Goal: Information Seeking & Learning: Check status

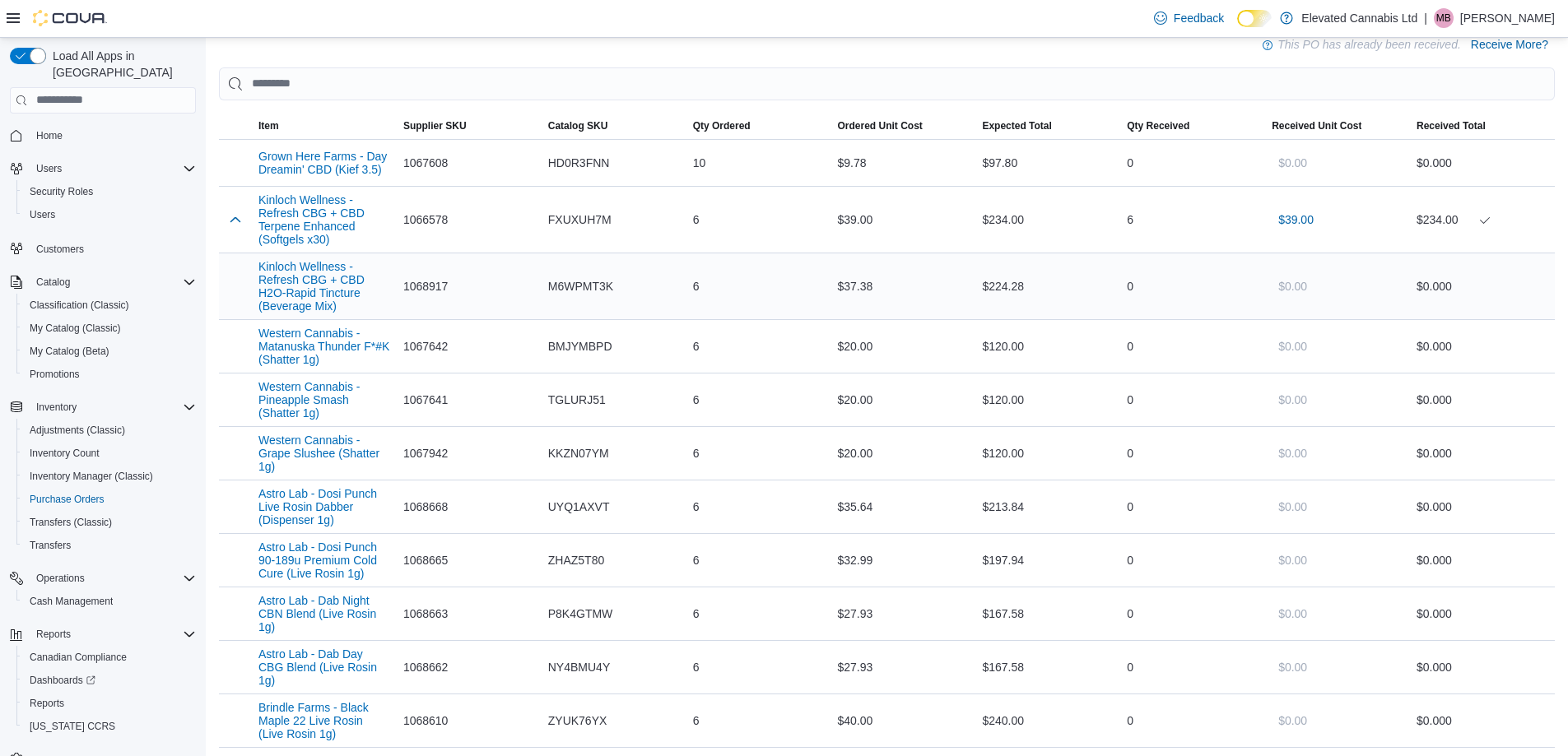
scroll to position [164, 0]
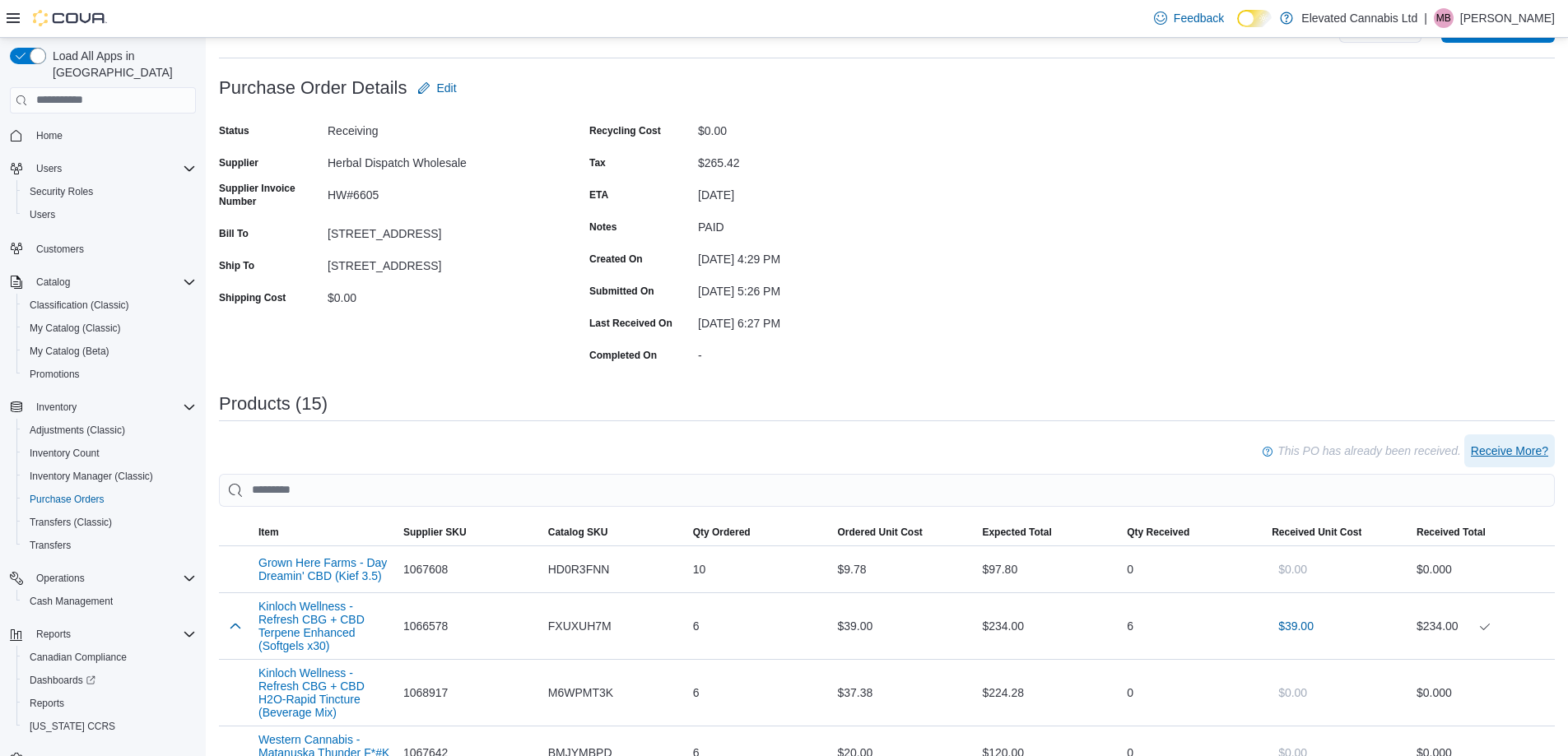
drag, startPoint x: 1503, startPoint y: 454, endPoint x: 1208, endPoint y: 441, distance: 295.3
click at [1503, 454] on span "Receive More?" at bounding box center [1509, 451] width 78 height 17
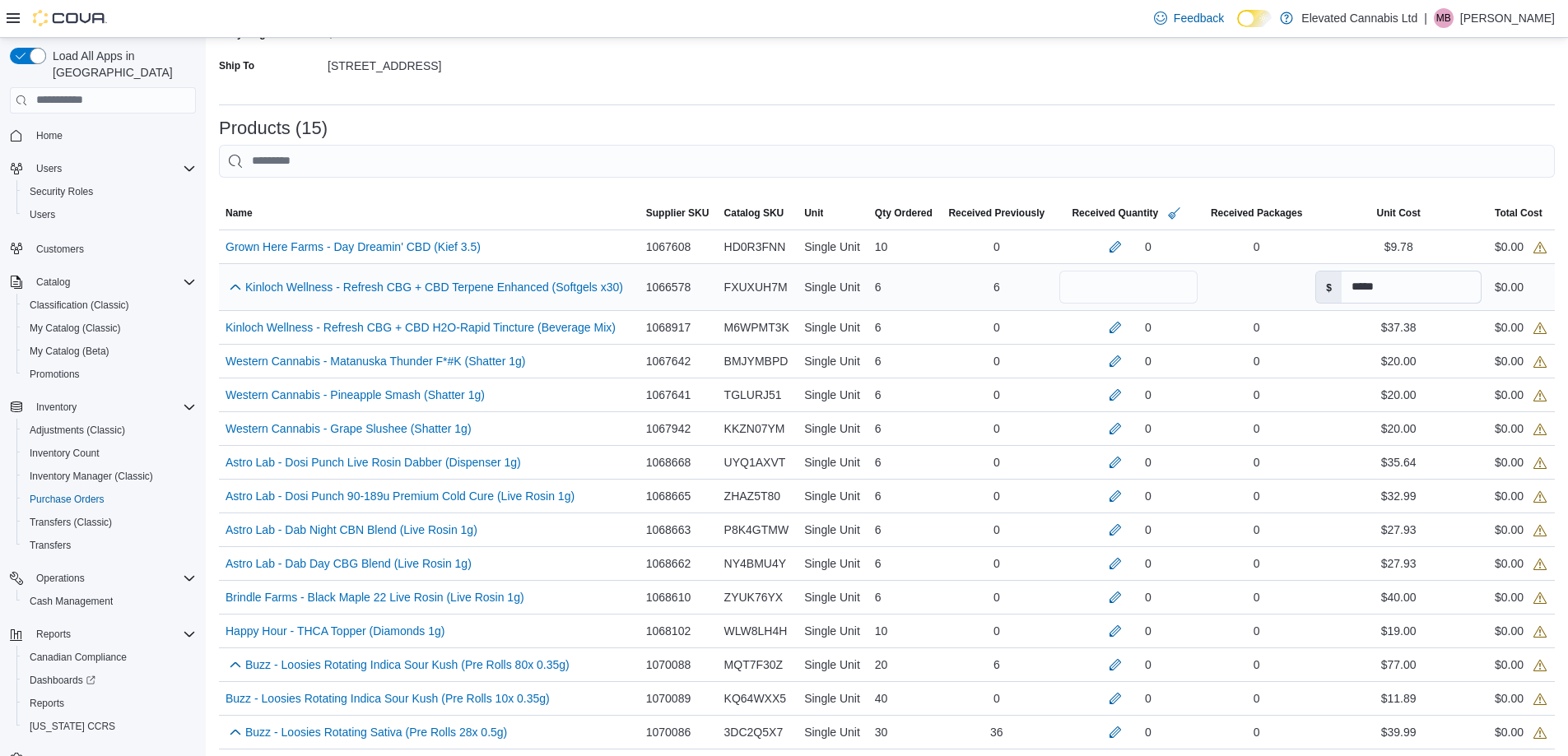
scroll to position [411, 0]
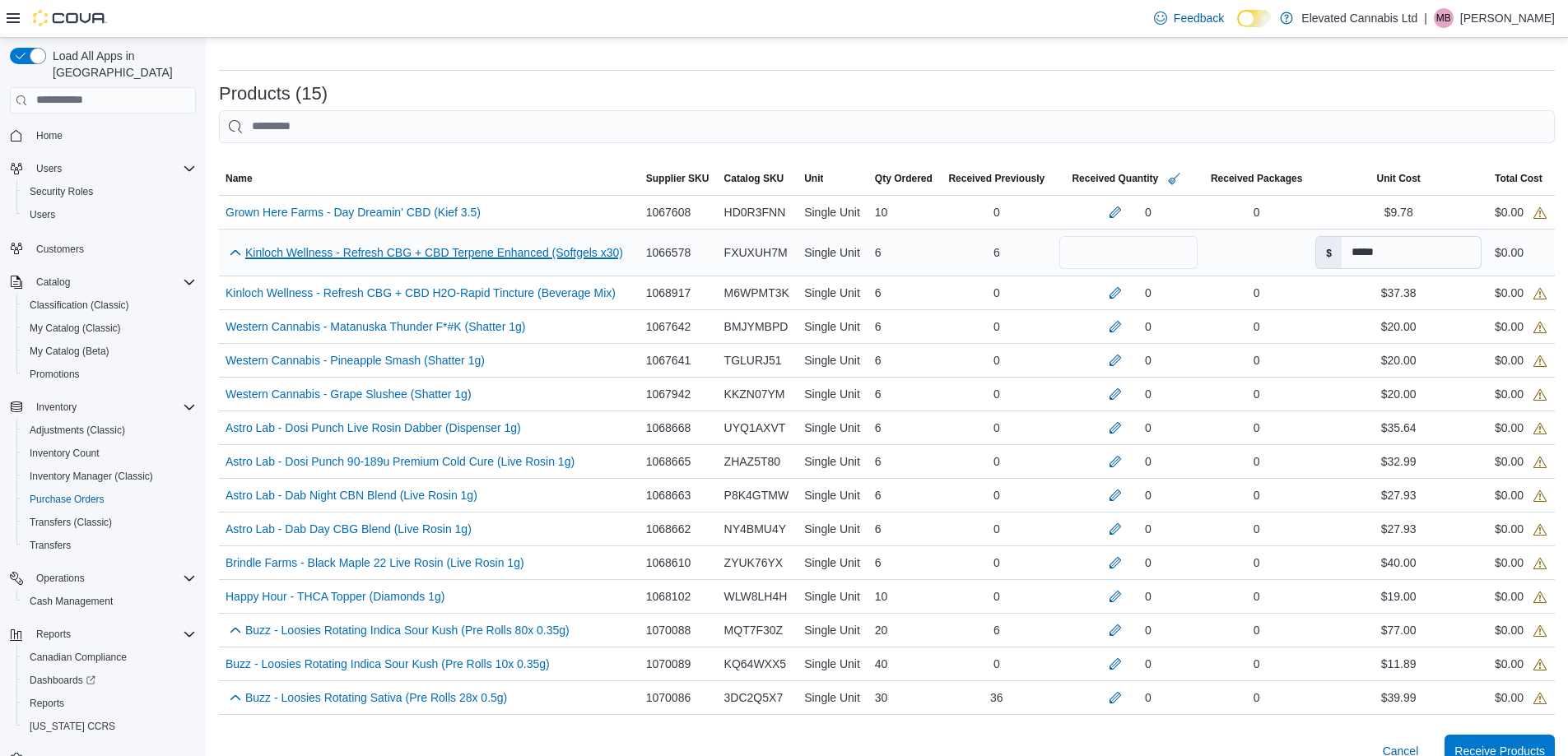
click at [554, 260] on link "Kinloch Wellness - Refresh CBG + CBD Terpene Enhanced (Softgels x30) (opens in …" at bounding box center [434, 252] width 378 height 20
click at [1409, 745] on span "Cancel" at bounding box center [1401, 751] width 36 height 17
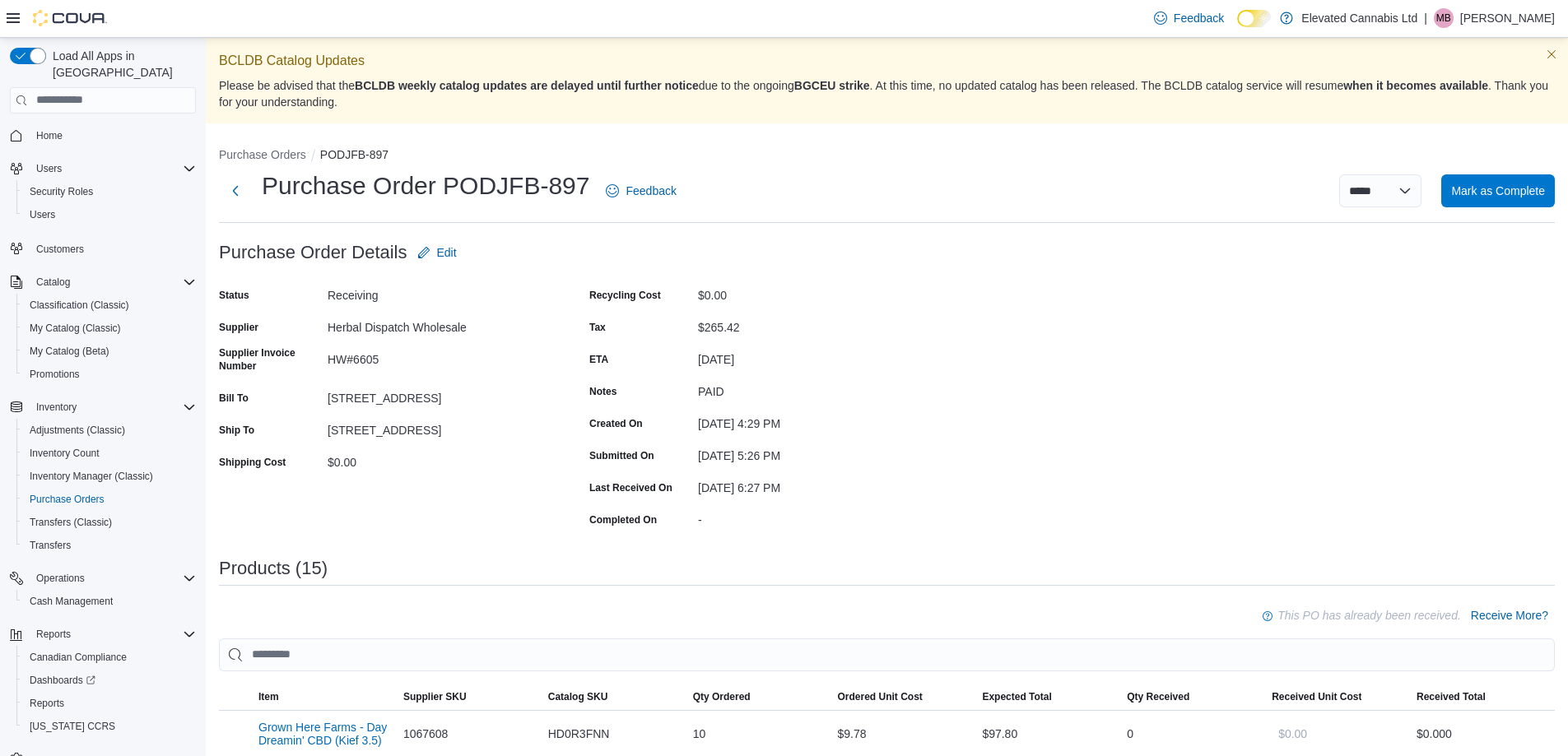
scroll to position [576, 0]
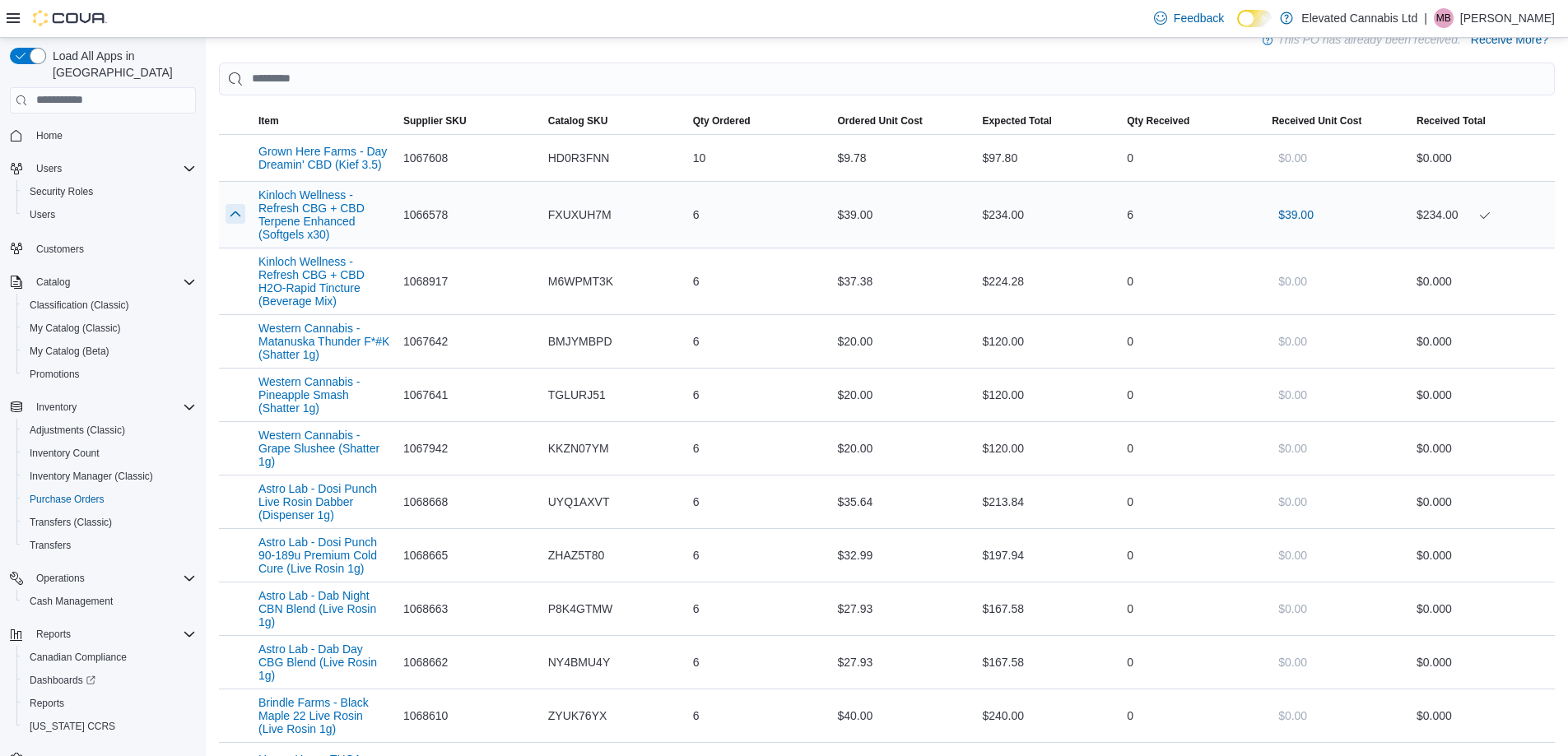
click at [233, 217] on button "button" at bounding box center [235, 213] width 20 height 20
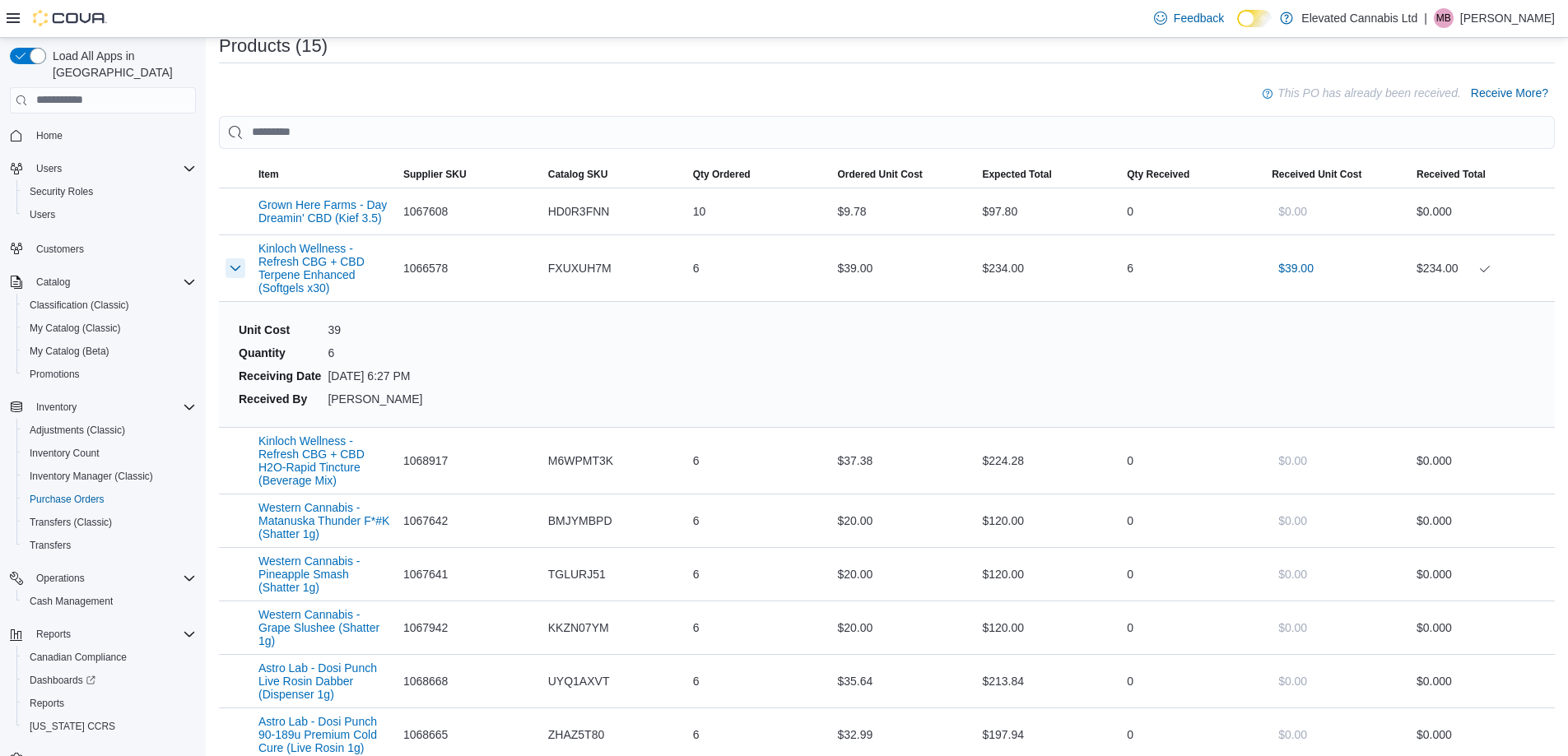
scroll to position [493, 0]
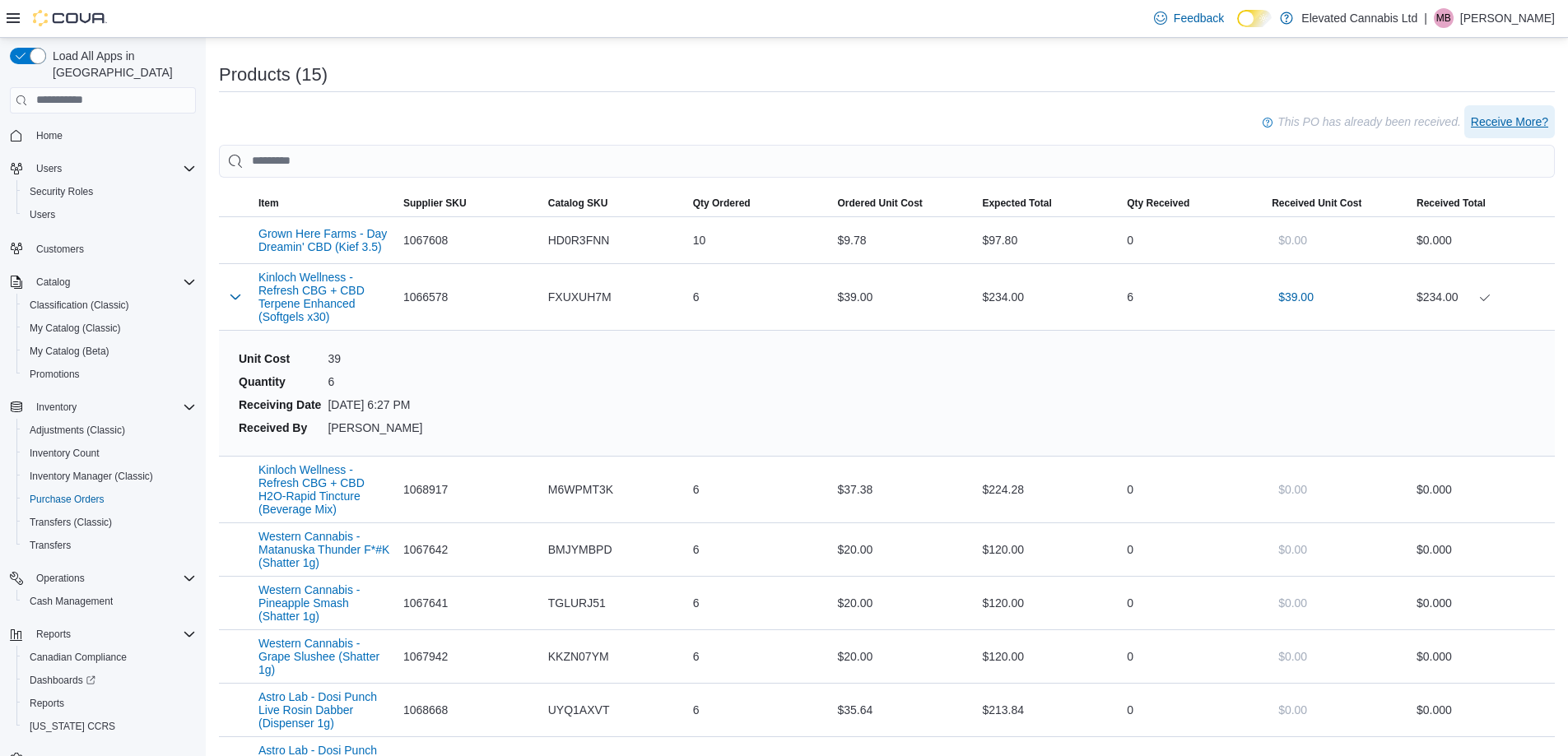
click at [1515, 120] on span "Receive More?" at bounding box center [1509, 122] width 78 height 17
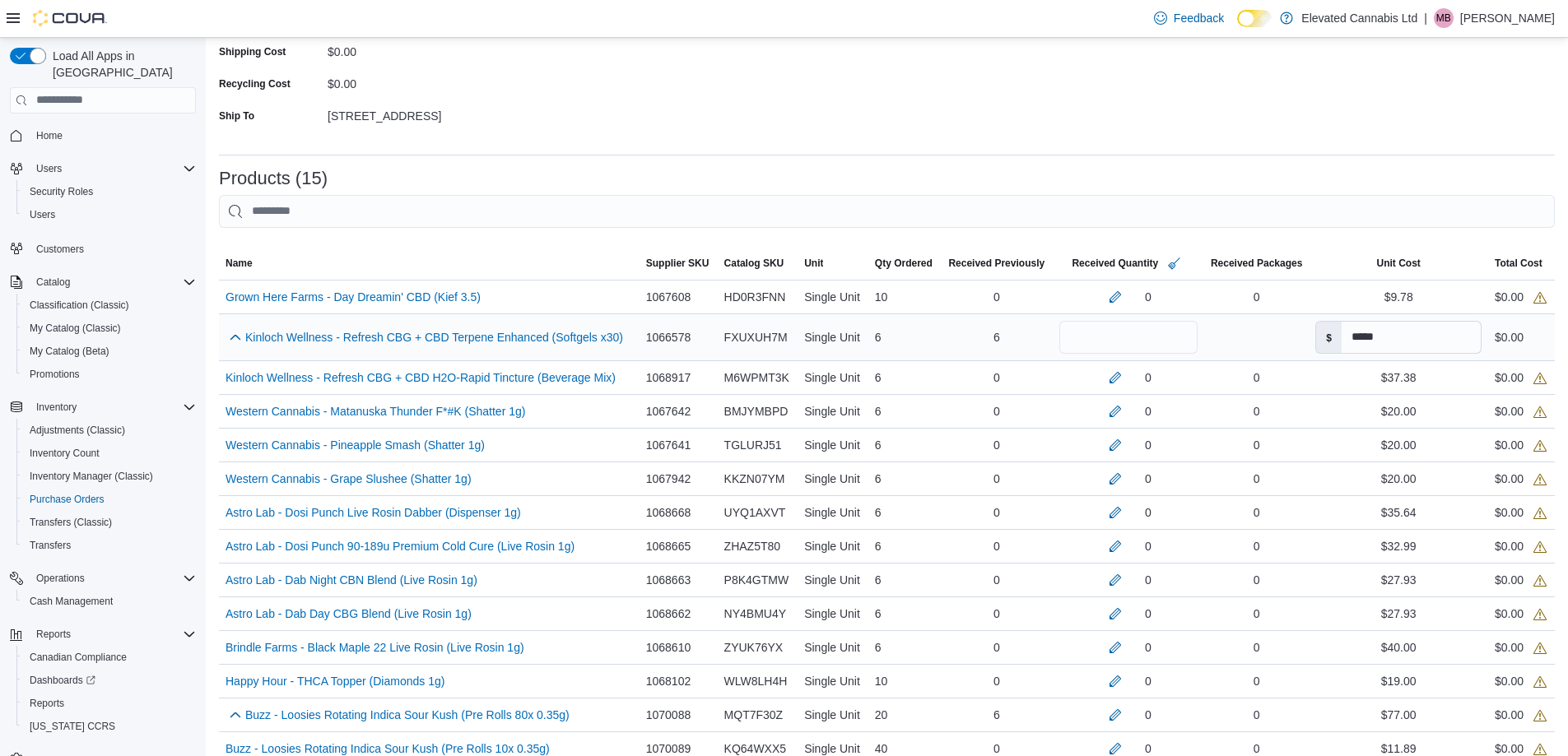
scroll to position [329, 0]
click at [1106, 291] on button "button" at bounding box center [1115, 293] width 20 height 20
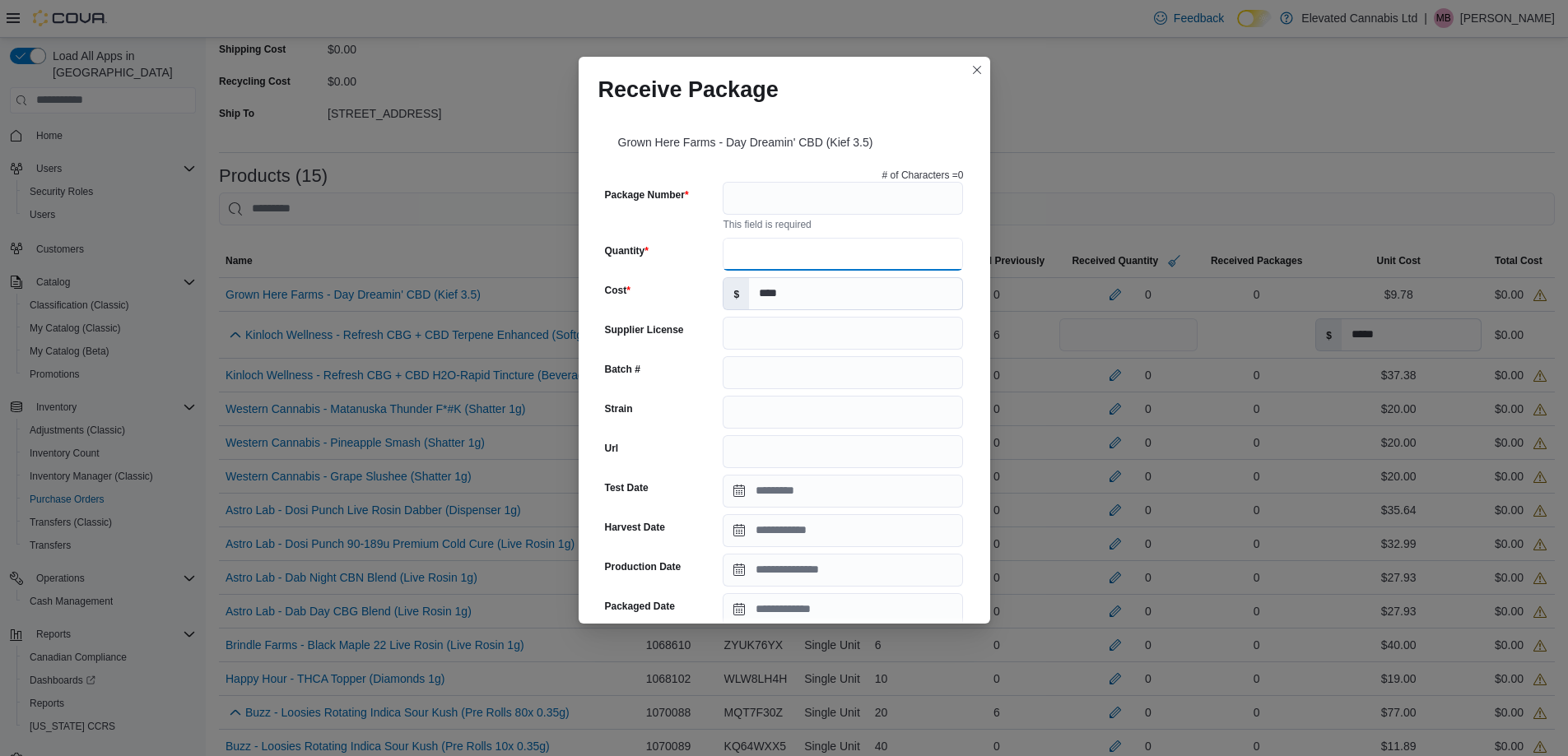
click at [769, 255] on input "Quantity" at bounding box center [842, 253] width 240 height 33
type input "**"
click at [789, 203] on input "Package Number" at bounding box center [842, 198] width 240 height 33
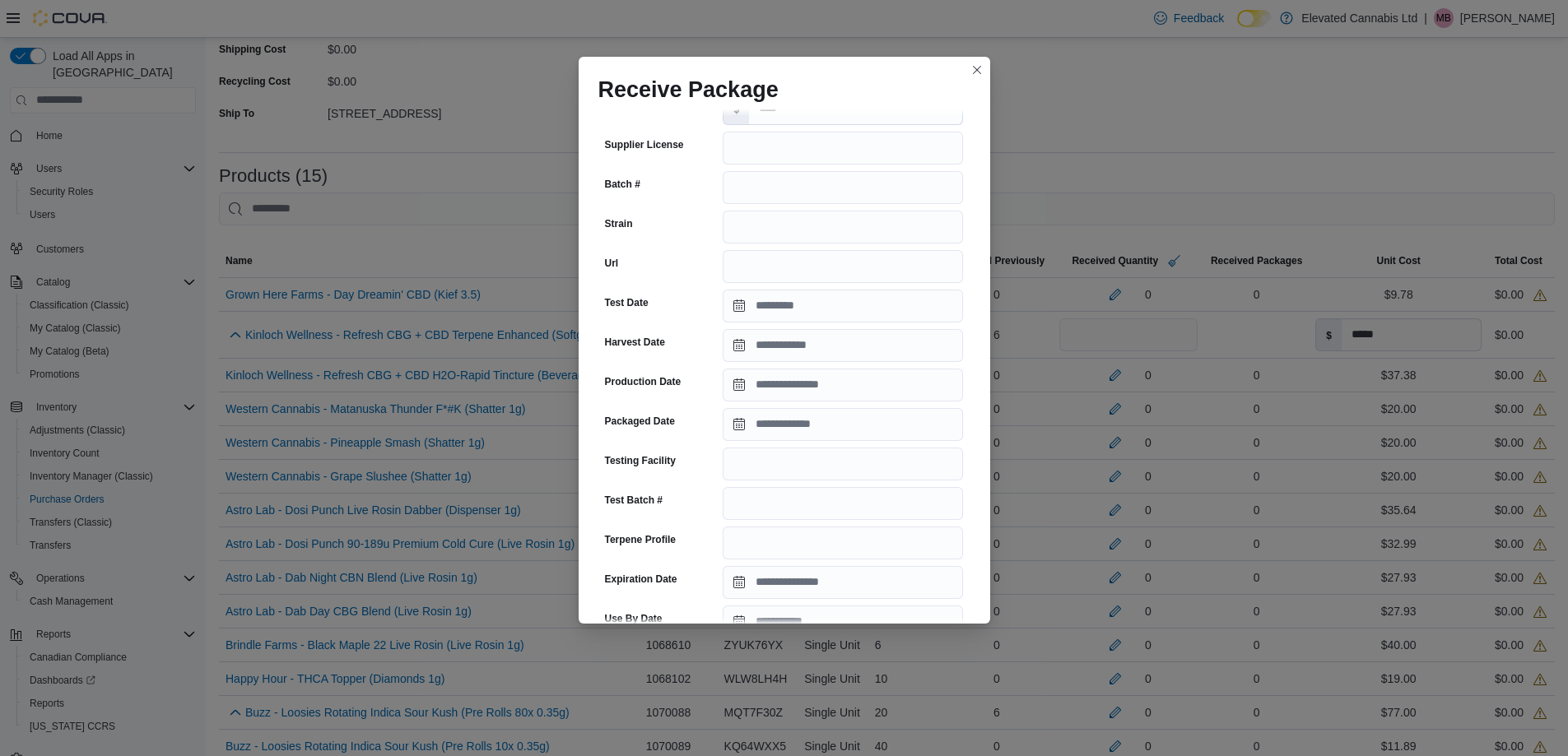
scroll to position [460, 0]
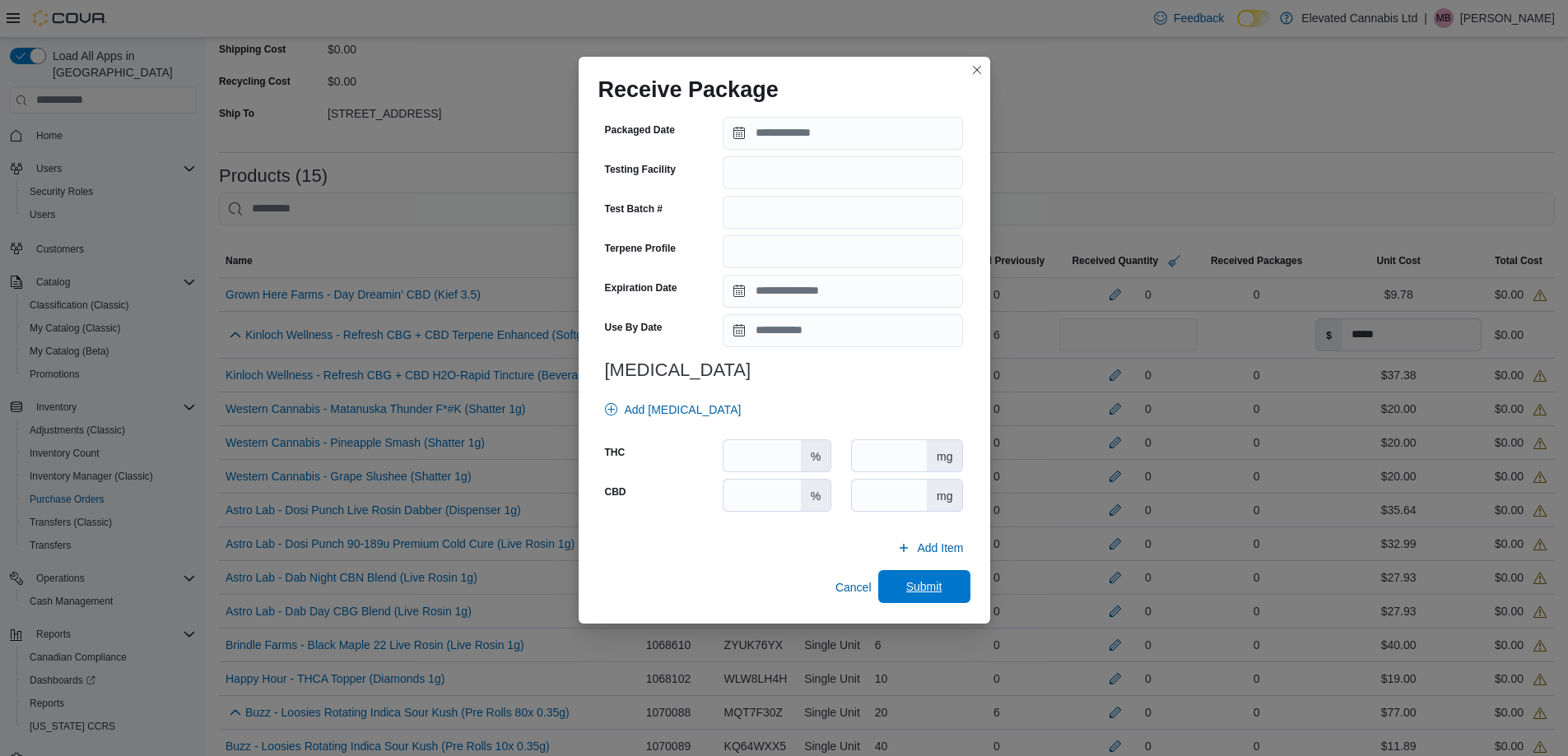
type input "*********"
click at [893, 579] on span "Submit" at bounding box center [924, 586] width 72 height 33
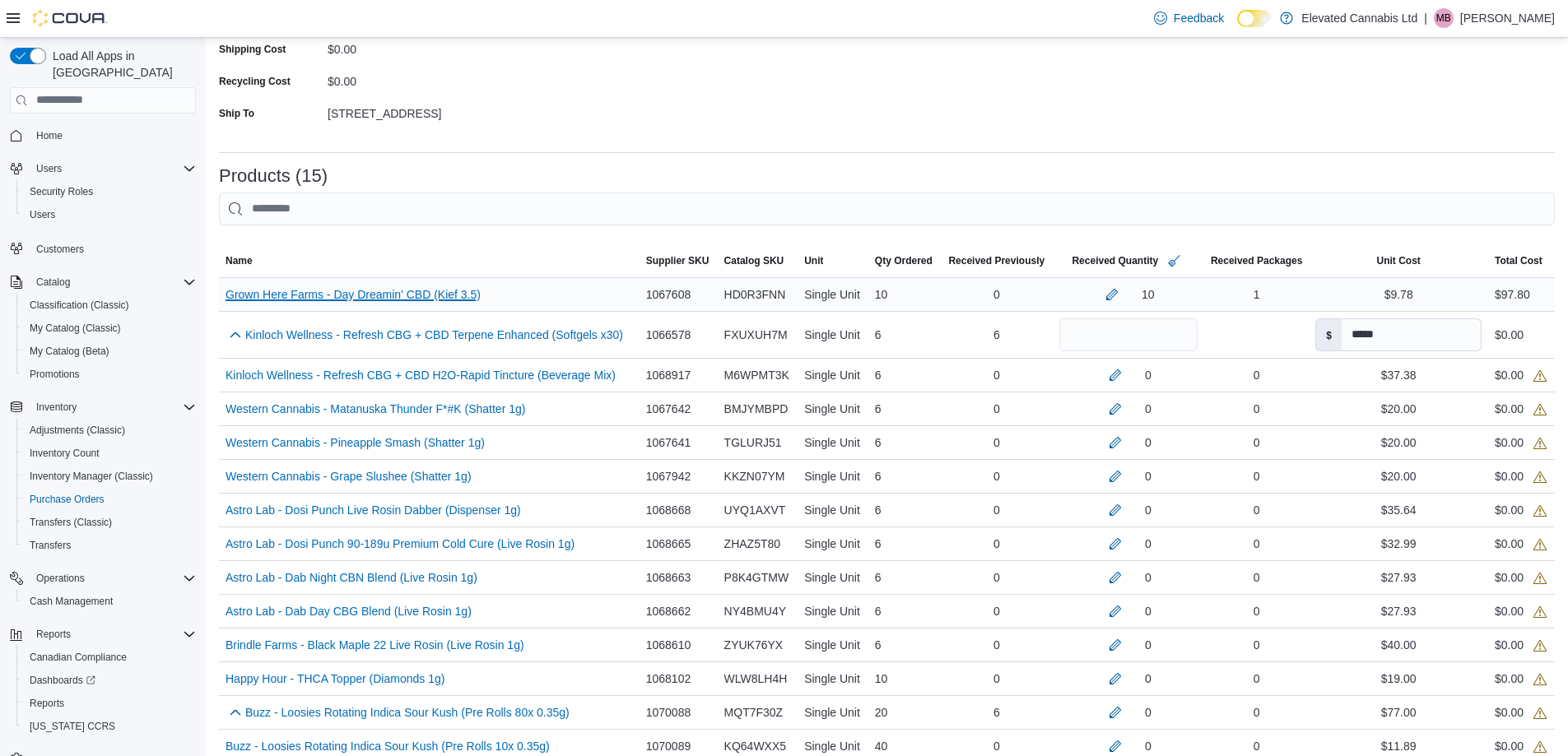
click at [434, 297] on link "Grown Here Farms - Day Dreamin' CBD (Kief 3.5) (opens in a new tab or window)" at bounding box center [352, 294] width 255 height 20
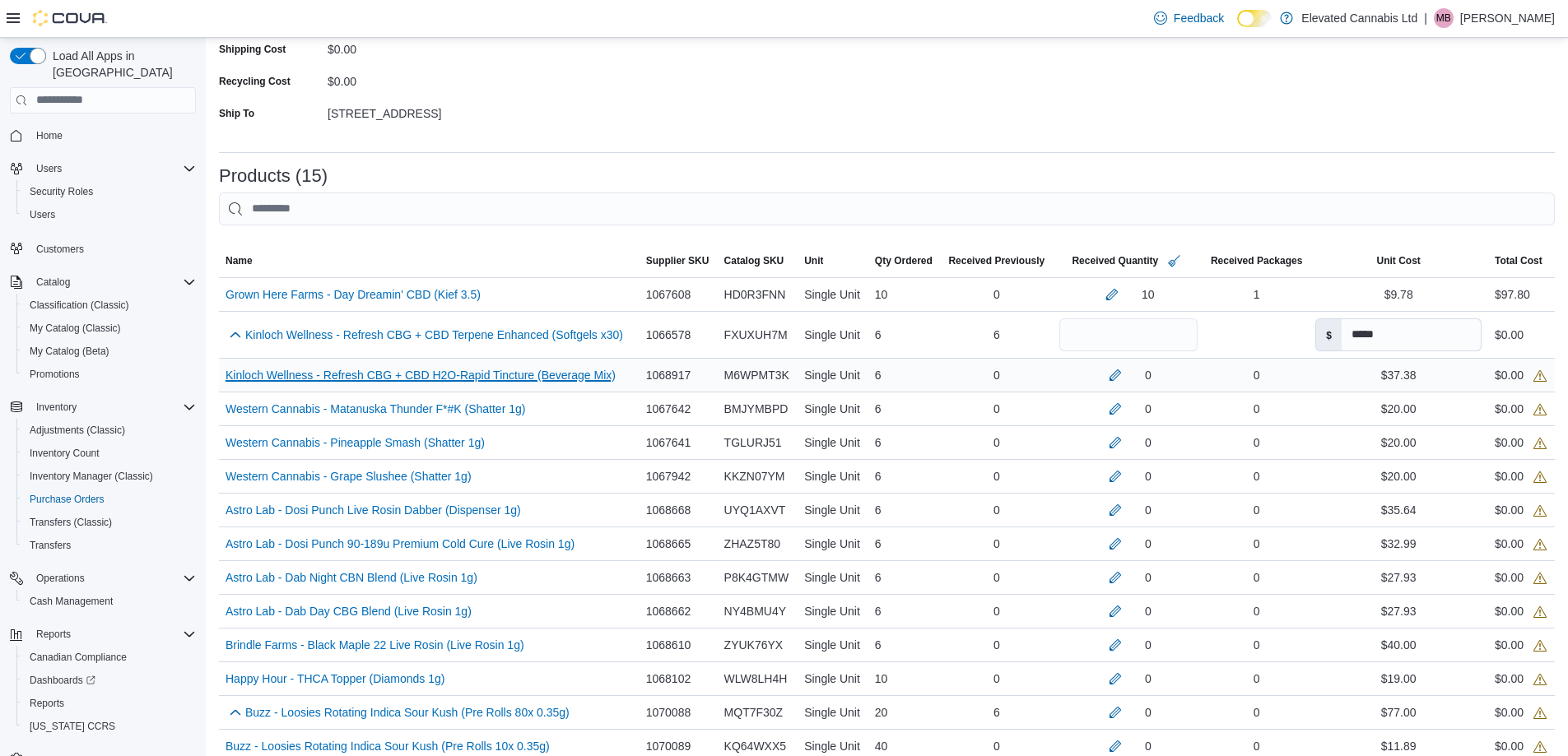
click at [486, 375] on link "Kinloch Wellness - Refresh CBG + CBD H2O-Rapid Tincture (Beverage Mix) (opens i…" at bounding box center [420, 375] width 390 height 20
click at [1106, 376] on button "button" at bounding box center [1115, 374] width 20 height 20
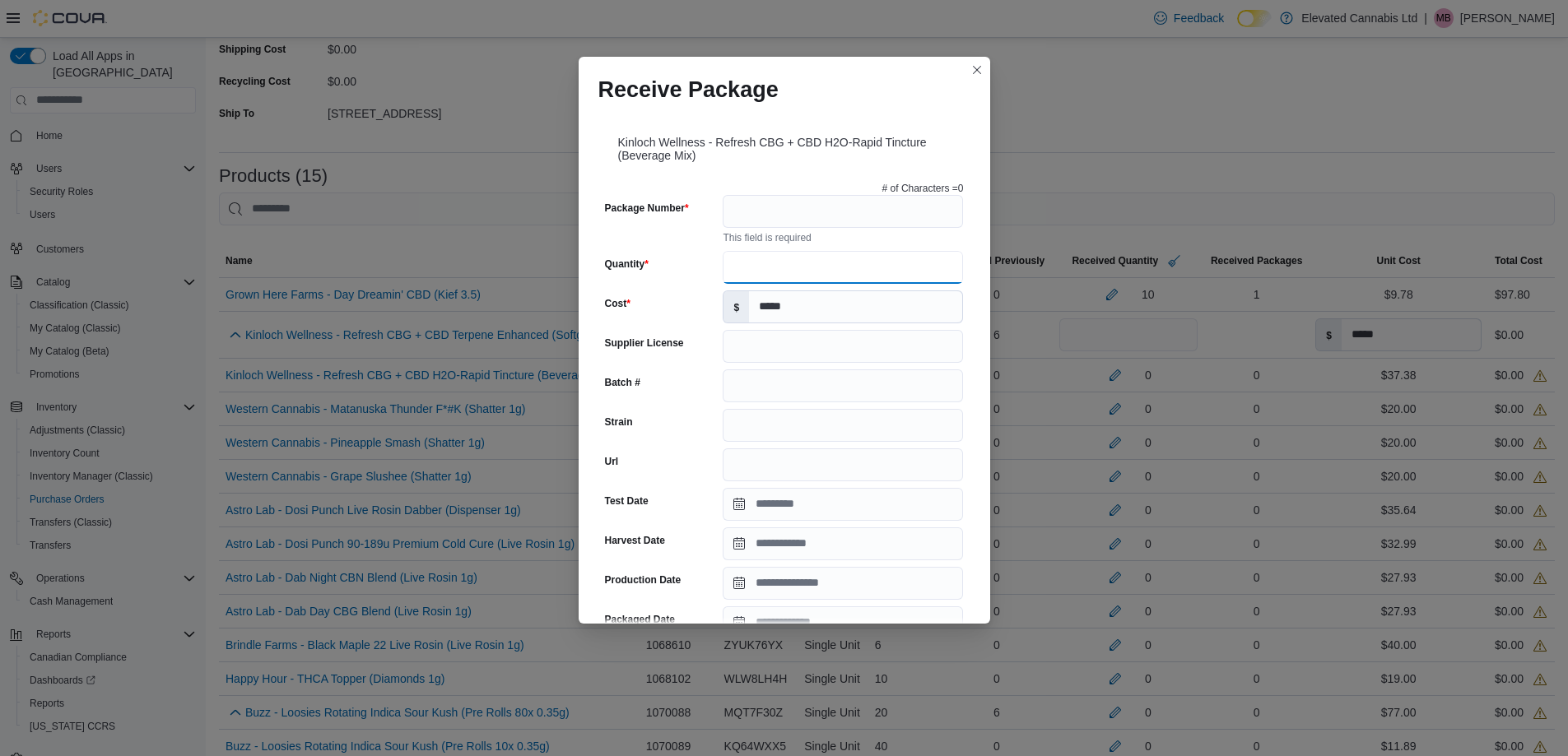
click at [753, 269] on input "Quantity" at bounding box center [842, 267] width 240 height 33
type input "*"
click at [758, 215] on input "Package Number" at bounding box center [842, 211] width 240 height 33
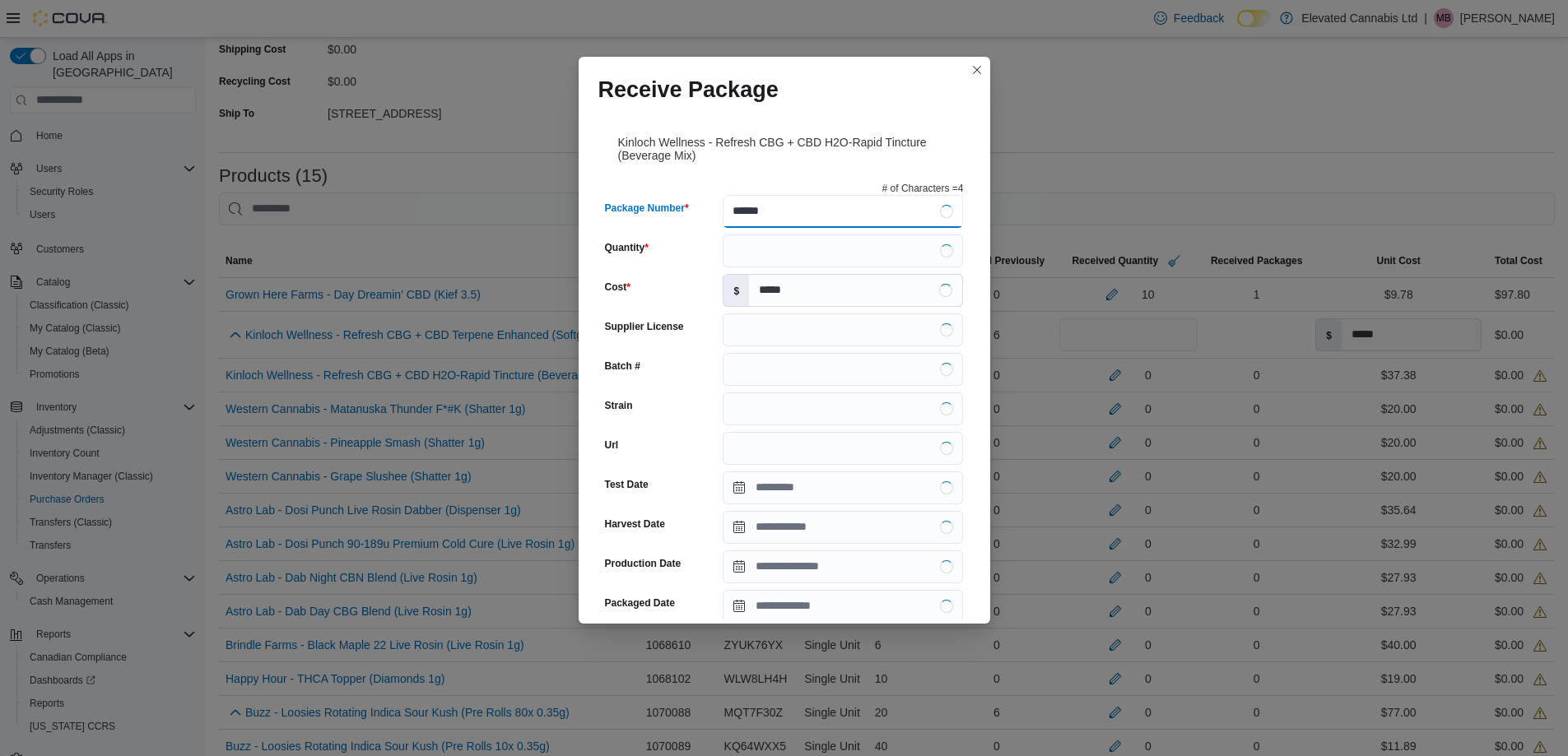
type input "*******"
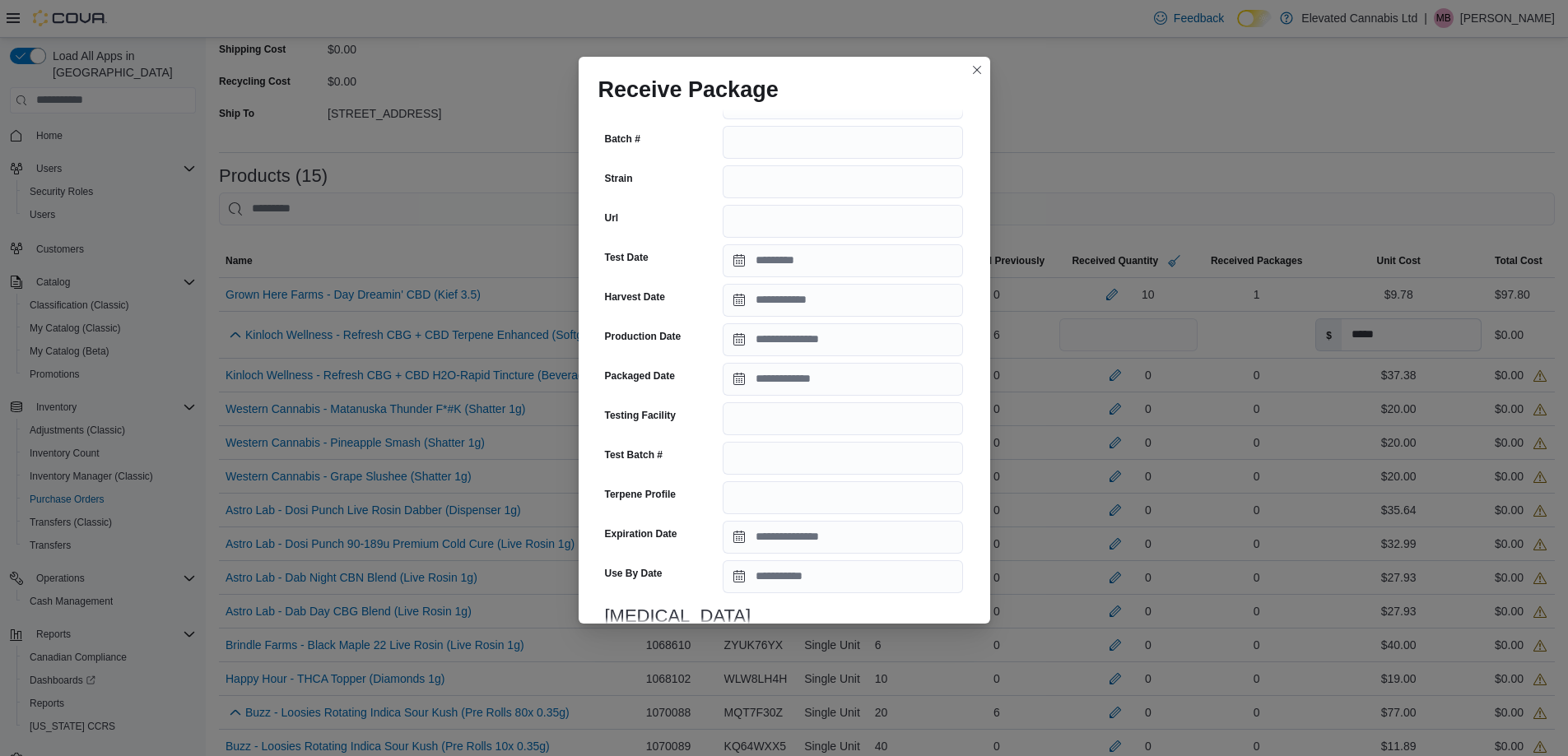
scroll to position [473, 0]
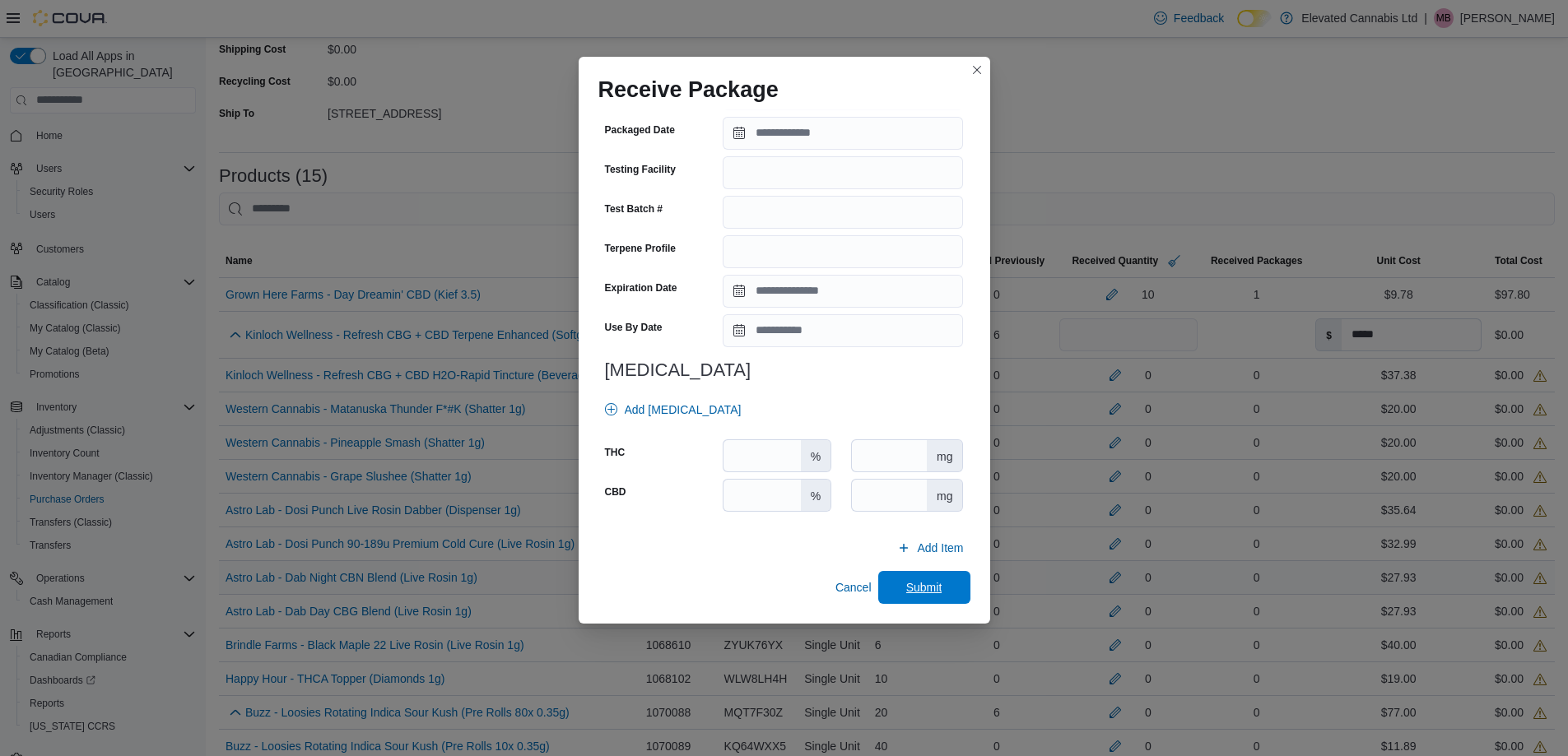
click at [917, 582] on span "Submit" at bounding box center [924, 588] width 36 height 17
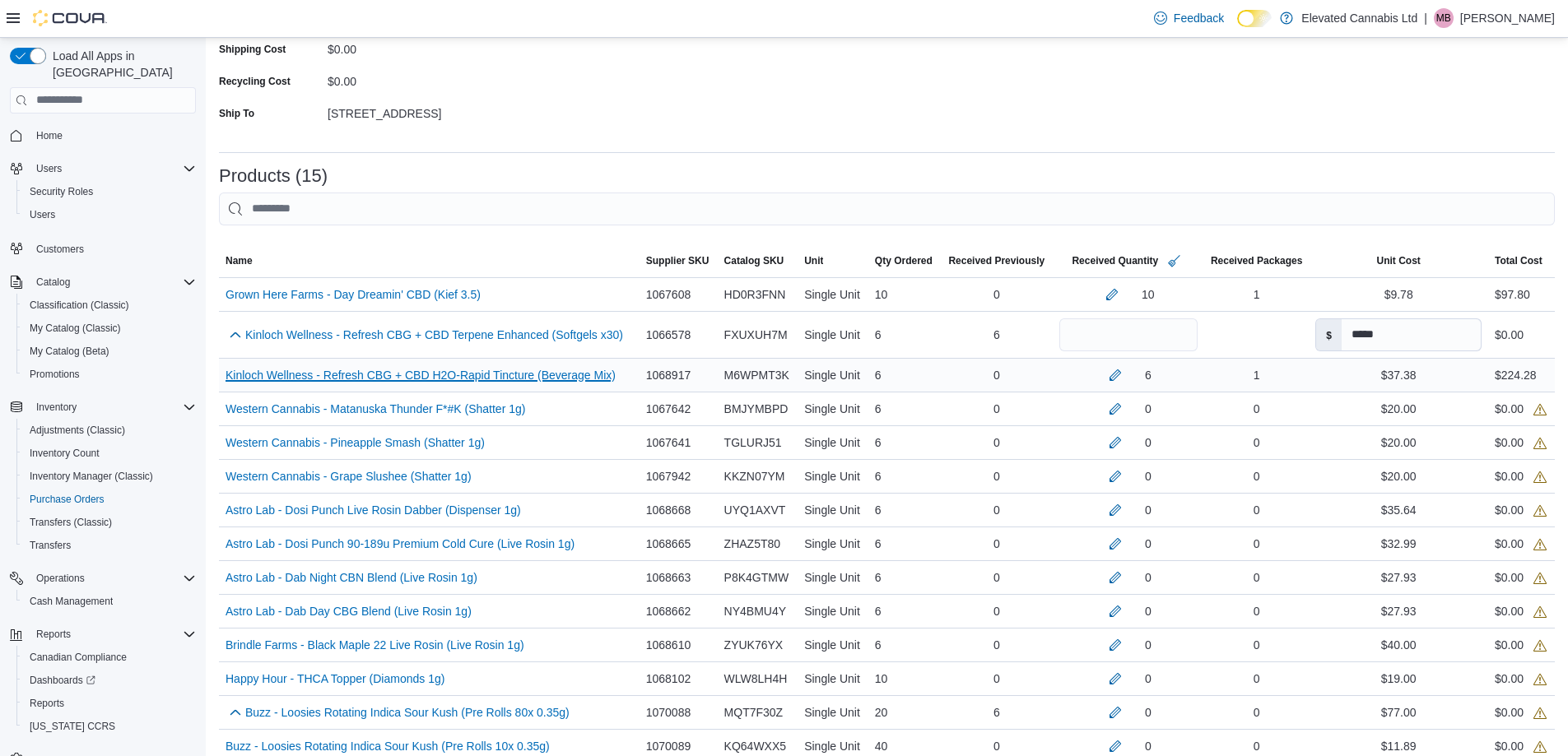
click at [420, 374] on link "Kinloch Wellness - Refresh CBG + CBD H2O-Rapid Tincture (Beverage Mix) (opens i…" at bounding box center [420, 375] width 390 height 20
click at [1102, 292] on button "button" at bounding box center [1112, 293] width 20 height 20
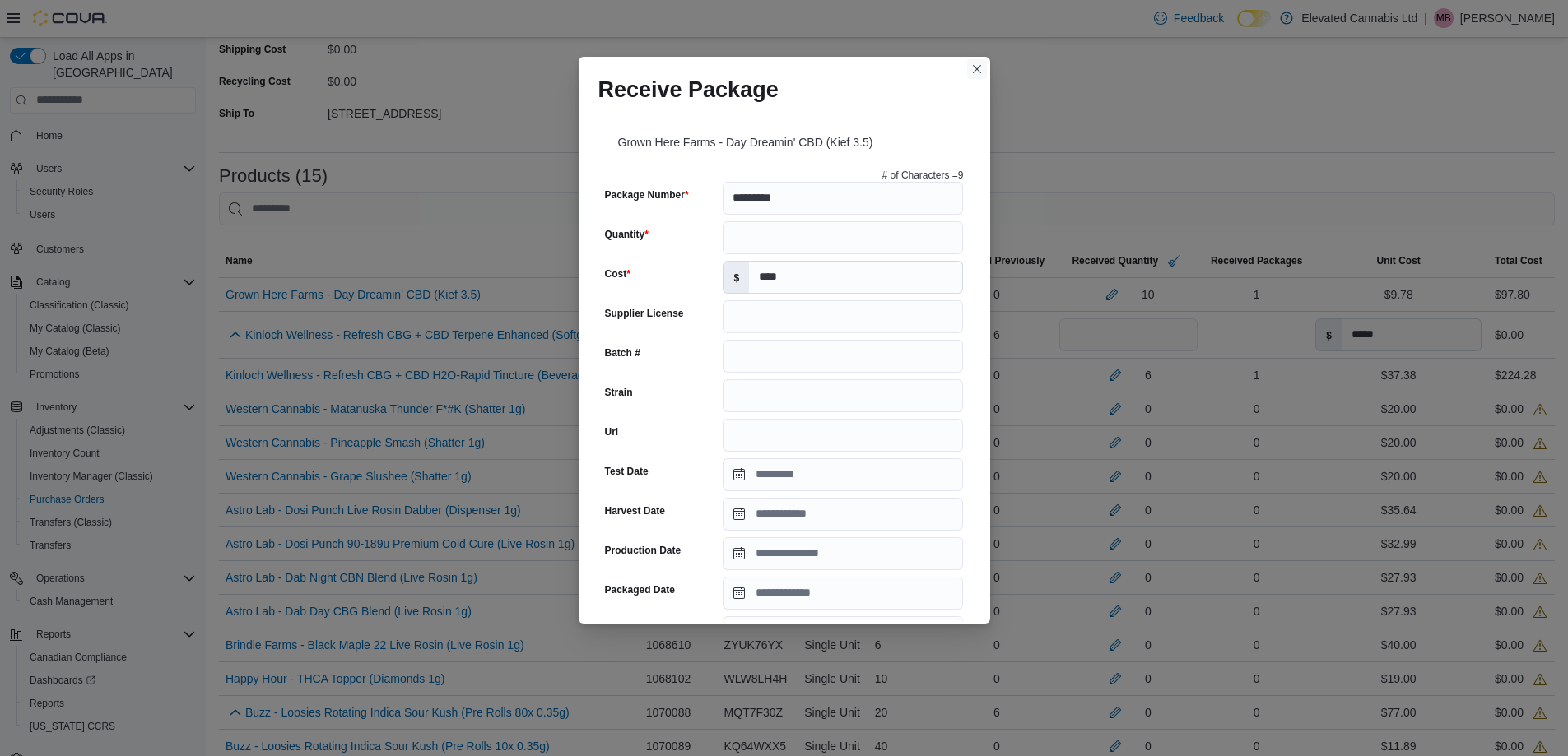
click at [980, 72] on button "Closes this modal window" at bounding box center [977, 68] width 20 height 20
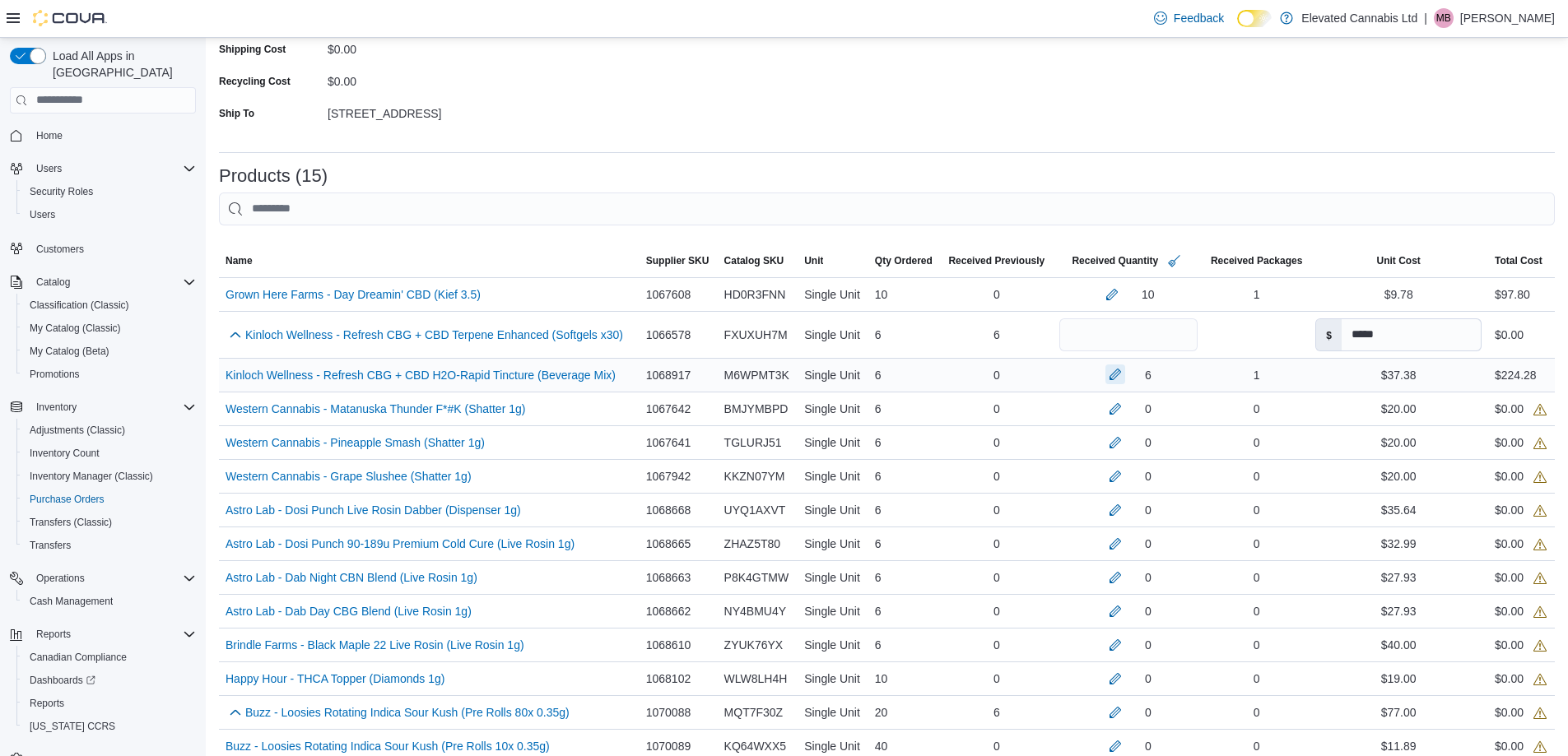
click at [1106, 377] on button "button" at bounding box center [1115, 374] width 20 height 20
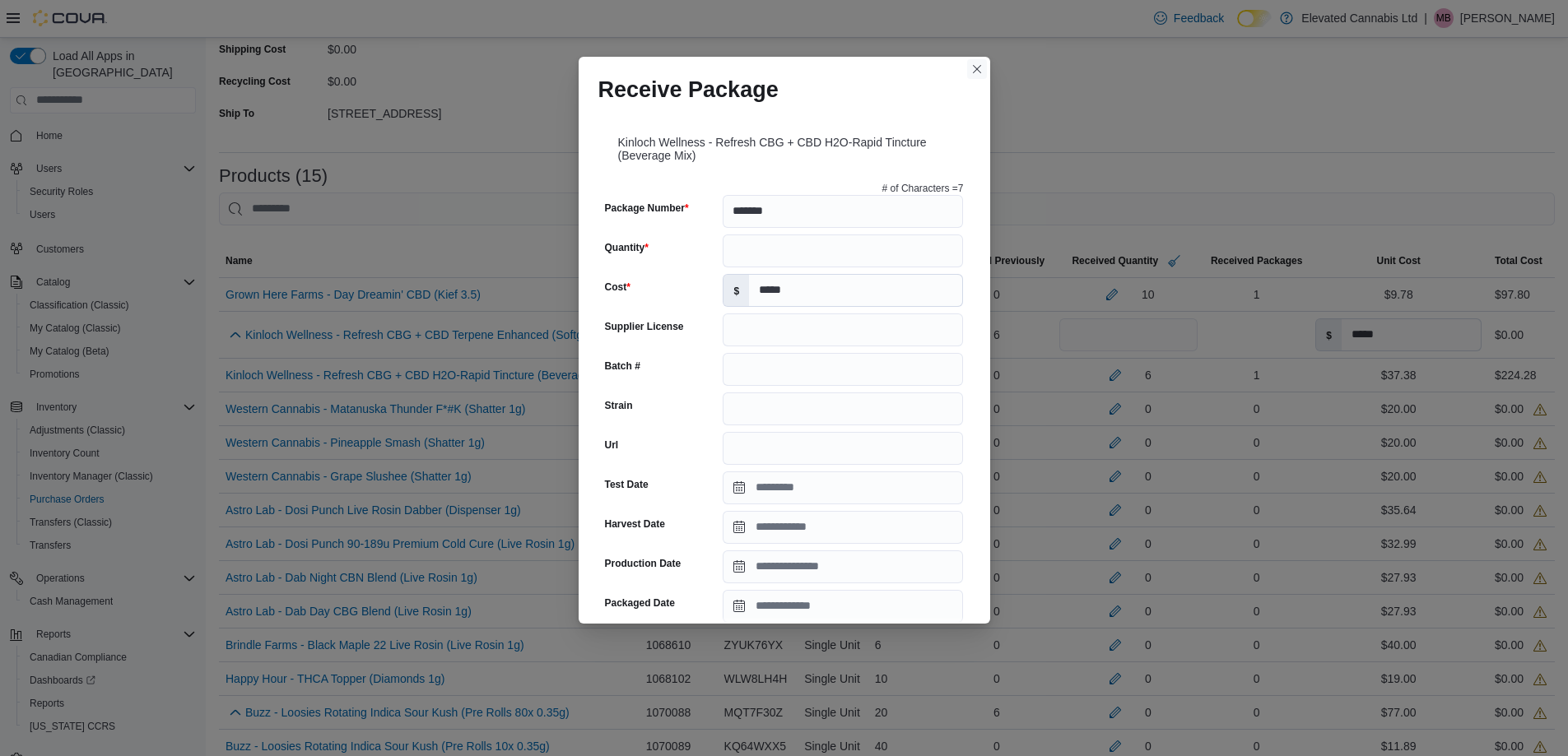
click at [975, 62] on button "Closes this modal window" at bounding box center [977, 68] width 20 height 20
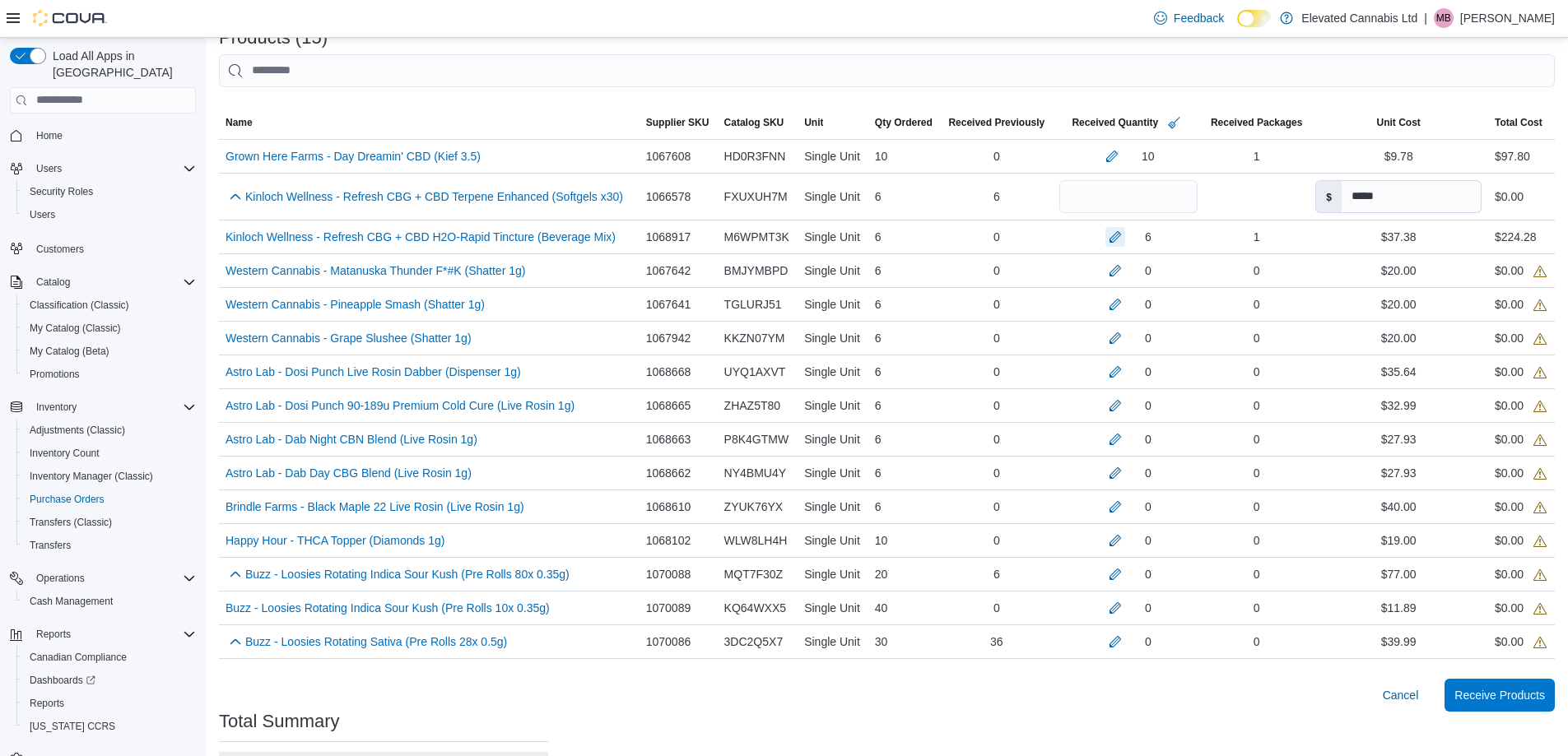
scroll to position [385, 0]
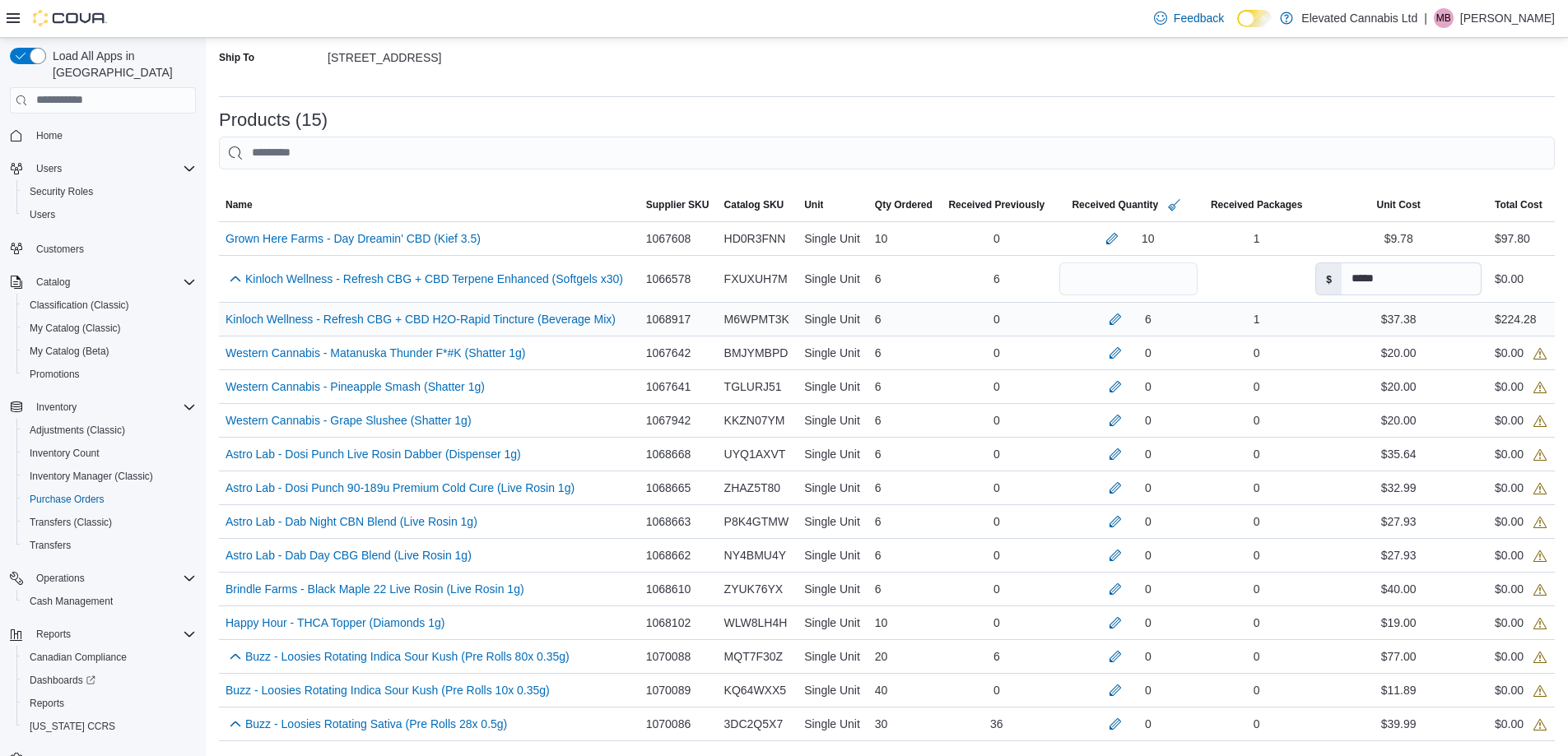
click at [1259, 321] on div "1" at bounding box center [1257, 319] width 105 height 33
click at [1106, 353] on button "button" at bounding box center [1115, 351] width 20 height 20
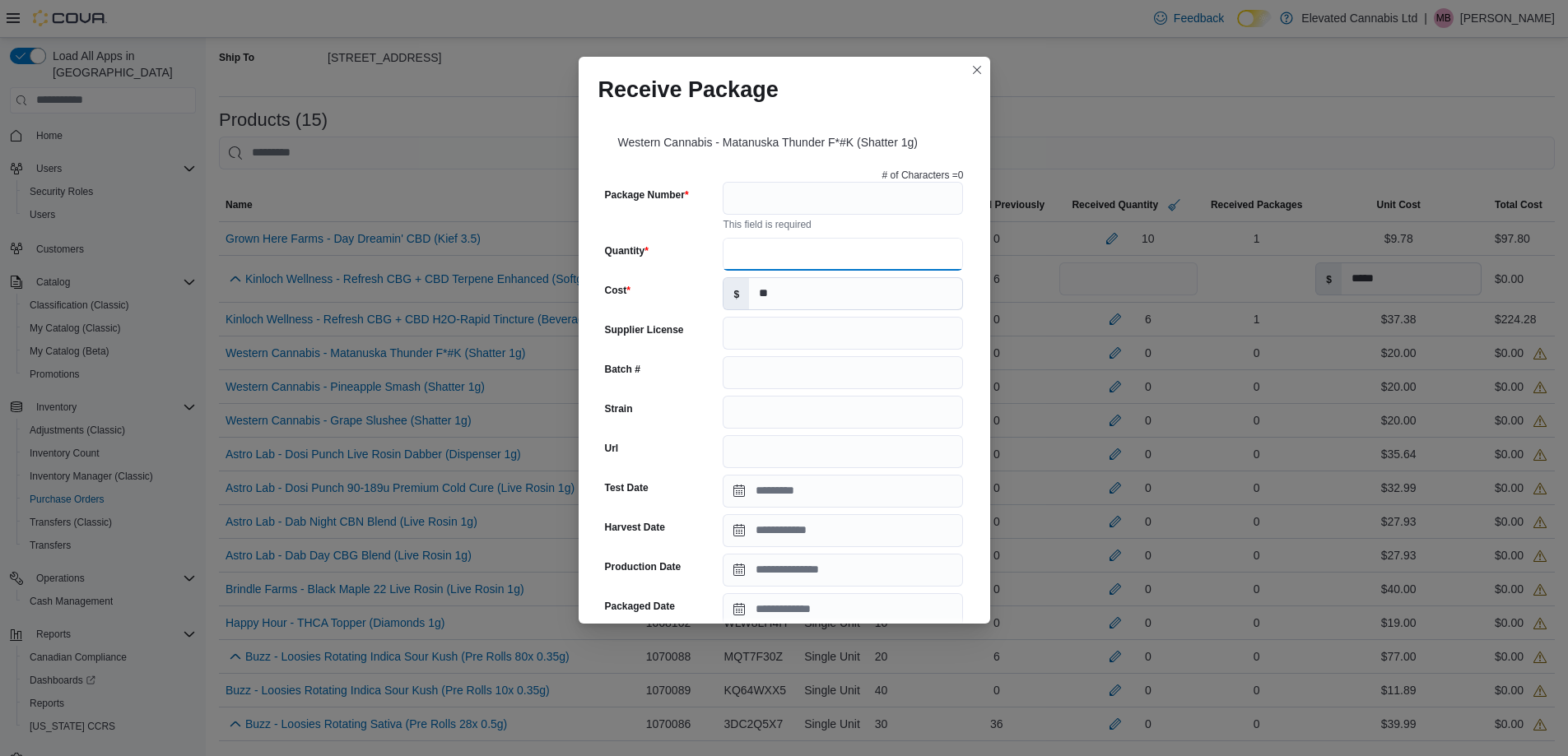
click at [756, 253] on input "Quantity" at bounding box center [842, 253] width 240 height 33
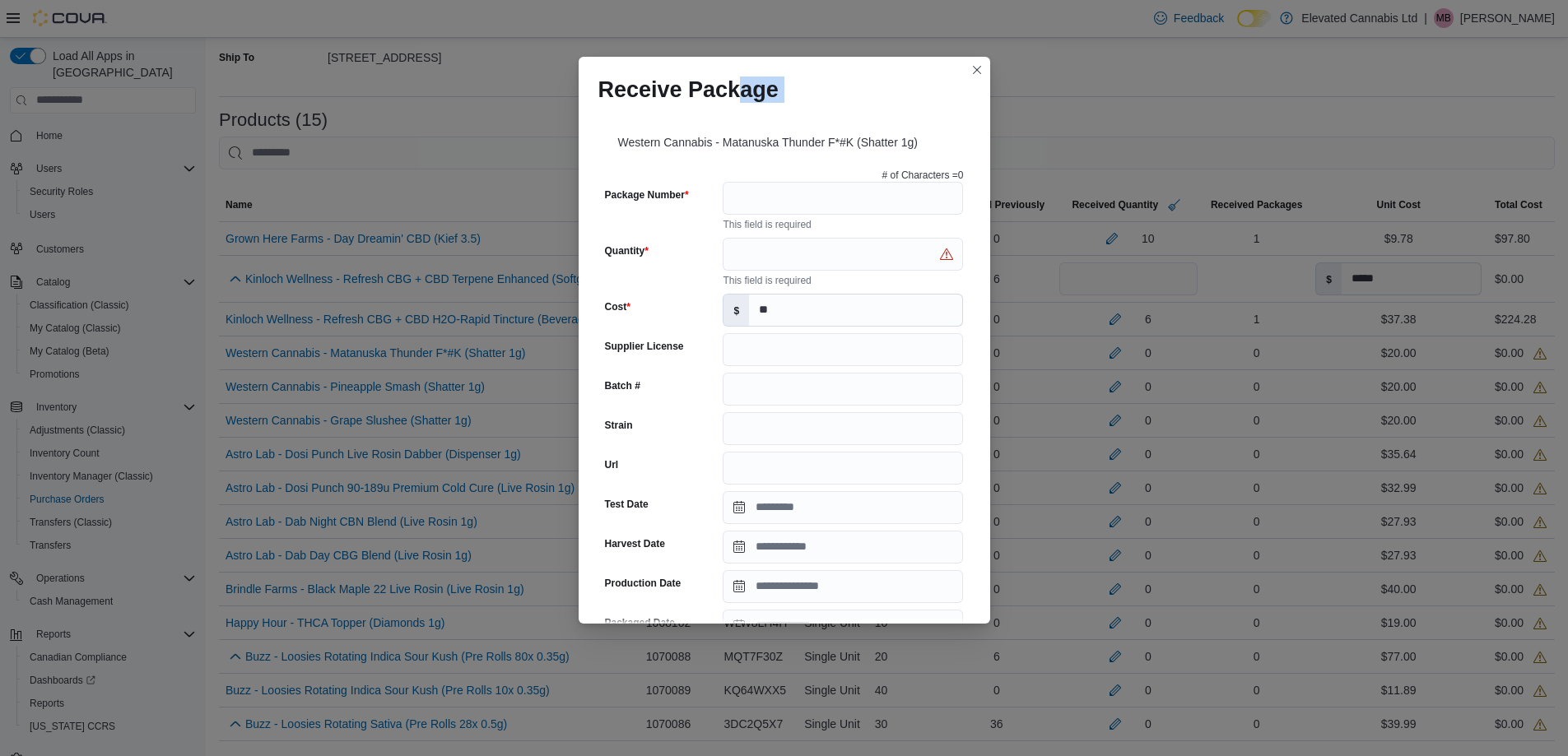
drag, startPoint x: 591, startPoint y: 91, endPoint x: 600, endPoint y: 126, distance: 36.1
click at [481, 135] on div "Receive Package Western Cannabis - Matanuska Thunder F*#K (Shatter 1g) # of Cha…" at bounding box center [784, 378] width 1568 height 756
click at [975, 64] on button "Closes this modal window" at bounding box center [977, 69] width 20 height 20
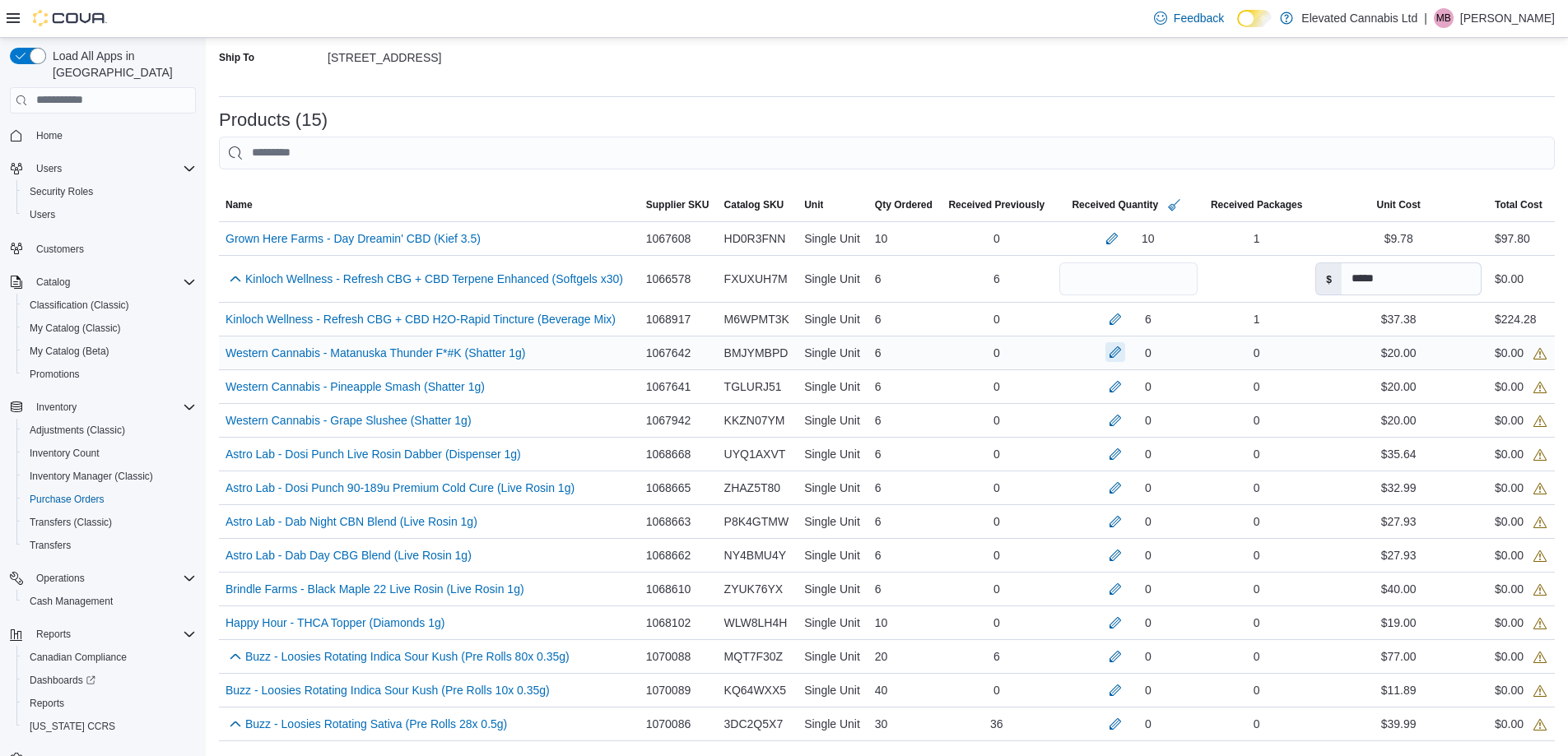
click at [1106, 348] on button "button" at bounding box center [1115, 351] width 20 height 20
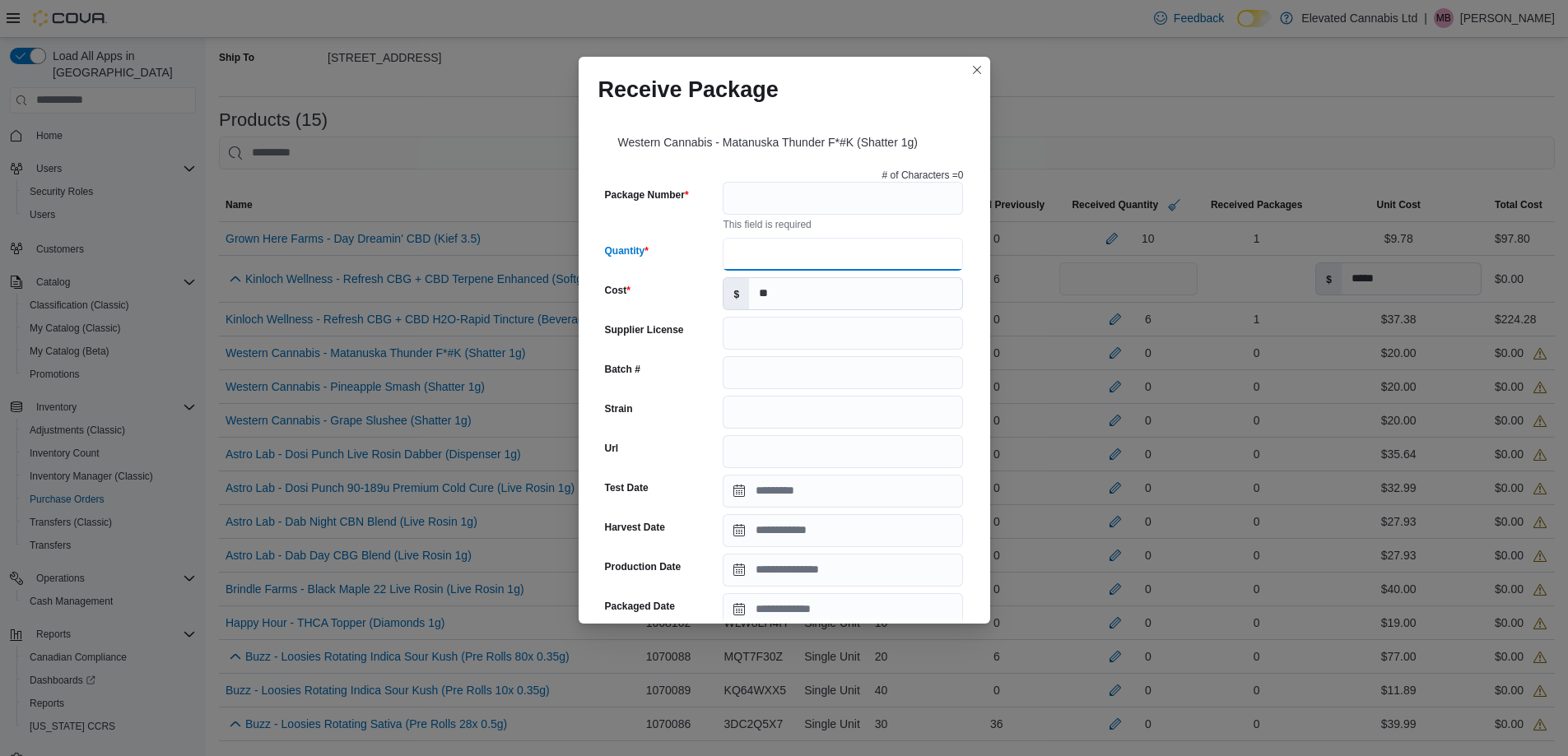
click at [760, 254] on input "Quantity" at bounding box center [842, 253] width 240 height 33
type input "*"
click at [746, 207] on input "Package Number" at bounding box center [842, 198] width 240 height 33
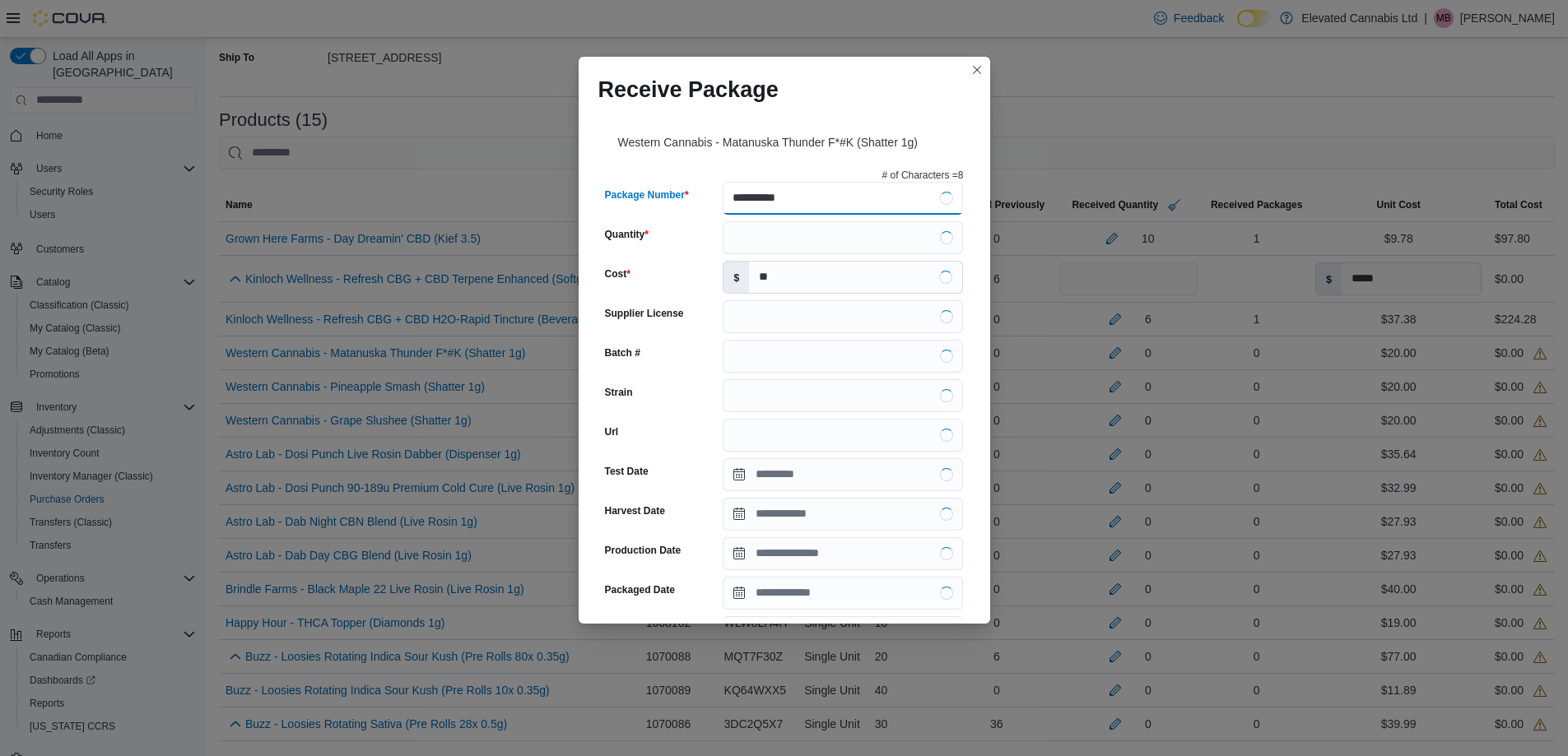
type input "**********"
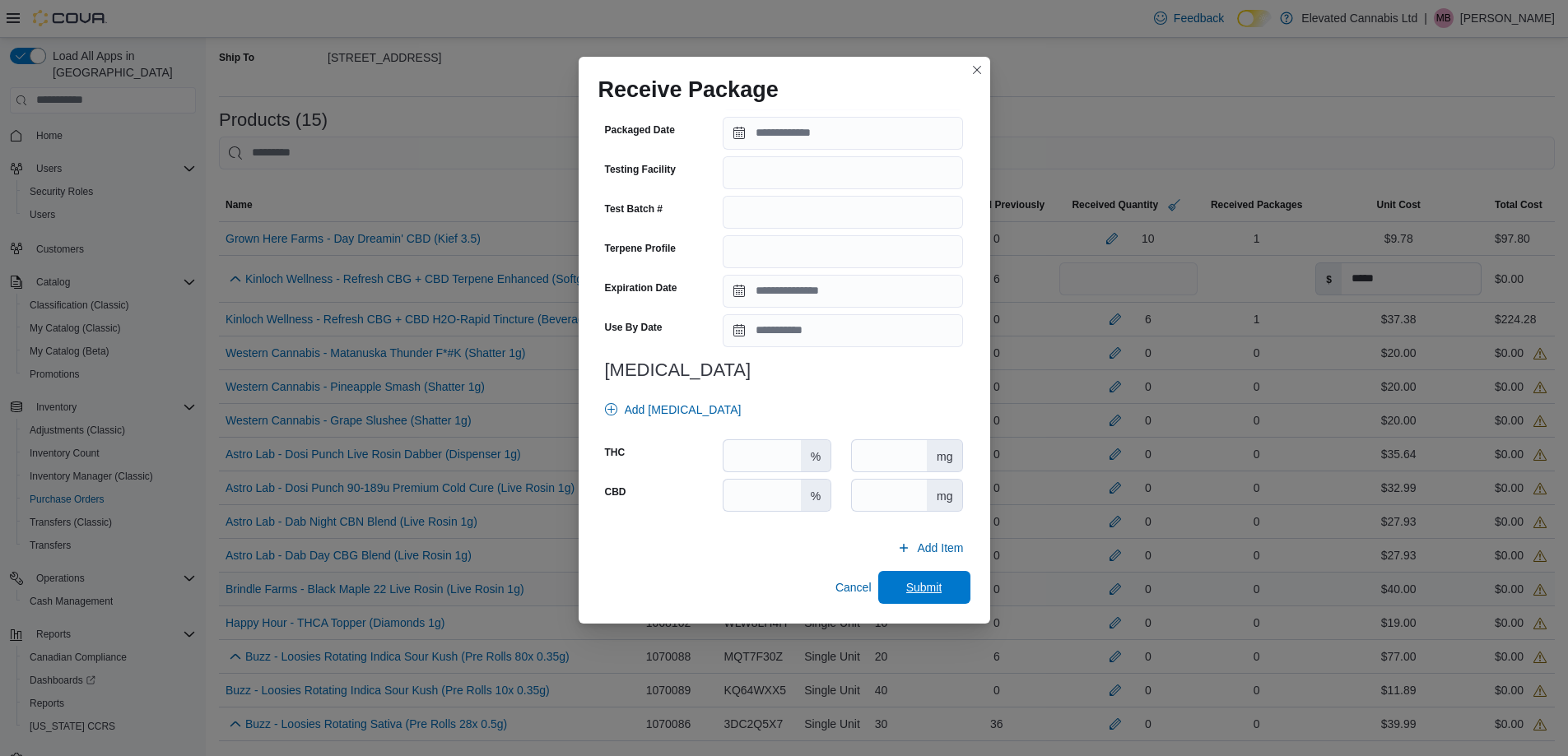
drag, startPoint x: 894, startPoint y: 587, endPoint x: 893, endPoint y: 578, distance: 9.1
click at [895, 587] on span "Submit" at bounding box center [924, 587] width 72 height 33
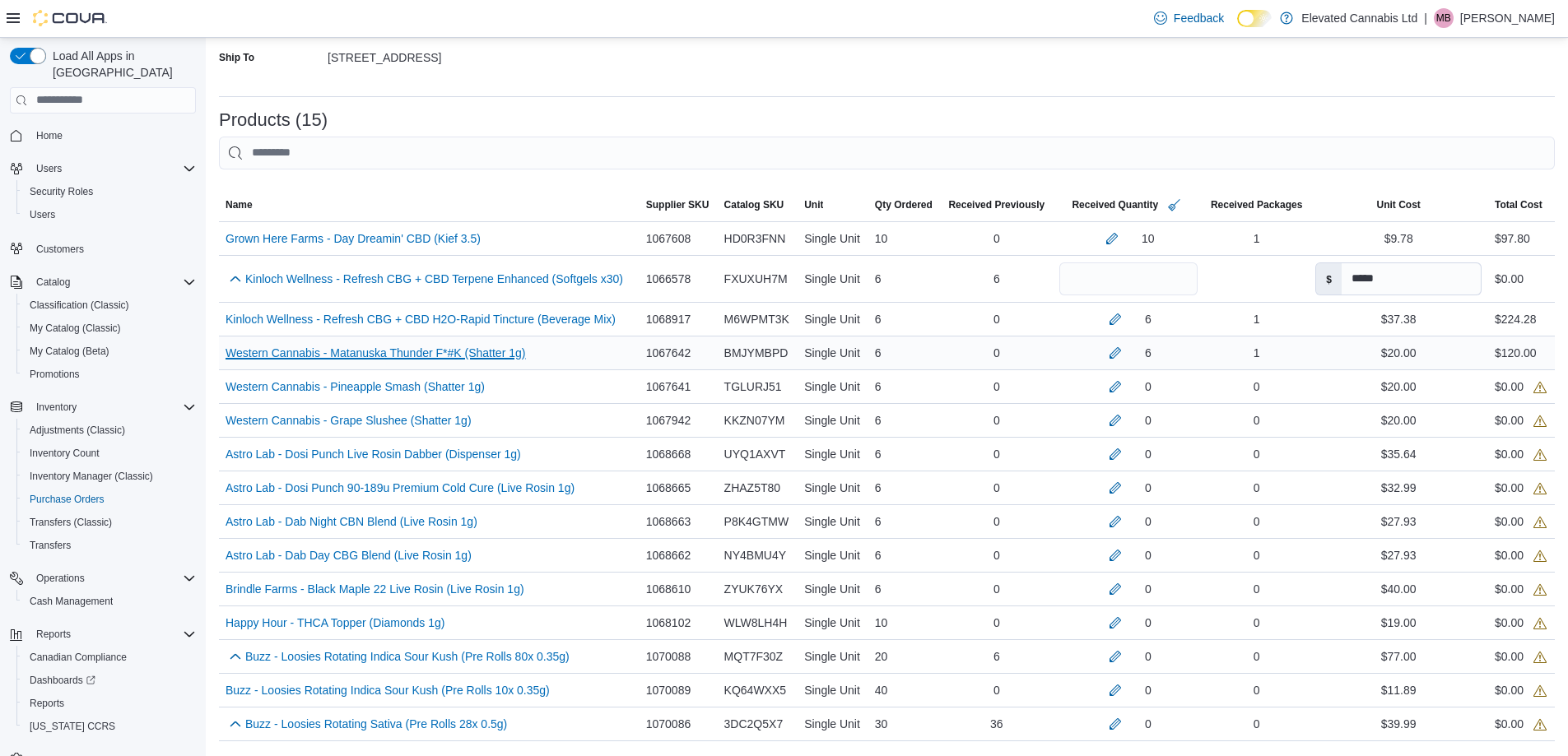
click at [482, 357] on link "Western Cannabis - Matanuska Thunder F*#K (Shatter 1g) (opens in a new tab or w…" at bounding box center [375, 352] width 300 height 20
click at [1109, 388] on button "button" at bounding box center [1115, 385] width 20 height 20
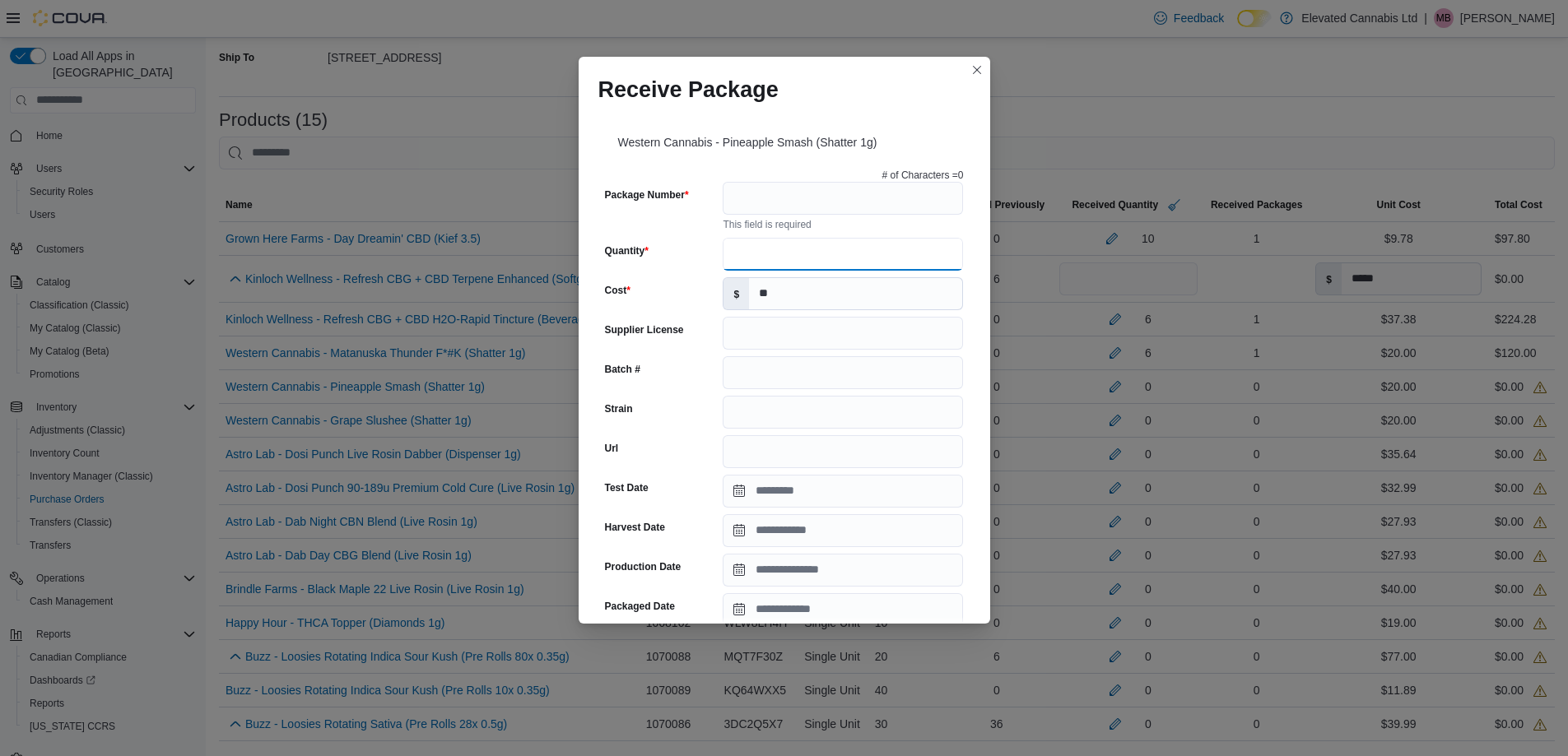
click at [788, 258] on input "Quantity" at bounding box center [842, 253] width 240 height 33
type input "*"
click at [779, 184] on input "Package Number" at bounding box center [842, 198] width 240 height 33
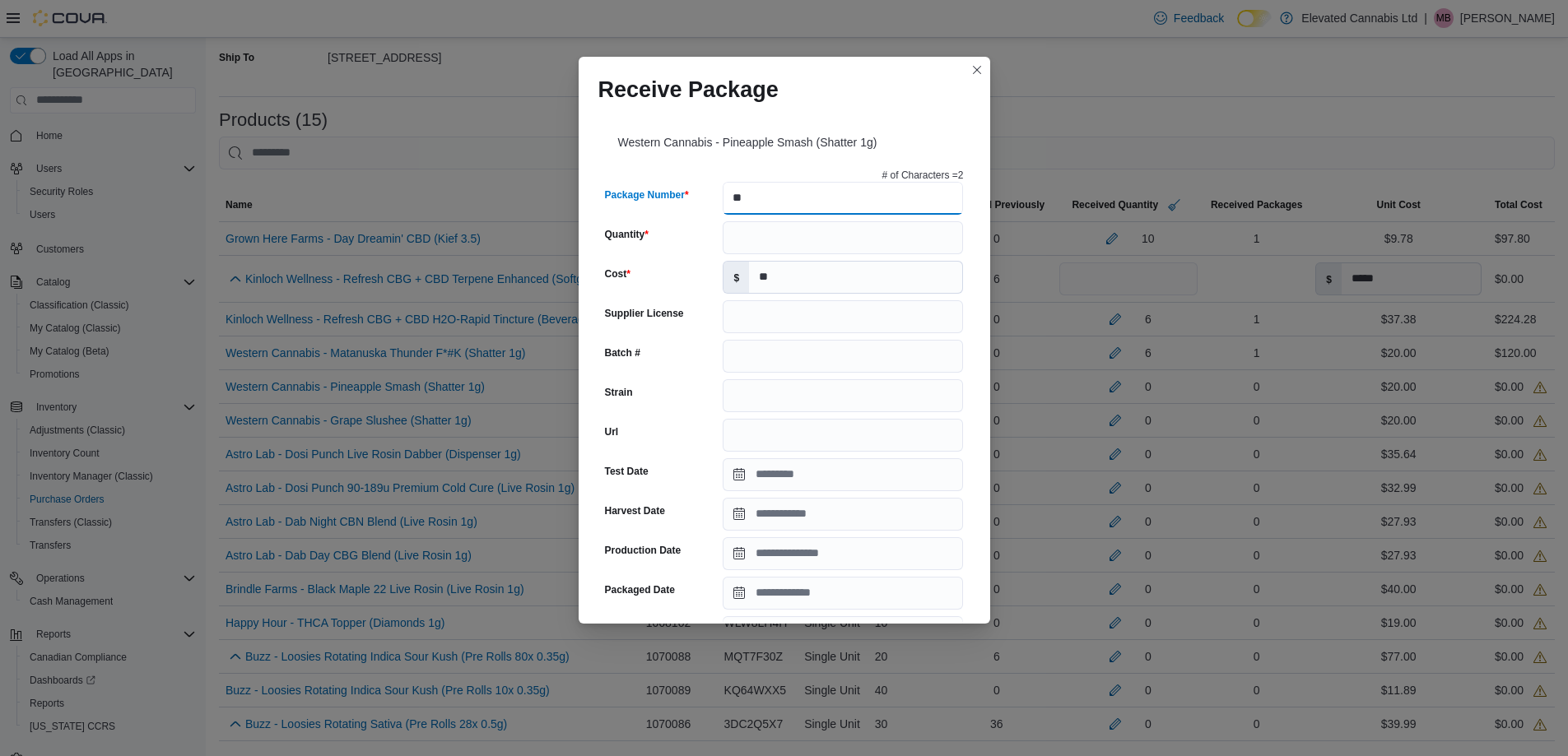
type input "*"
type input "**********"
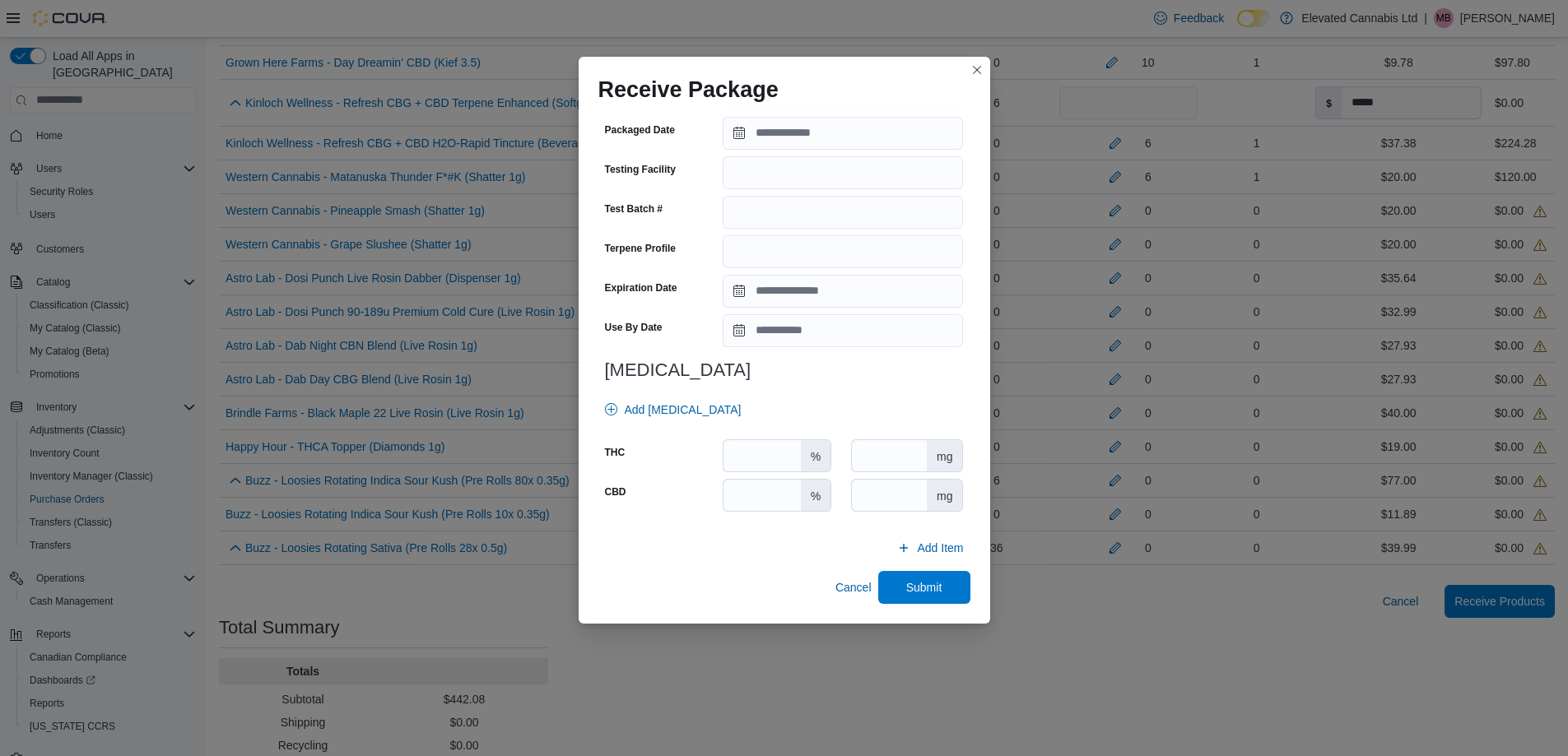
scroll to position [632, 0]
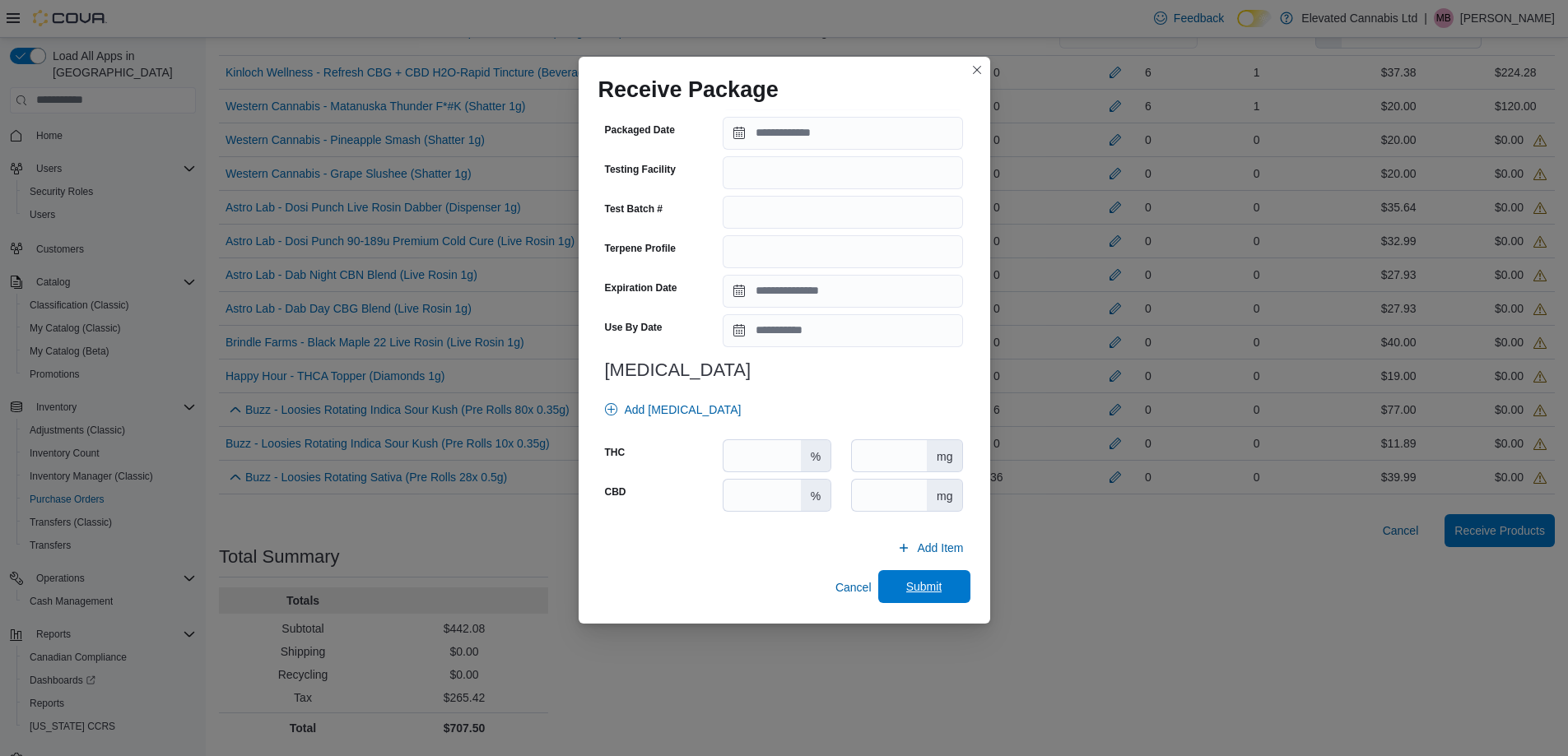
click at [890, 588] on span "Submit" at bounding box center [924, 586] width 72 height 33
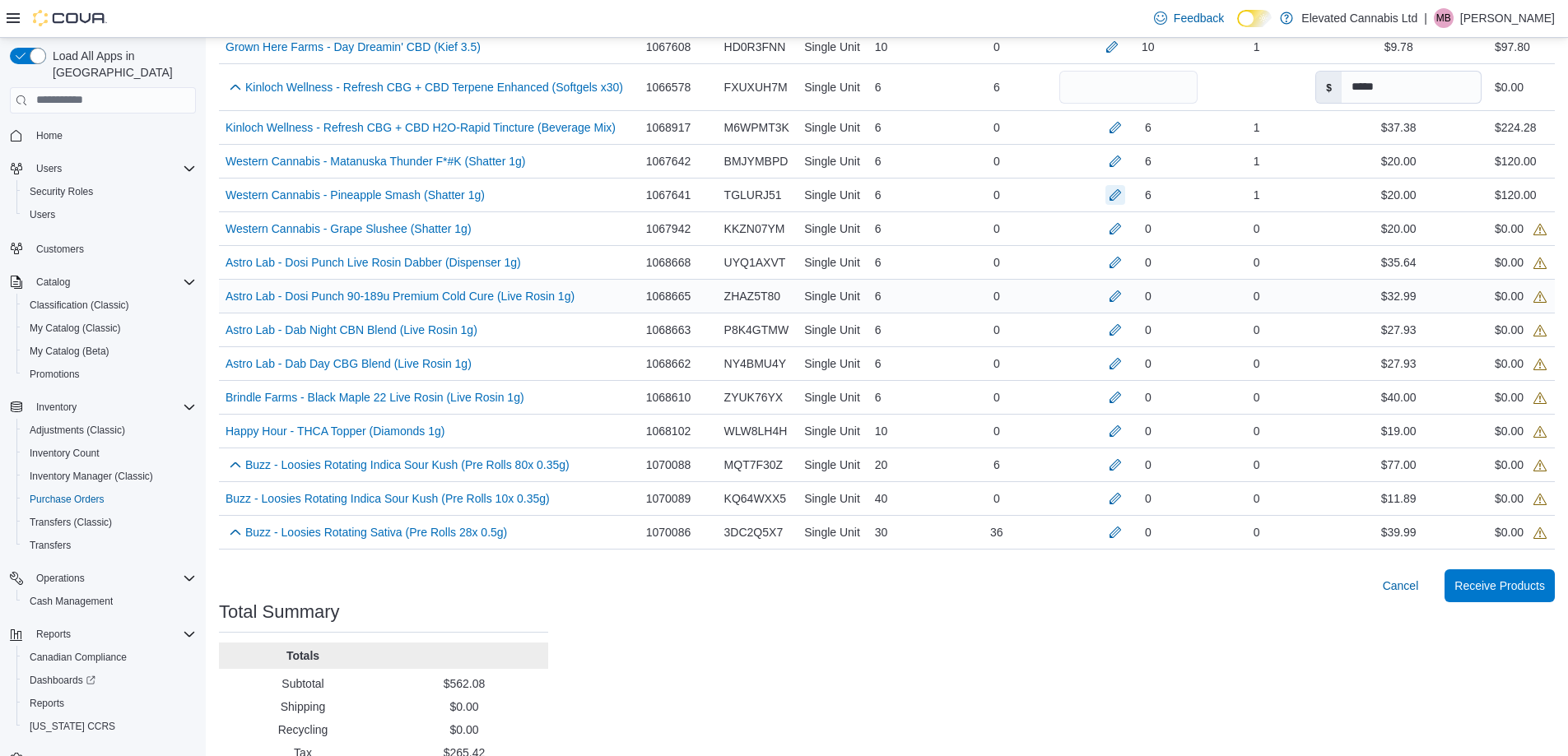
scroll to position [549, 0]
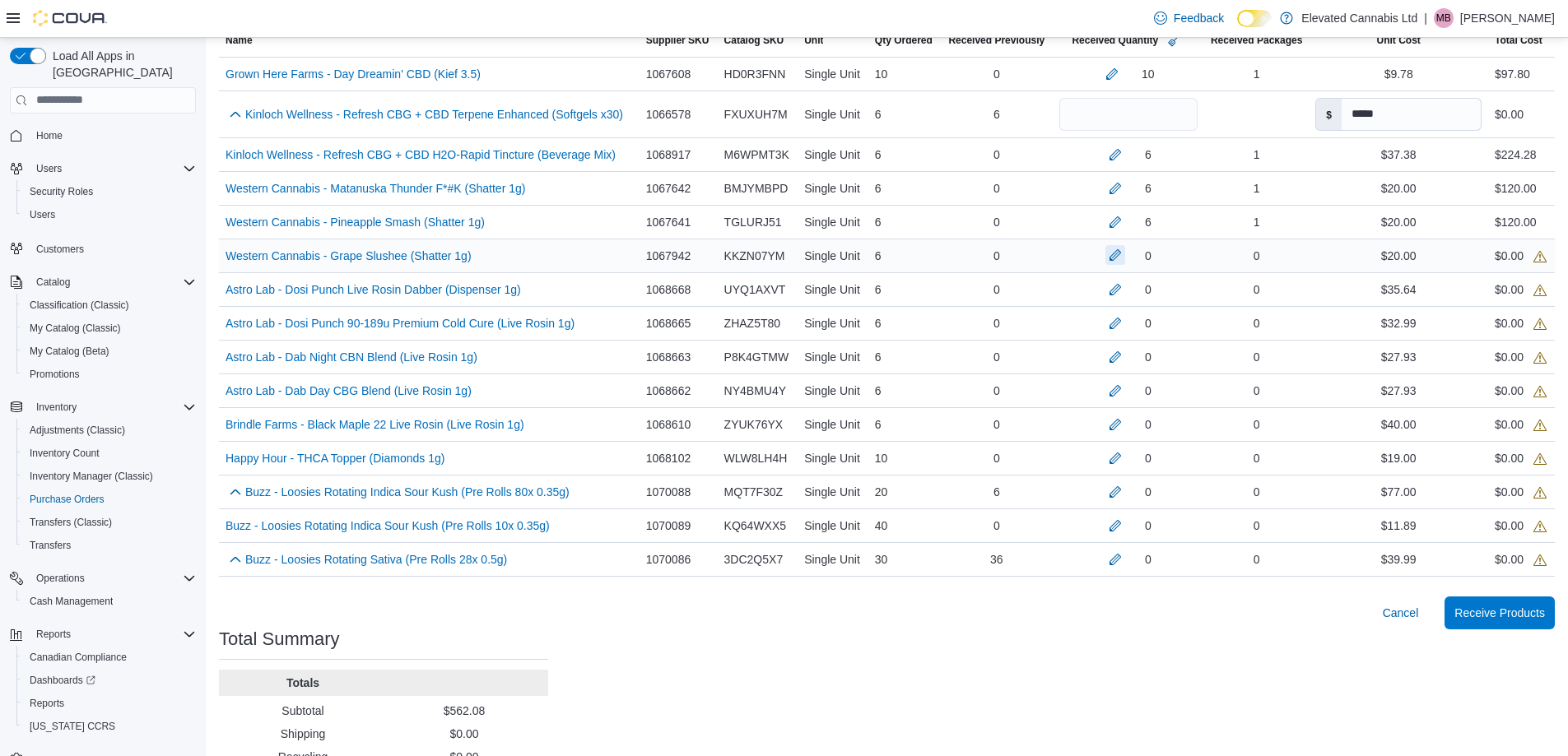
click at [1107, 251] on button "button" at bounding box center [1115, 254] width 20 height 20
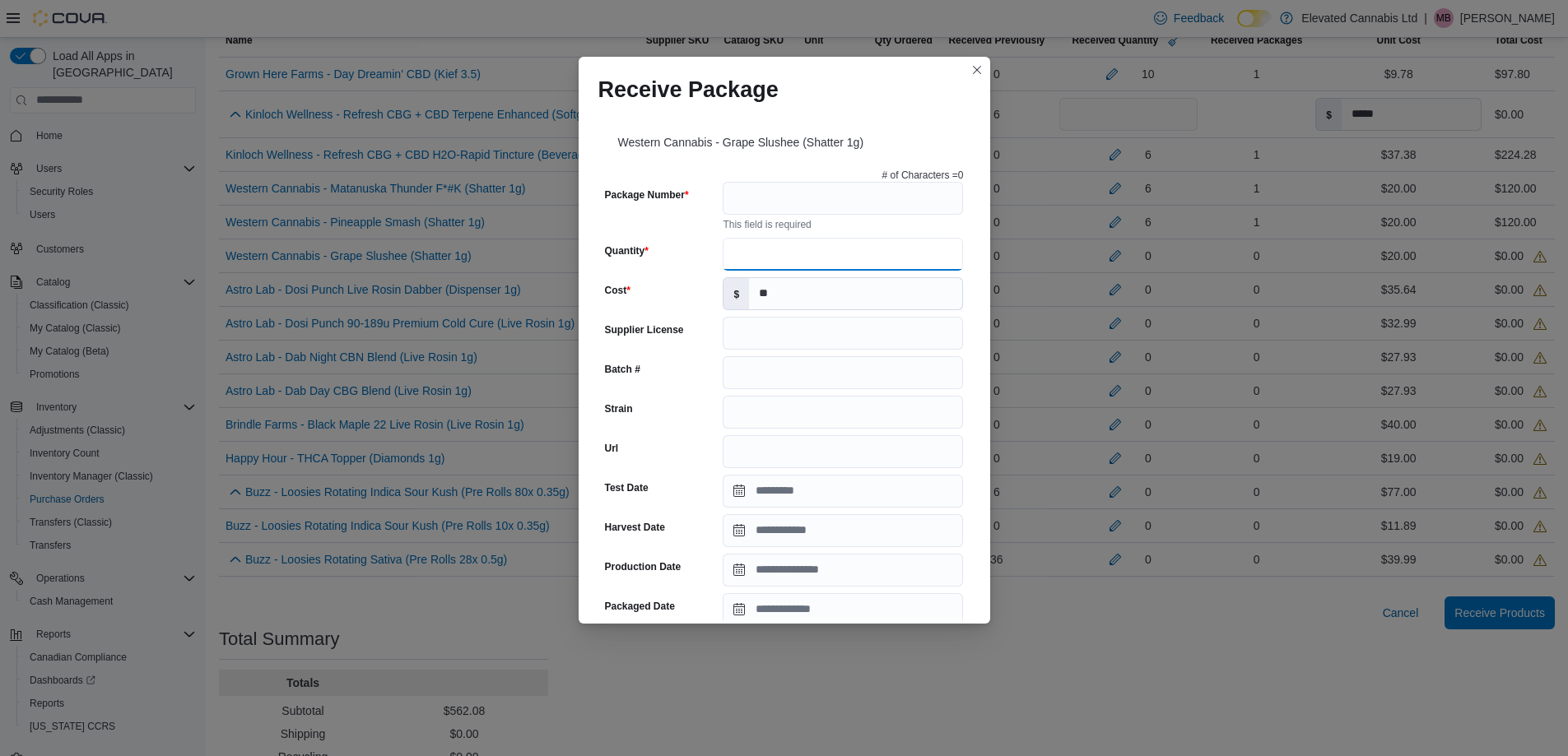
click at [759, 245] on input "Quantity" at bounding box center [842, 253] width 240 height 33
type input "*"
click at [761, 203] on input "Package Number" at bounding box center [842, 198] width 240 height 33
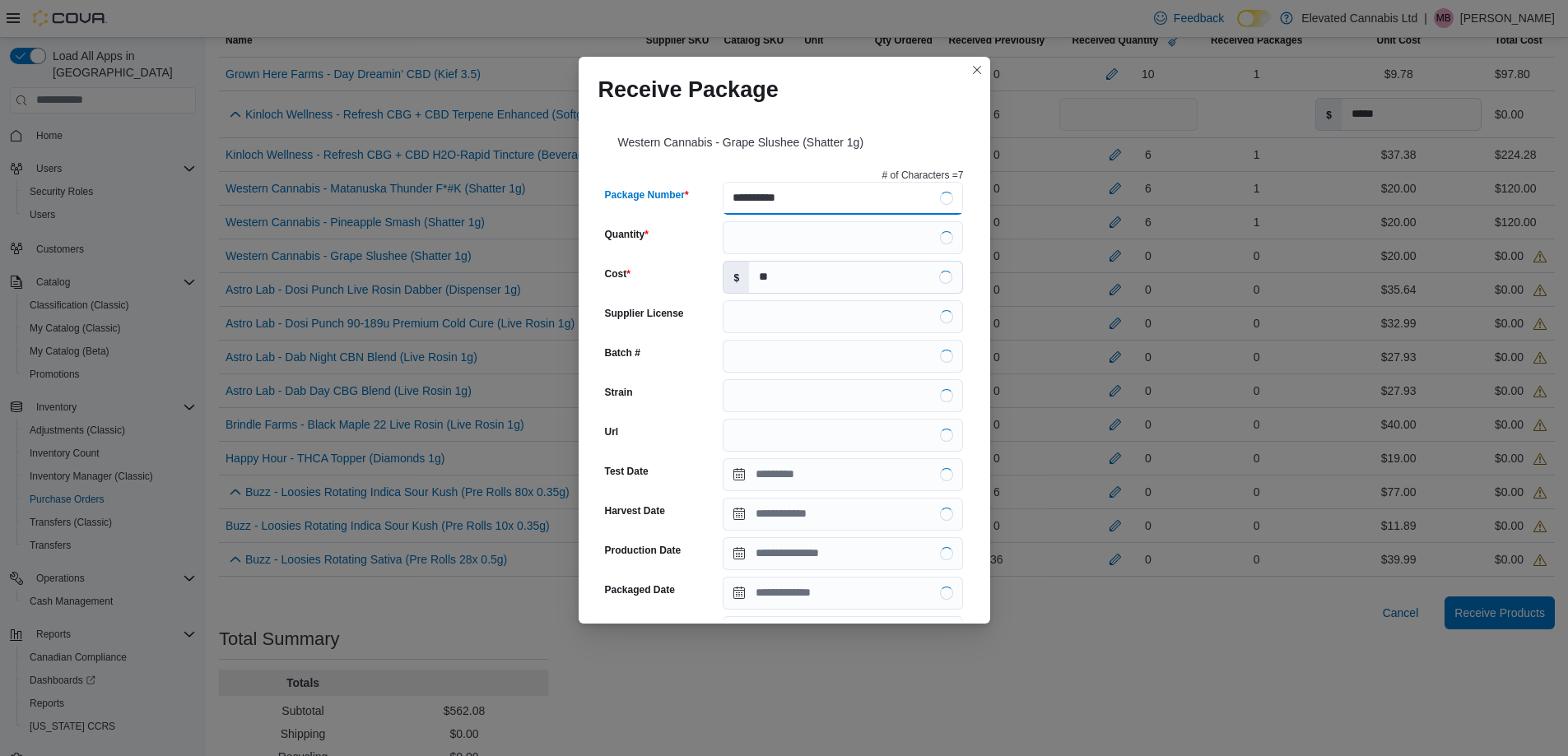
type input "**********"
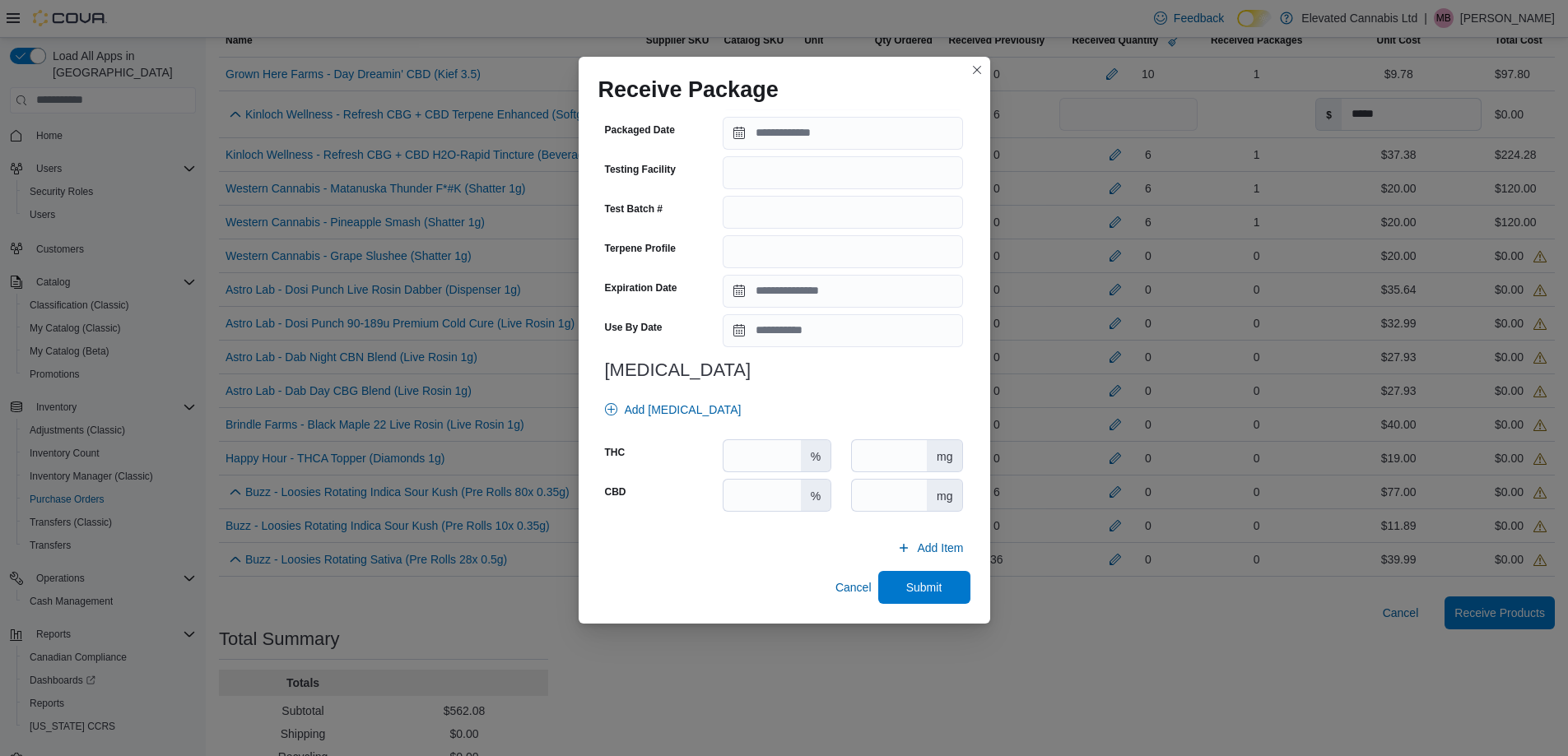
scroll to position [632, 0]
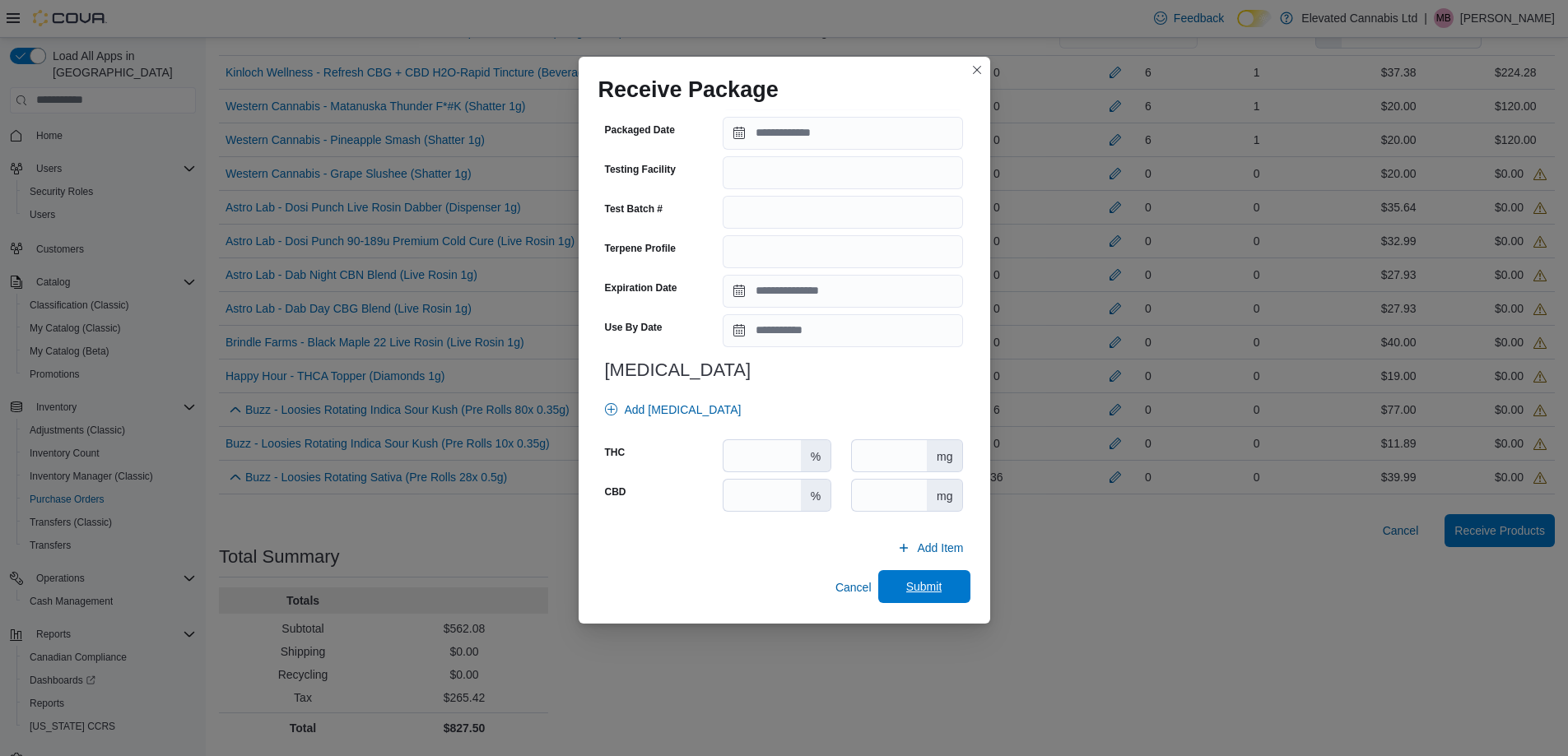
click at [906, 589] on span "Submit" at bounding box center [924, 587] width 36 height 17
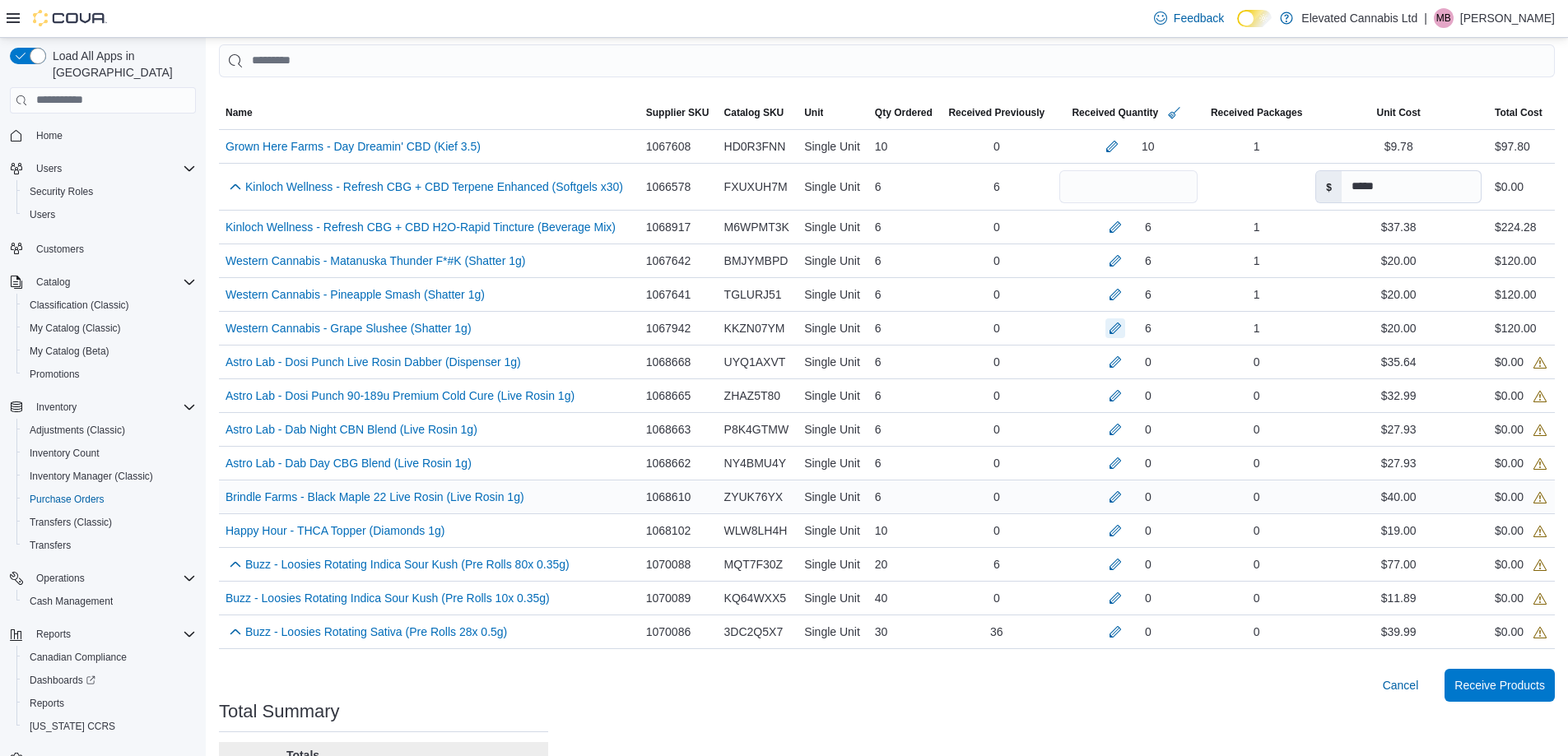
scroll to position [467, 0]
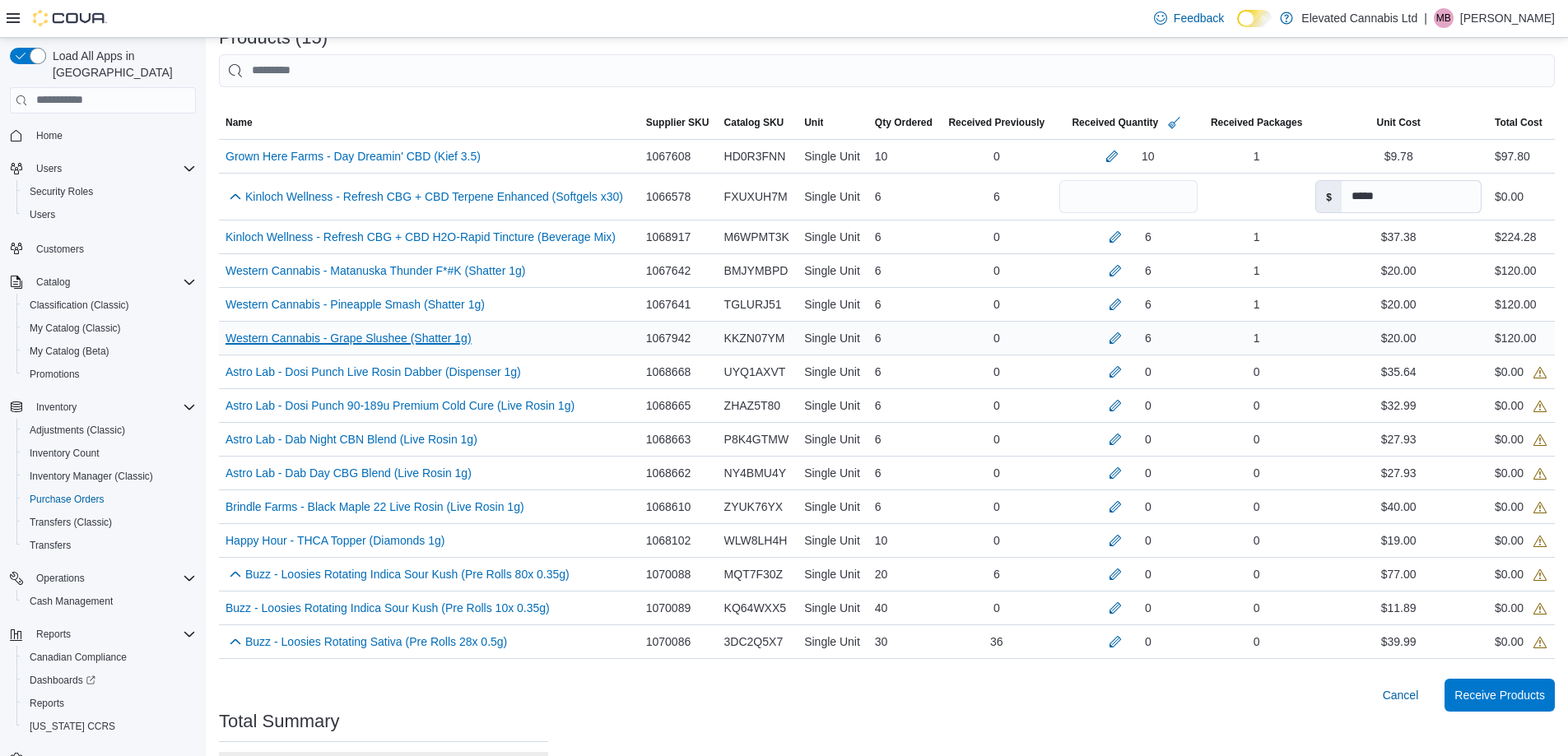
click at [427, 334] on link "Western Cannabis - Grape Slushee (Shatter 1g) (opens in a new tab or window)" at bounding box center [348, 337] width 246 height 20
click at [1111, 378] on button "button" at bounding box center [1115, 371] width 20 height 20
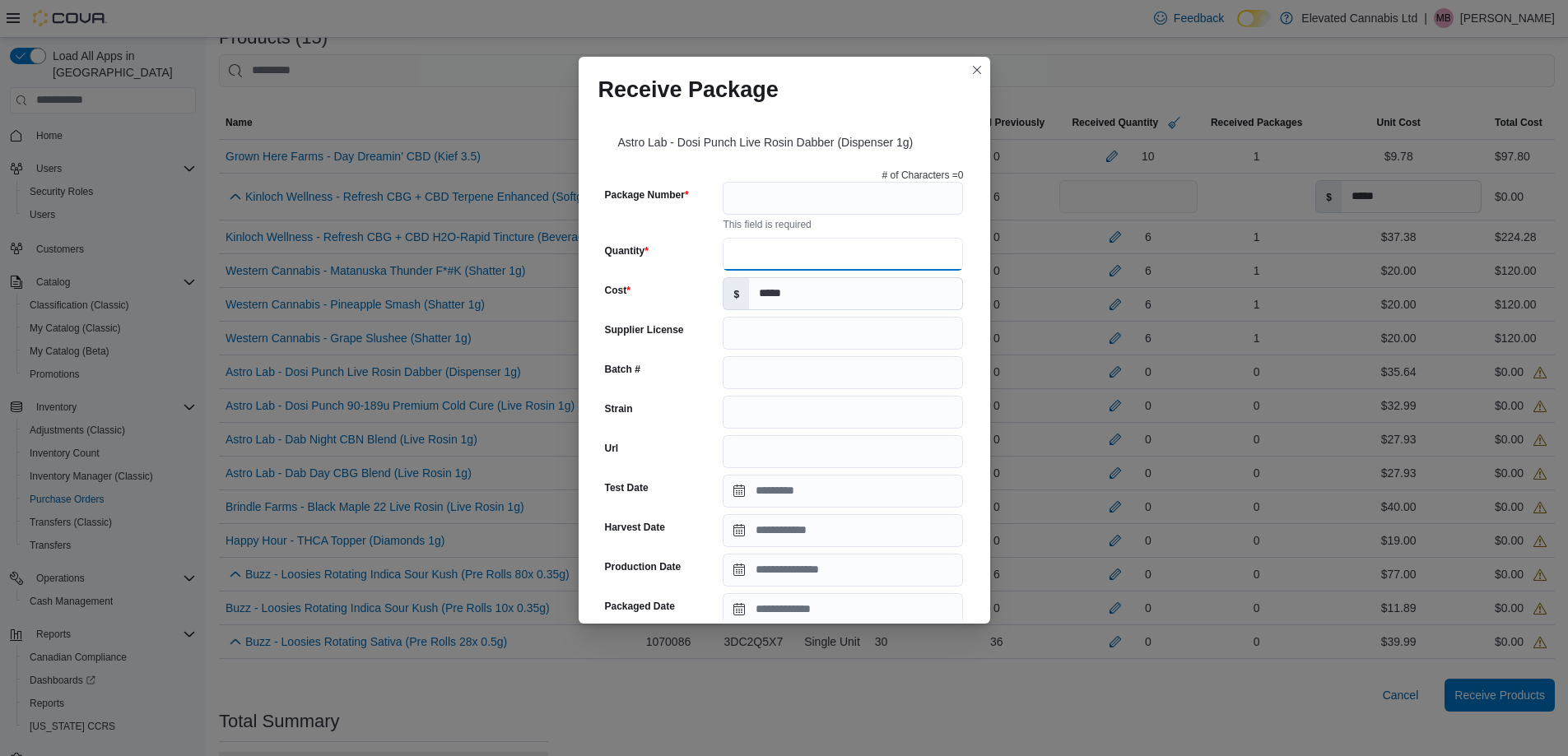
click at [754, 251] on input "Quantity" at bounding box center [842, 253] width 240 height 33
type input "*"
click at [747, 202] on input "Package Number" at bounding box center [842, 198] width 240 height 33
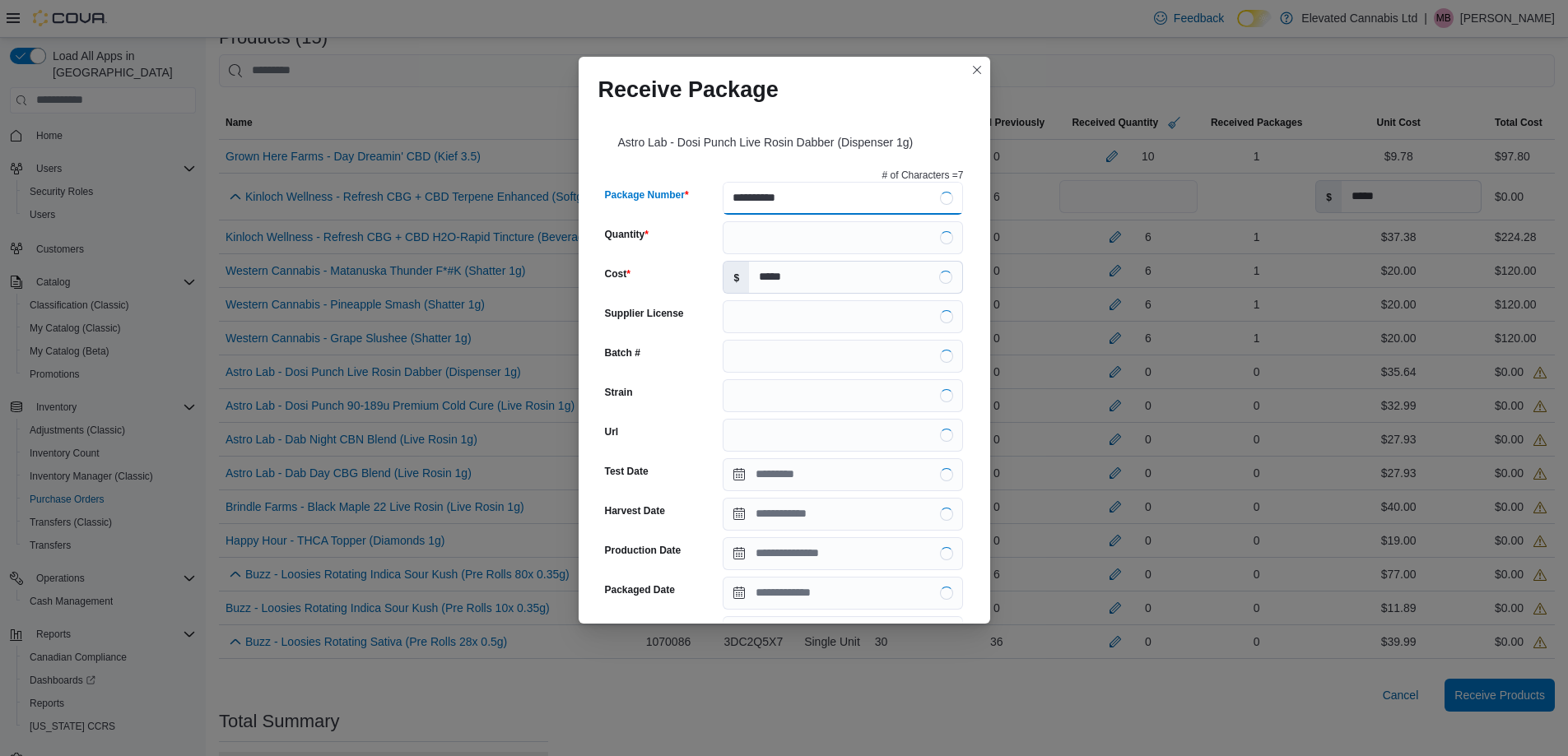
type input "**********"
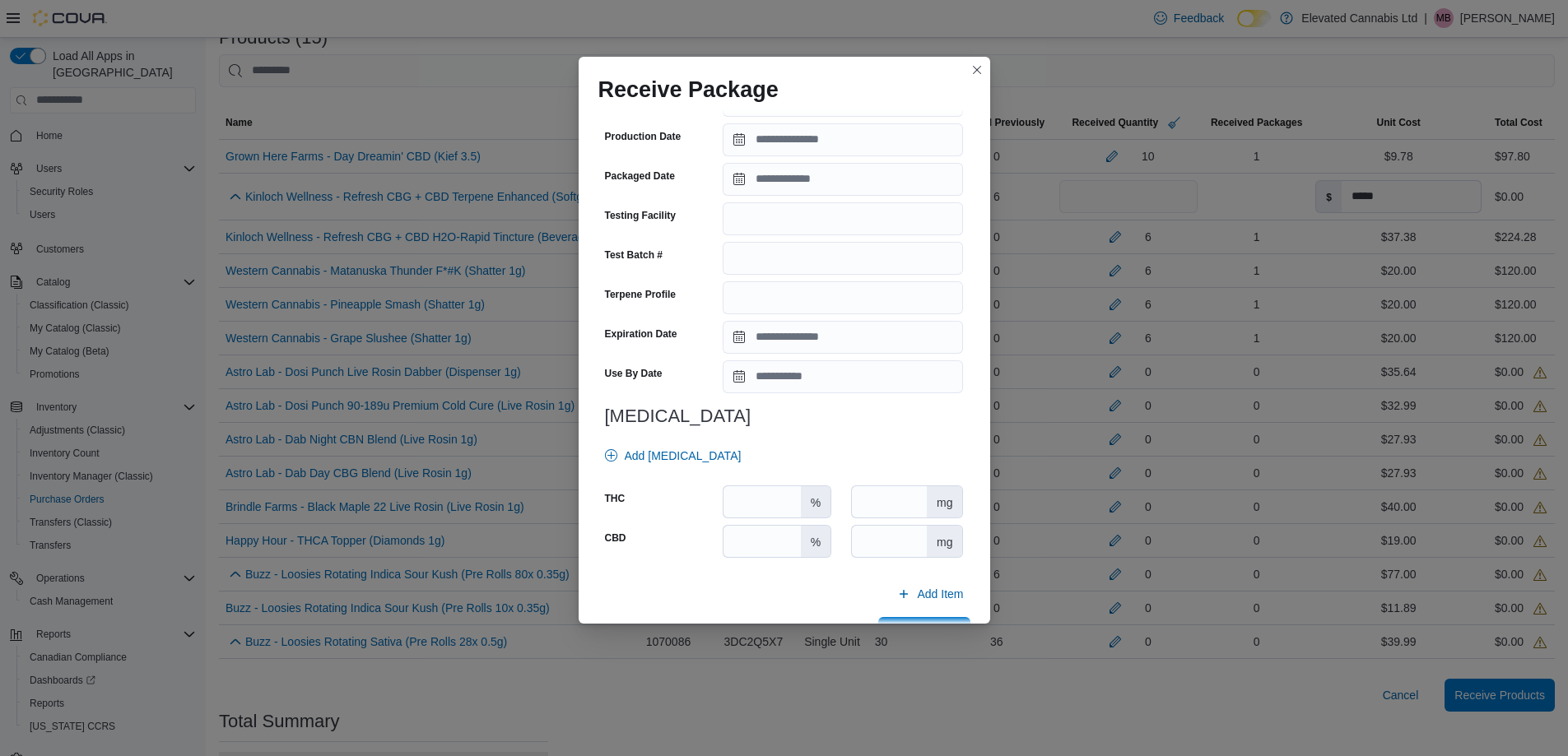
scroll to position [460, 0]
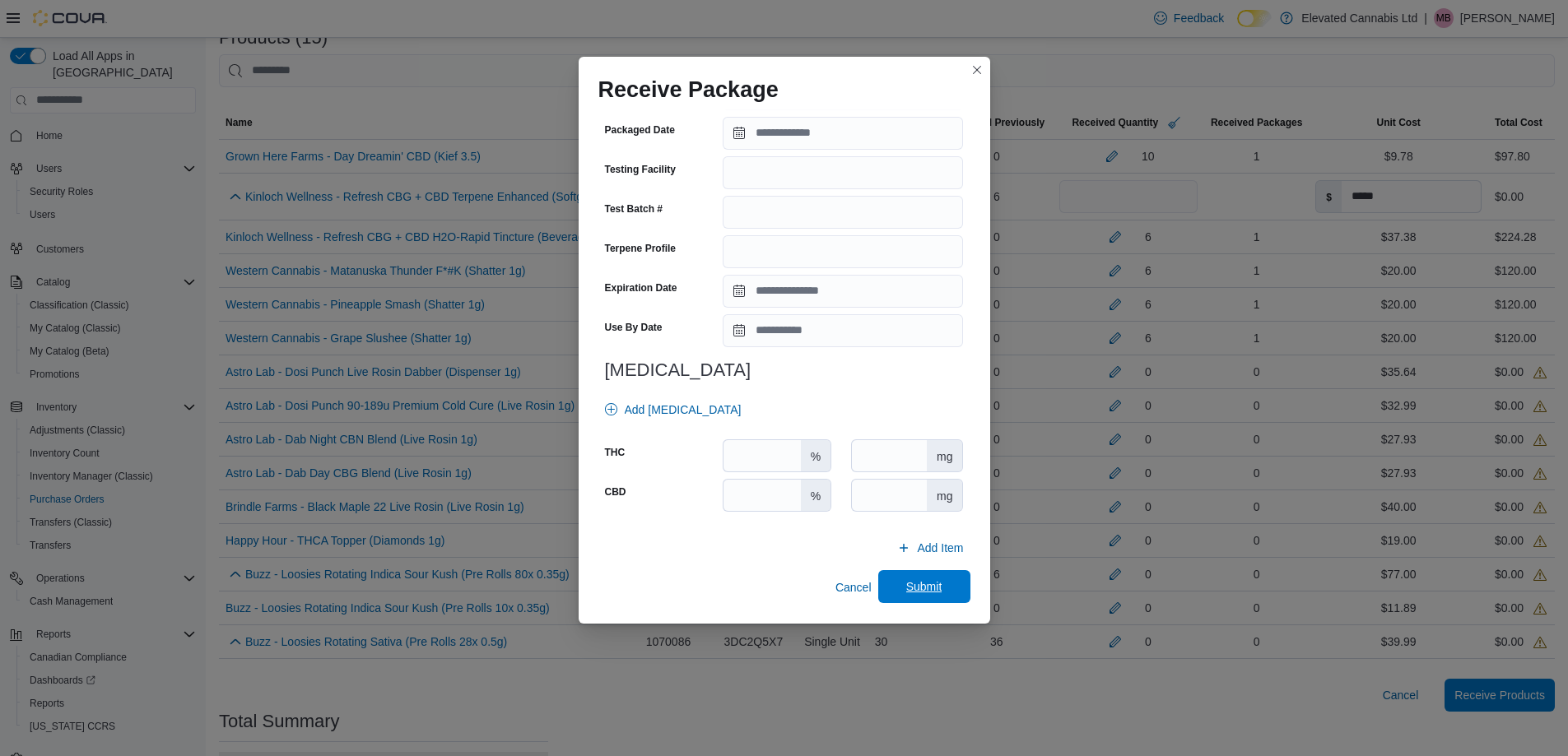
click at [920, 595] on span "Submit" at bounding box center [924, 586] width 72 height 33
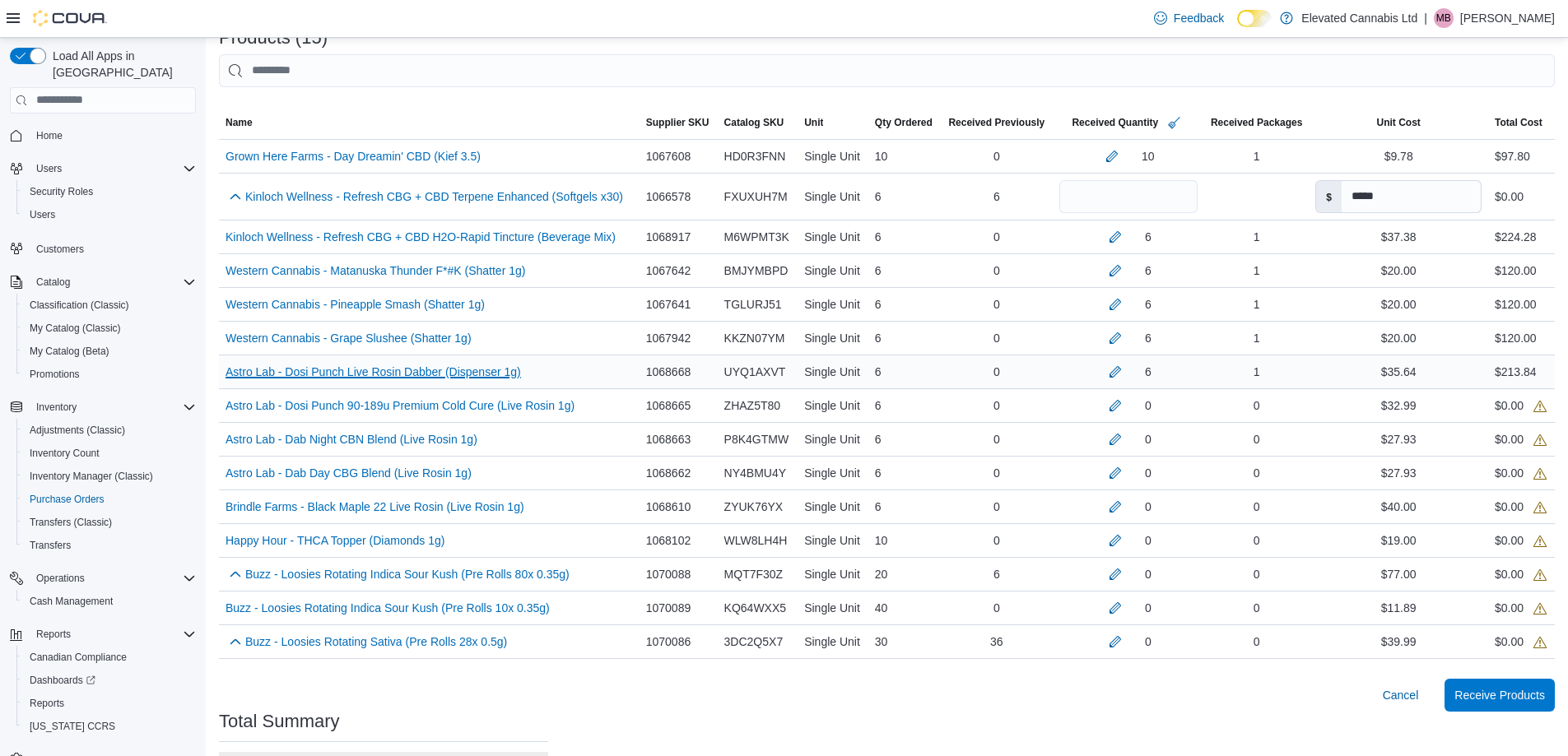
click at [397, 372] on link "Astro Lab - Dosi Punch Live Rosin Dabber (Dispenser 1g) (opens in a new tab or …" at bounding box center [373, 371] width 295 height 20
click at [362, 307] on link "Western Cannabis - Pineapple Smash (Shatter 1g) (opens in a new tab or window)" at bounding box center [354, 304] width 259 height 20
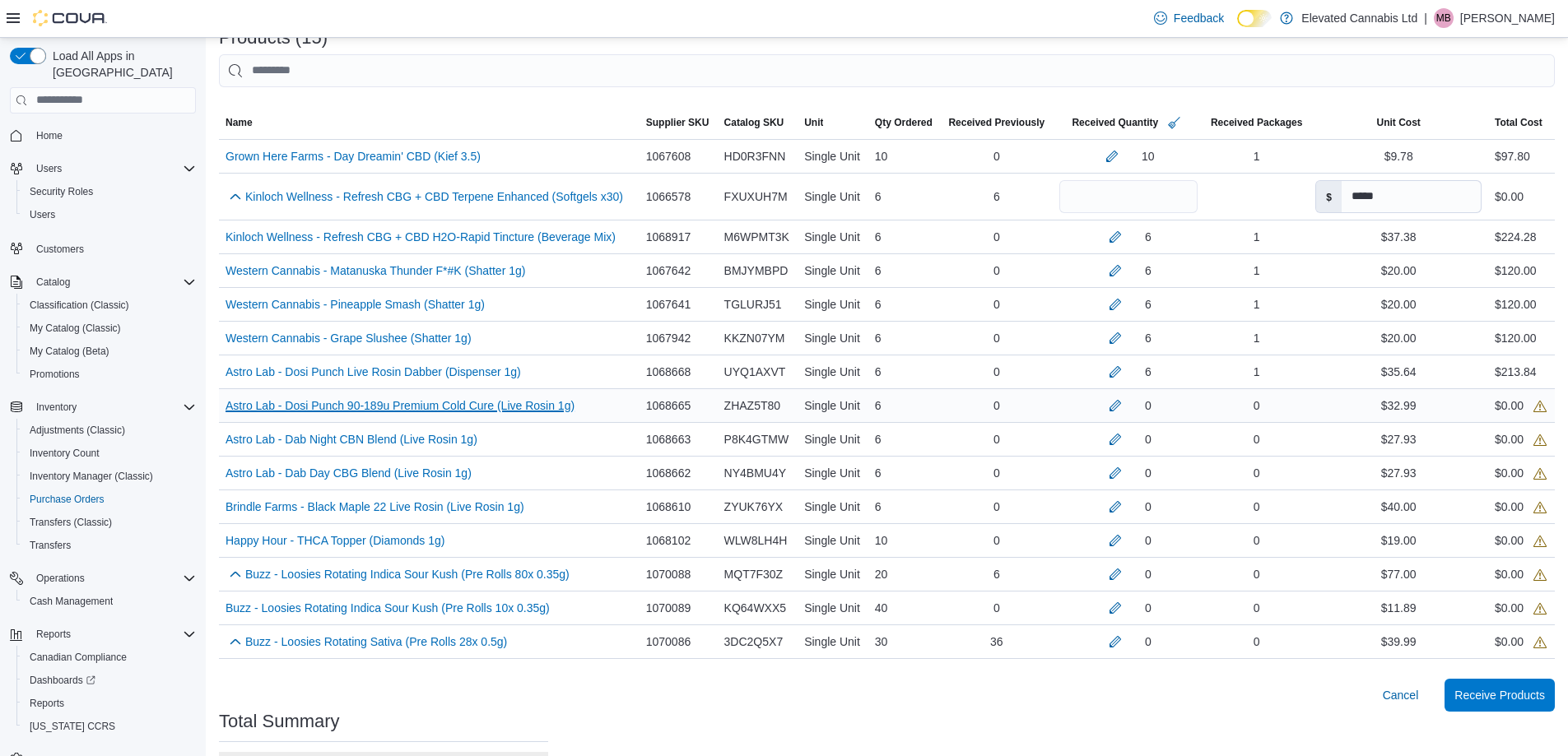
click at [439, 406] on link "Astro Lab - Dosi Punch 90-189u Premium Cold Cure (Live Rosin 1g) (opens in a ne…" at bounding box center [399, 406] width 349 height 20
click at [1106, 404] on button "button" at bounding box center [1115, 405] width 20 height 20
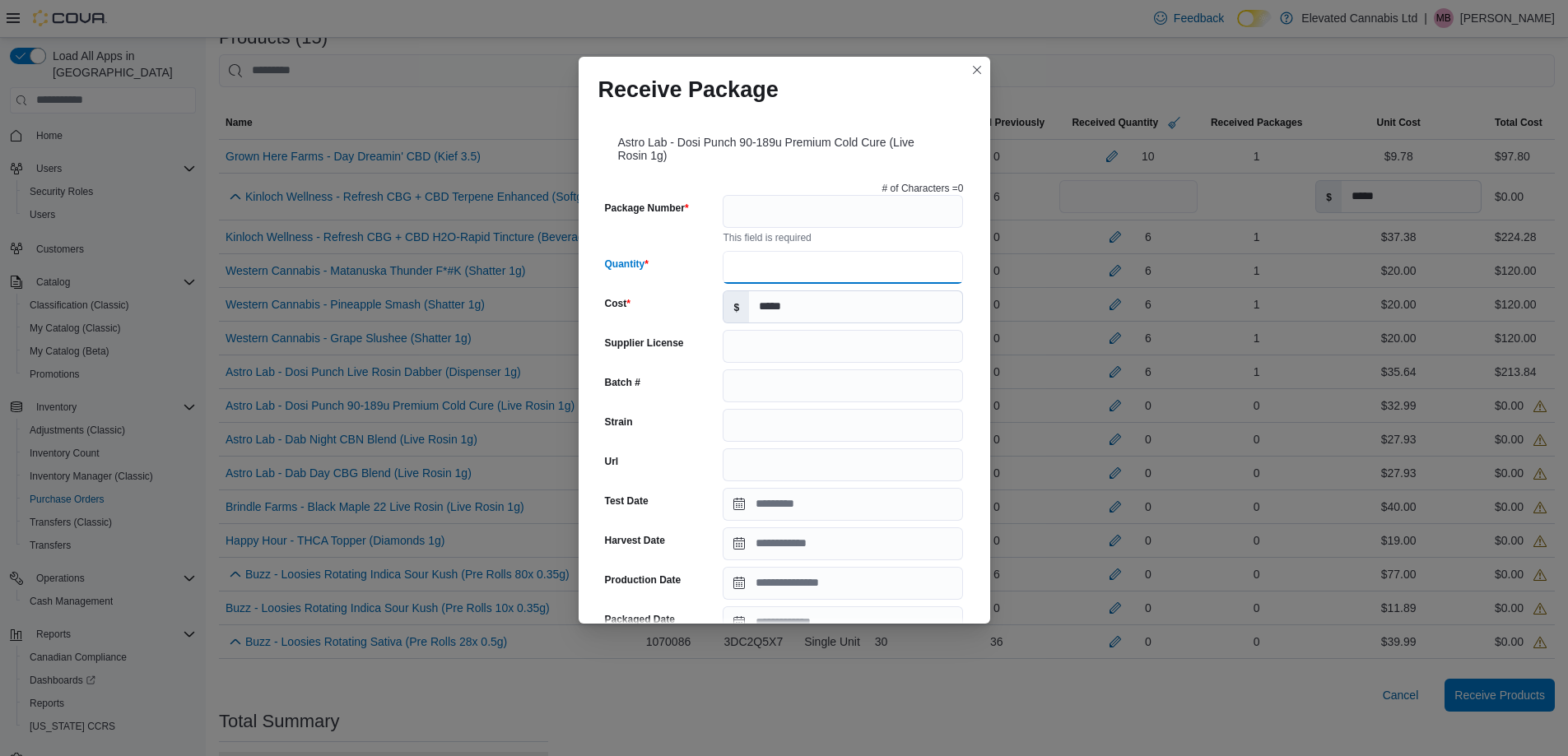
click at [732, 251] on input "Quantity" at bounding box center [842, 267] width 240 height 33
type input "*"
click at [752, 219] on input "Package Number" at bounding box center [842, 211] width 240 height 33
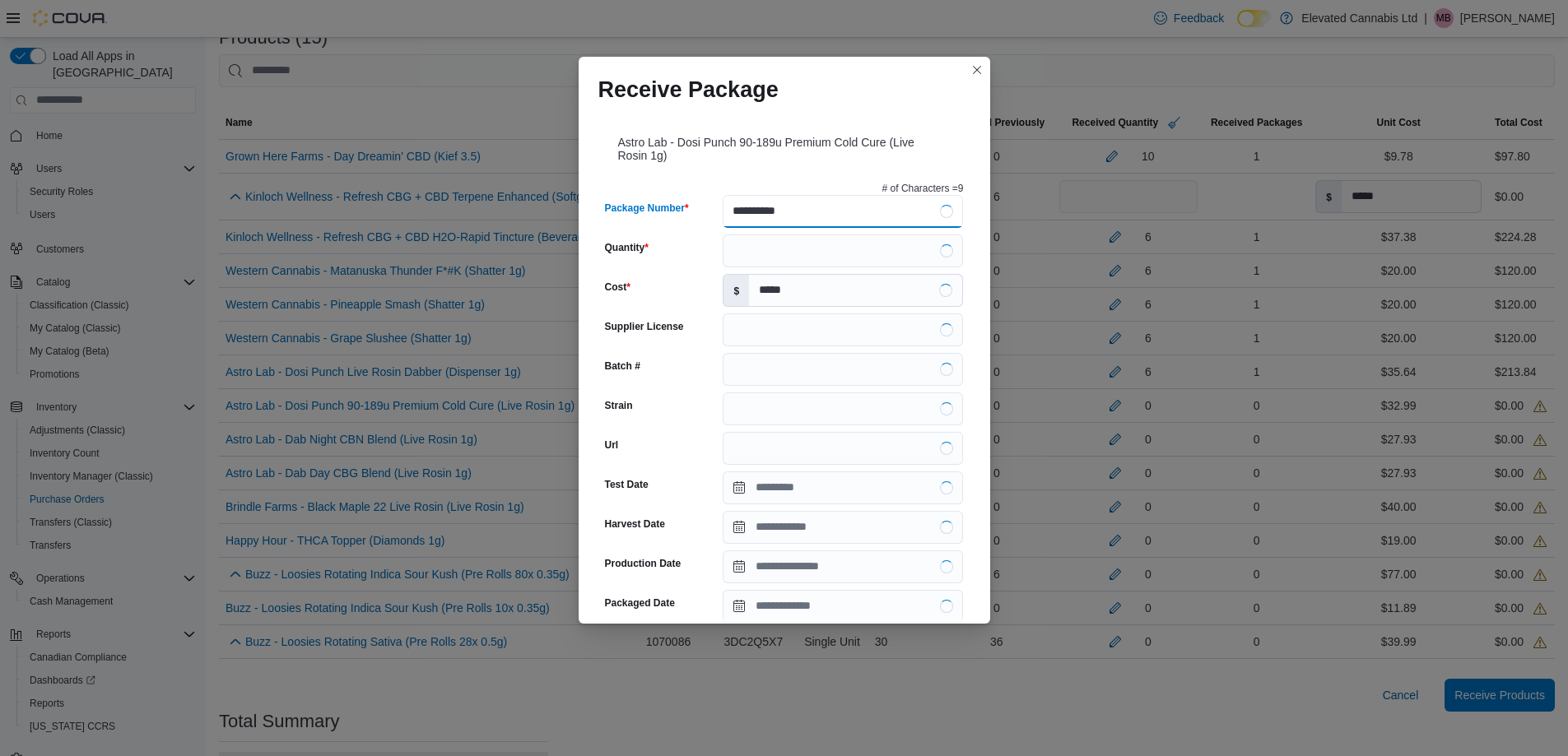
type input "**********"
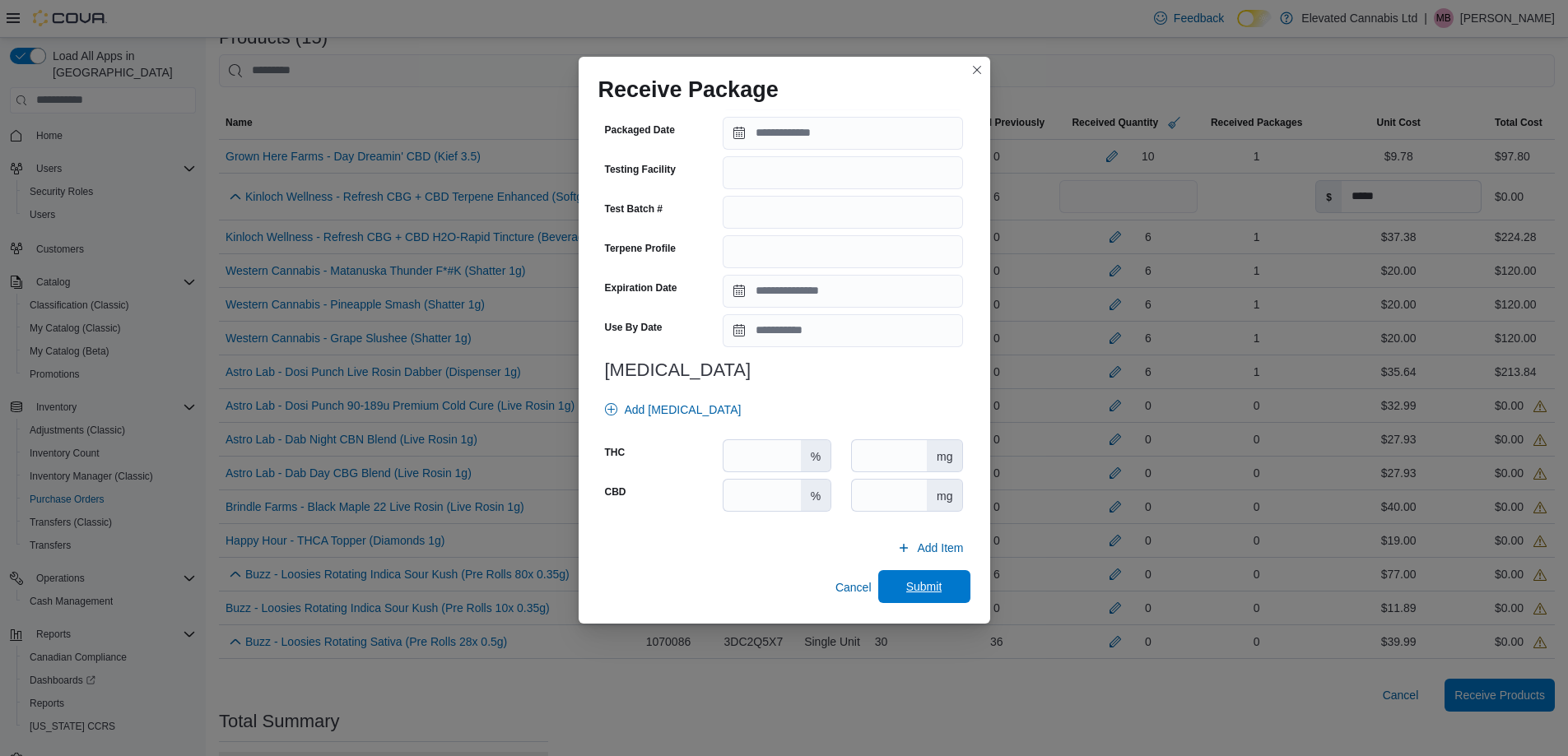
click at [906, 588] on span "Submit" at bounding box center [924, 587] width 36 height 17
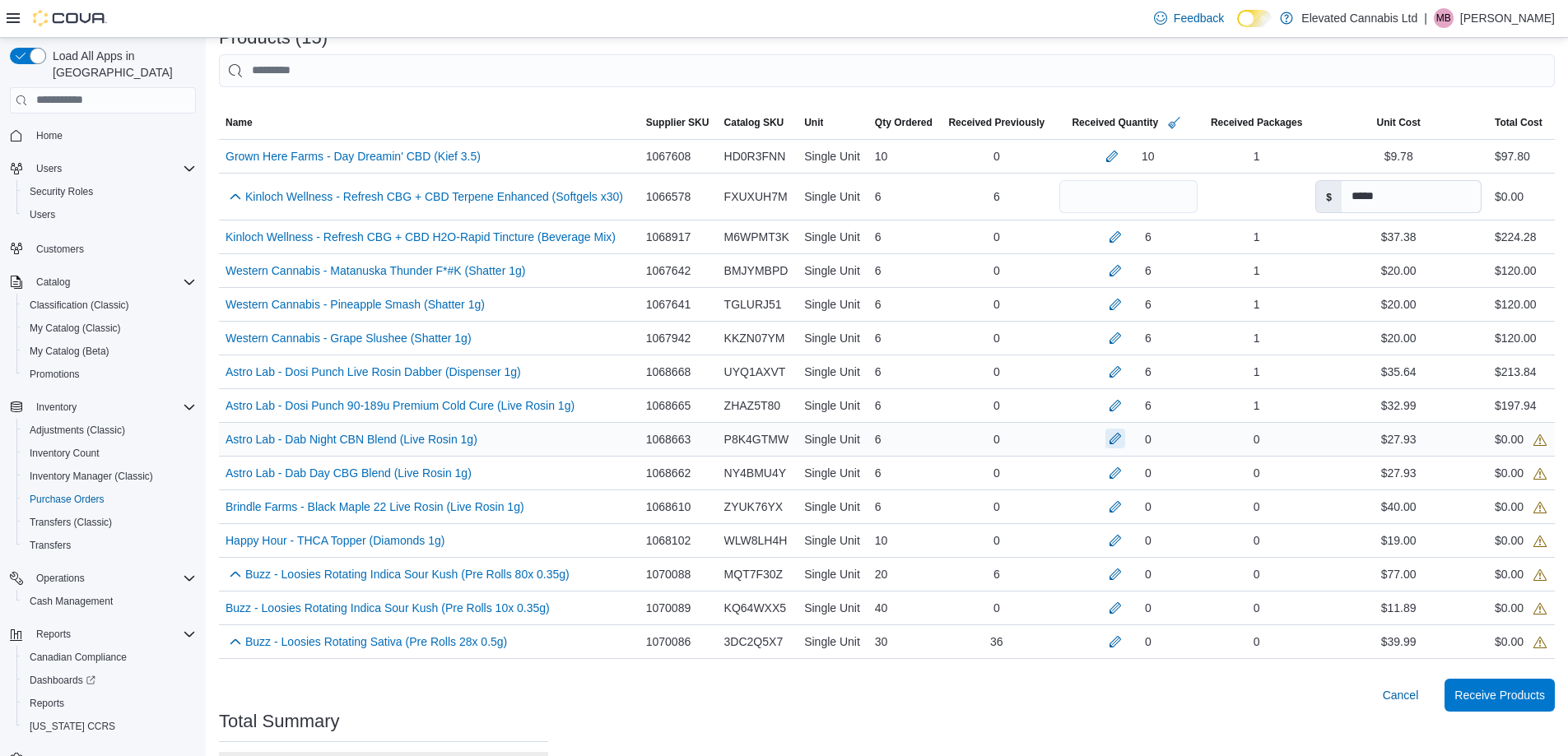
click at [1106, 443] on button "button" at bounding box center [1115, 438] width 20 height 20
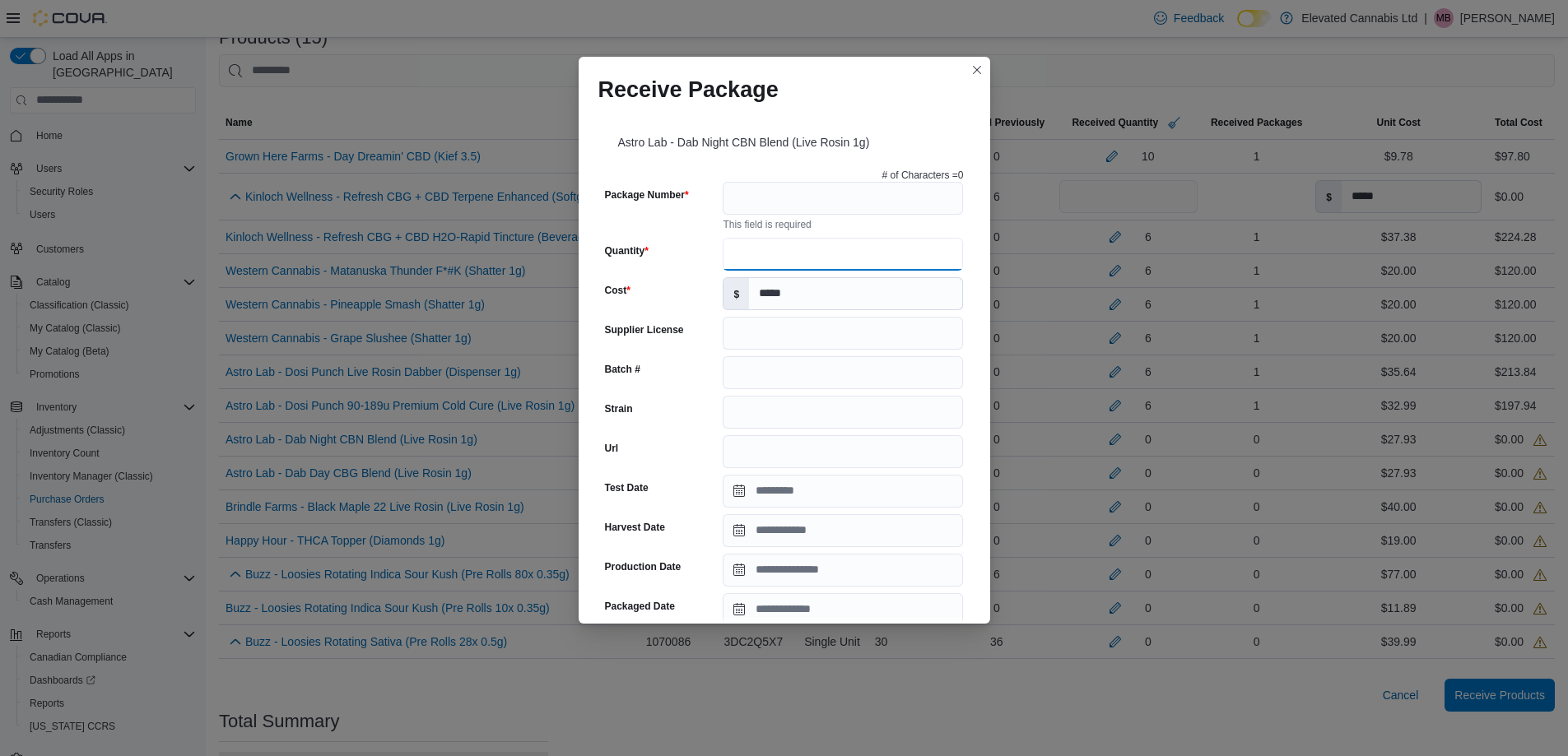
click at [786, 252] on input "Quantity" at bounding box center [842, 253] width 240 height 33
type input "*"
click at [770, 197] on input "Package Number" at bounding box center [842, 198] width 240 height 33
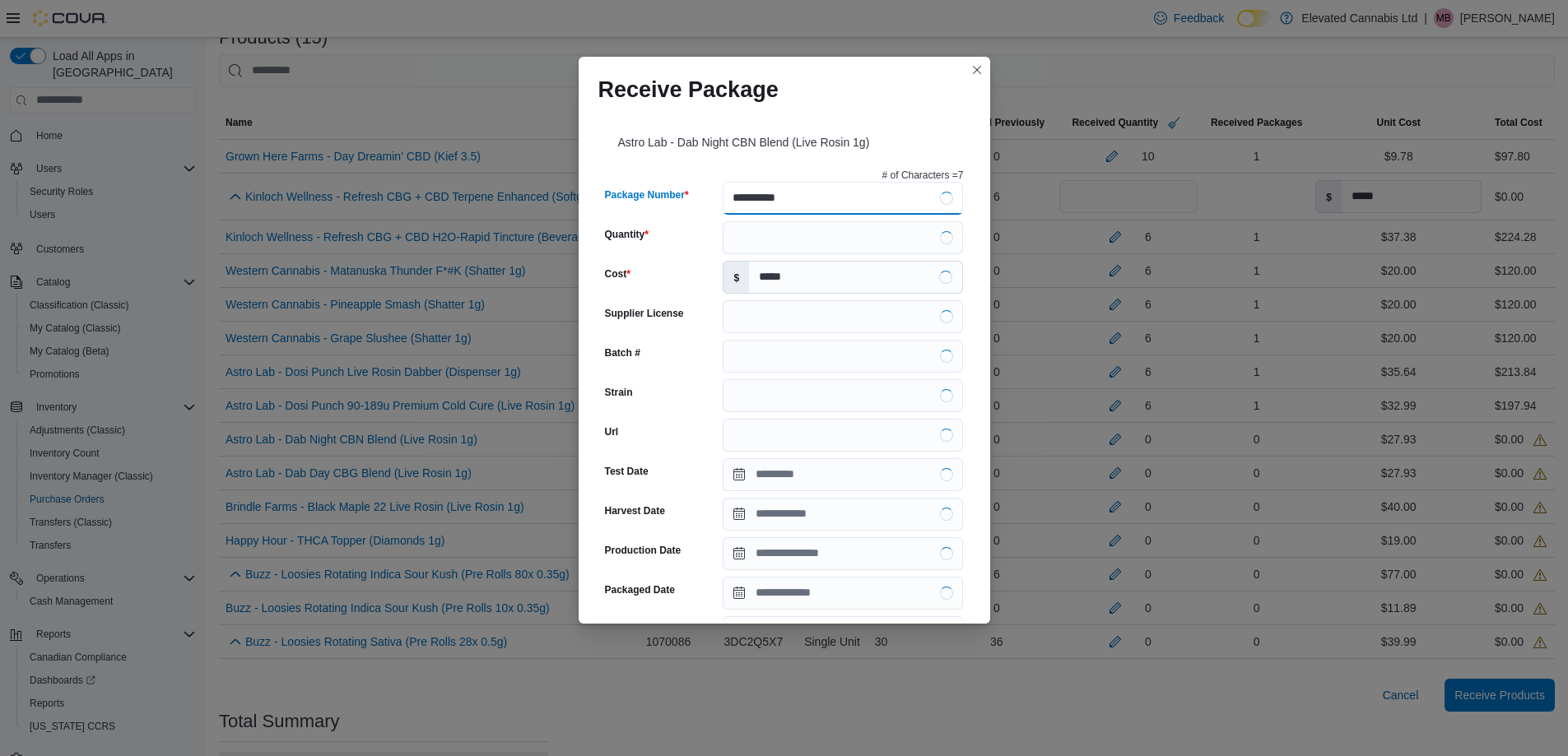
type input "**********"
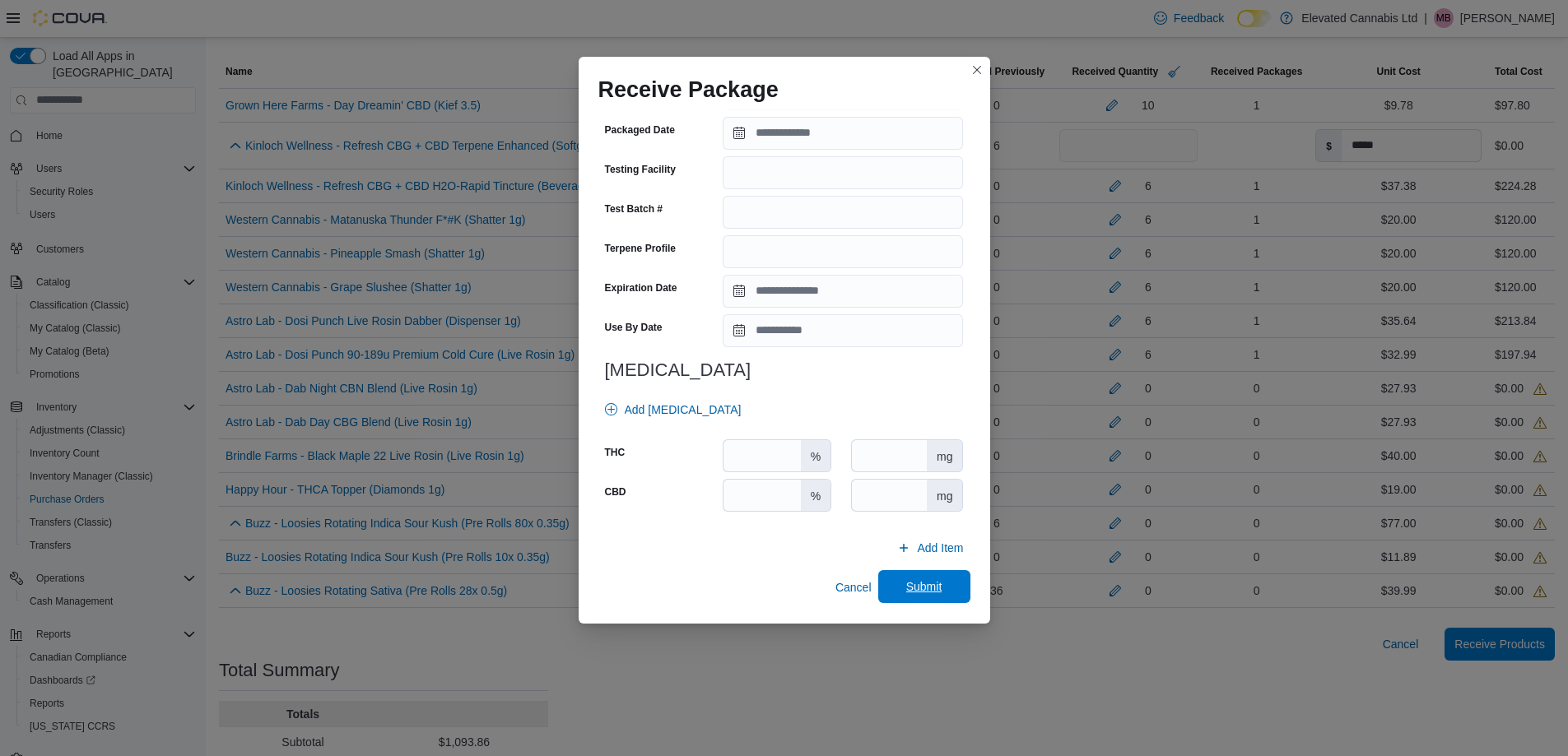
scroll to position [632, 0]
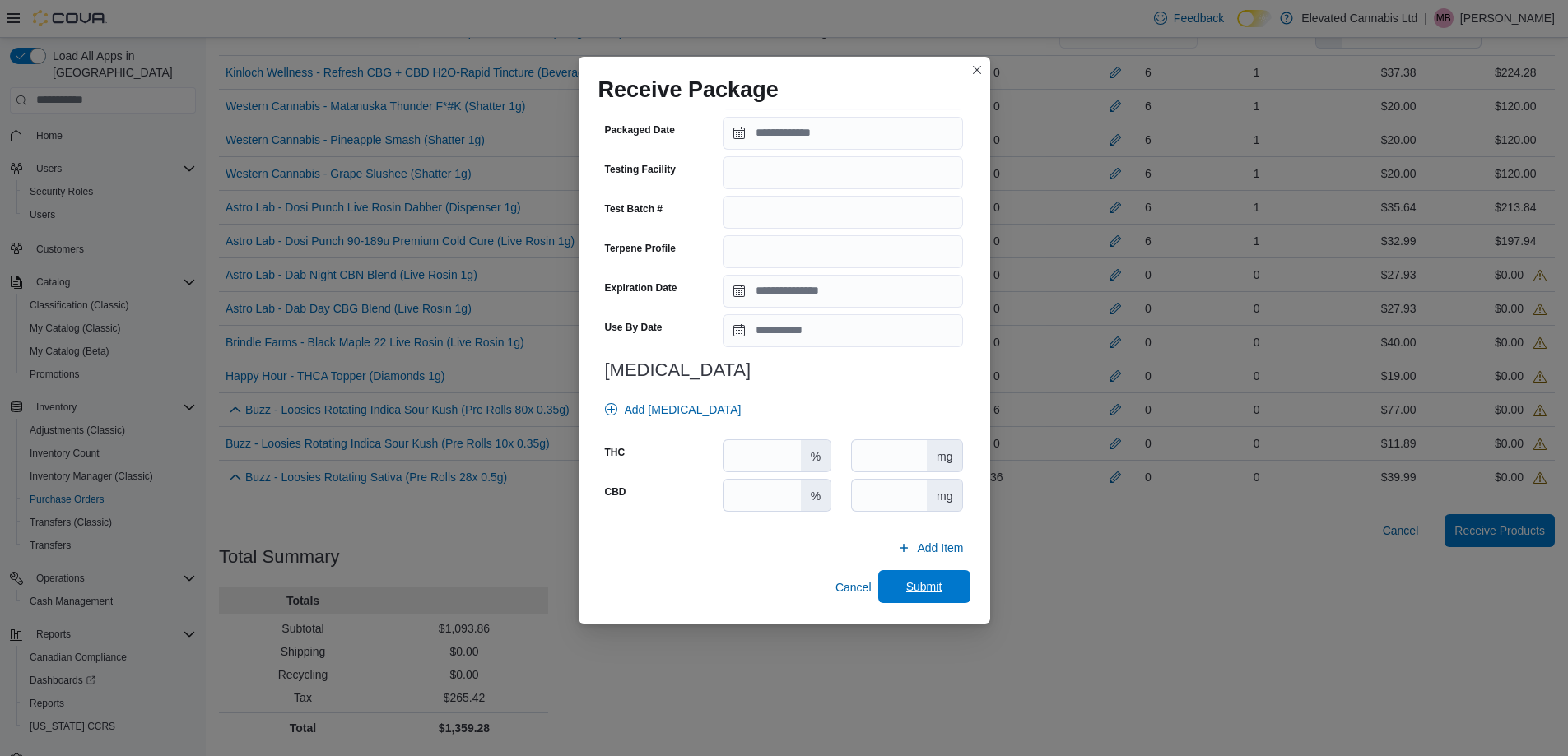
click at [921, 587] on span "Submit" at bounding box center [924, 587] width 36 height 17
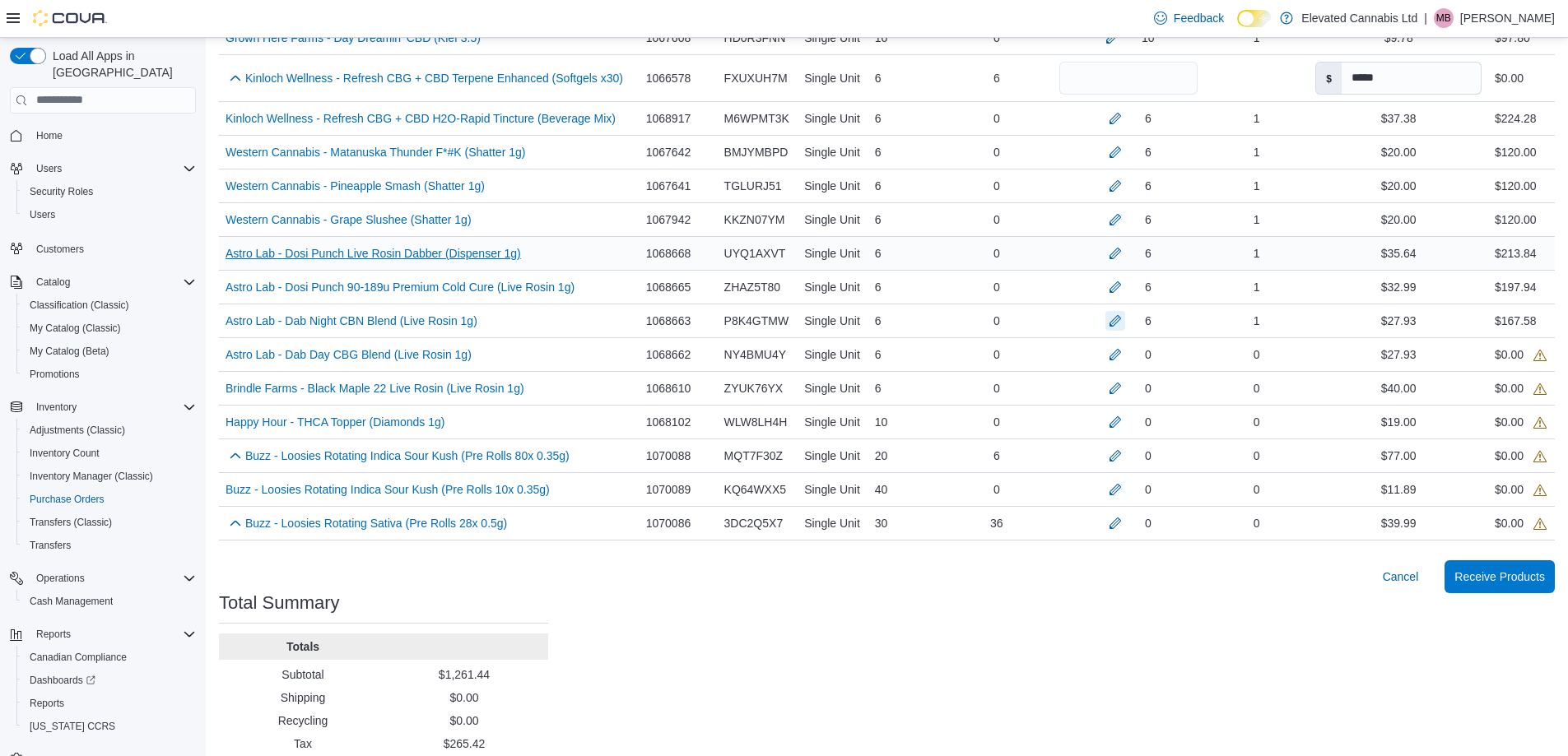
scroll to position [549, 0]
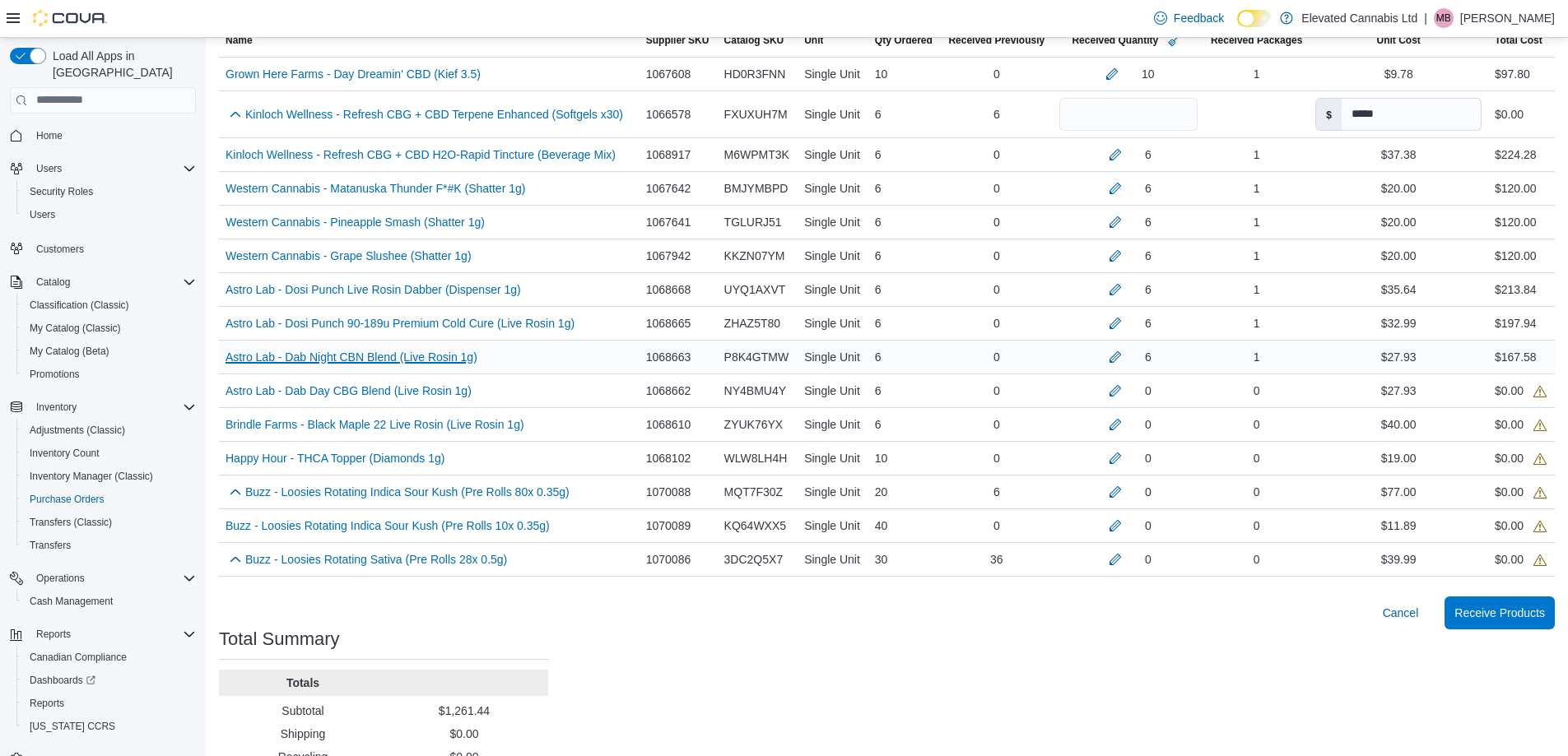
click at [396, 361] on link "Astro Lab - Dab Night CBN Blend (Live Rosin 1g) (opens in a new tab or window)" at bounding box center [351, 357] width 252 height 20
click at [376, 389] on link "Astro Lab - Dab Day CBG Blend (Live Rosin 1g) (opens in a new tab or window)" at bounding box center [348, 391] width 246 height 20
click at [1114, 395] on button "button" at bounding box center [1115, 390] width 20 height 20
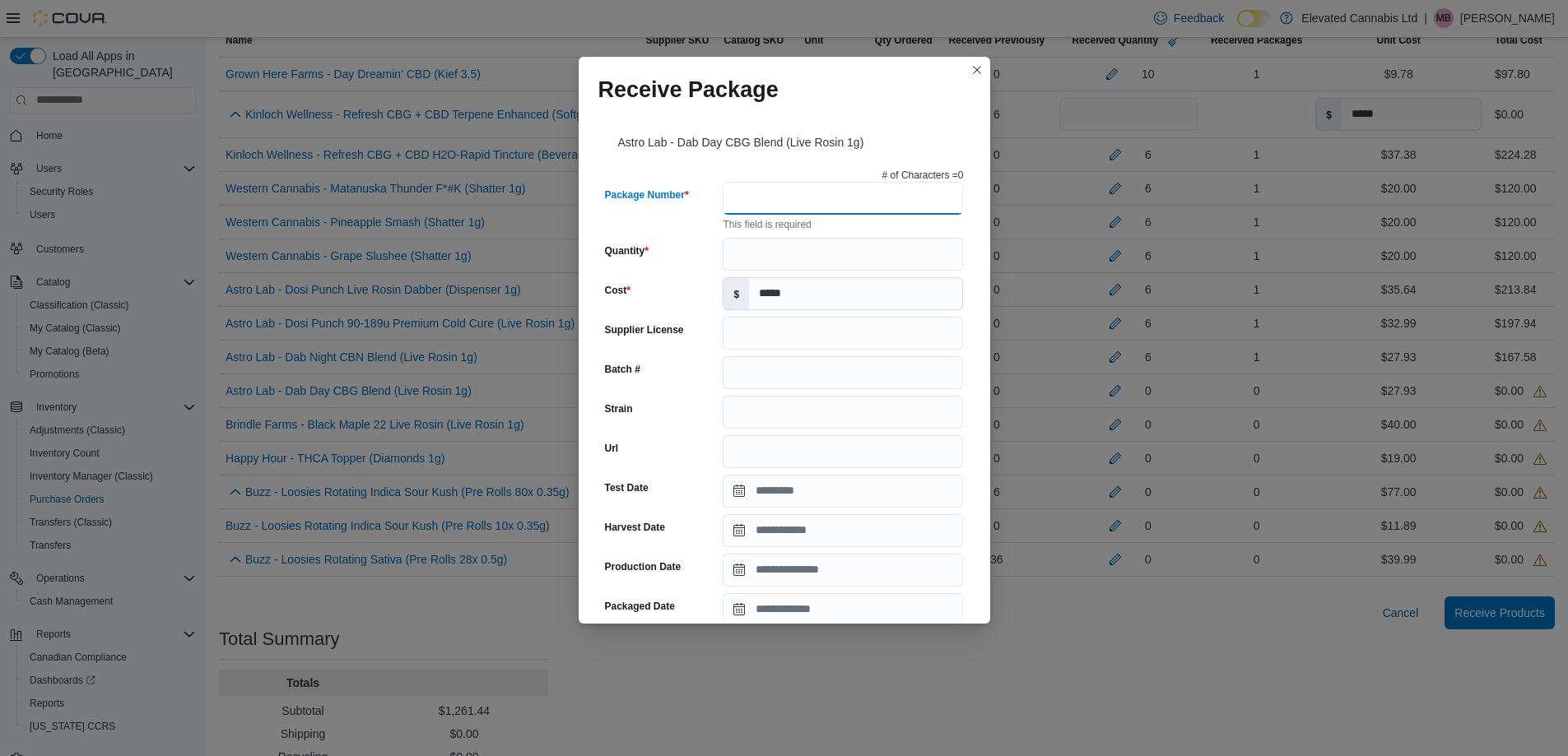
click at [736, 193] on input "Package Number" at bounding box center [842, 198] width 240 height 33
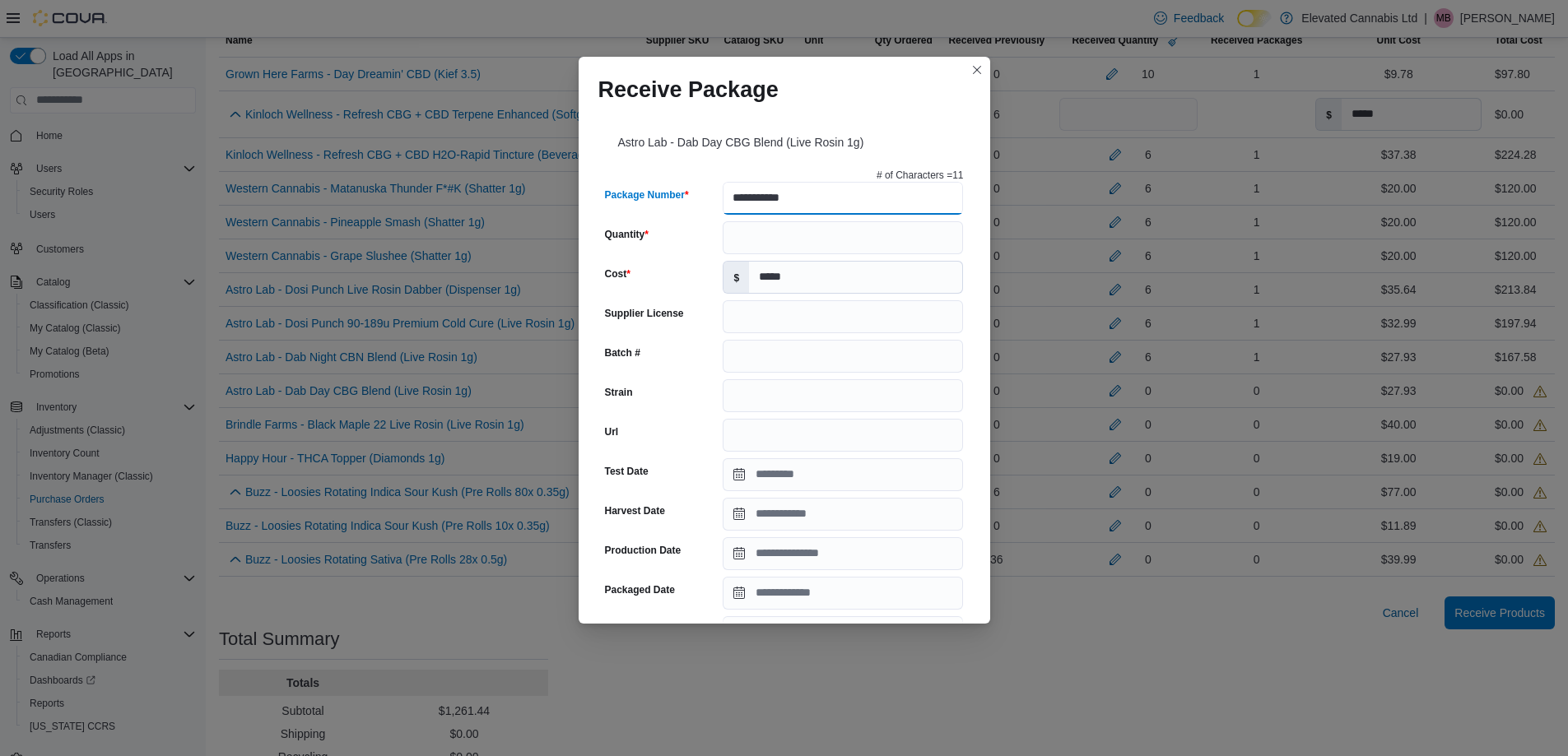
type input "**********"
click at [759, 233] on input "Quantity" at bounding box center [842, 237] width 240 height 33
type input "*"
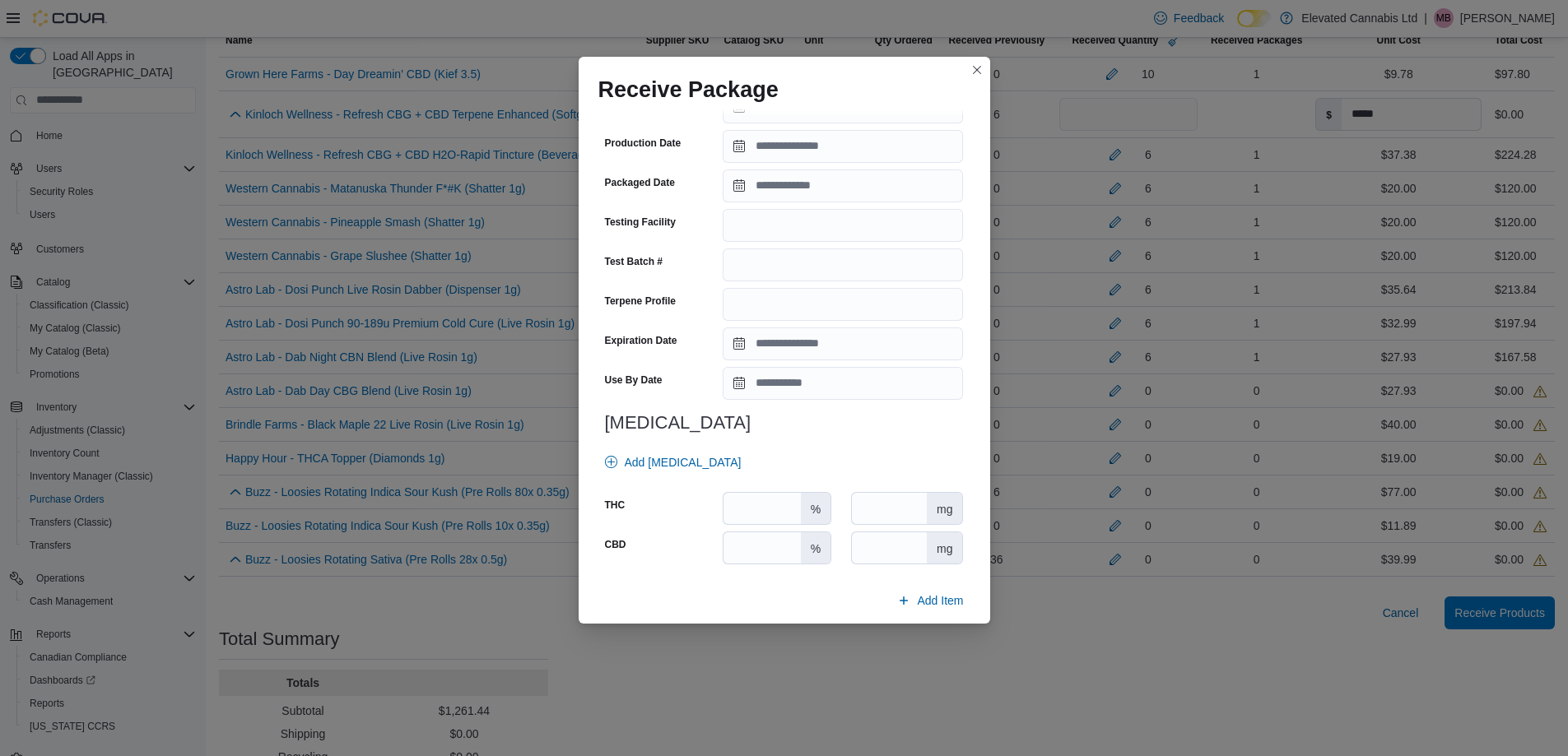
scroll to position [460, 0]
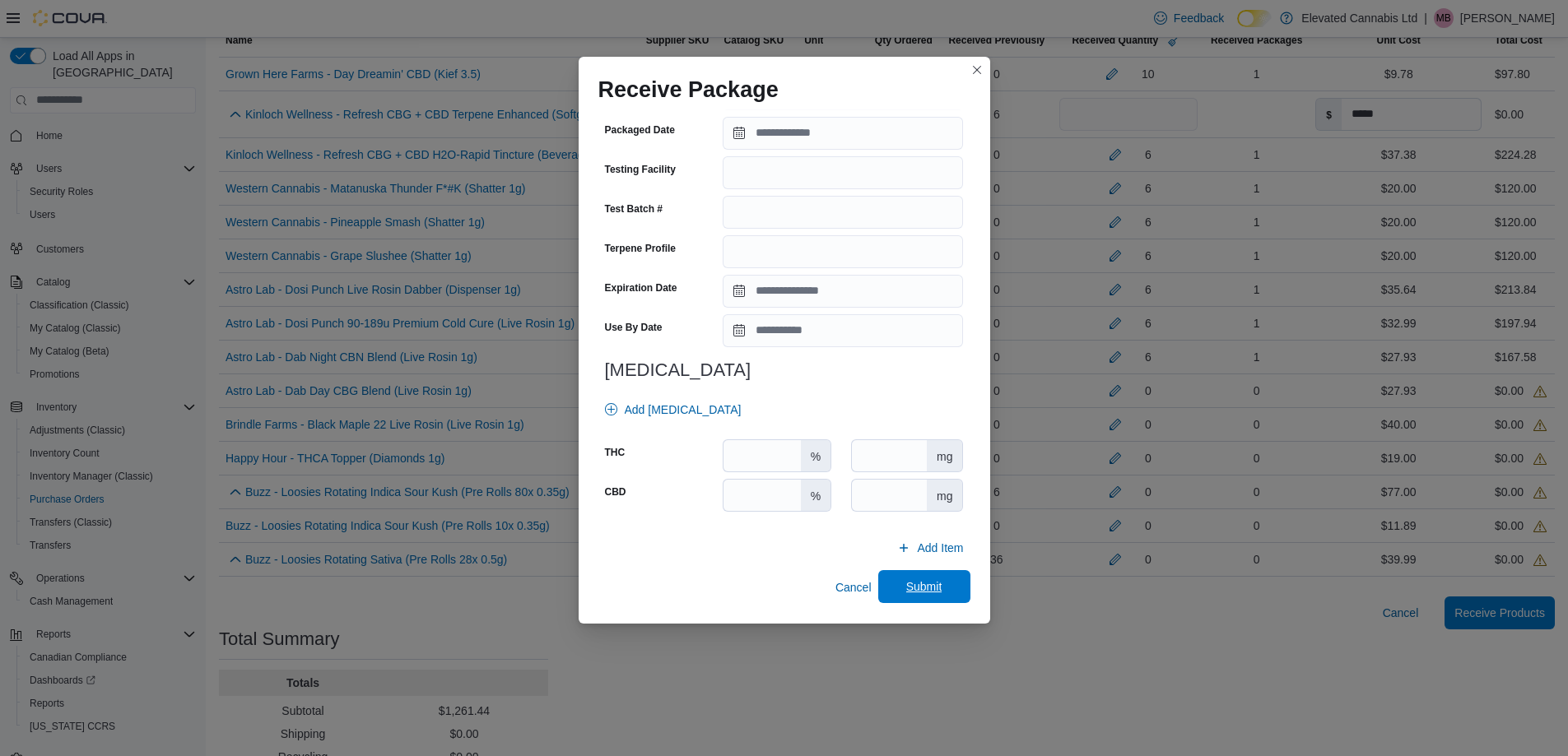
click at [924, 598] on span "Submit" at bounding box center [924, 586] width 72 height 33
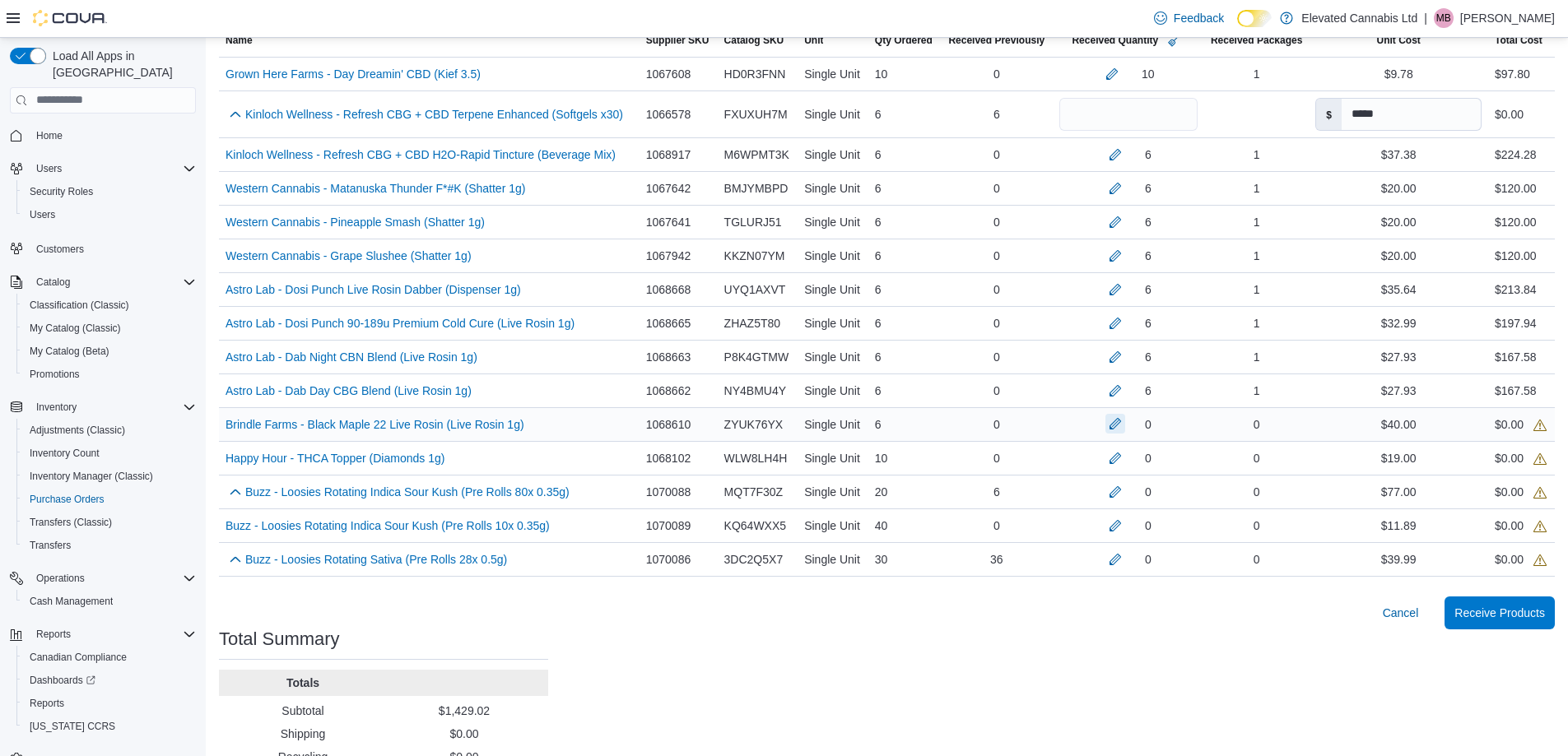
click at [1107, 432] on button "button" at bounding box center [1115, 423] width 20 height 20
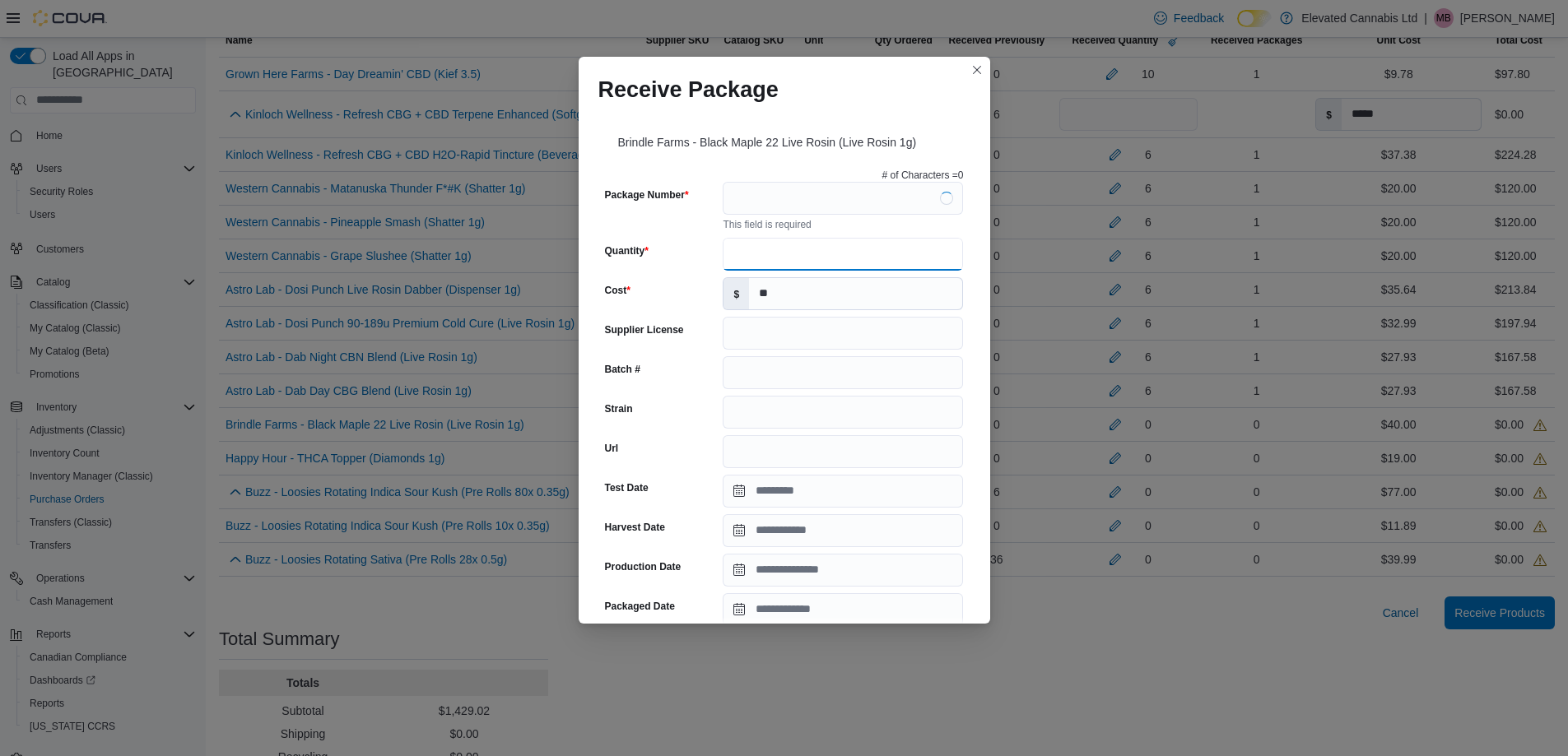
click at [783, 258] on input "Quantity" at bounding box center [842, 253] width 240 height 33
type input "*"
click at [763, 203] on input "Package Number" at bounding box center [842, 198] width 240 height 33
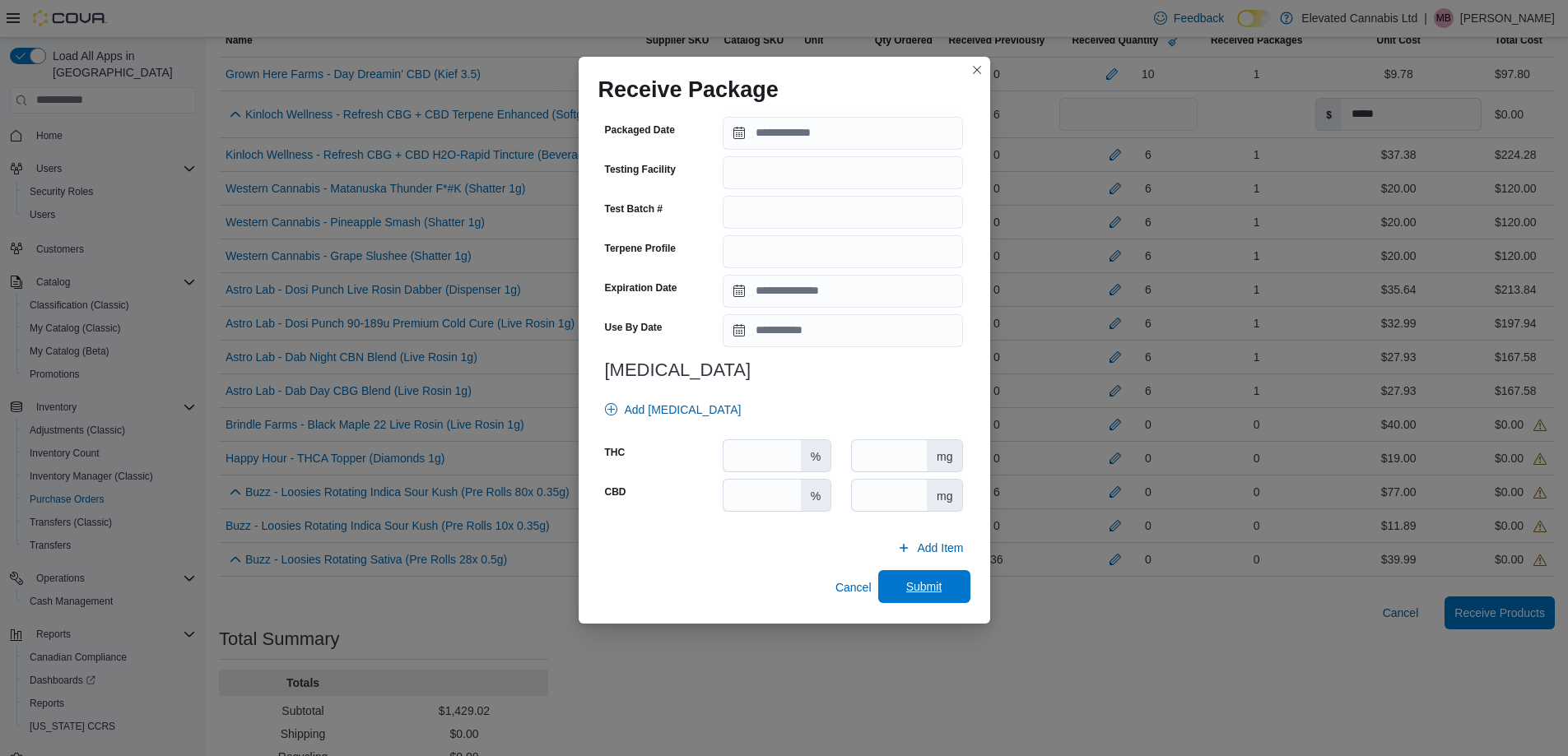
type input "**********"
click at [920, 591] on span "Submit" at bounding box center [924, 587] width 36 height 17
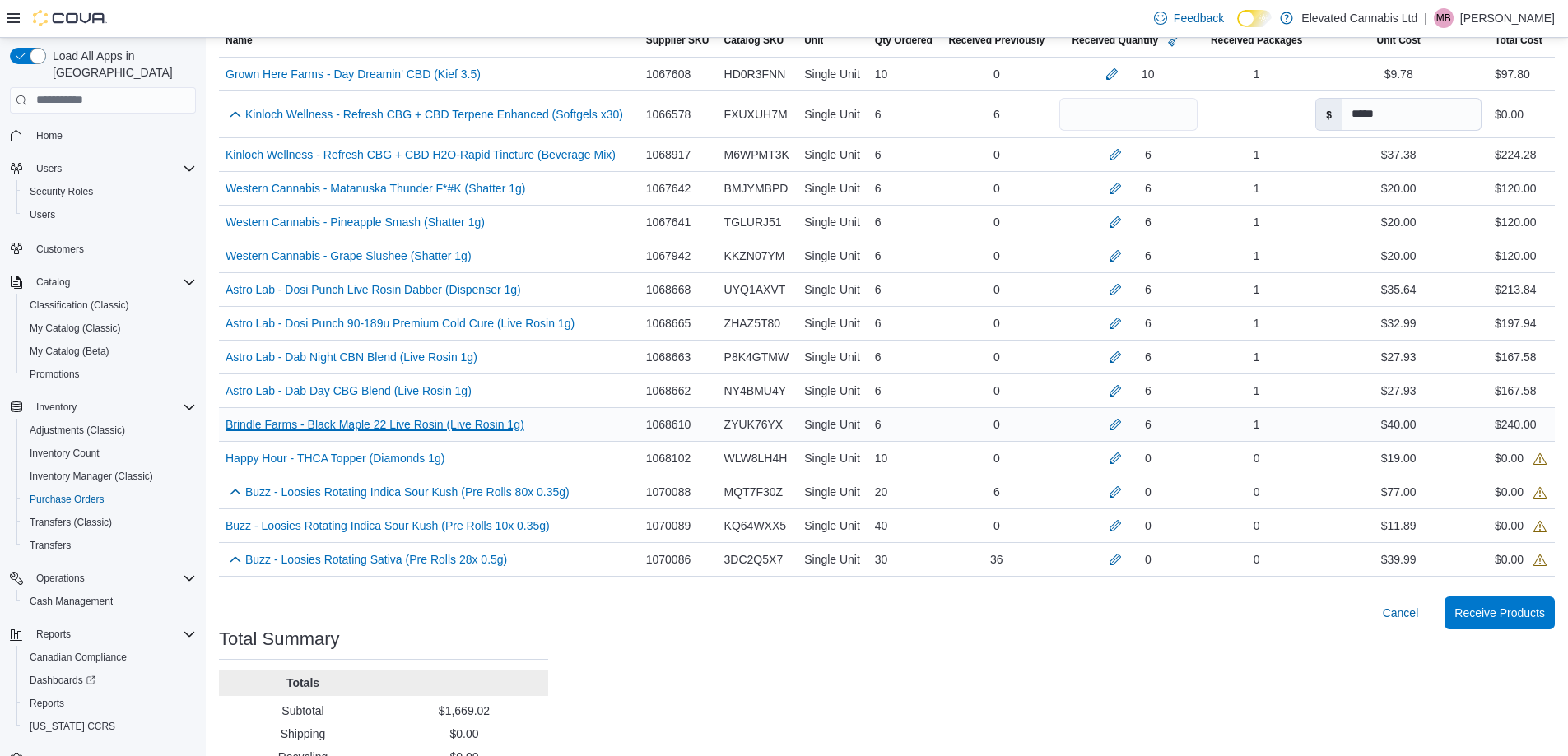
click at [429, 429] on link "Brindle Farms - Black Maple 22 Live Rosin (Live Rosin 1g) (opens in a new tab o…" at bounding box center [375, 424] width 299 height 20
click at [387, 462] on link "Happy Hour - THCA Topper (Diamonds 1g) (opens in a new tab or window)" at bounding box center [335, 458] width 219 height 20
click at [1113, 457] on button "button" at bounding box center [1115, 457] width 20 height 20
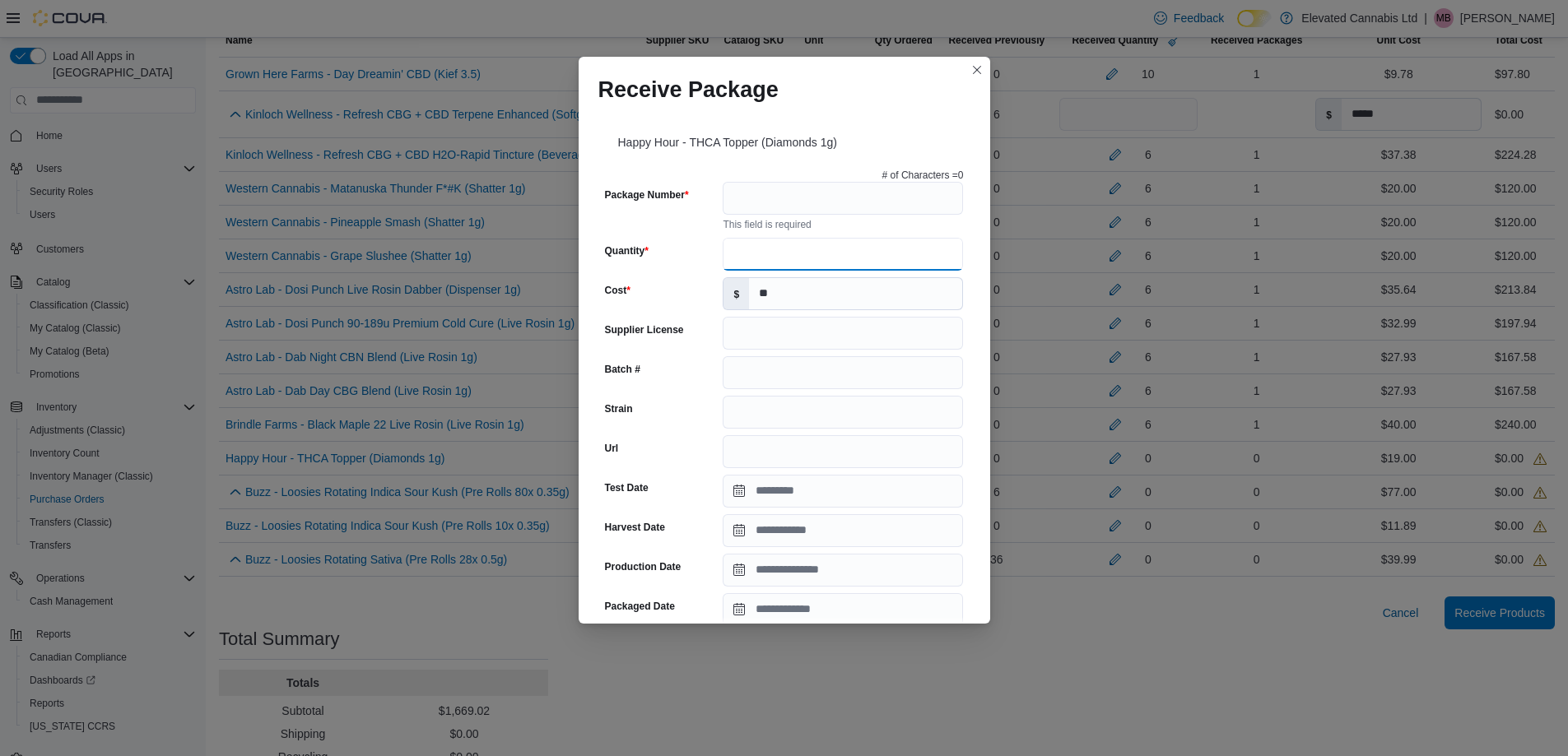
click at [756, 252] on input "Quantity" at bounding box center [842, 253] width 240 height 33
click at [765, 193] on input "Package Number" at bounding box center [842, 198] width 240 height 33
drag, startPoint x: 704, startPoint y: 250, endPoint x: 695, endPoint y: 250, distance: 9.0
click at [695, 250] on div "Quantity *" at bounding box center [784, 253] width 359 height 33
type input "**"
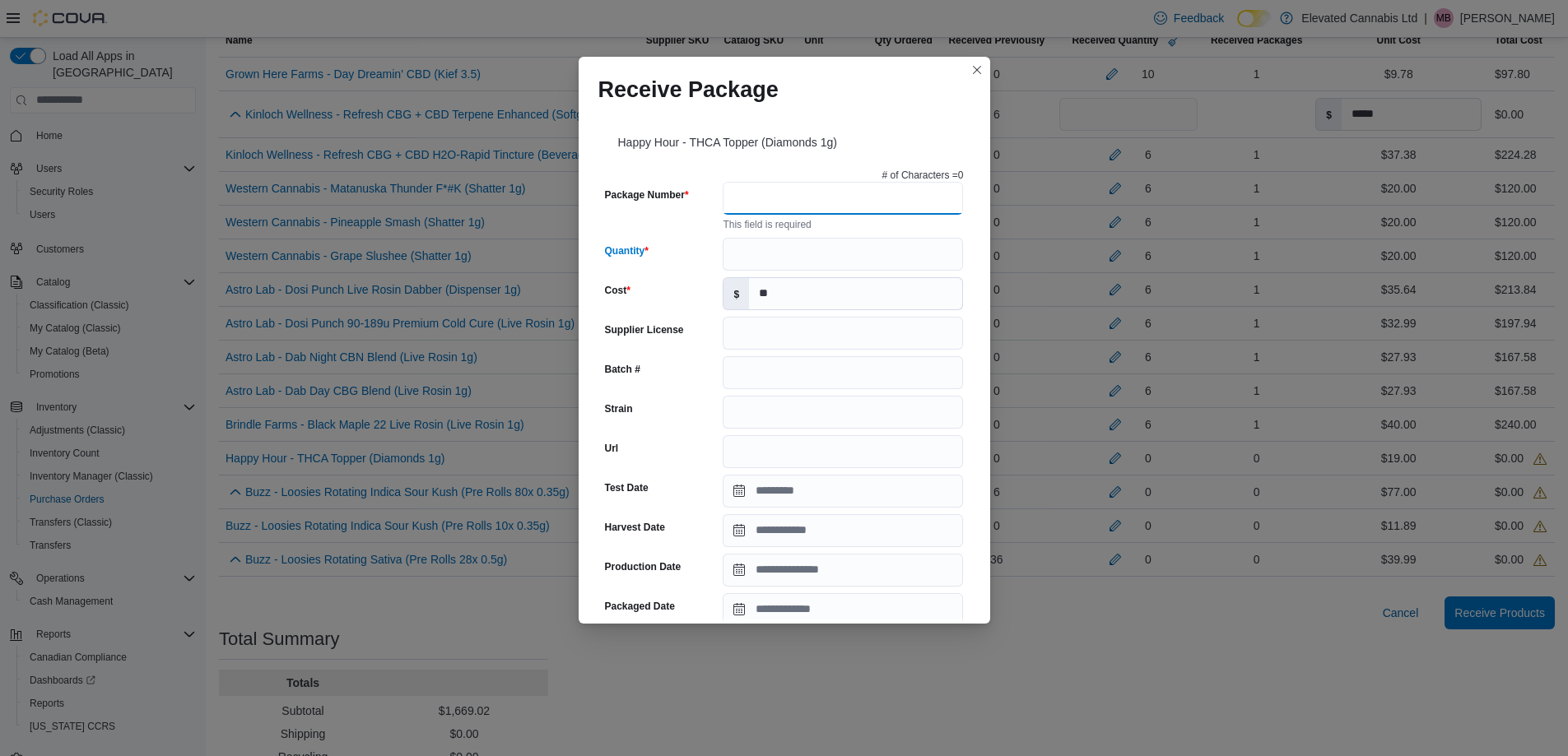
click at [755, 190] on input "Package Number" at bounding box center [842, 198] width 240 height 33
type input "******"
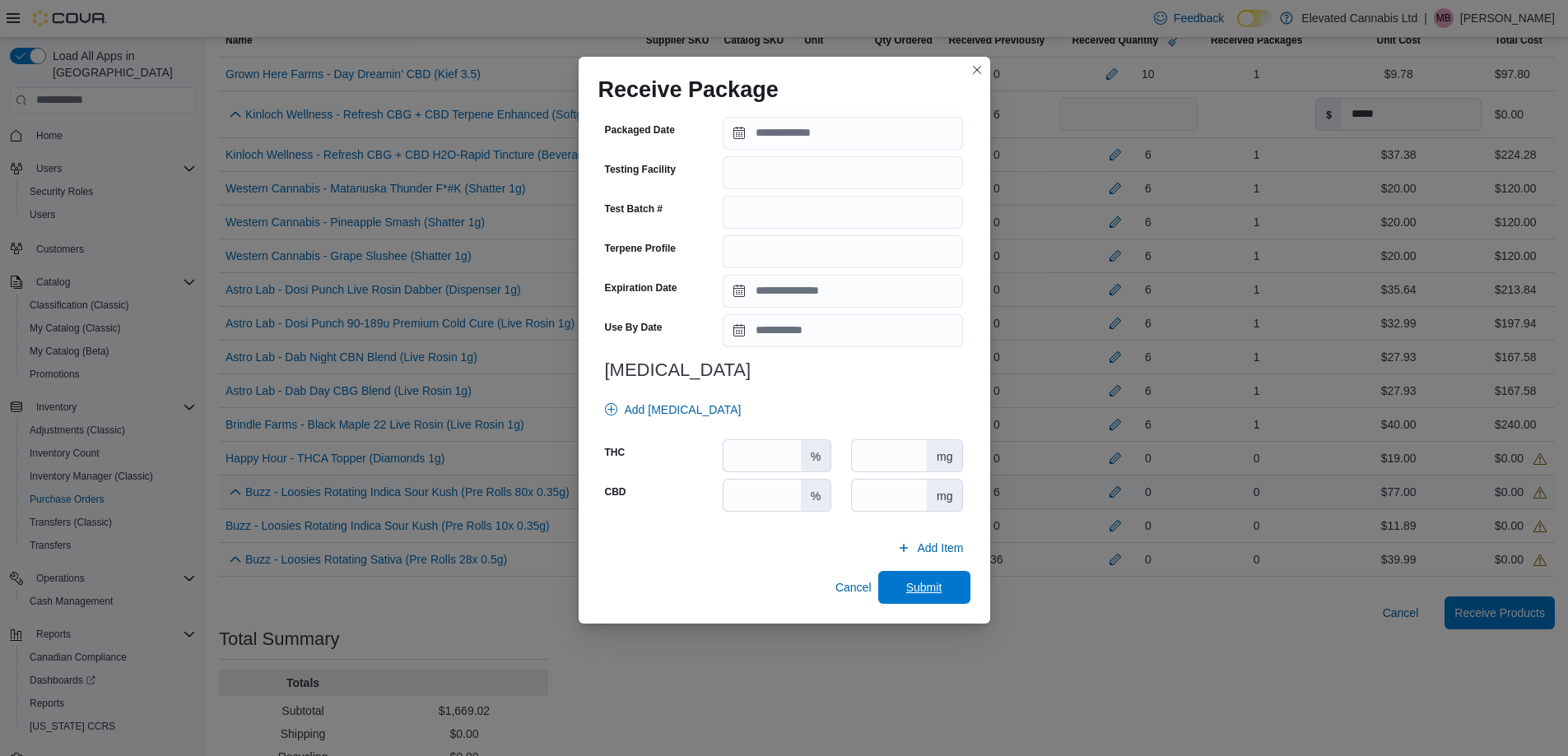
click at [913, 592] on span "Submit" at bounding box center [924, 588] width 36 height 17
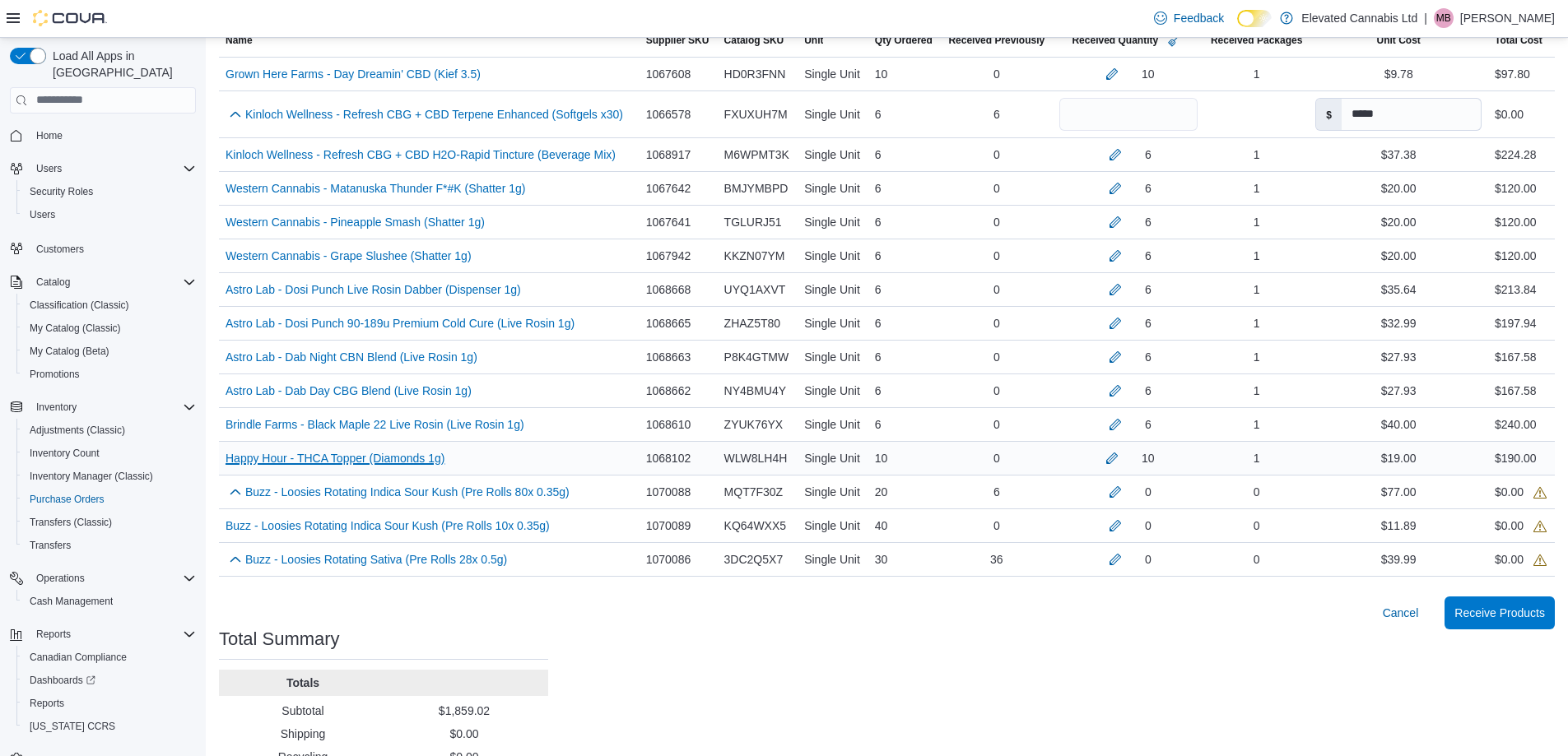
click at [392, 464] on link "Happy Hour - THCA Topper (Diamonds 1g) (opens in a new tab or window)" at bounding box center [335, 458] width 219 height 20
click at [1106, 492] on button "button" at bounding box center [1115, 491] width 20 height 20
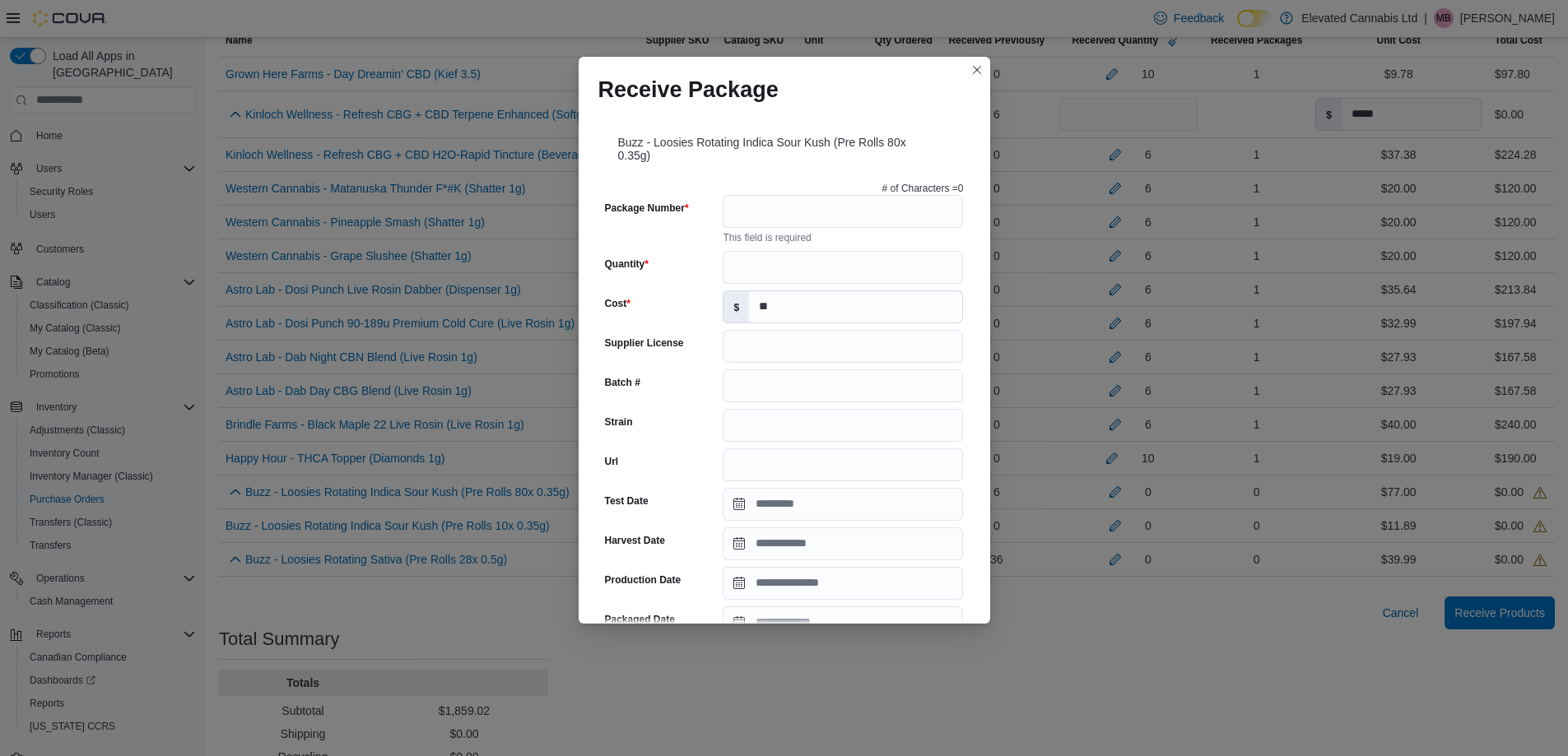
click at [152, 133] on div "Receive Package Buzz - Loosies Rotating Indica Sour Kush (Pre Rolls 80x 0.35g) …" at bounding box center [784, 378] width 1568 height 756
click at [971, 64] on button "Closes this modal window" at bounding box center [977, 68] width 20 height 20
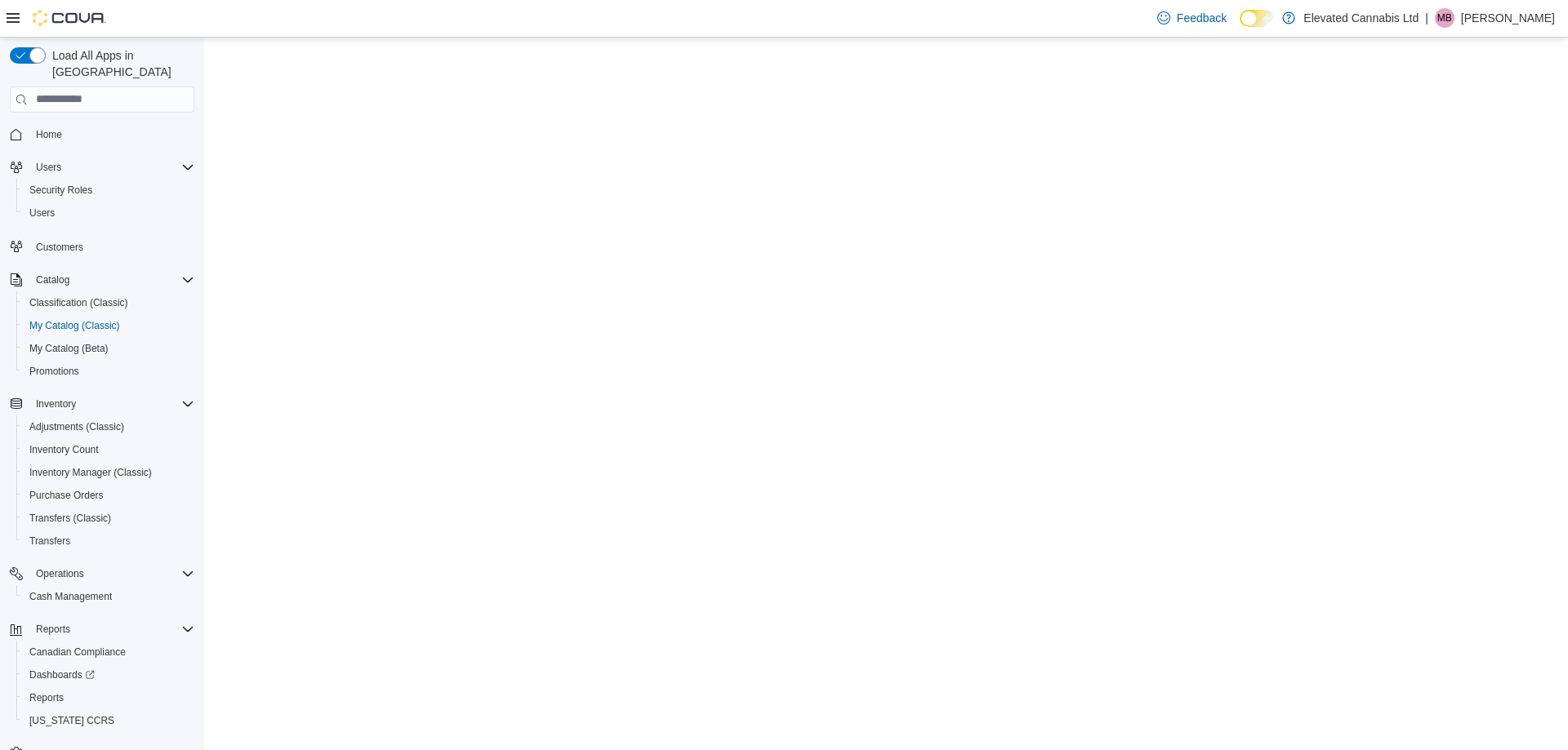
select select "**********"
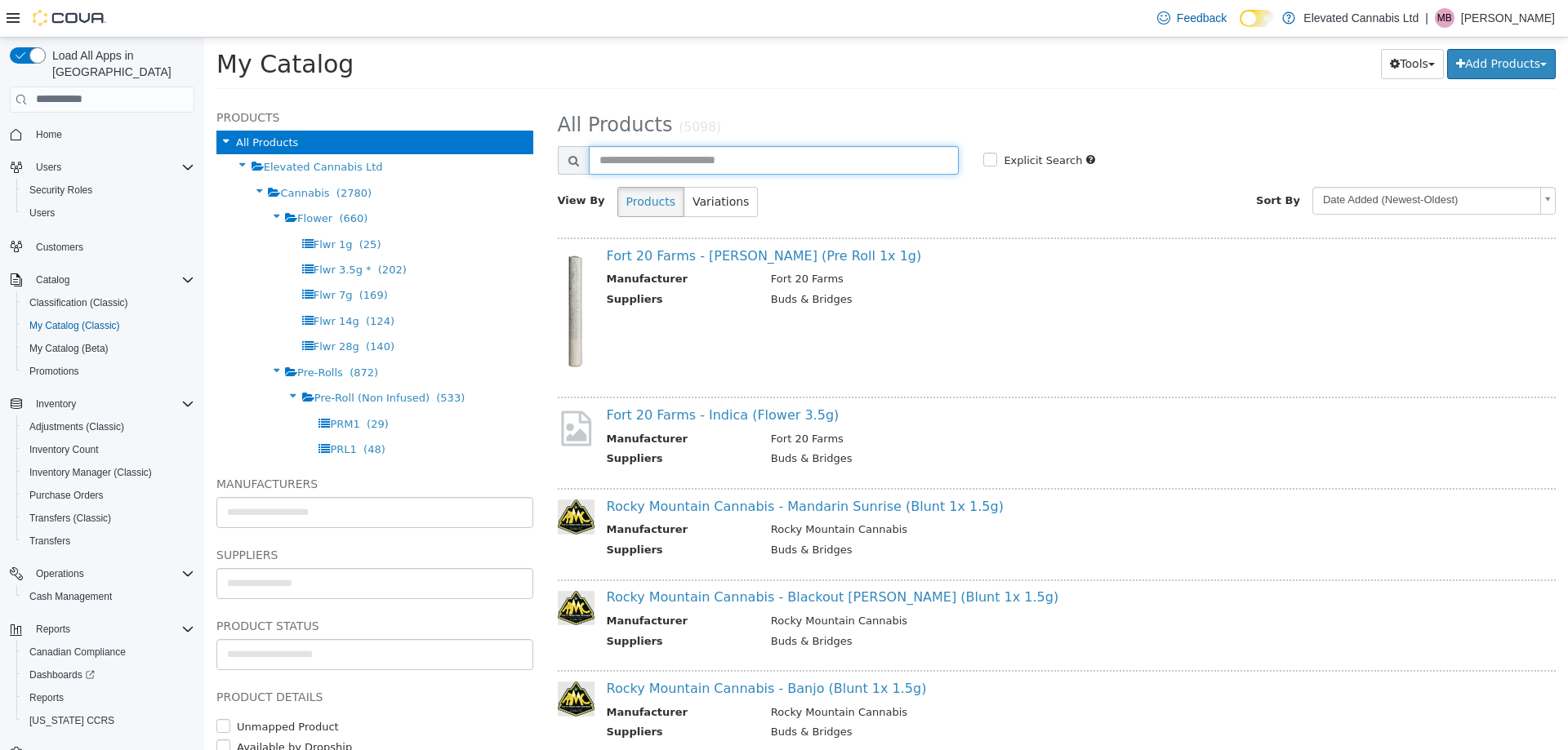
click at [653, 160] on input "text" at bounding box center [774, 159] width 371 height 29
type input "****"
select select "**********"
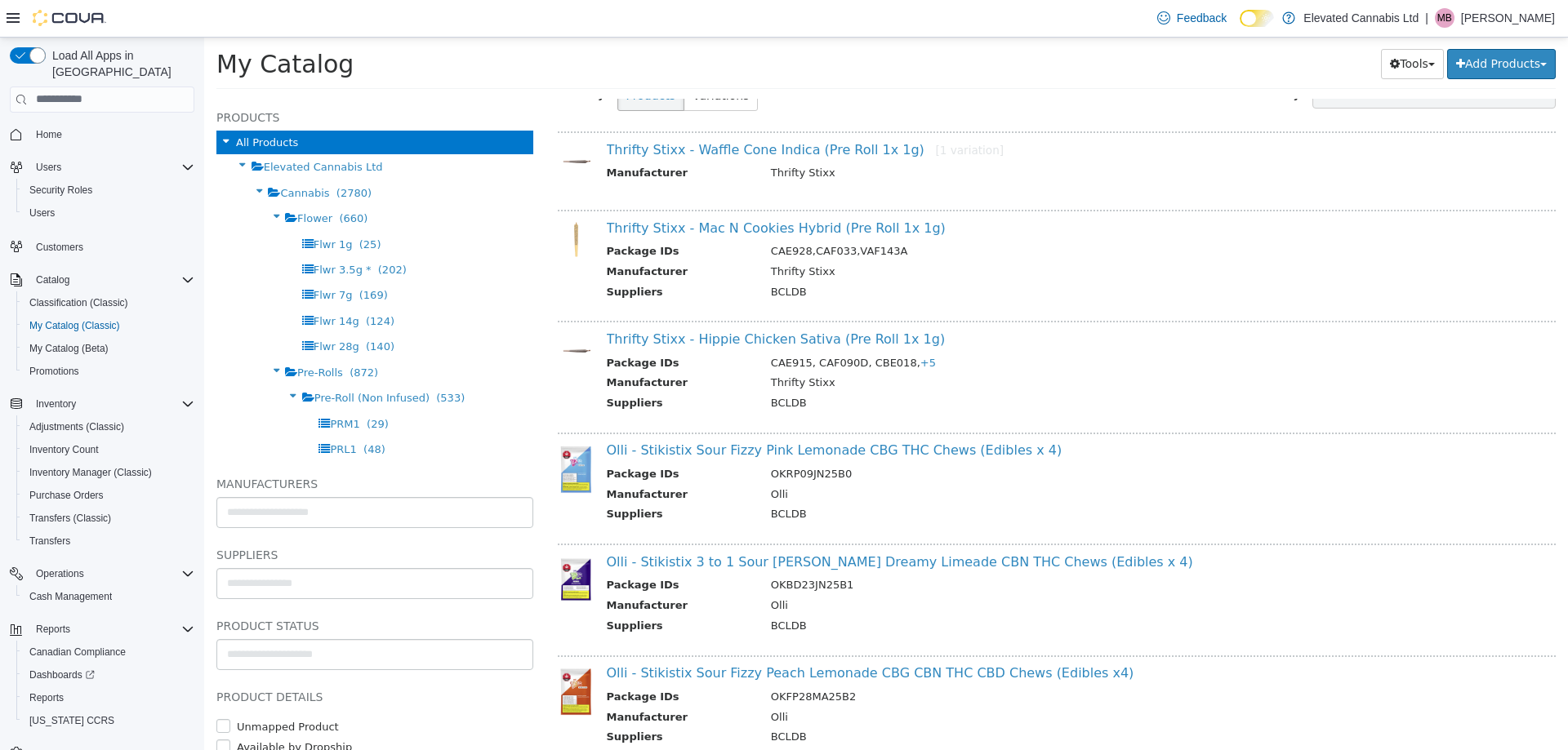
scroll to position [152, 0]
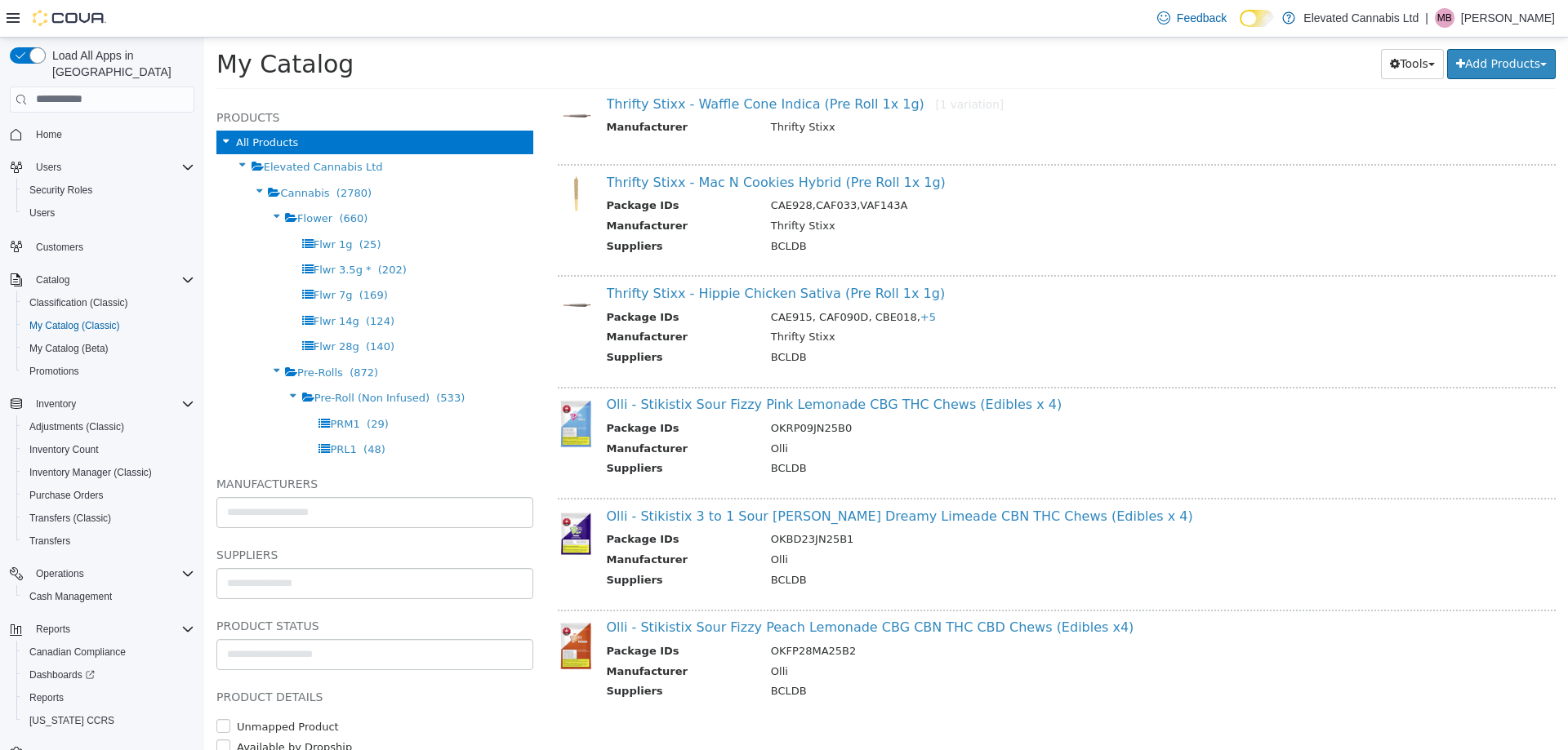
click at [789, 537] on td "OKBD23JN25B1" at bounding box center [1139, 540] width 761 height 20
copy td "OKBD23JN25B1"
click at [807, 428] on td "OKRP09JN25B0" at bounding box center [1139, 430] width 761 height 20
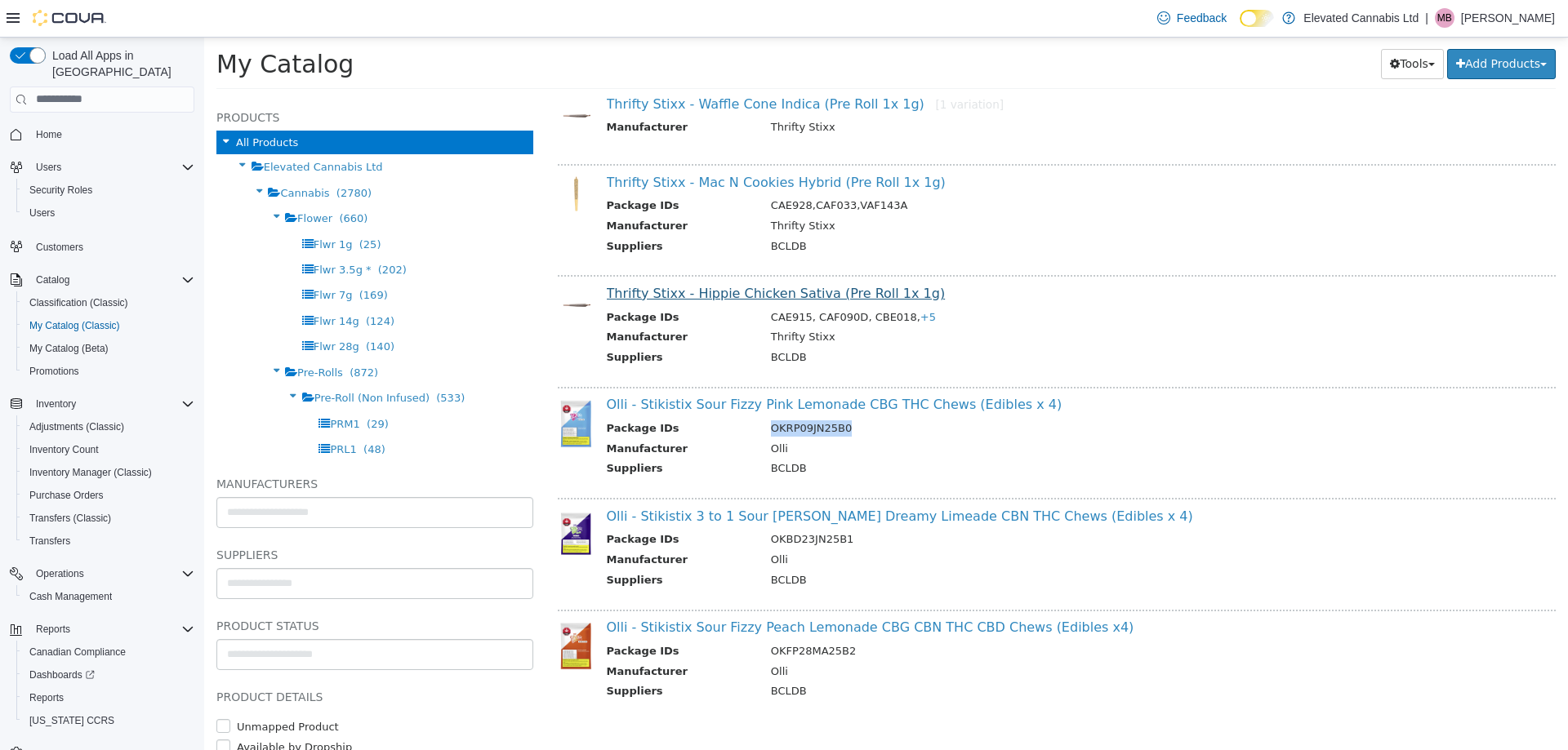
copy td "OKRP09JN25B0"
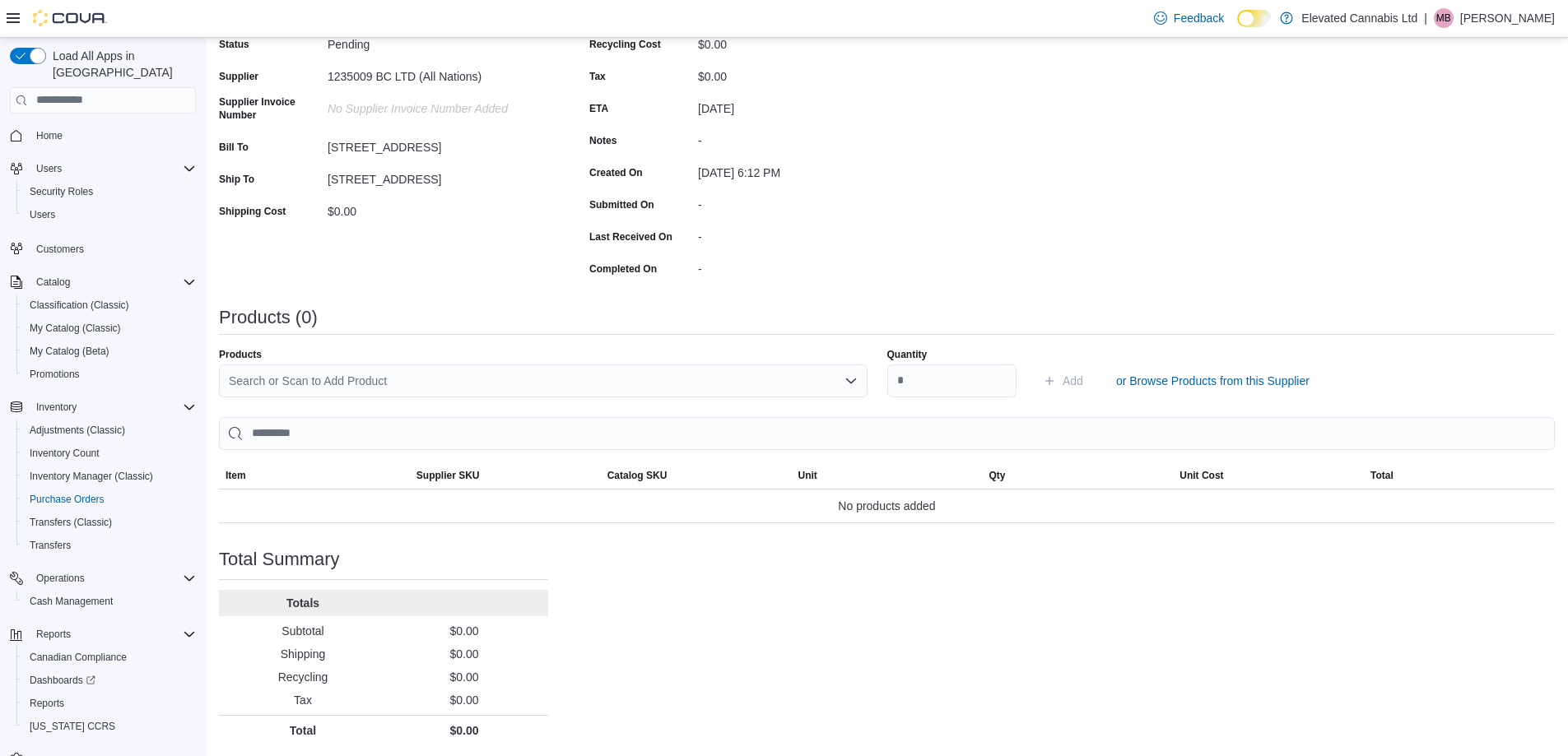
scroll to position [253, 0]
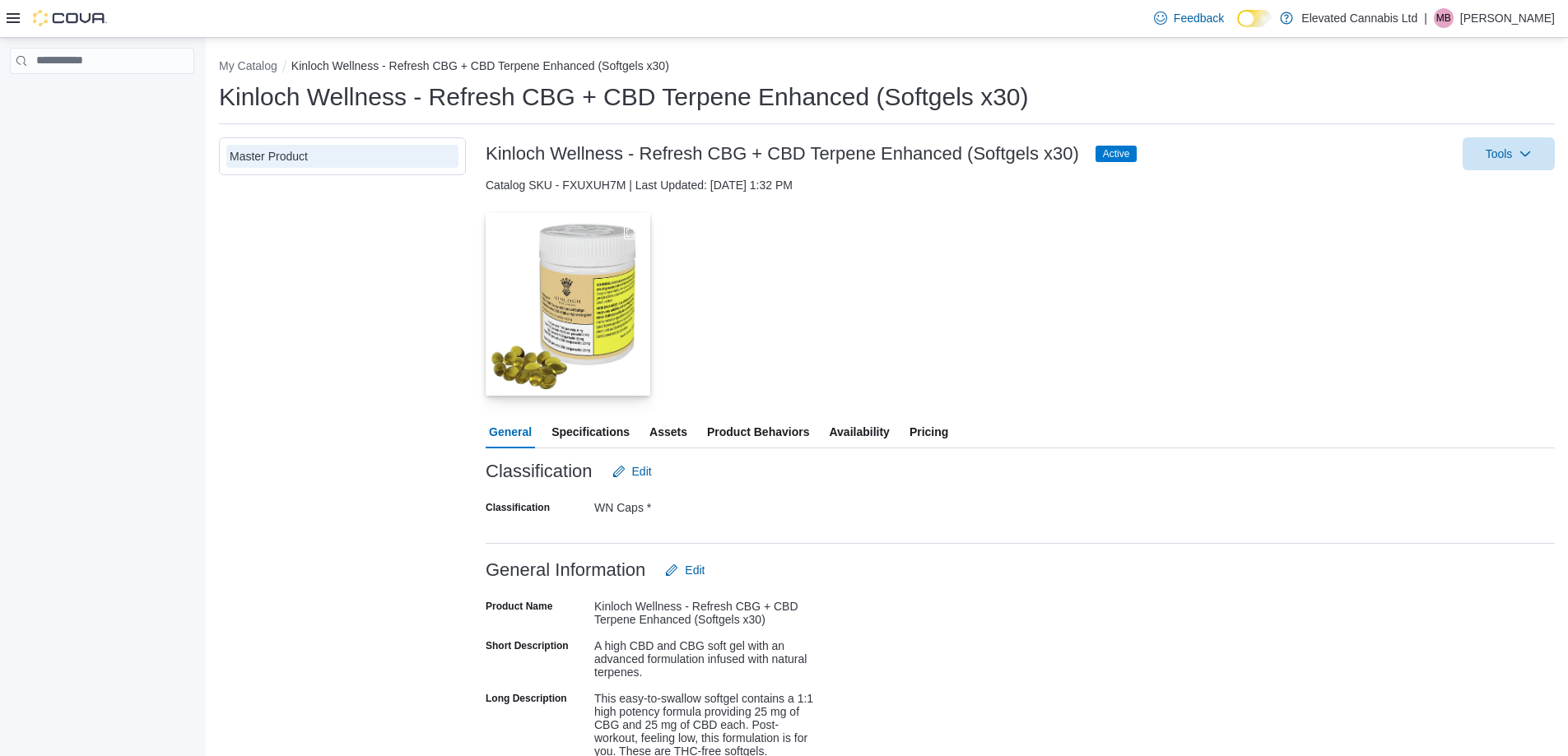
click at [586, 425] on span "Specifications" at bounding box center [591, 432] width 79 height 33
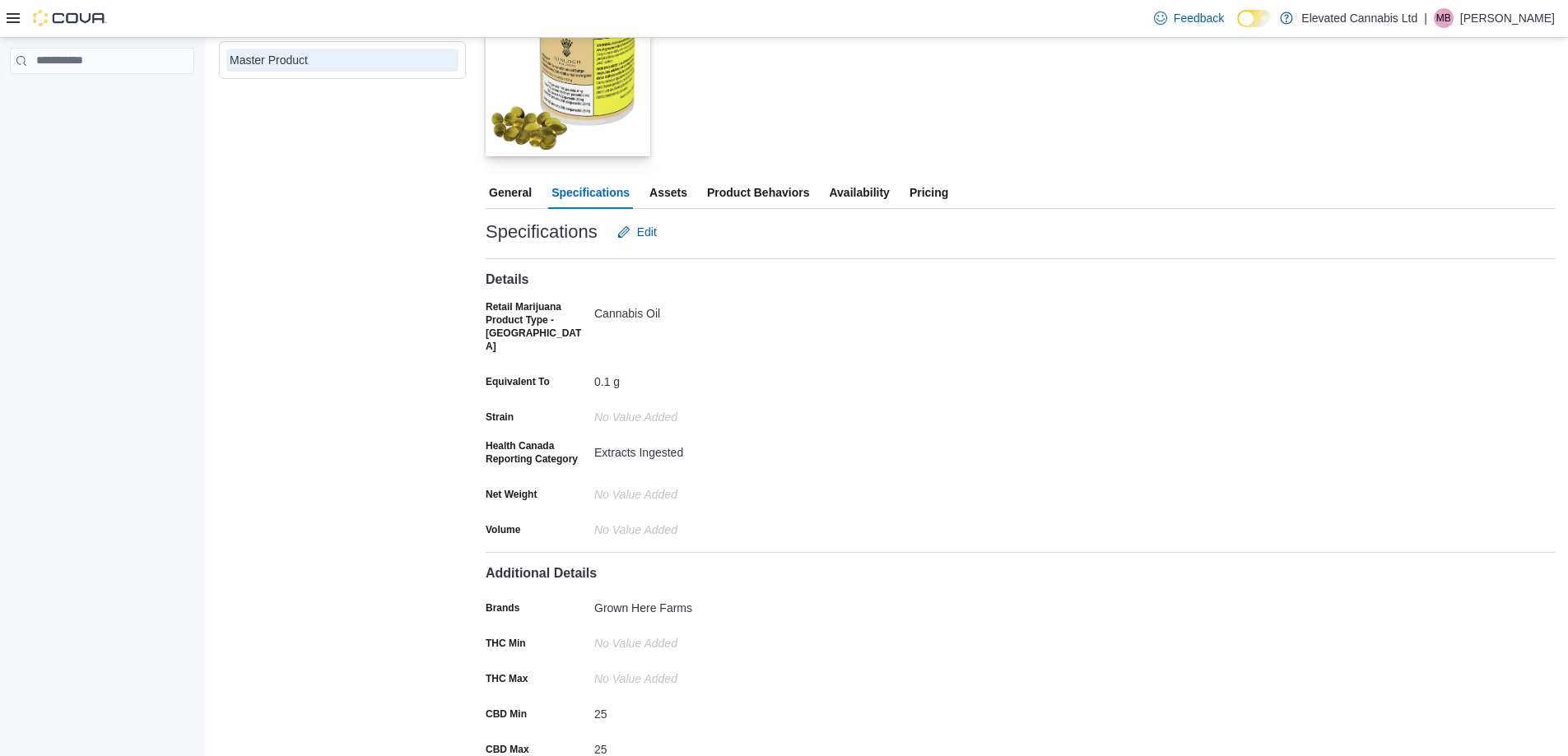
scroll to position [247, 0]
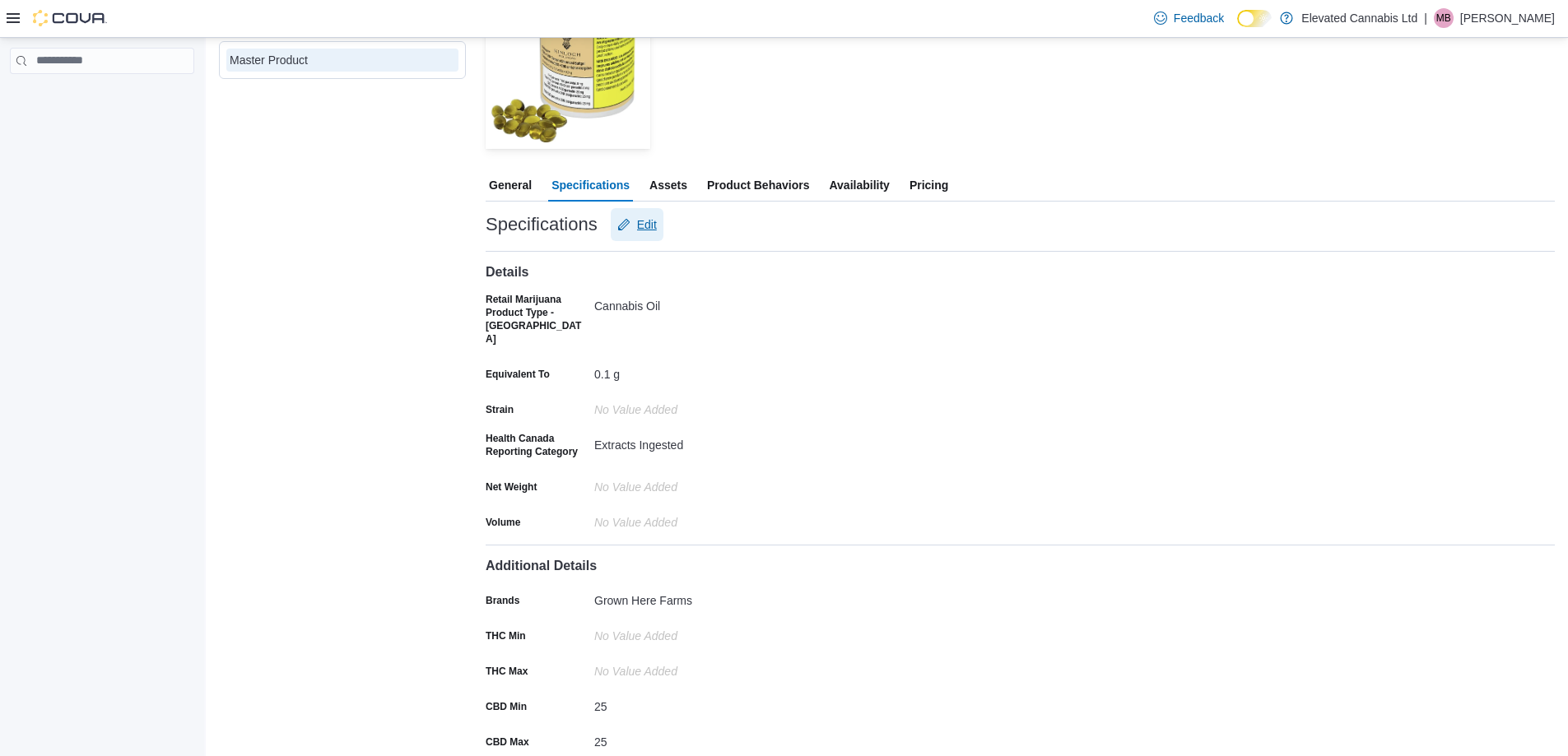
click at [646, 223] on span "Edit" at bounding box center [647, 225] width 20 height 17
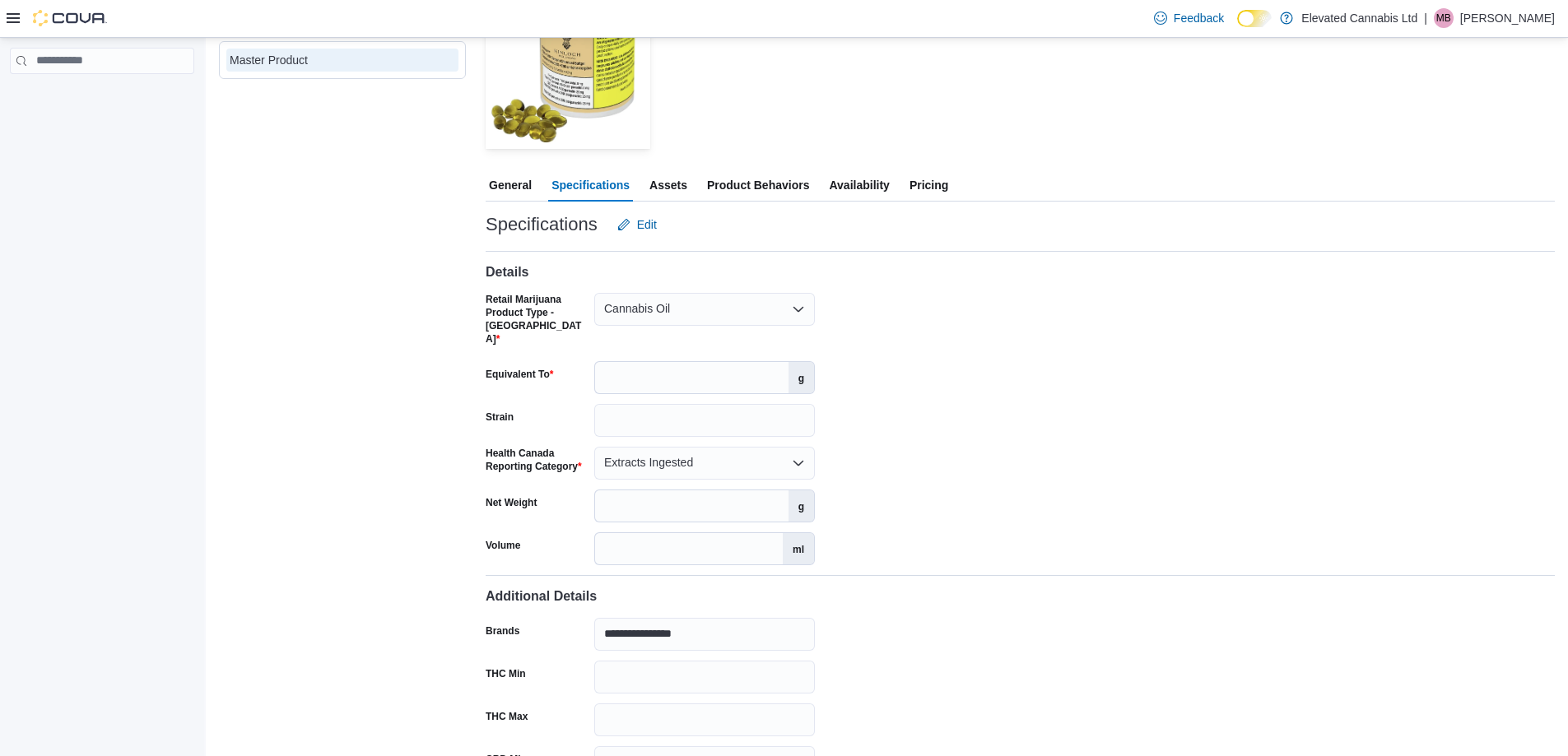
click at [747, 307] on div "Cannabis Oil" at bounding box center [705, 308] width 221 height 33
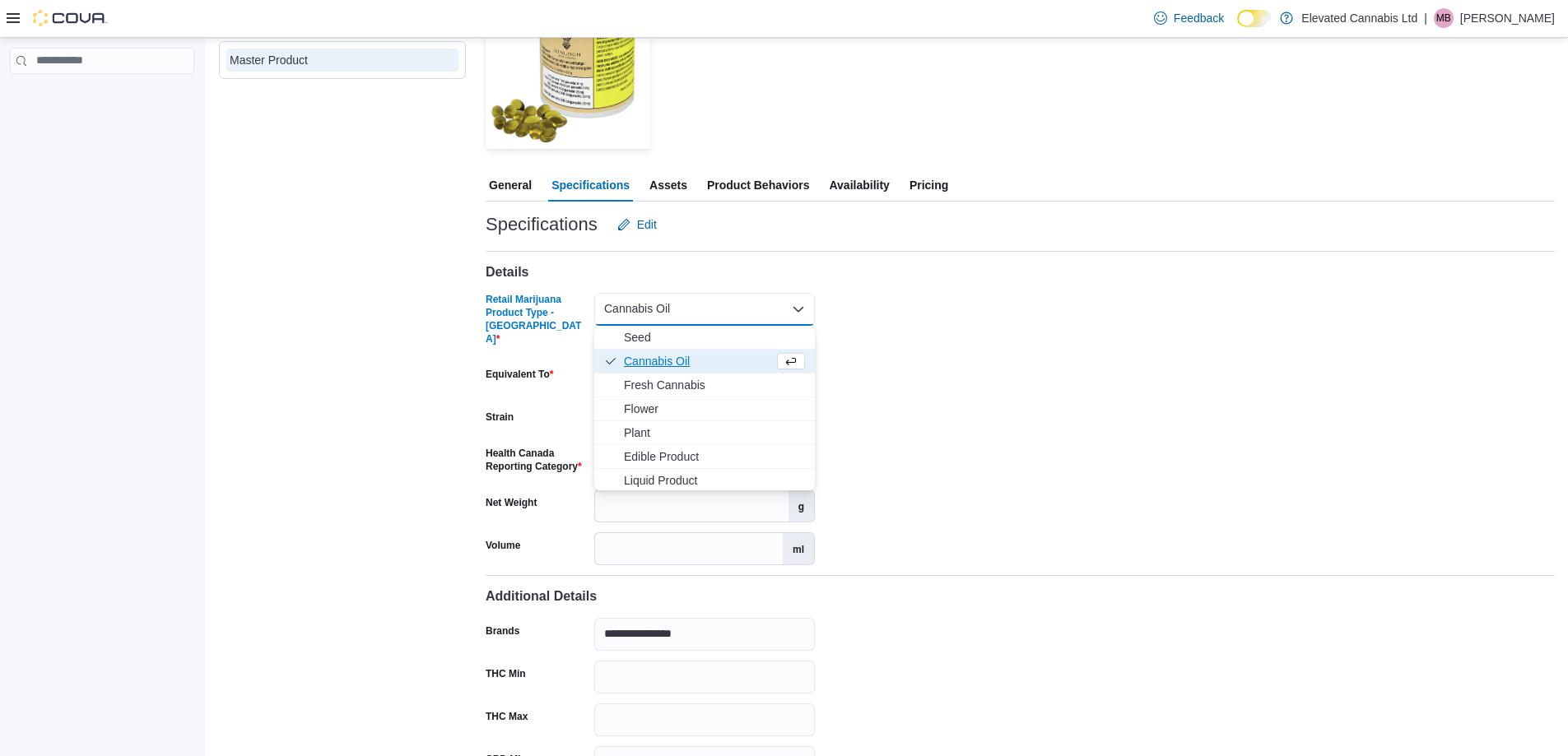
click at [747, 307] on div "Cannabis Oil Combo box. Selected. Cannabis Oil. Press Backspace to delete Canna…" at bounding box center [705, 308] width 221 height 33
click at [786, 253] on div "Details Retail Marijuana Product Type - Canada Cannabis Oil Combo box. Selected…" at bounding box center [1021, 403] width 1070 height 324
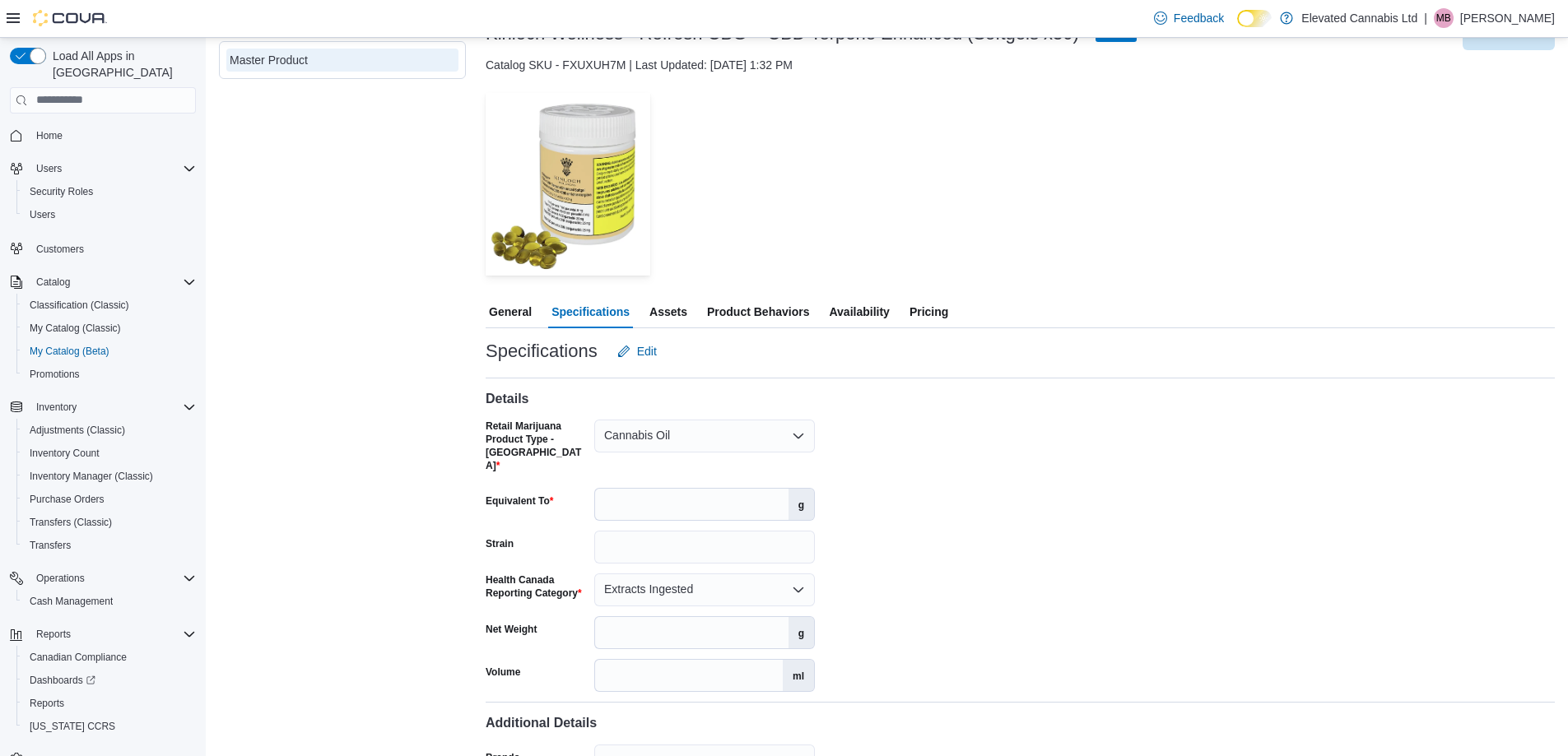
scroll to position [0, 0]
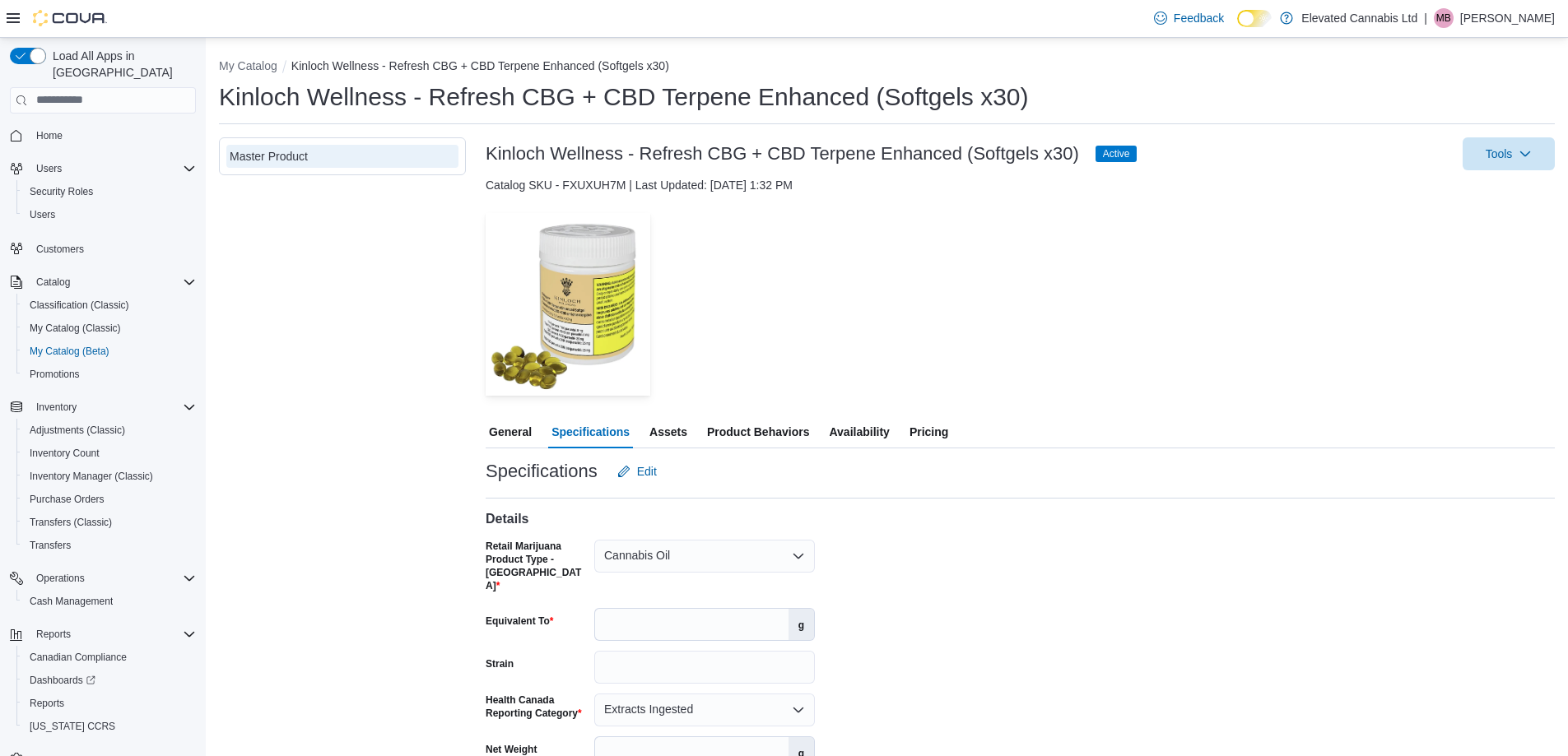
click at [519, 438] on span "General" at bounding box center [511, 432] width 43 height 33
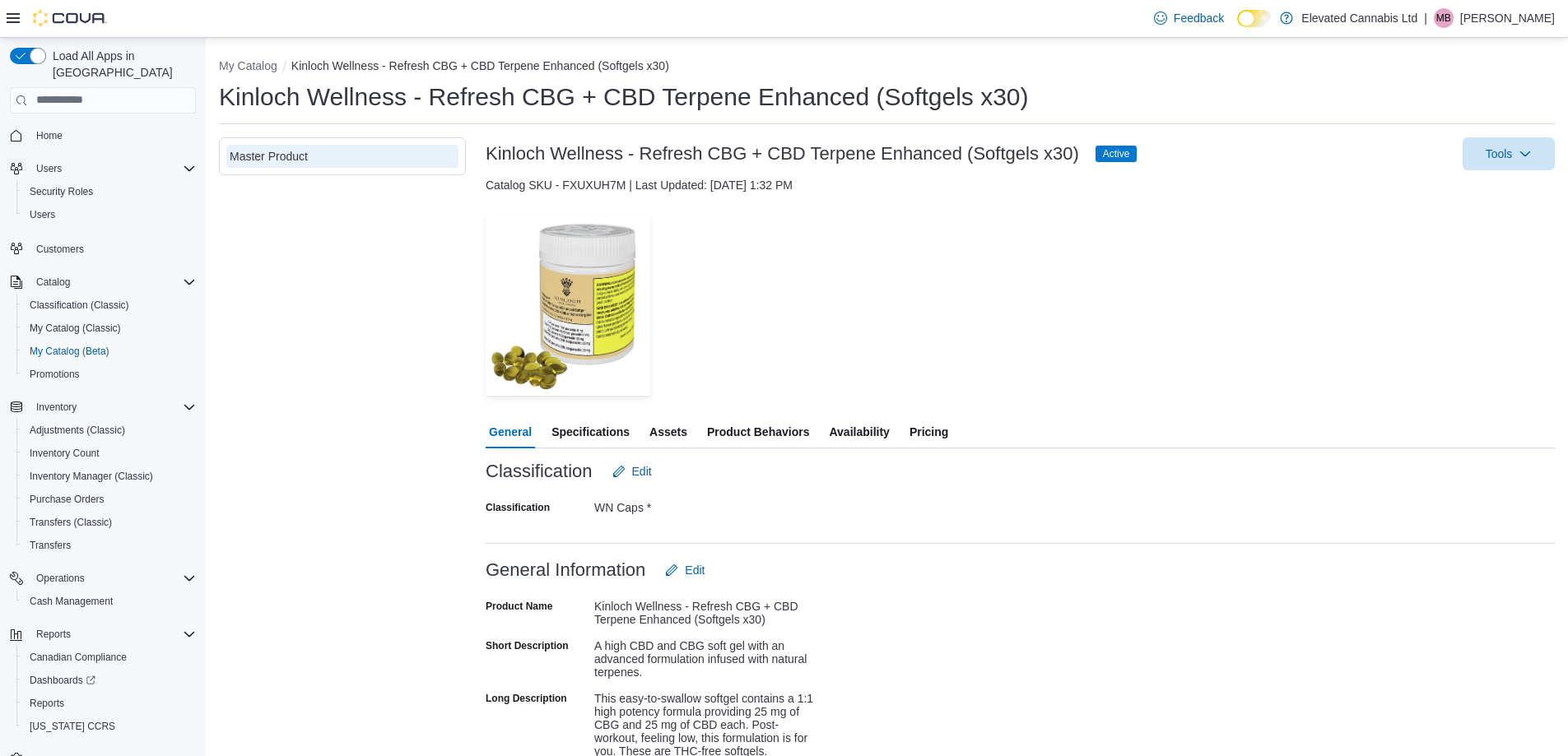
click at [599, 436] on span "Specifications" at bounding box center [591, 432] width 79 height 33
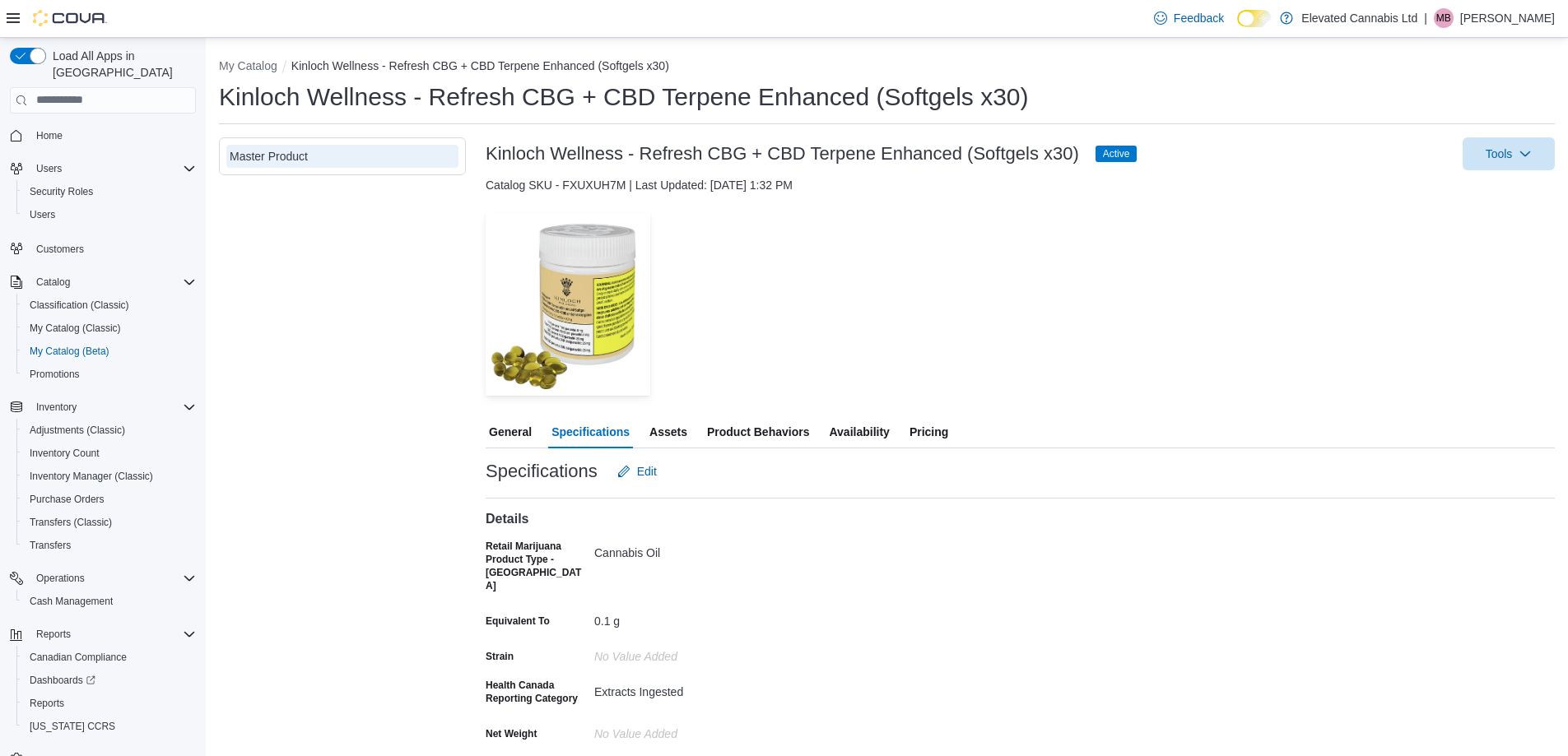
click at [754, 424] on span "Product Behaviors" at bounding box center [757, 432] width 102 height 33
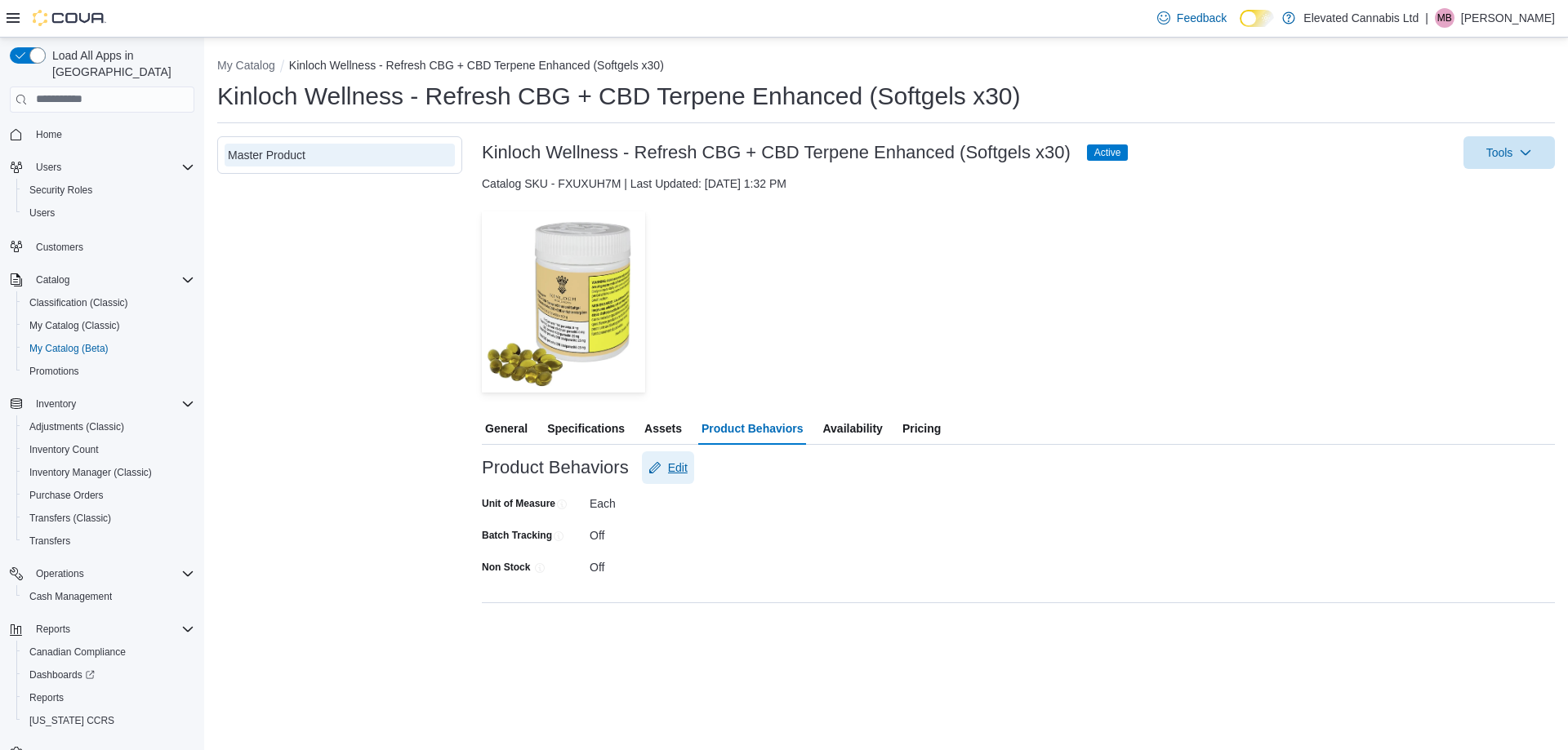
click at [672, 467] on span "Edit" at bounding box center [677, 468] width 19 height 17
click at [763, 612] on span "Save" at bounding box center [762, 616] width 26 height 17
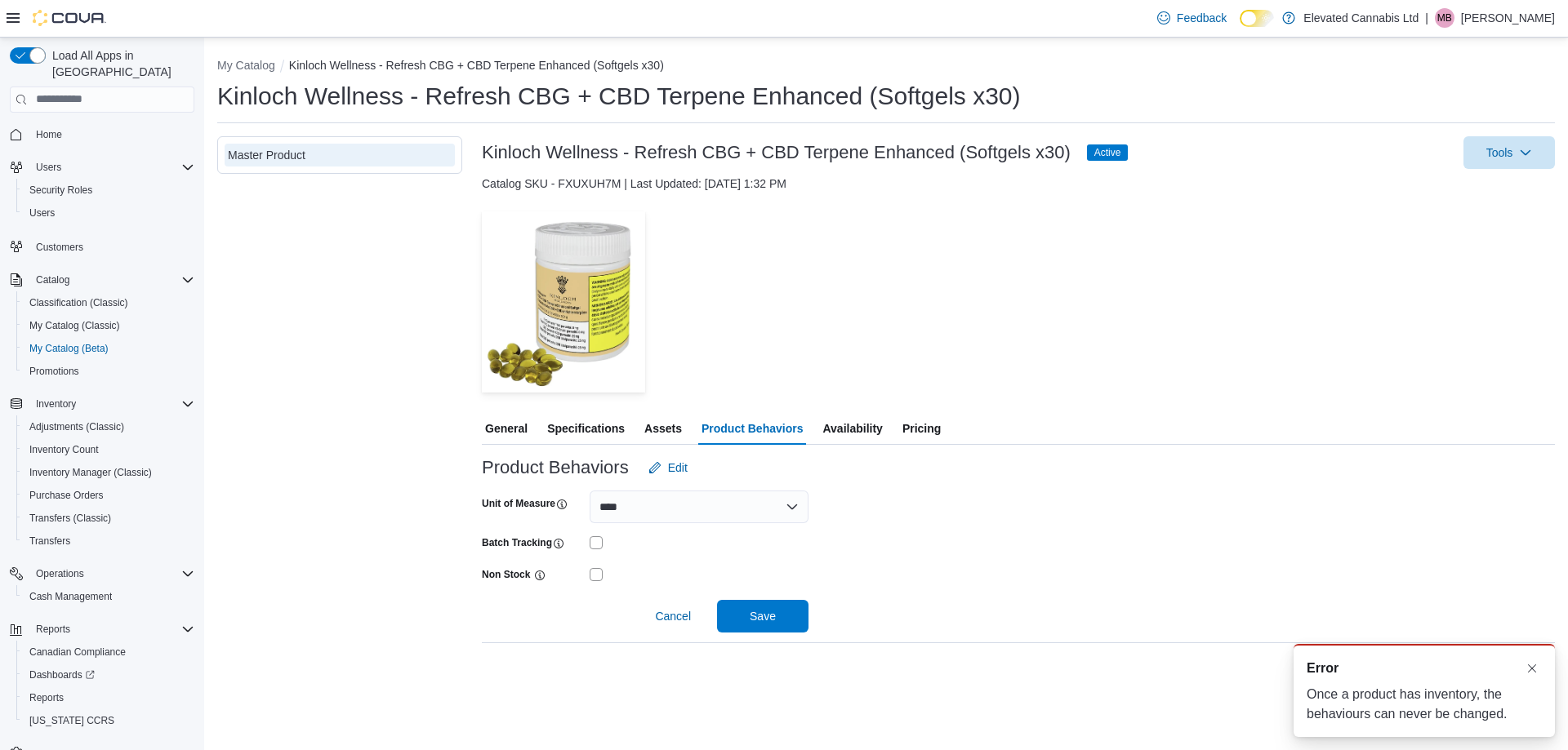
click at [838, 426] on span "Availability" at bounding box center [852, 428] width 59 height 32
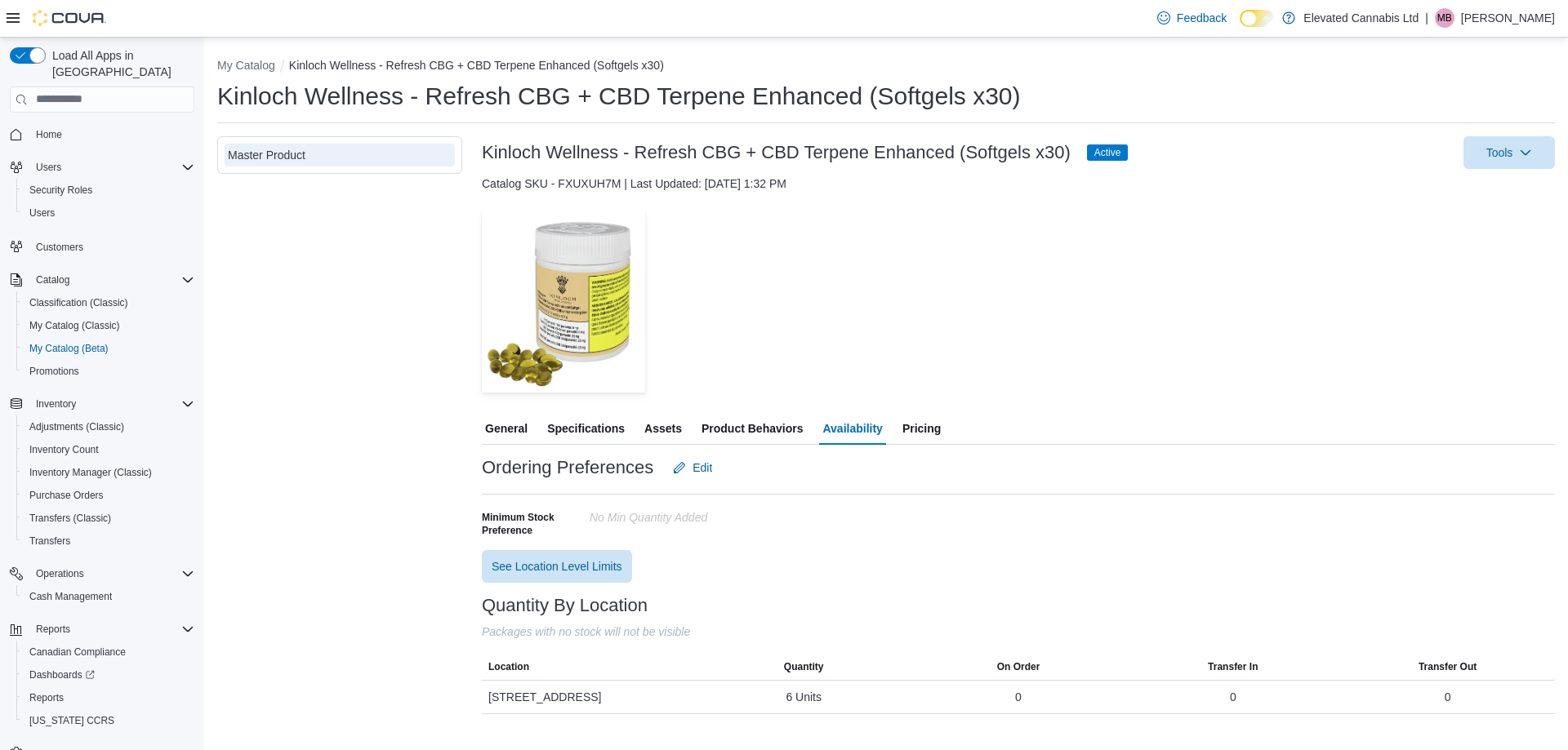
click at [745, 433] on span "Product Behaviors" at bounding box center [751, 428] width 101 height 32
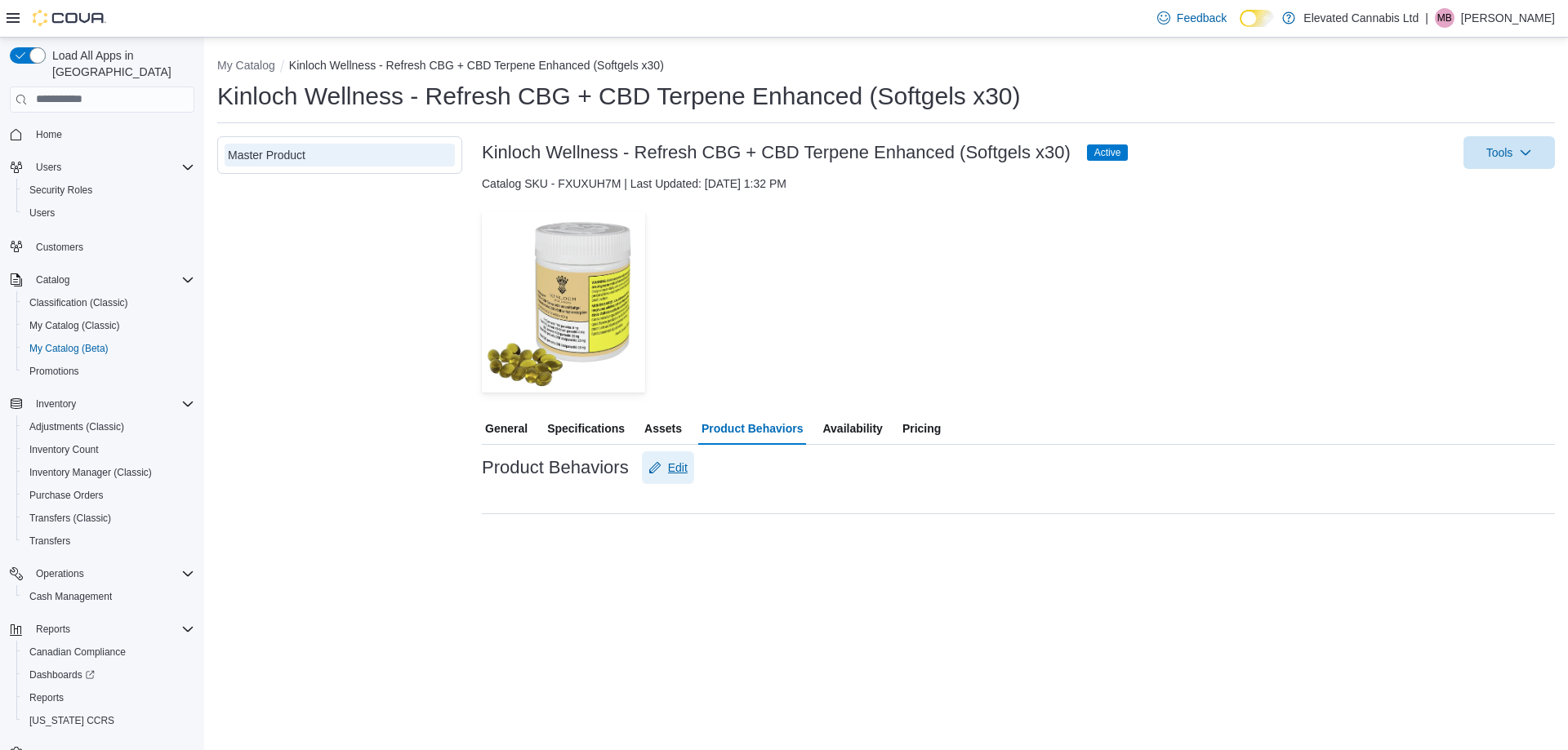
click at [676, 473] on span "Edit" at bounding box center [677, 468] width 19 height 17
click at [679, 421] on span "Assets" at bounding box center [663, 428] width 38 height 32
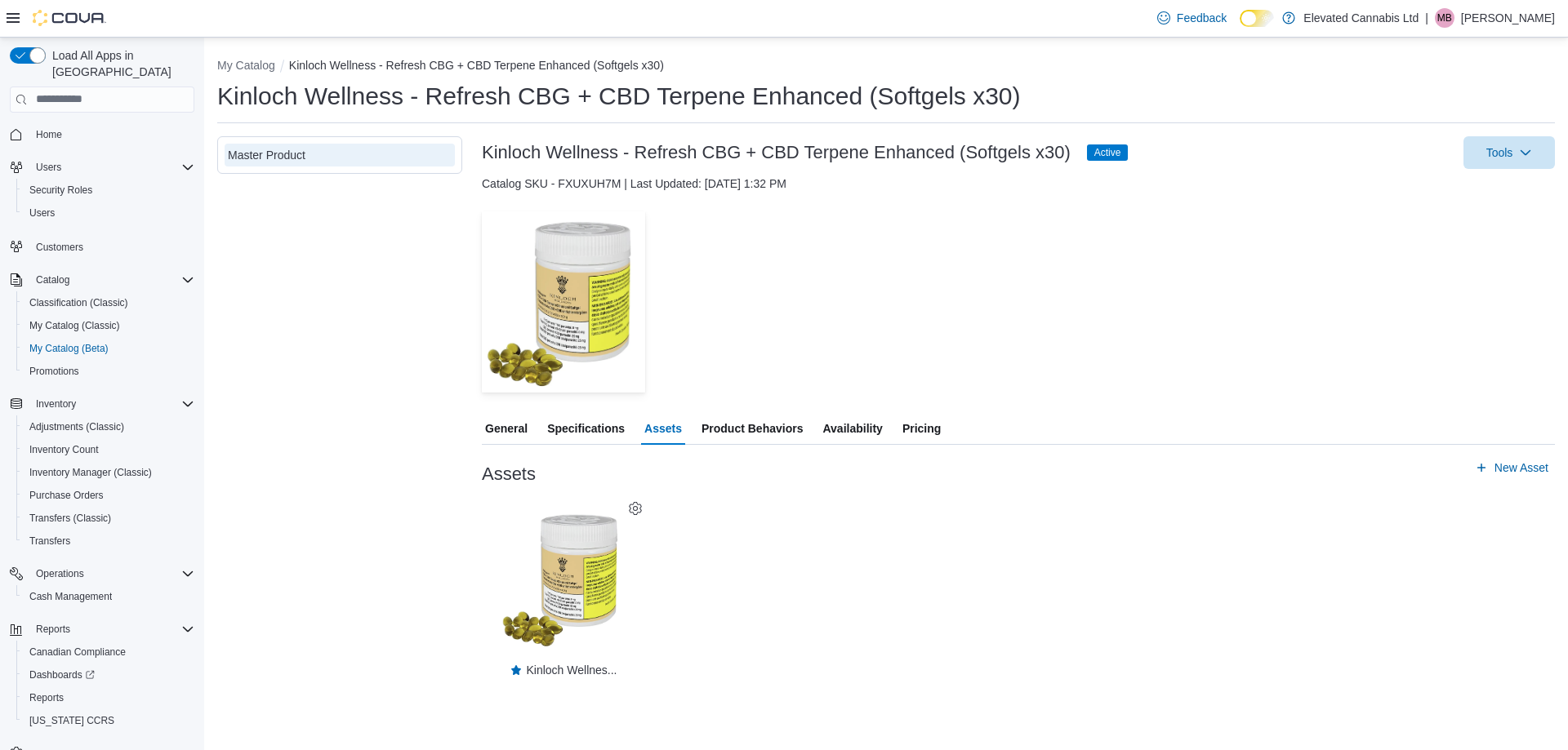
click at [733, 425] on span "Product Behaviors" at bounding box center [751, 428] width 101 height 32
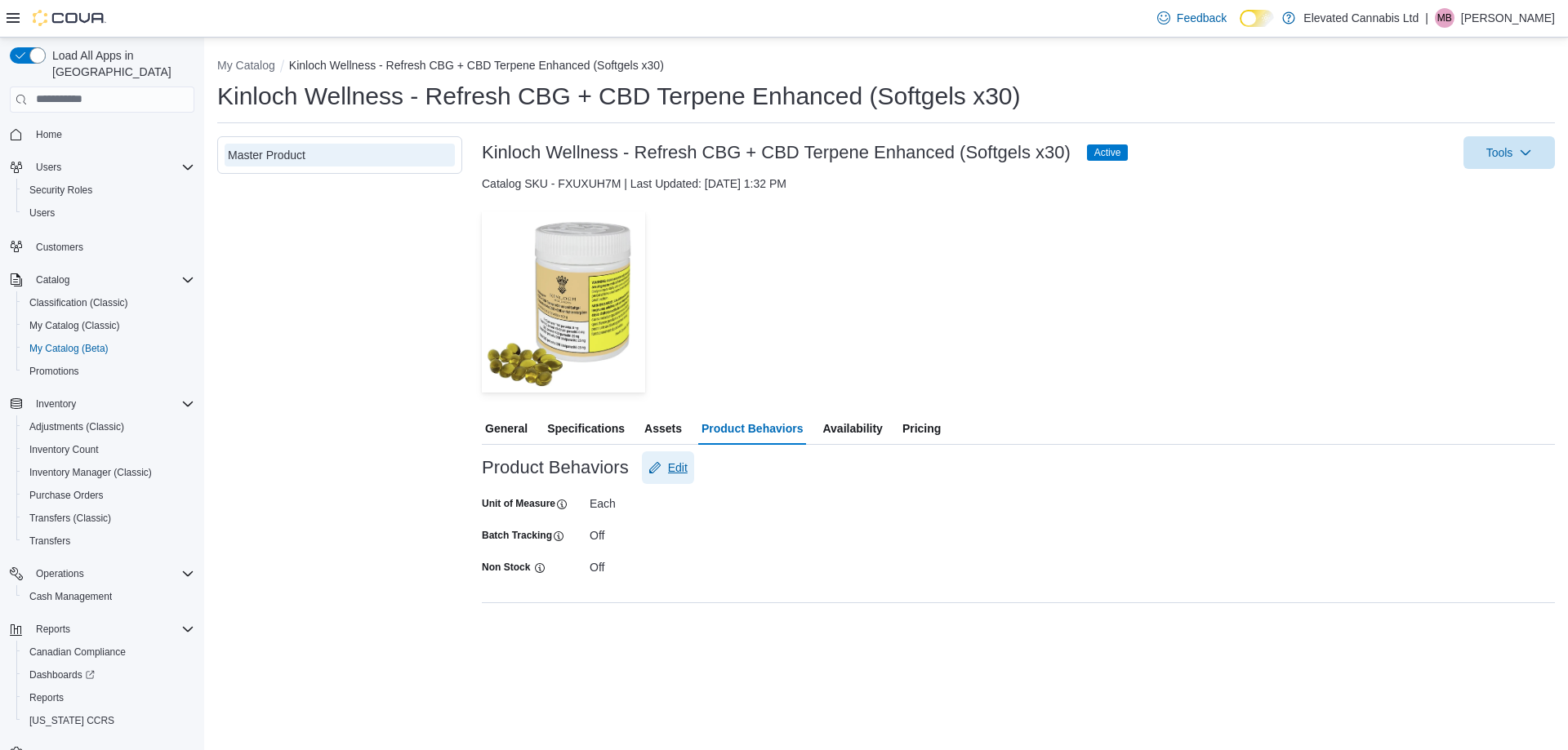
click at [687, 475] on span "Edit" at bounding box center [677, 468] width 19 height 17
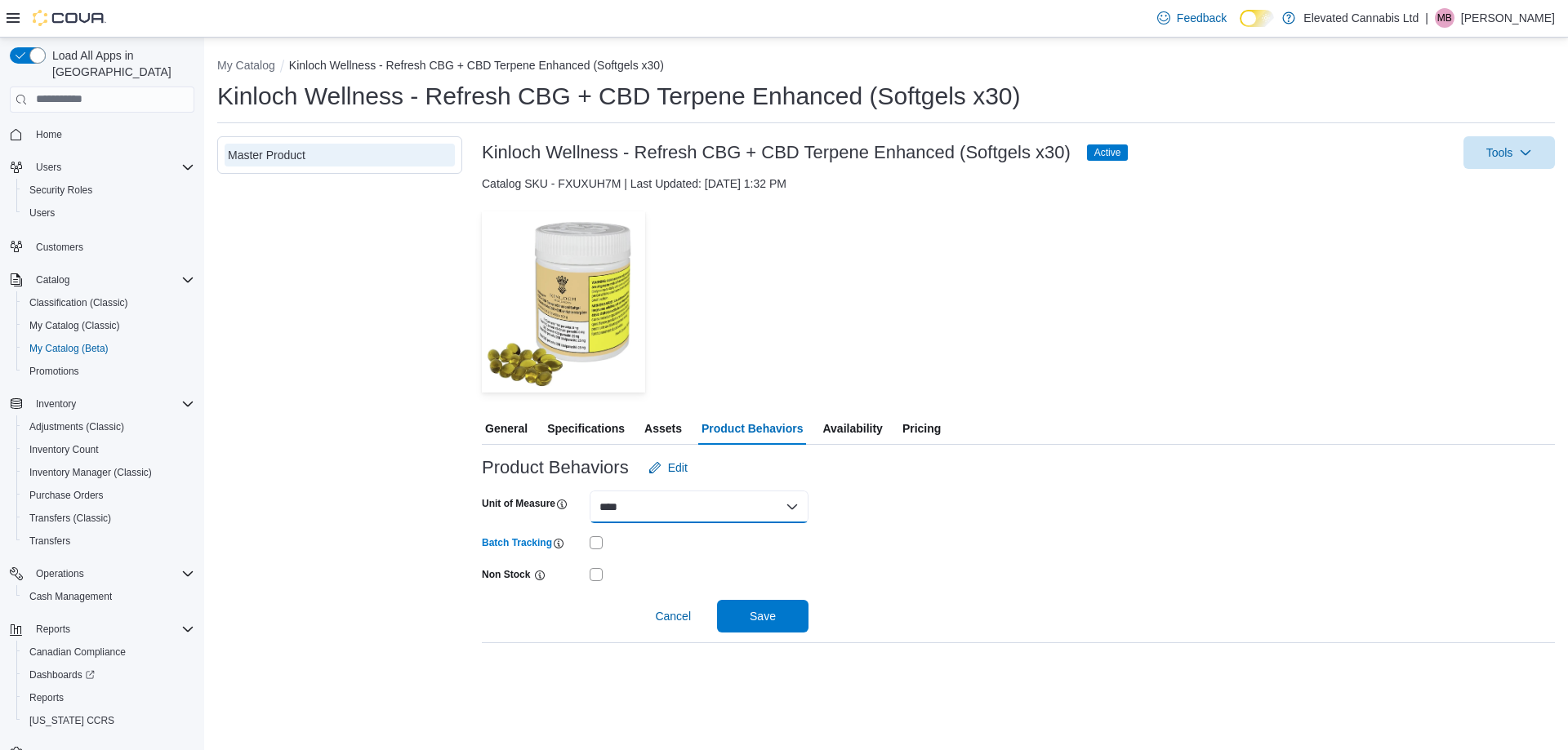
click at [694, 498] on select "**** ****" at bounding box center [699, 506] width 219 height 32
click at [839, 497] on div "Unit of Measure **** **** Batch Tracking Non Stock Cancel Save" at bounding box center [1018, 558] width 1073 height 148
click at [748, 612] on span "Save" at bounding box center [762, 615] width 71 height 32
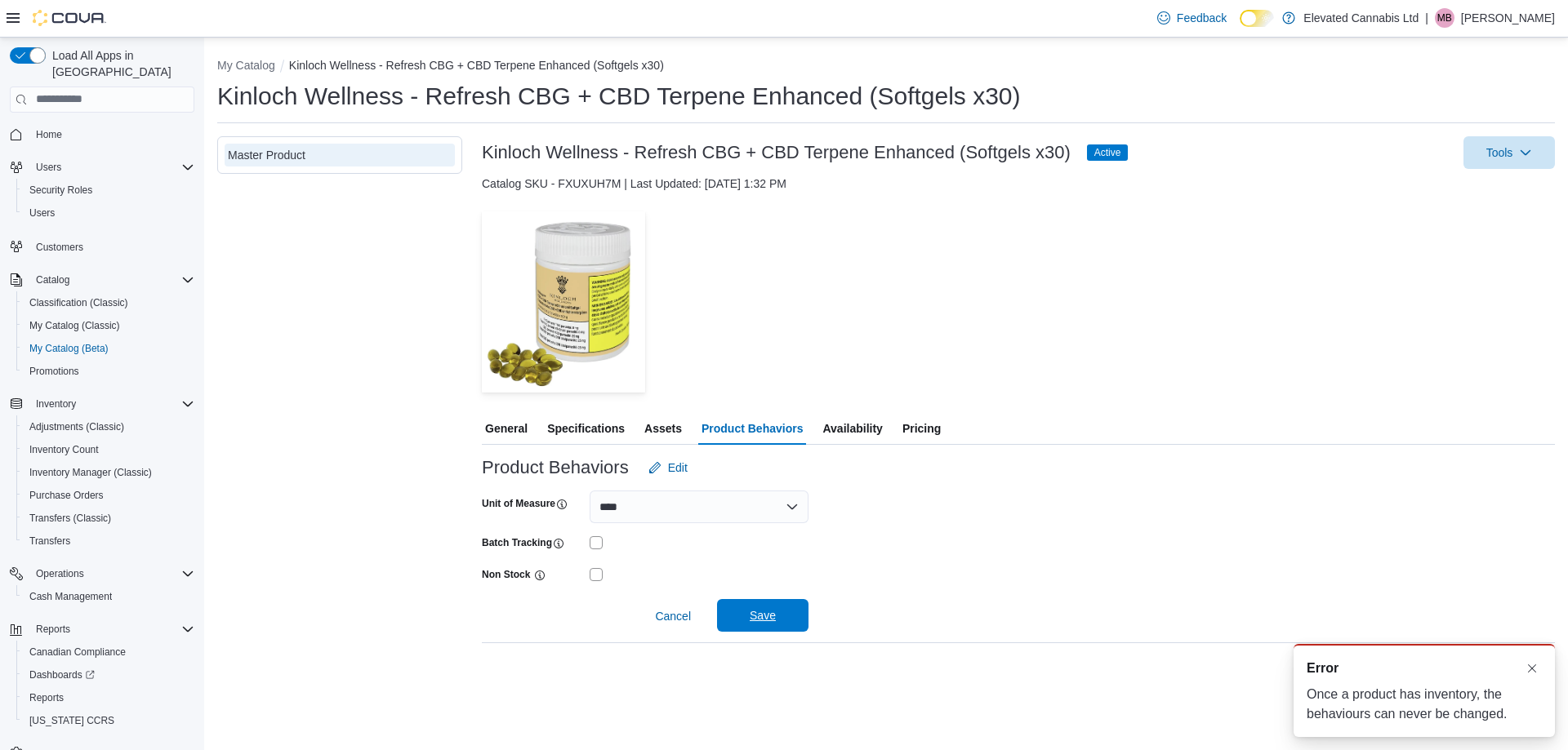
click at [772, 613] on span "Save" at bounding box center [762, 616] width 26 height 17
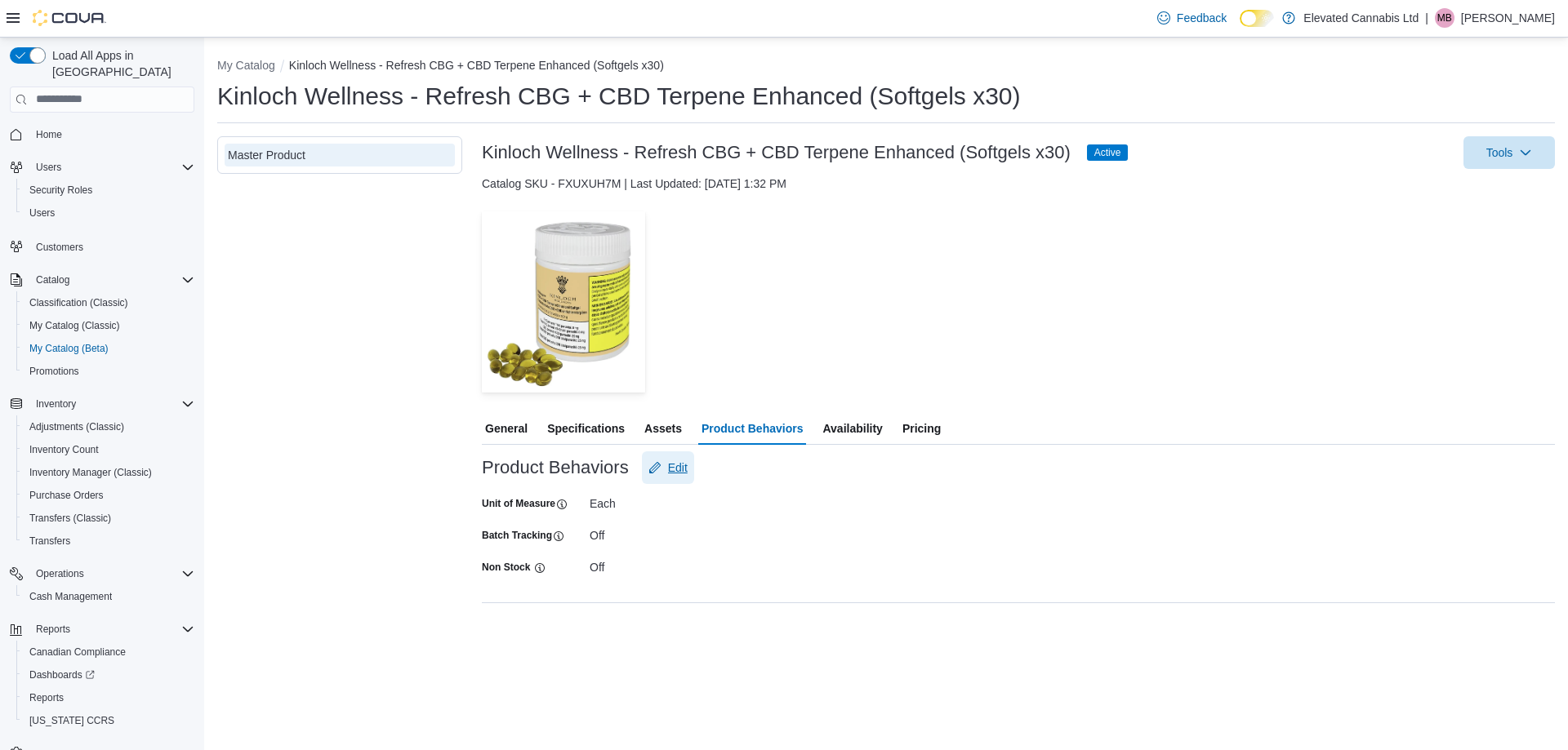
click at [683, 462] on span "Edit" at bounding box center [677, 468] width 19 height 17
click at [771, 615] on span "Save" at bounding box center [762, 616] width 26 height 17
click at [680, 612] on span "Cancel" at bounding box center [672, 617] width 36 height 17
click at [866, 434] on span "Availability" at bounding box center [852, 428] width 59 height 32
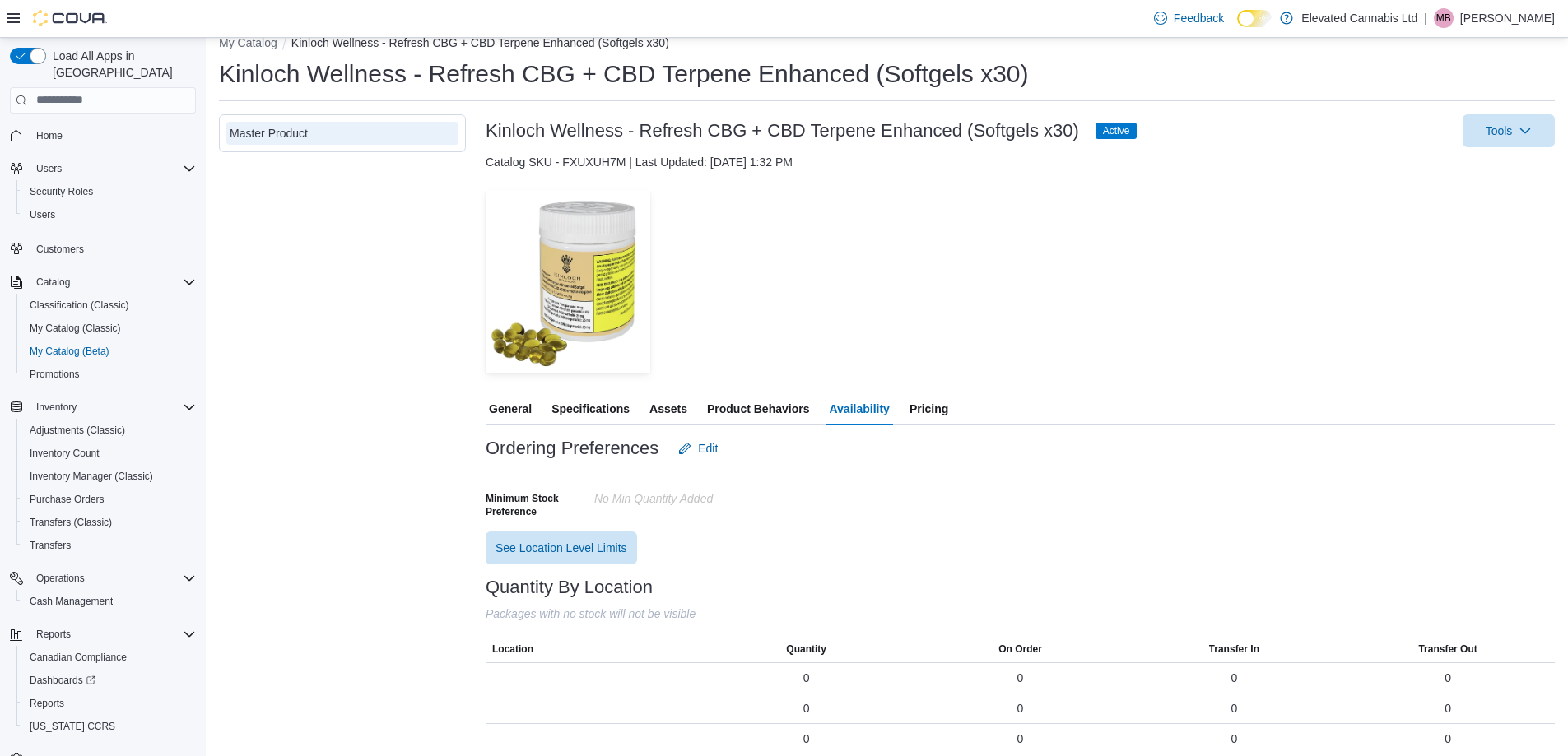
scroll to position [35, 0]
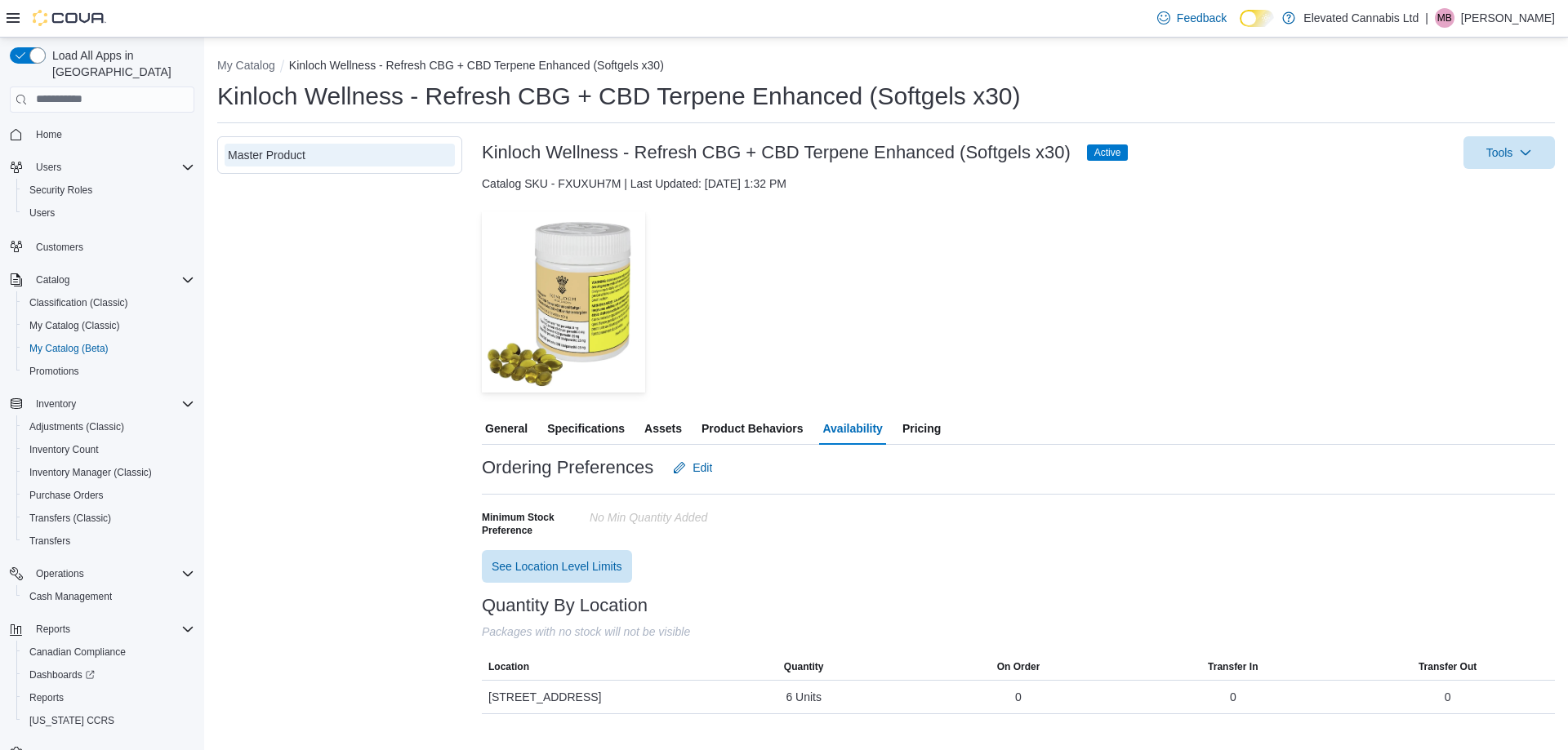
click at [575, 183] on div "Catalog SKU - FXUXUH7M | Last Updated: [DATE] 1:32 PM" at bounding box center [1018, 184] width 1073 height 17
copy div "FXUXUH7M"
click at [769, 425] on span "Product Behaviors" at bounding box center [751, 428] width 101 height 32
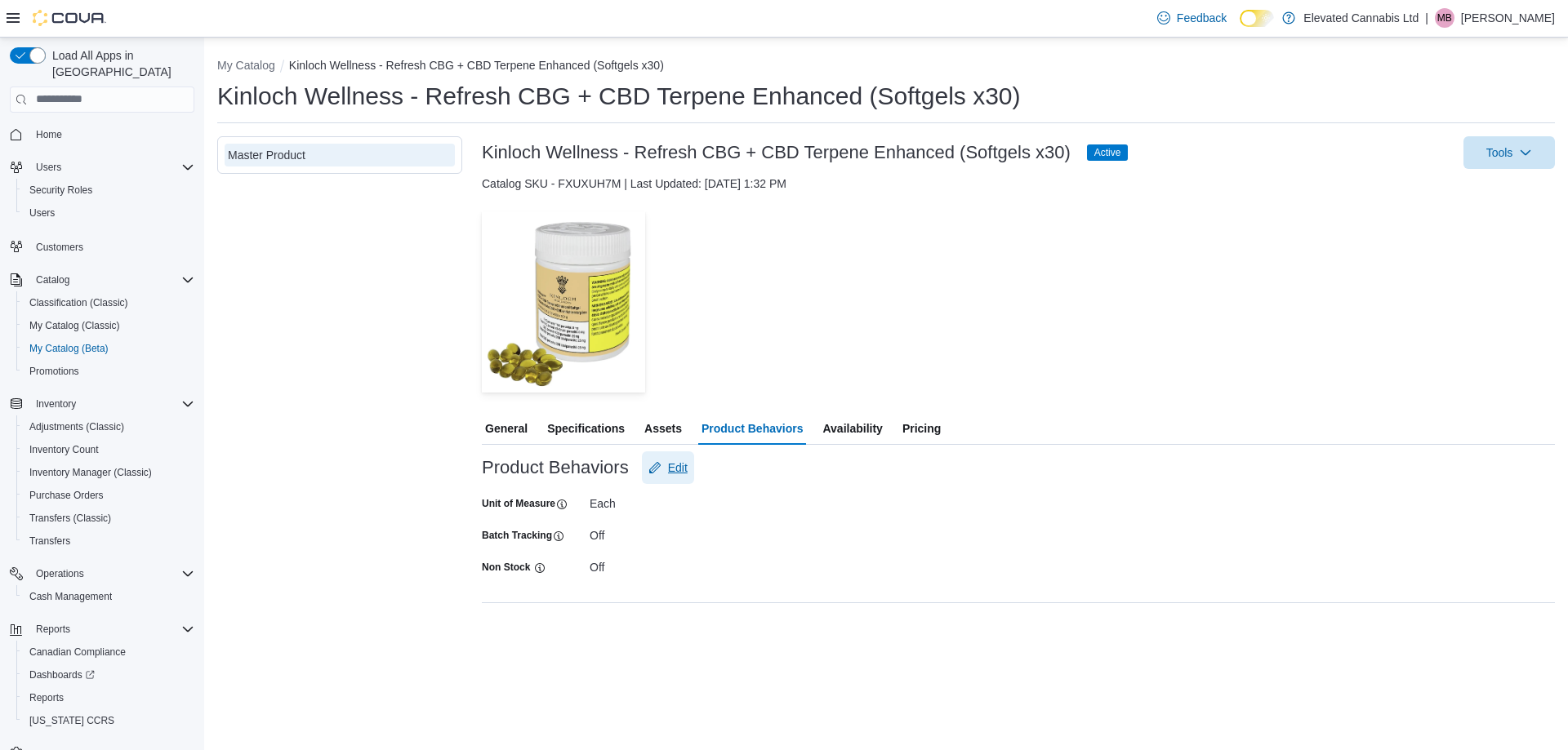
click at [678, 474] on span "Edit" at bounding box center [677, 468] width 19 height 17
click at [749, 612] on span "Save" at bounding box center [762, 616] width 26 height 17
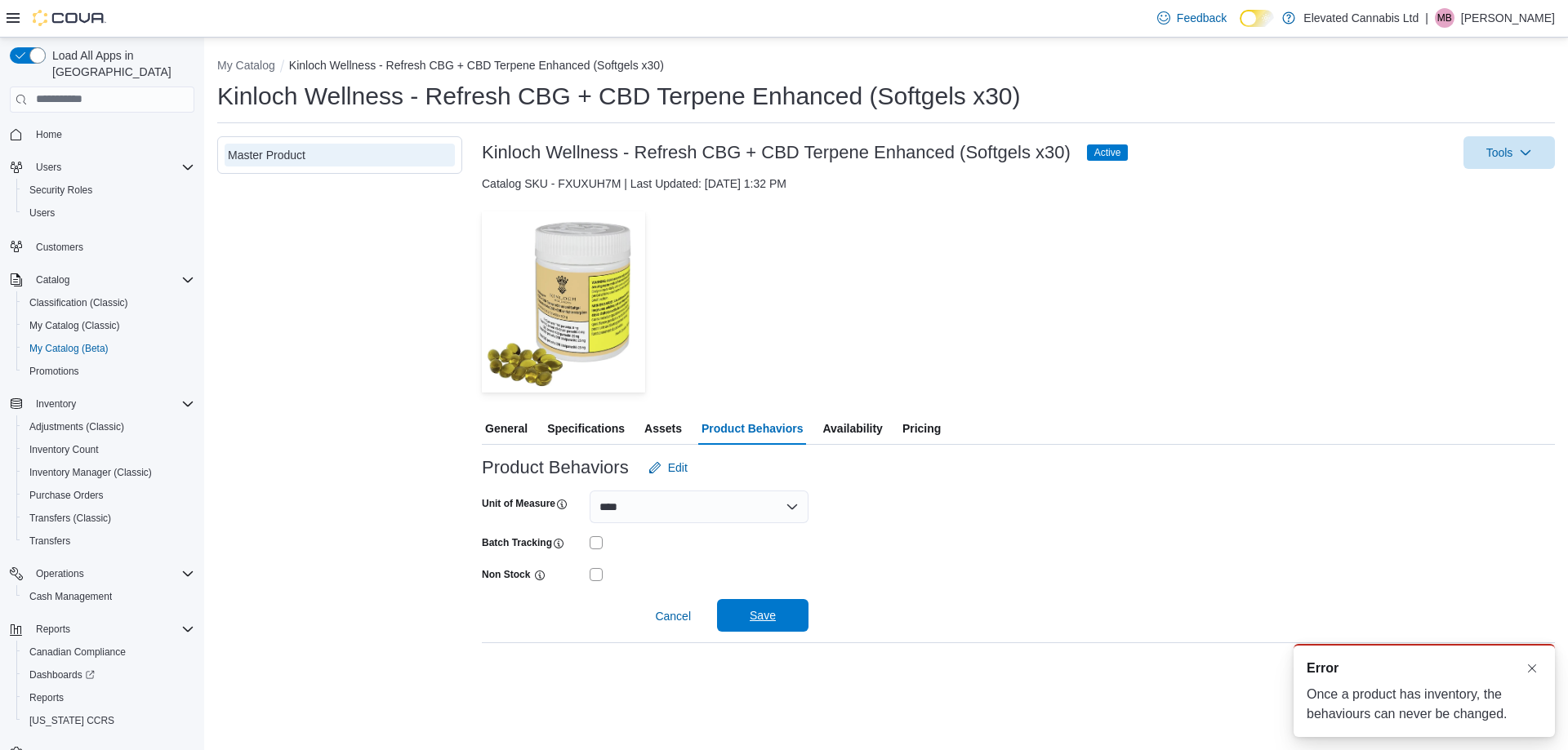
click at [752, 613] on span "Save" at bounding box center [762, 616] width 26 height 17
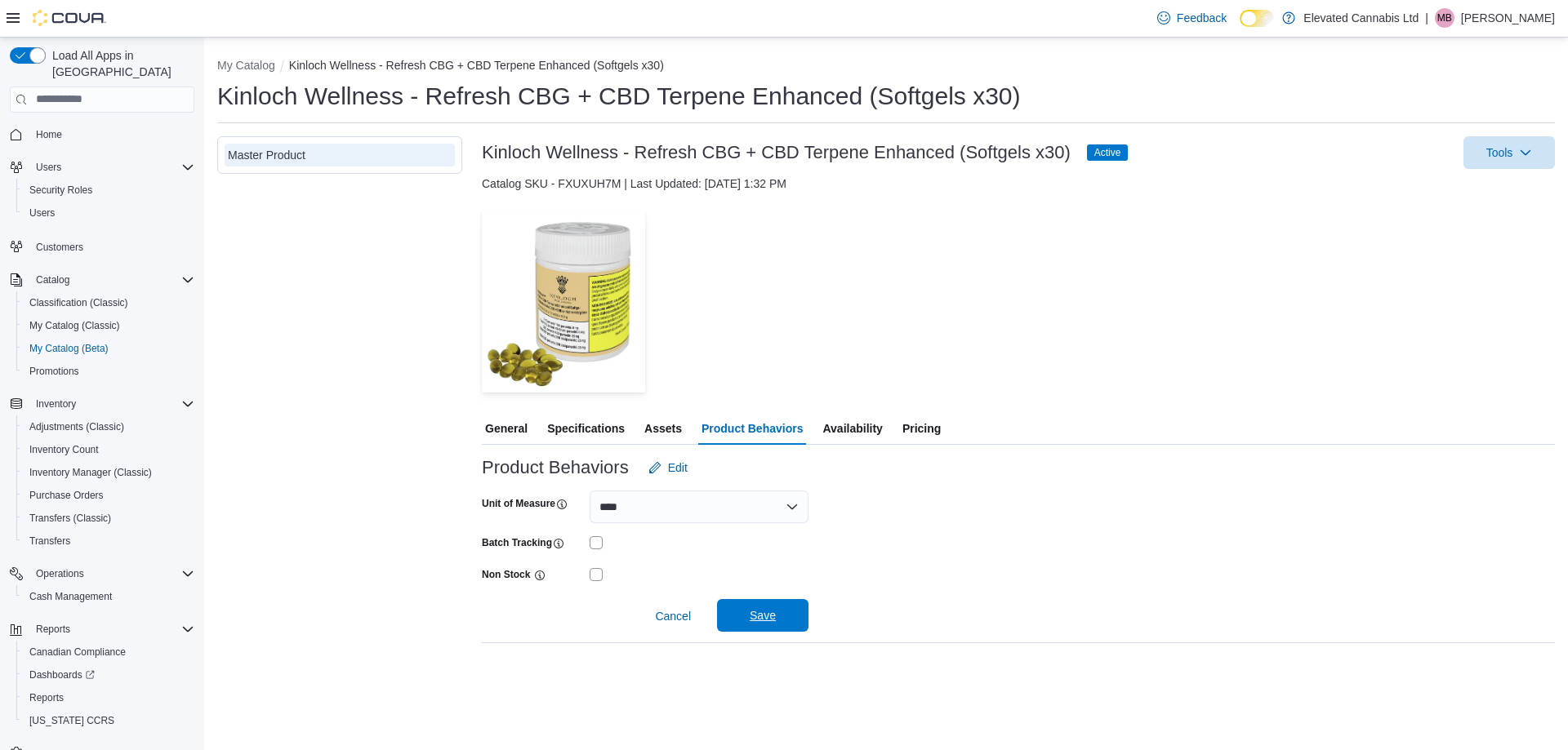
click at [760, 610] on span "Save" at bounding box center [762, 616] width 26 height 17
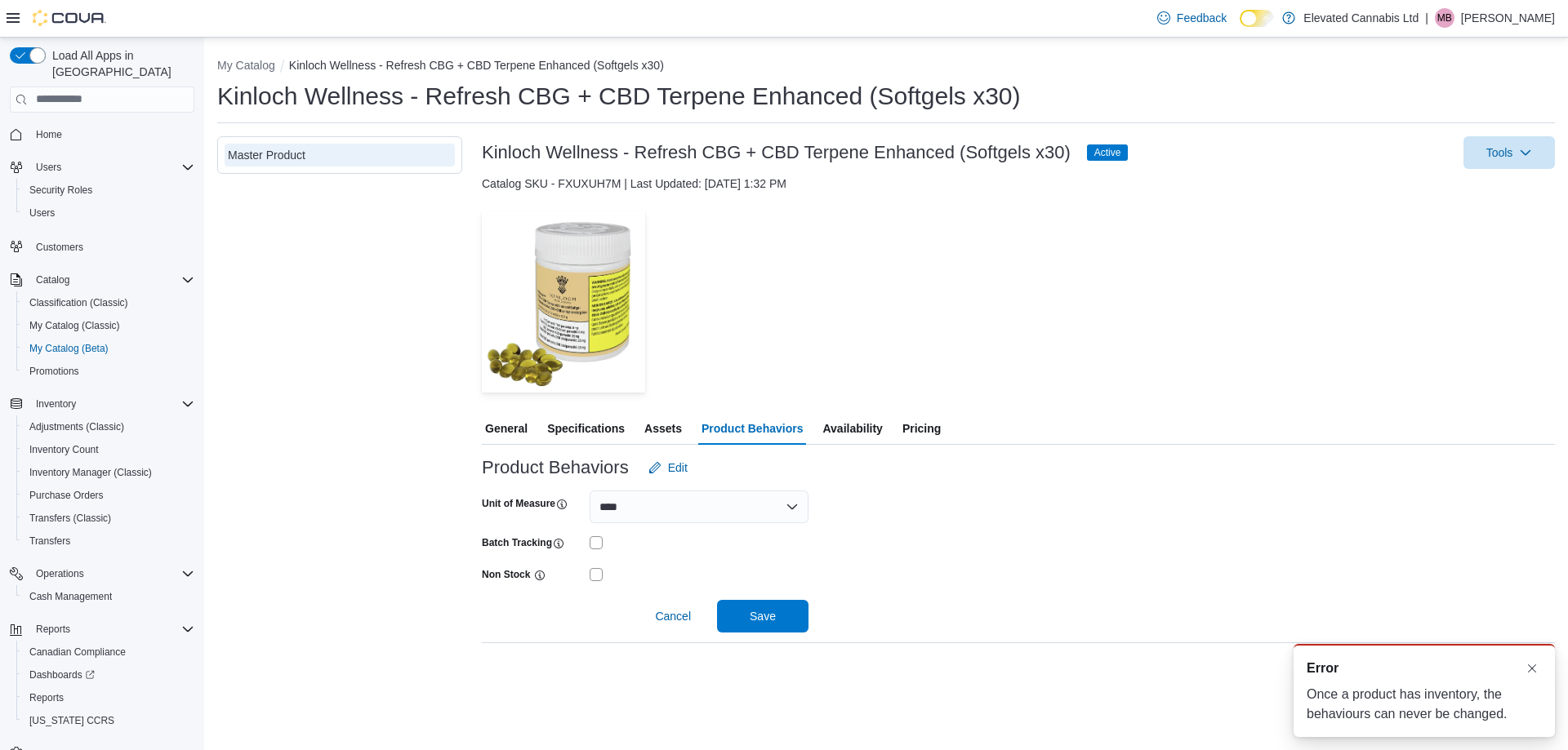
click at [1227, 531] on div "Unit of Measure **** **** Batch Tracking Non Stock Cancel Save" at bounding box center [1018, 558] width 1073 height 148
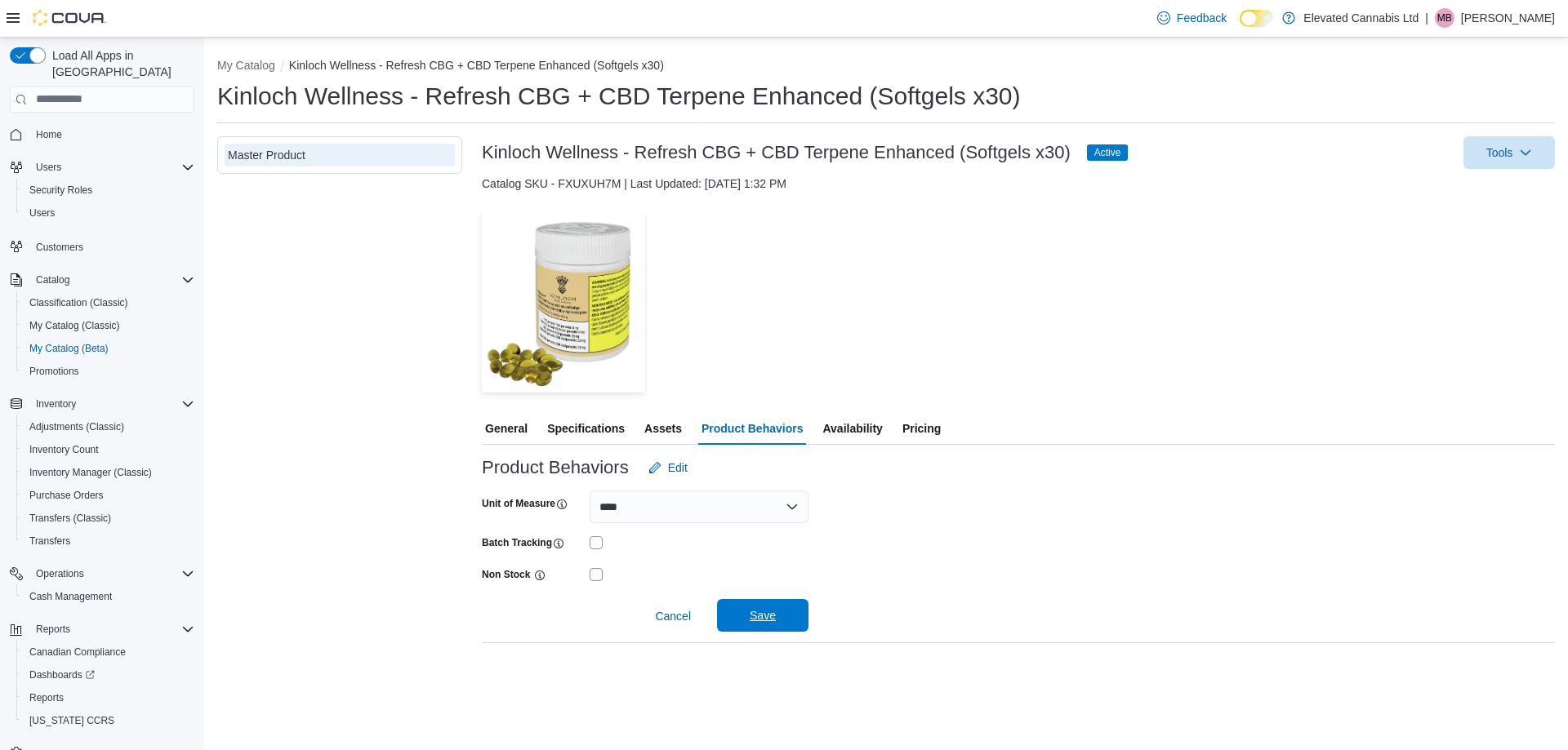
click at [772, 614] on span "Save" at bounding box center [762, 616] width 26 height 17
click at [745, 610] on span "Save" at bounding box center [762, 615] width 71 height 32
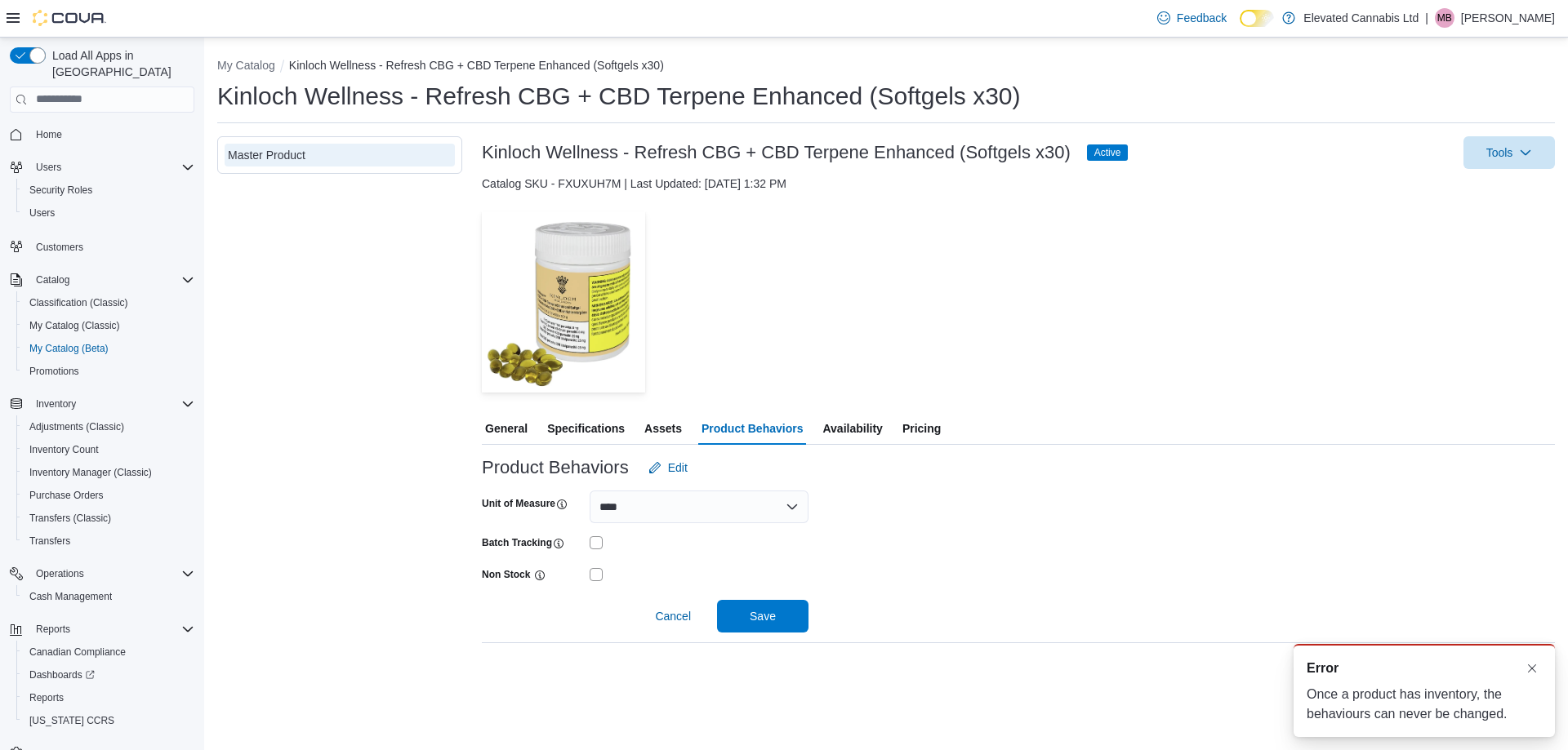
click at [914, 426] on span "Pricing" at bounding box center [921, 428] width 38 height 32
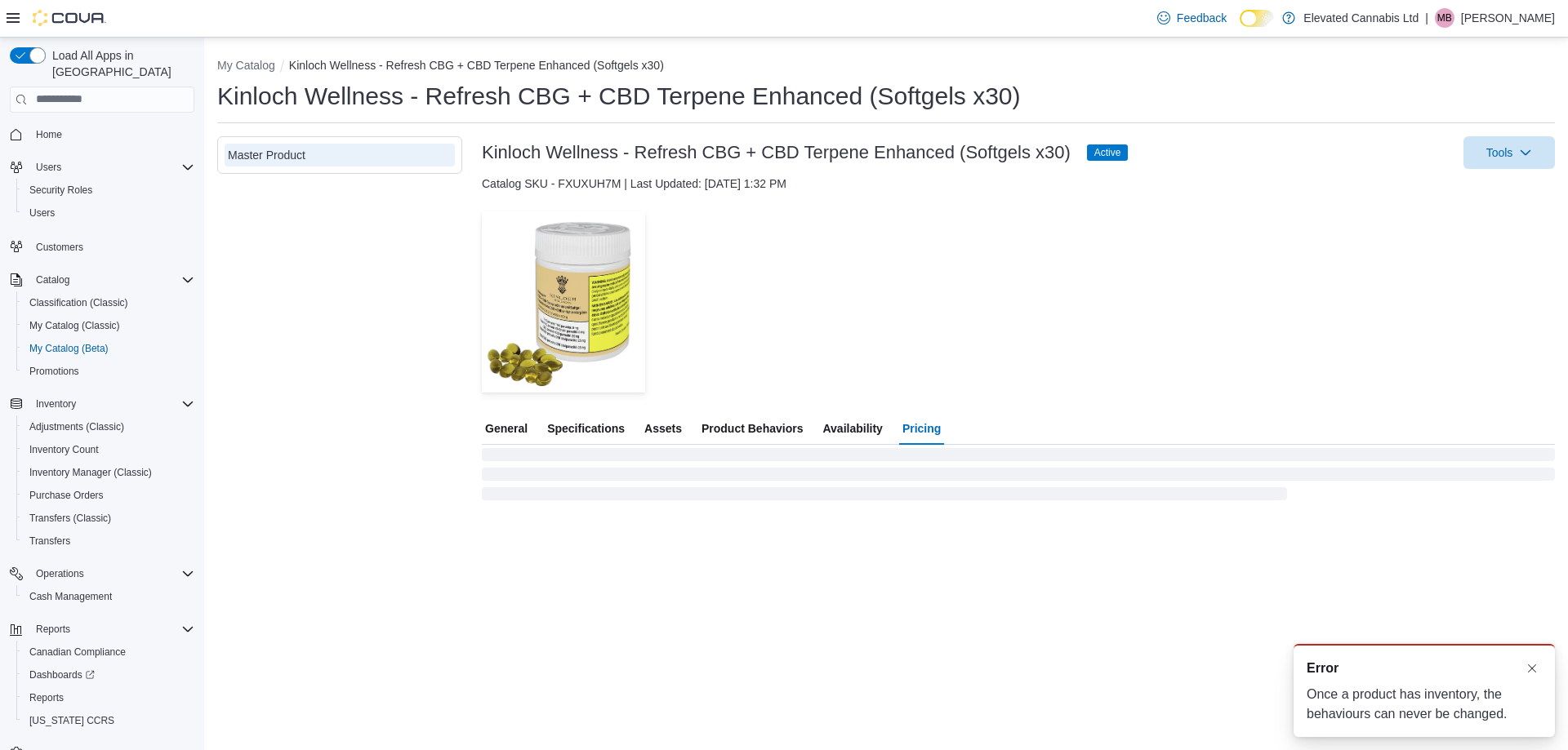
click at [855, 425] on span "Availability" at bounding box center [852, 428] width 59 height 32
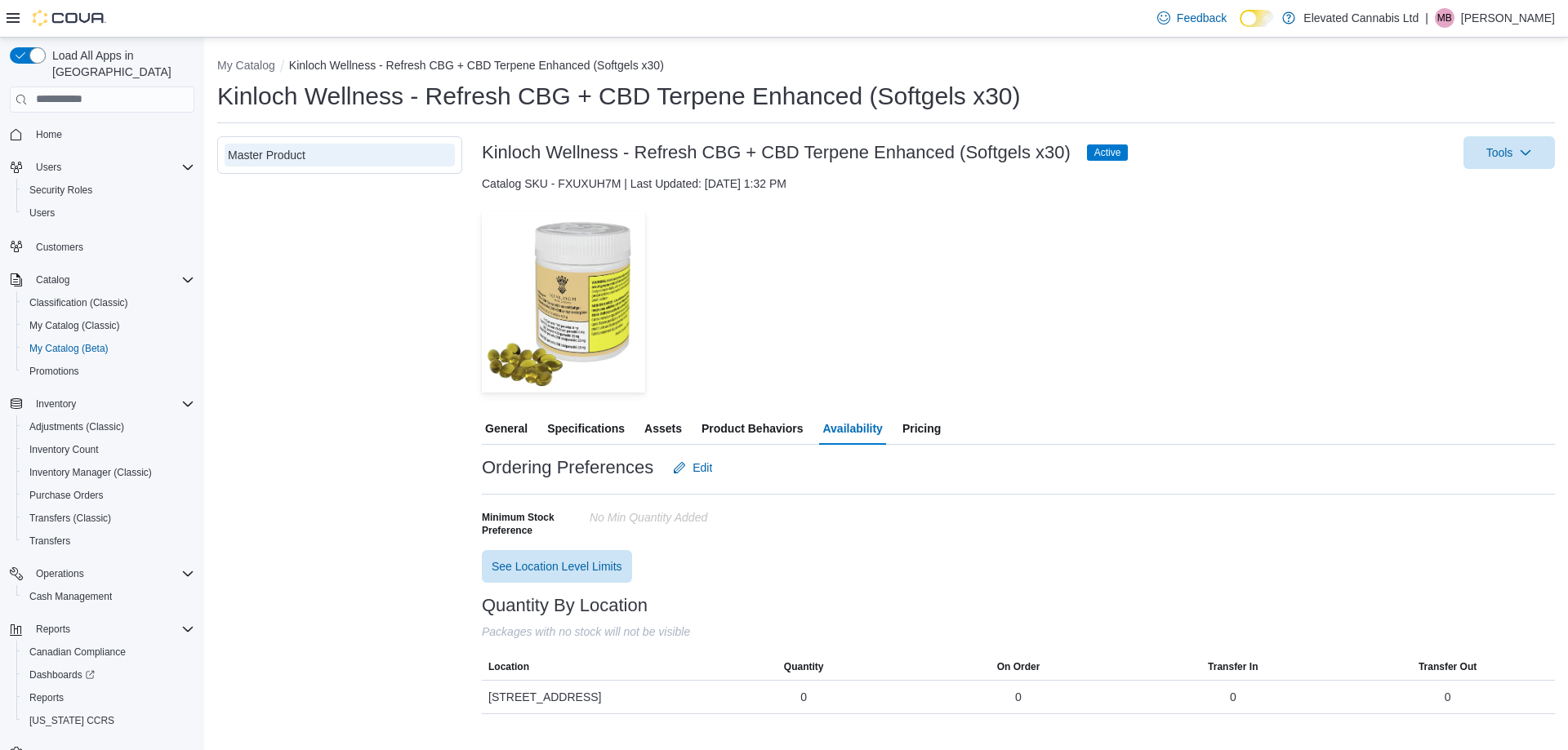
click at [738, 435] on span "Product Behaviors" at bounding box center [751, 428] width 101 height 32
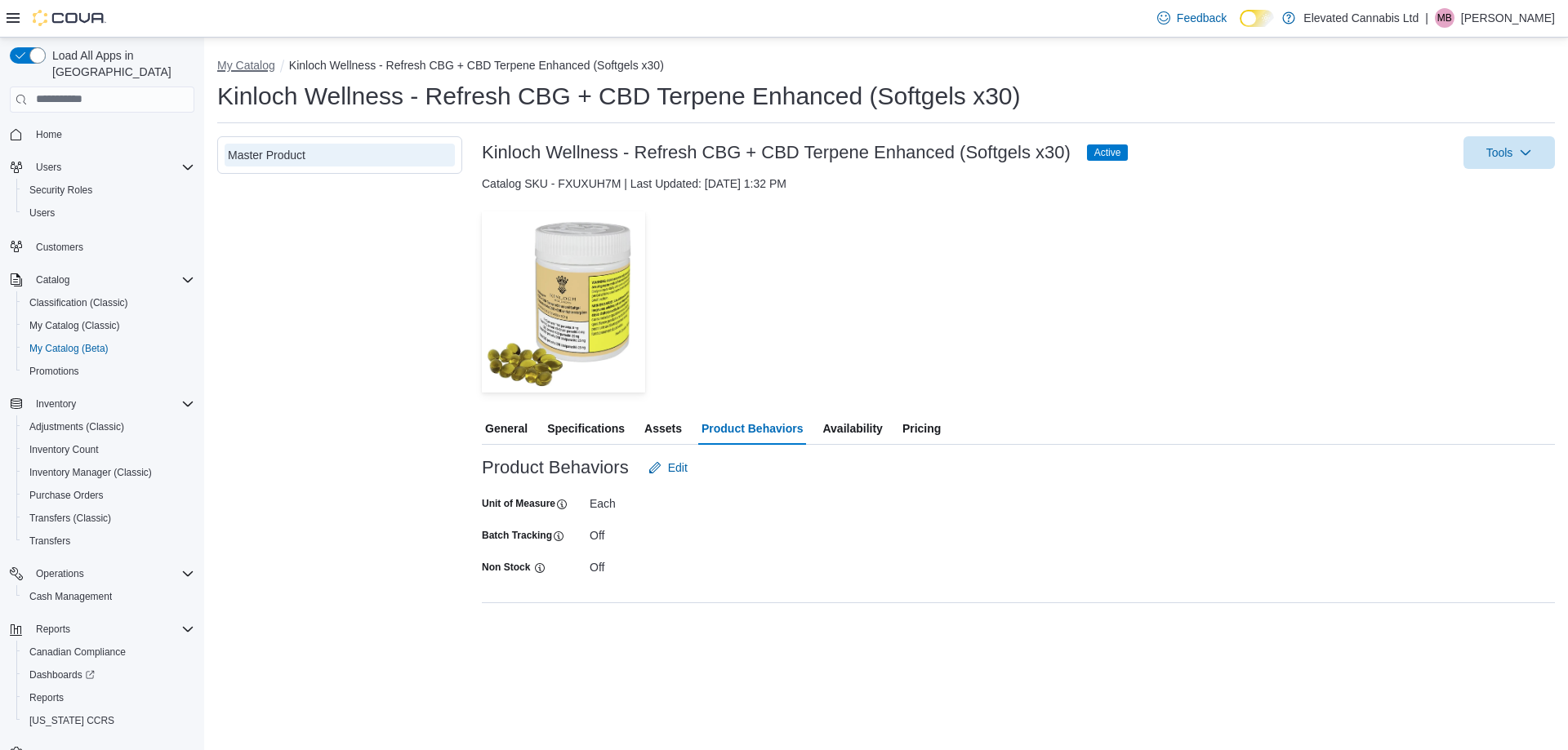
click at [252, 67] on button "My Catalog" at bounding box center [246, 65] width 58 height 13
select select "**********"
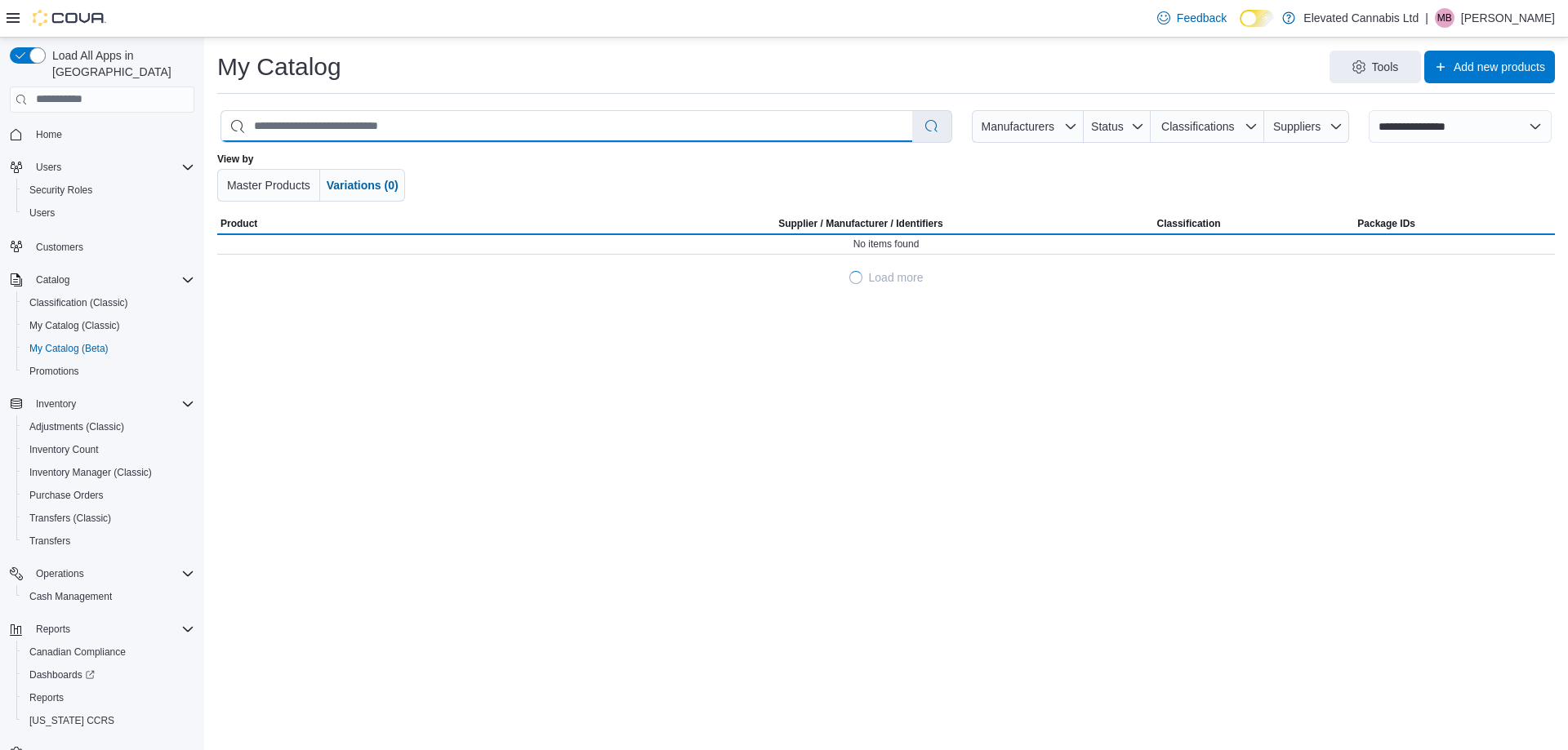
click at [371, 132] on input "search" at bounding box center [567, 126] width 691 height 31
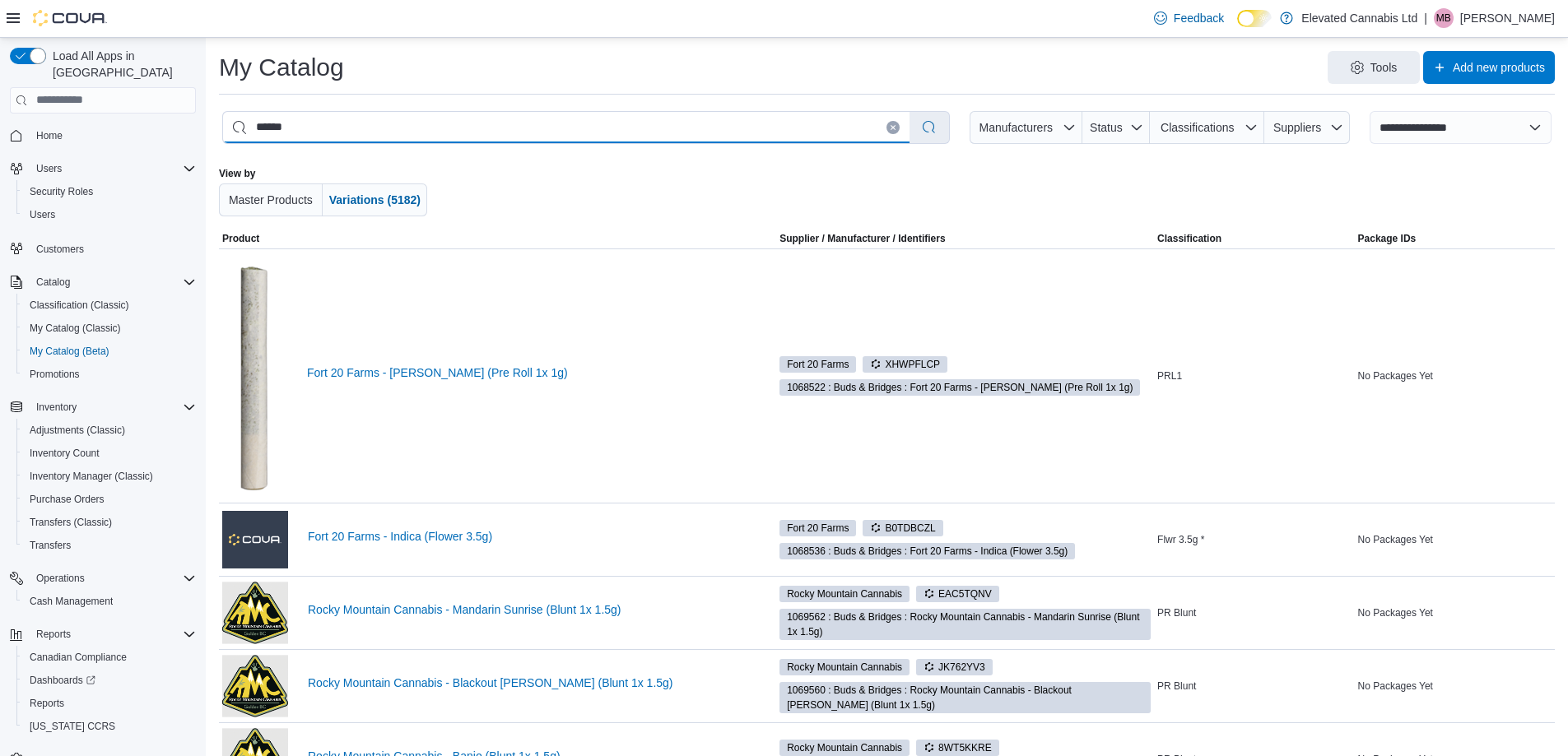
type input "*******"
select select "*********"
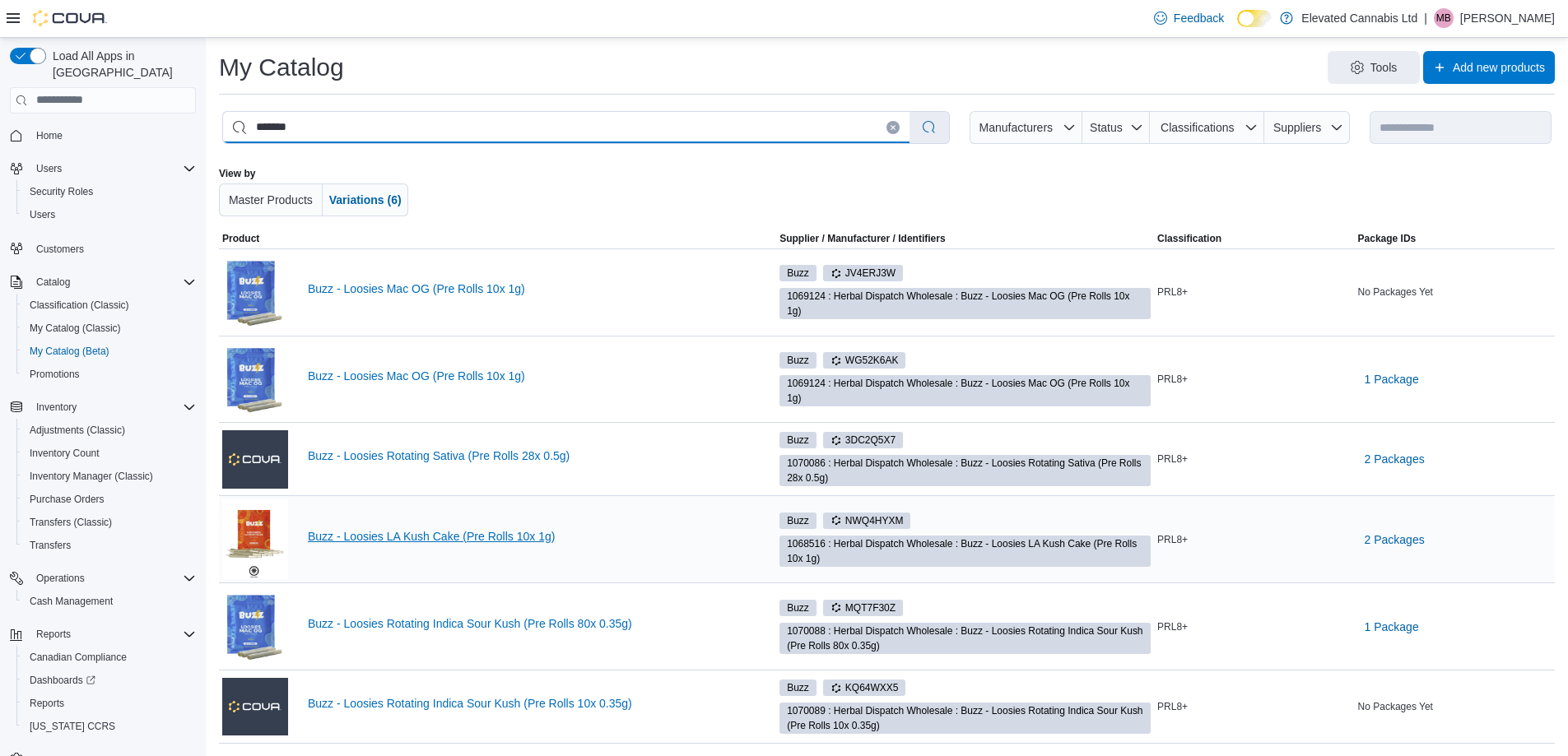
type input "*******"
click at [459, 539] on link "Buzz - Loosies LA Kush Cake (Pre Rolls 10x 1g)" at bounding box center [528, 536] width 442 height 13
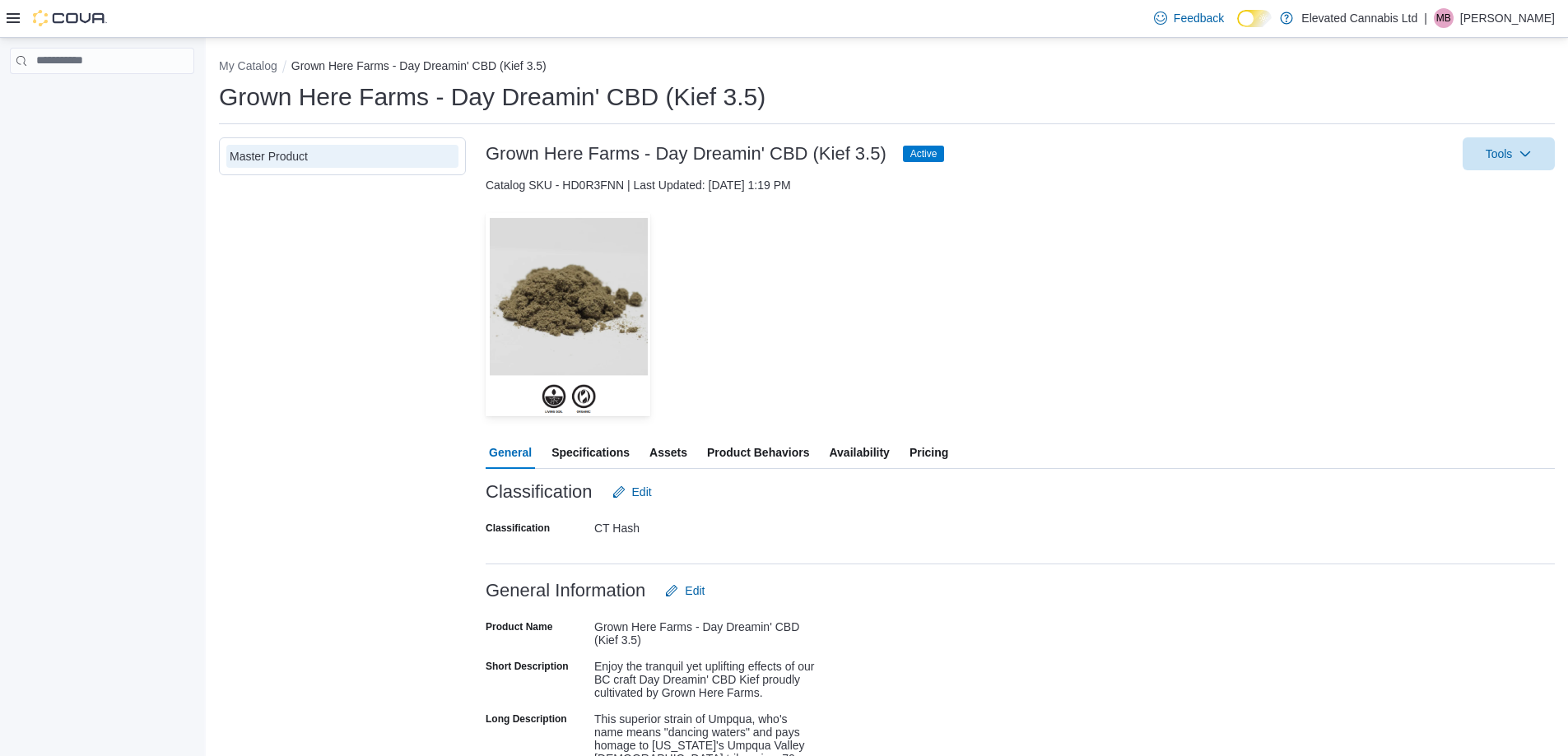
click at [595, 458] on span "Specifications" at bounding box center [591, 452] width 79 height 33
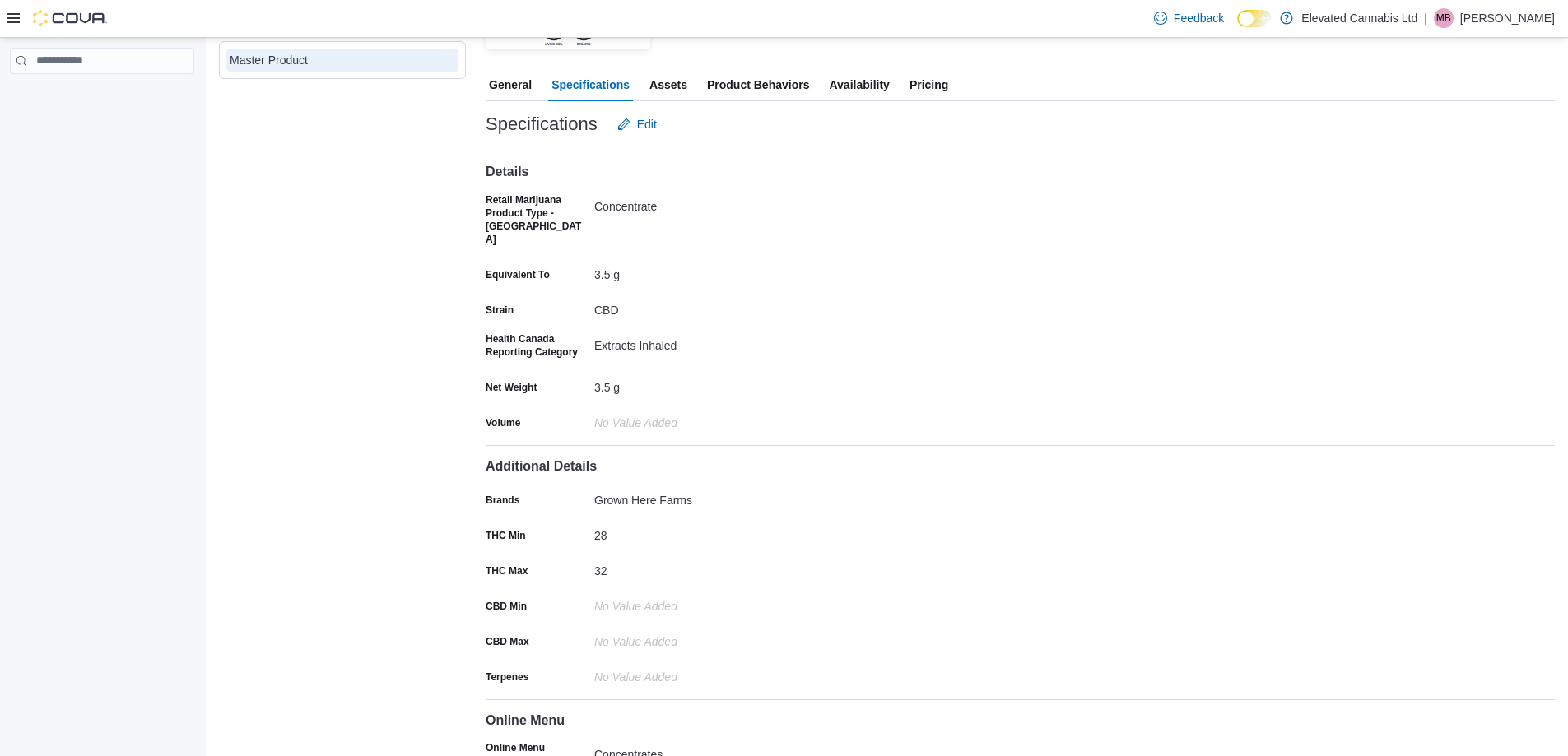
scroll to position [329, 0]
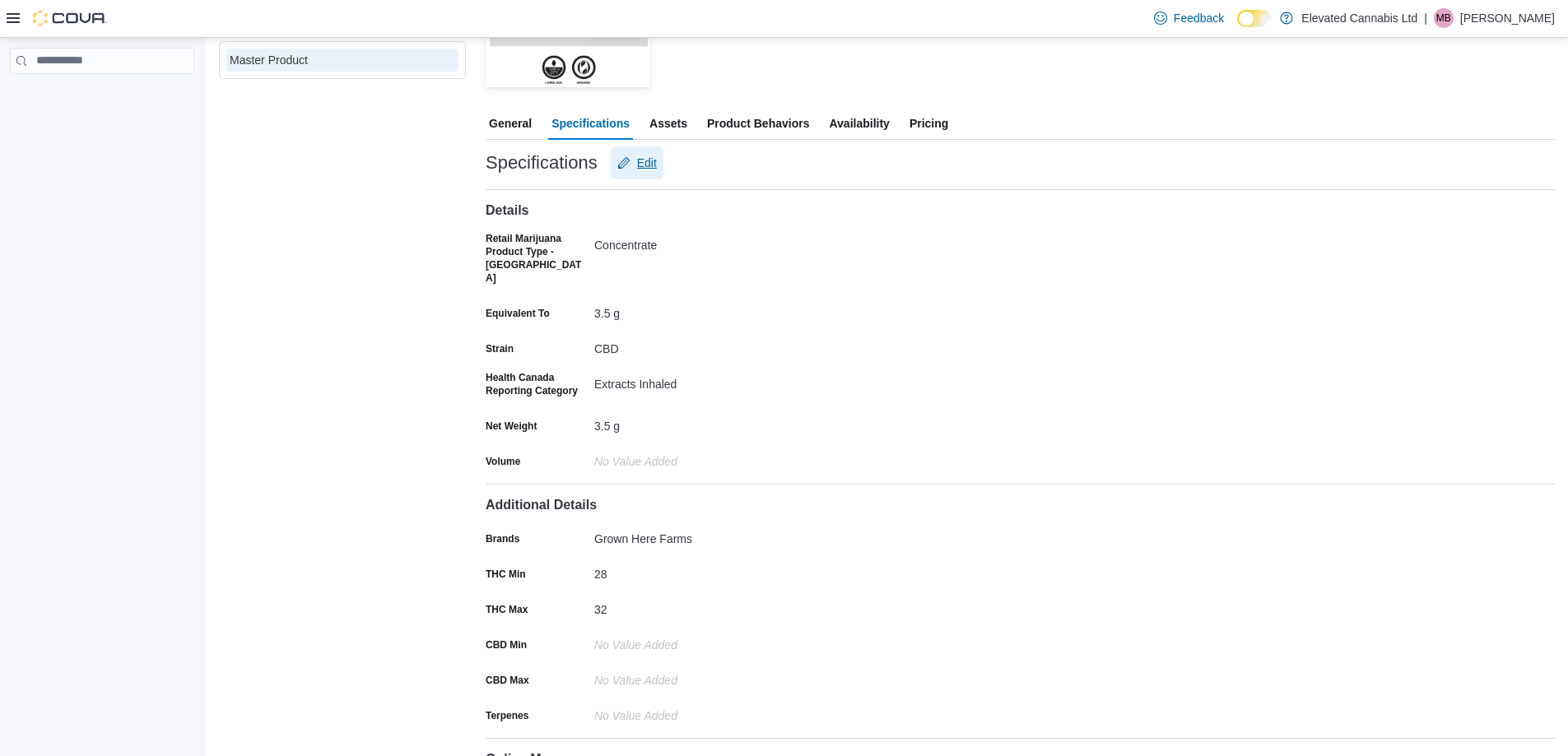
click at [655, 168] on span "Edit" at bounding box center [647, 164] width 20 height 17
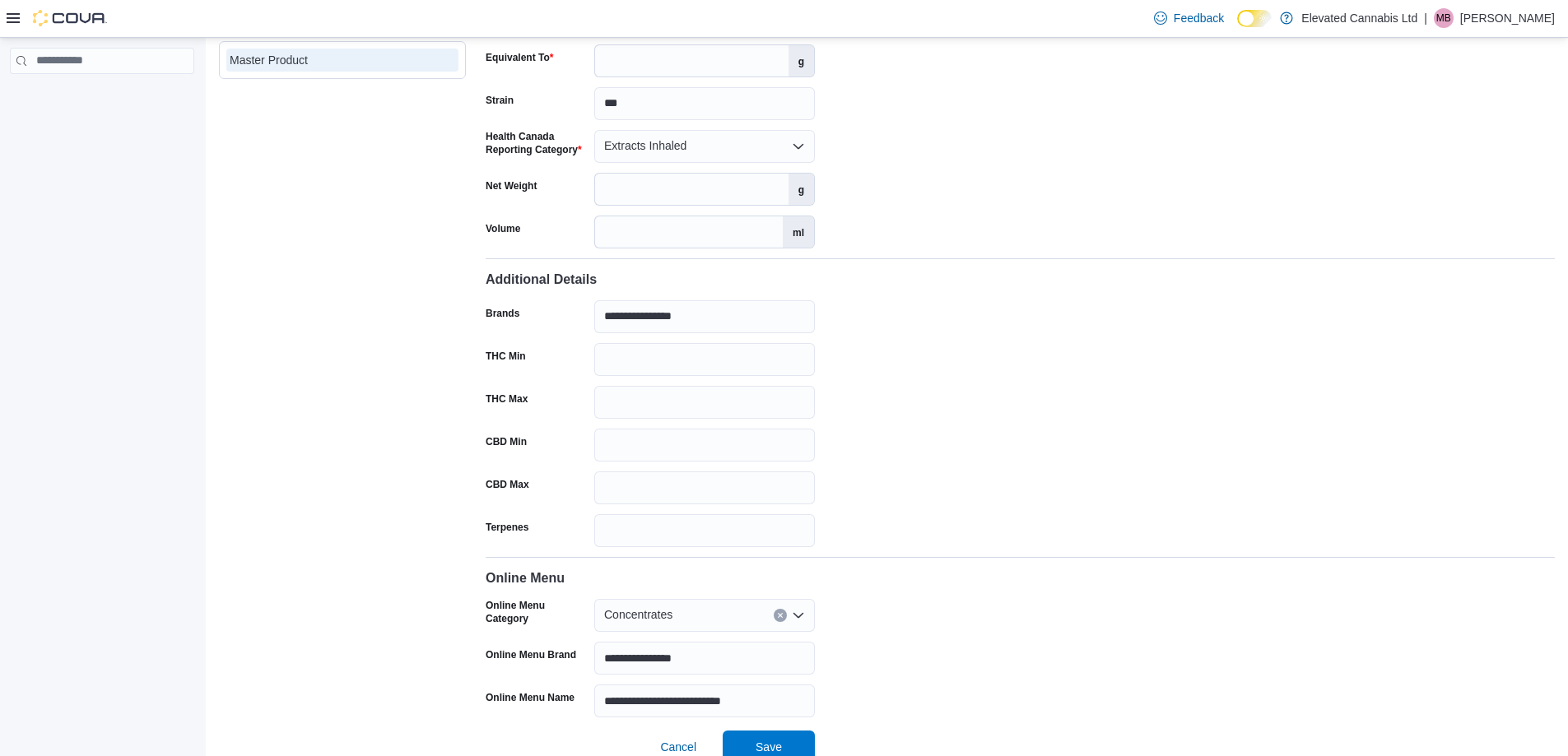
scroll to position [592, 0]
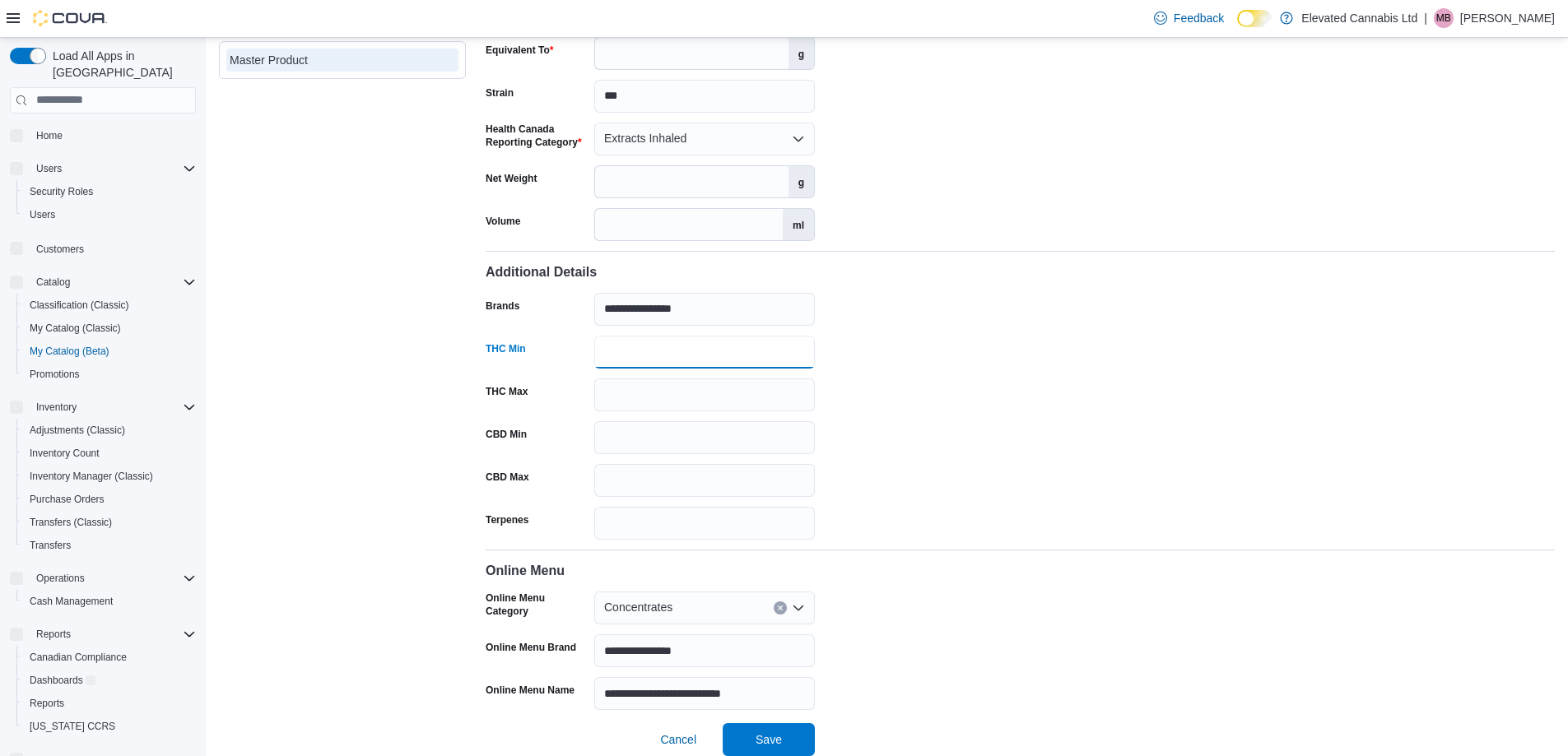
click at [520, 342] on div "THC Min **" at bounding box center [651, 351] width 329 height 33
type input "***"
drag, startPoint x: 640, startPoint y: 378, endPoint x: 507, endPoint y: 380, distance: 133.0
click at [507, 380] on div "THC Max **" at bounding box center [651, 394] width 329 height 33
type input "*"
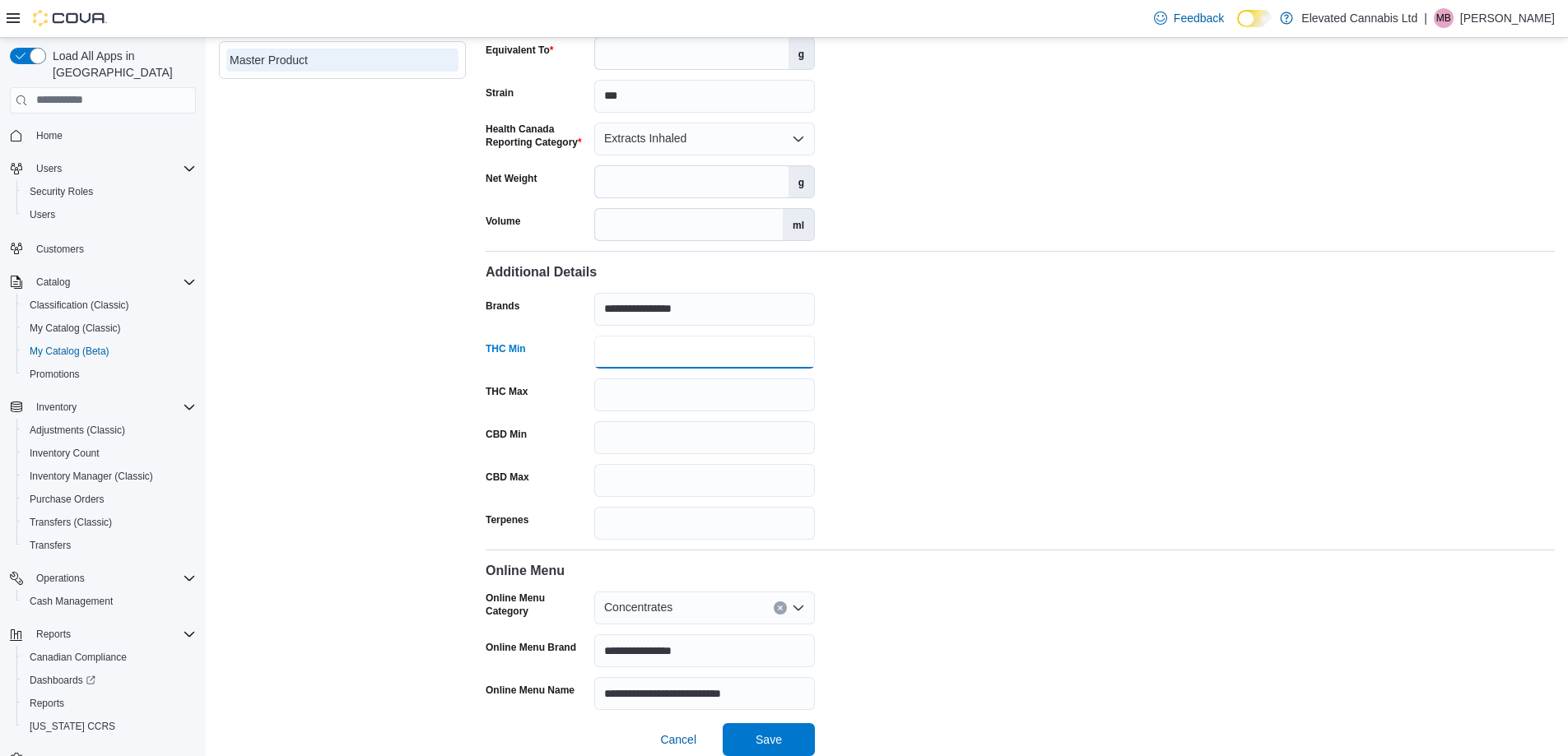
drag, startPoint x: 624, startPoint y: 341, endPoint x: 520, endPoint y: 343, distance: 104.0
click at [520, 343] on div "THC Min ***" at bounding box center [651, 351] width 329 height 33
type input "***"
drag, startPoint x: 624, startPoint y: 376, endPoint x: 528, endPoint y: 382, distance: 96.2
click at [528, 382] on div "THC Max *" at bounding box center [651, 394] width 329 height 33
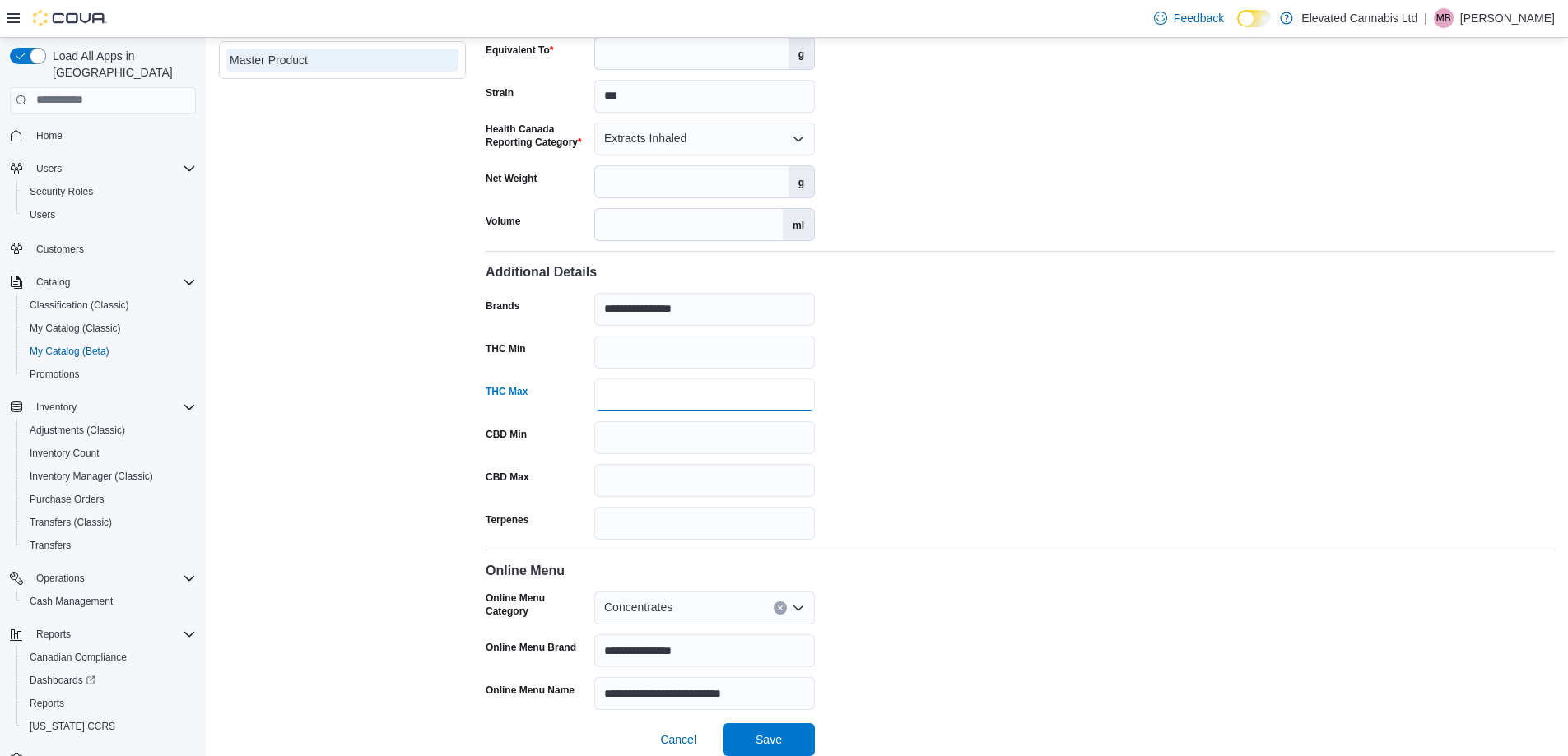
type input "*"
click at [617, 421] on input "CBD Min" at bounding box center [705, 437] width 221 height 33
type input "**"
click at [607, 464] on input "CBD Max" at bounding box center [705, 480] width 221 height 33
type input "**"
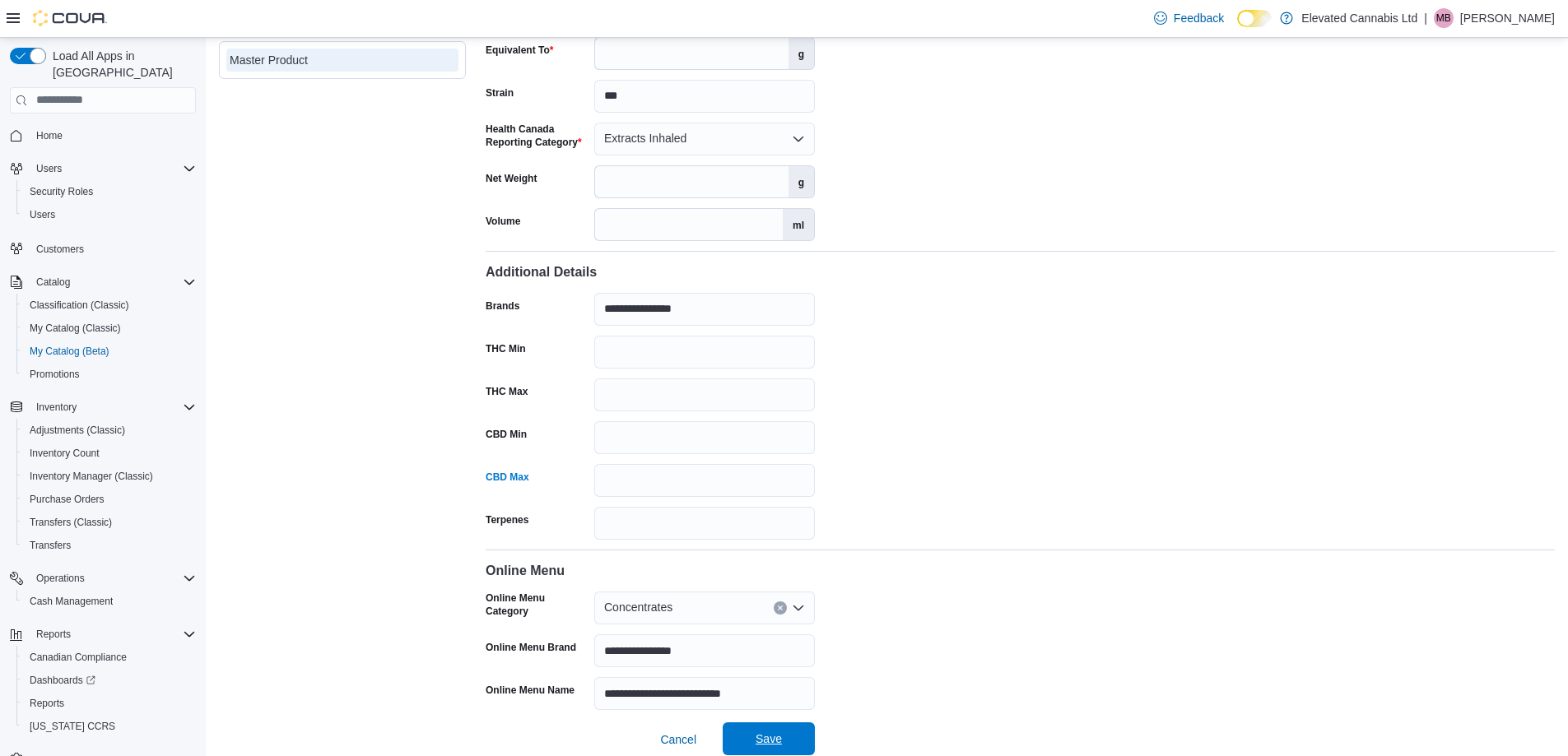
click at [785, 734] on span "Save" at bounding box center [769, 738] width 72 height 33
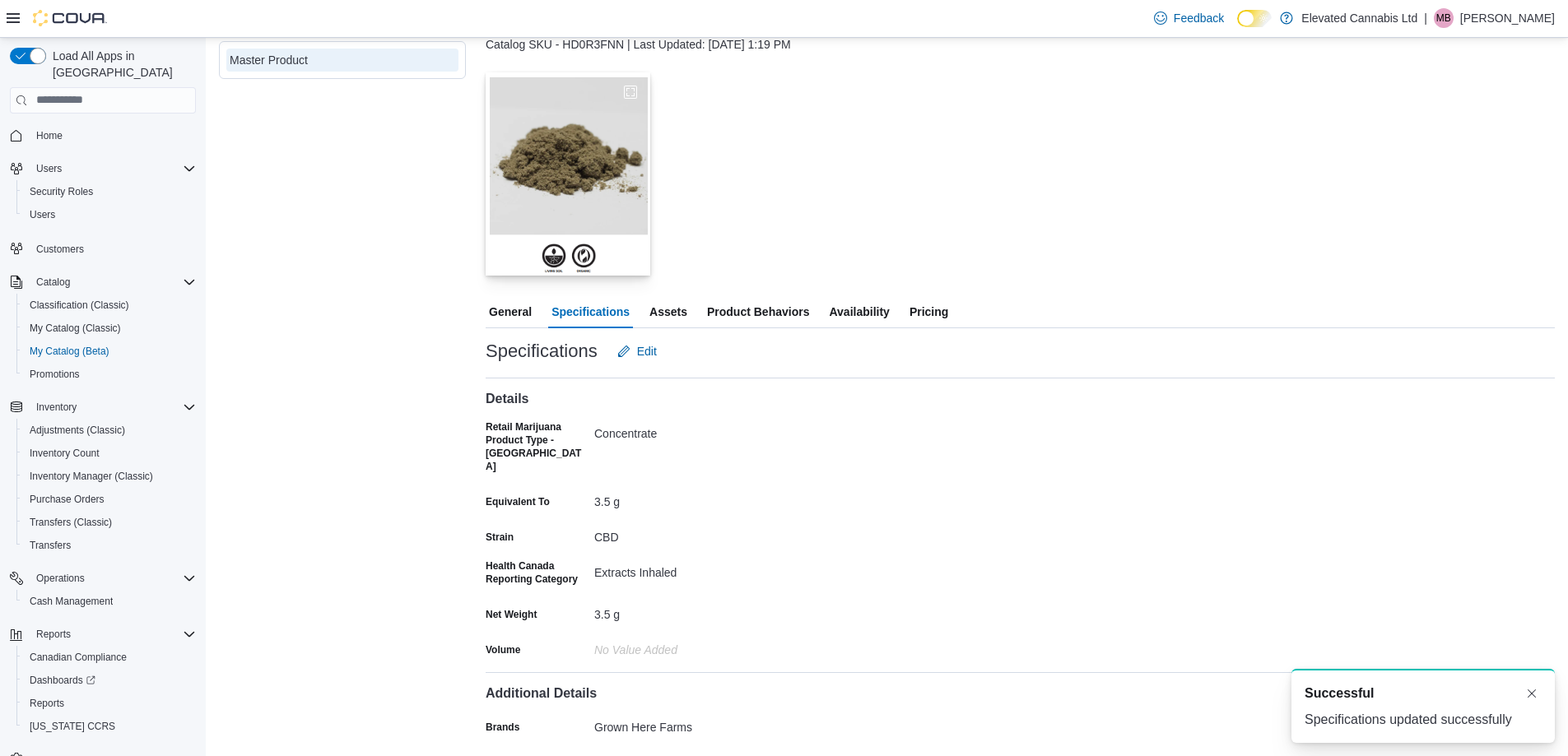
scroll to position [0, 0]
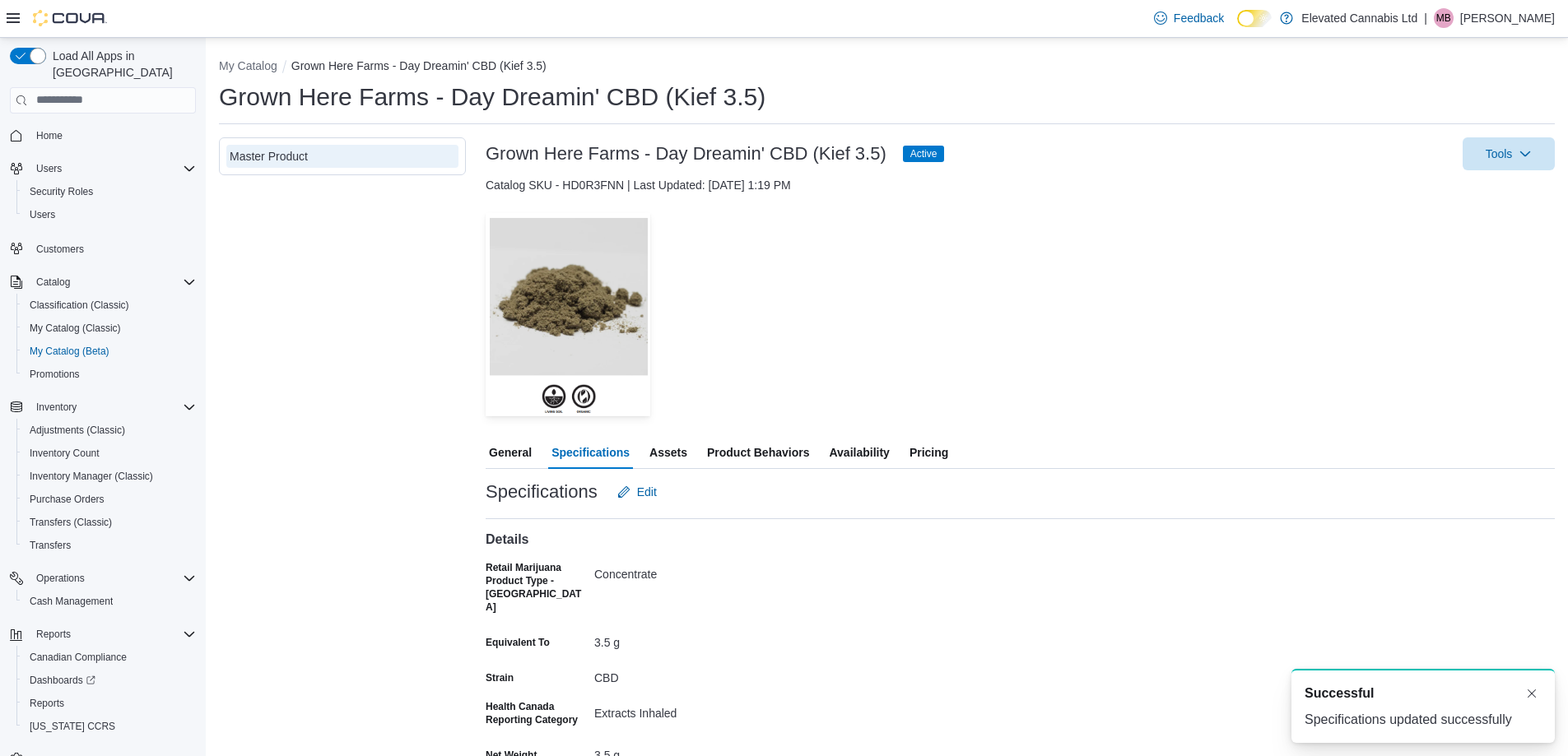
click at [949, 462] on button "Pricing" at bounding box center [928, 452] width 45 height 33
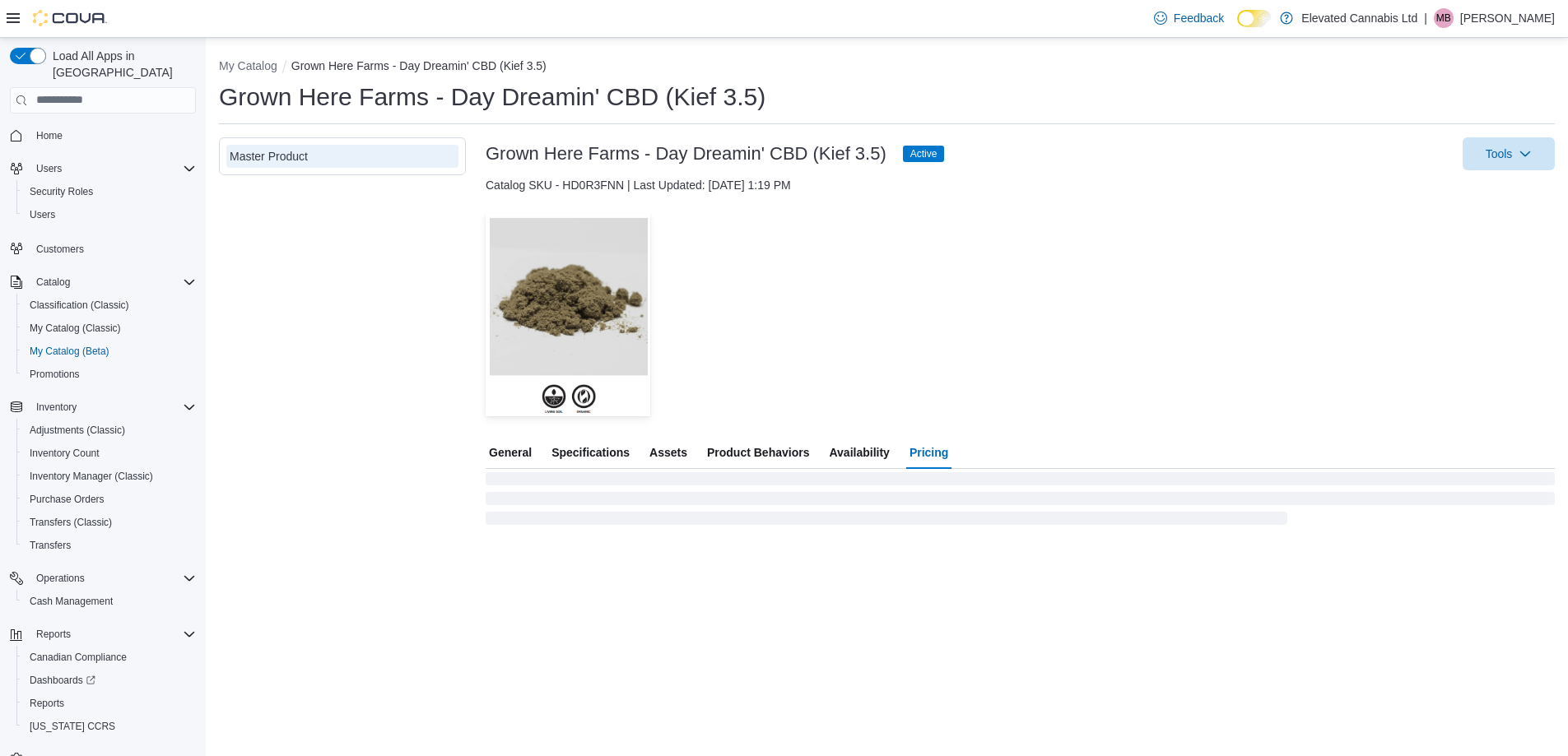
click at [922, 445] on span "Pricing" at bounding box center [928, 452] width 38 height 33
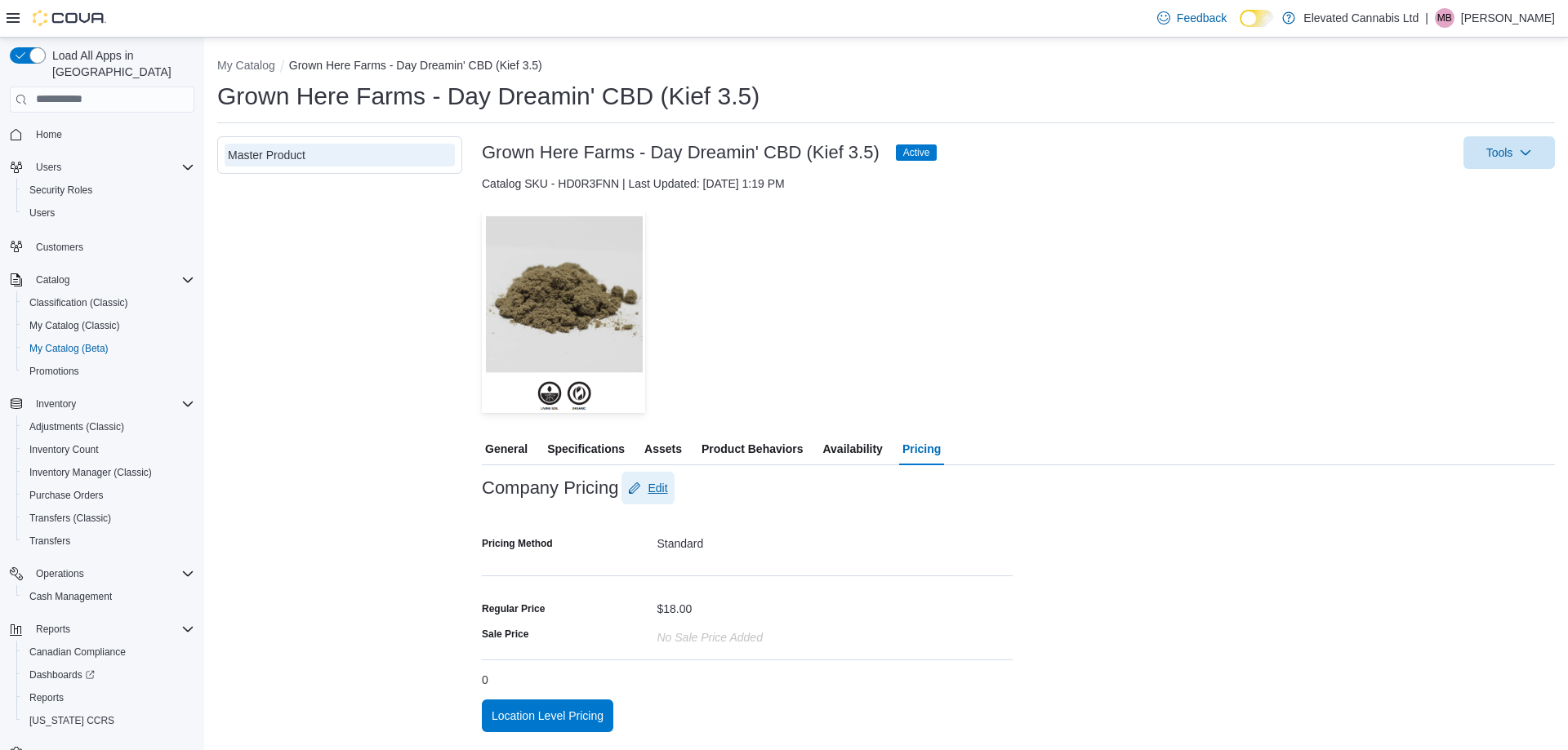
click at [653, 487] on span "Edit" at bounding box center [657, 489] width 19 height 17
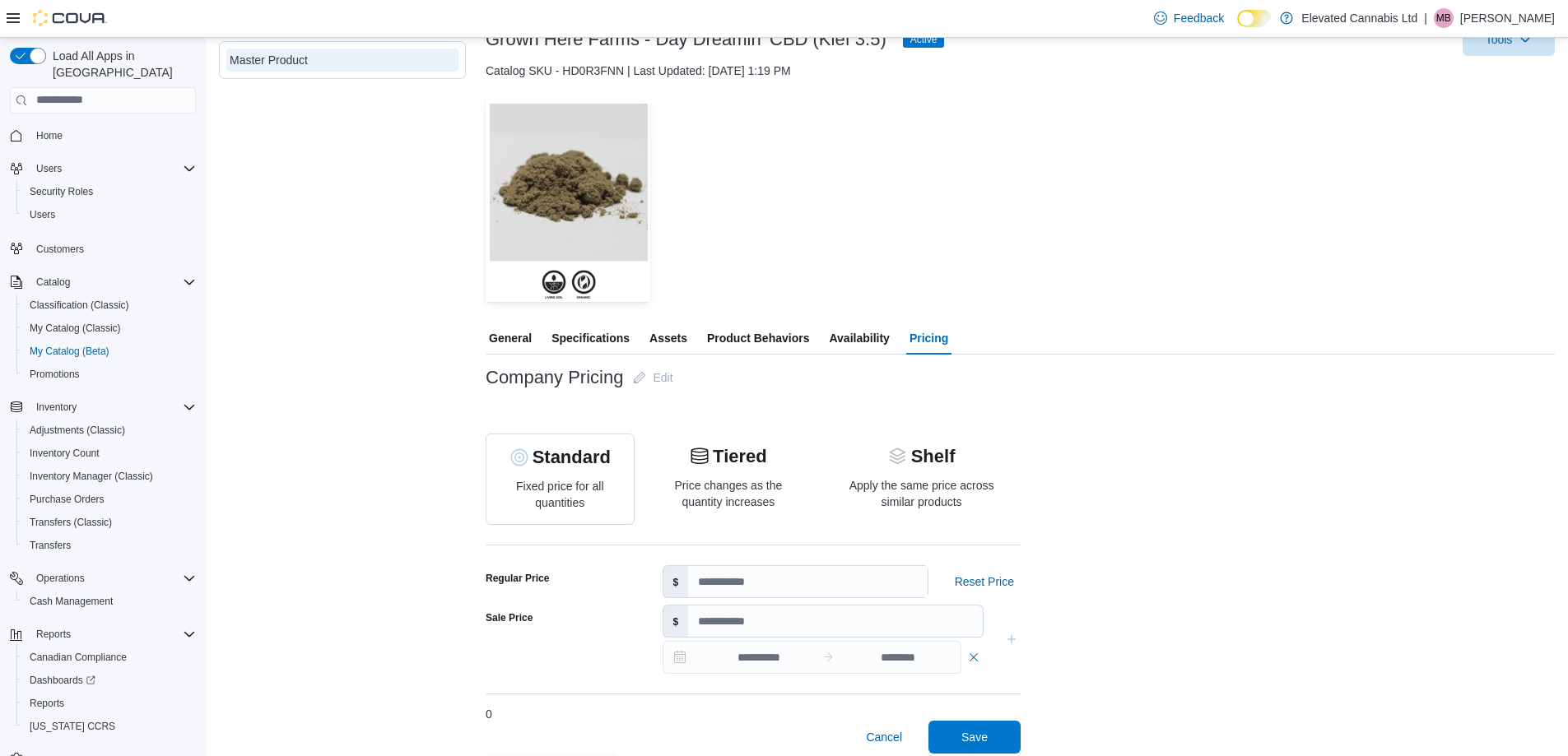
scroll to position [158, 0]
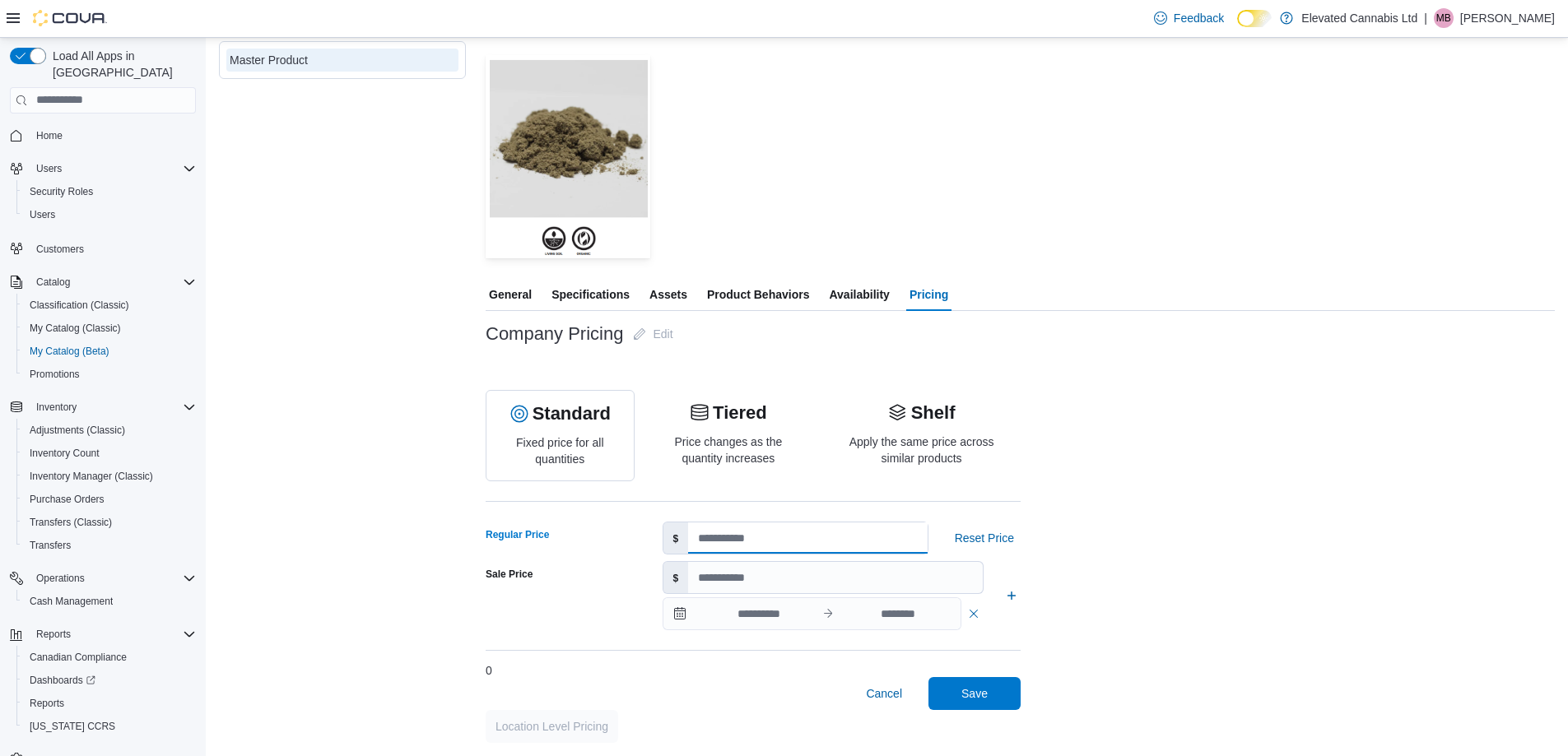
drag, startPoint x: 712, startPoint y: 543, endPoint x: 616, endPoint y: 538, distance: 96.1
click at [616, 538] on div "Regular Price $ ** Reset Price" at bounding box center [754, 537] width 535 height 33
type input "**"
click at [982, 697] on span "Save" at bounding box center [974, 693] width 26 height 17
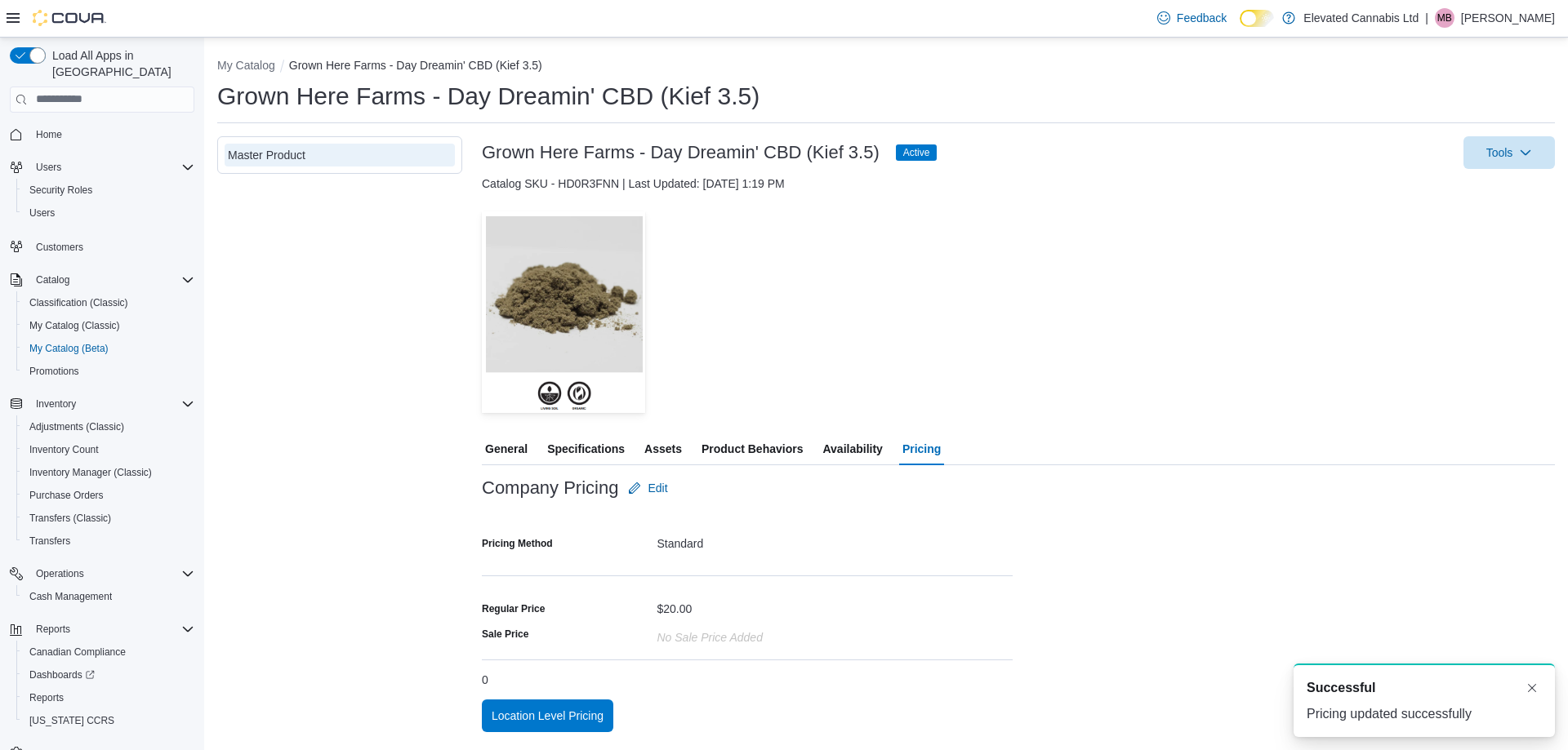
scroll to position [0, 0]
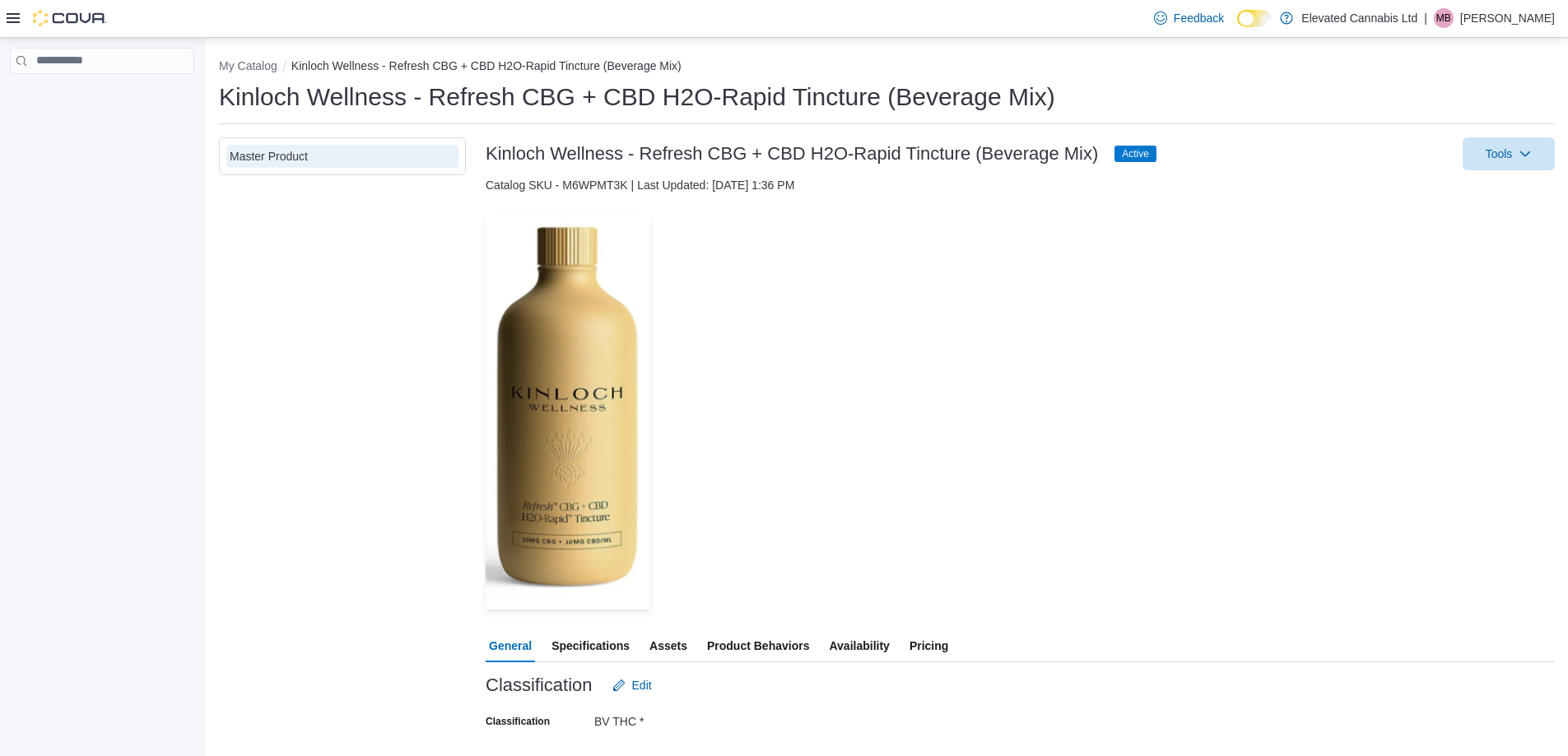
click at [612, 642] on span "Specifications" at bounding box center [591, 646] width 79 height 33
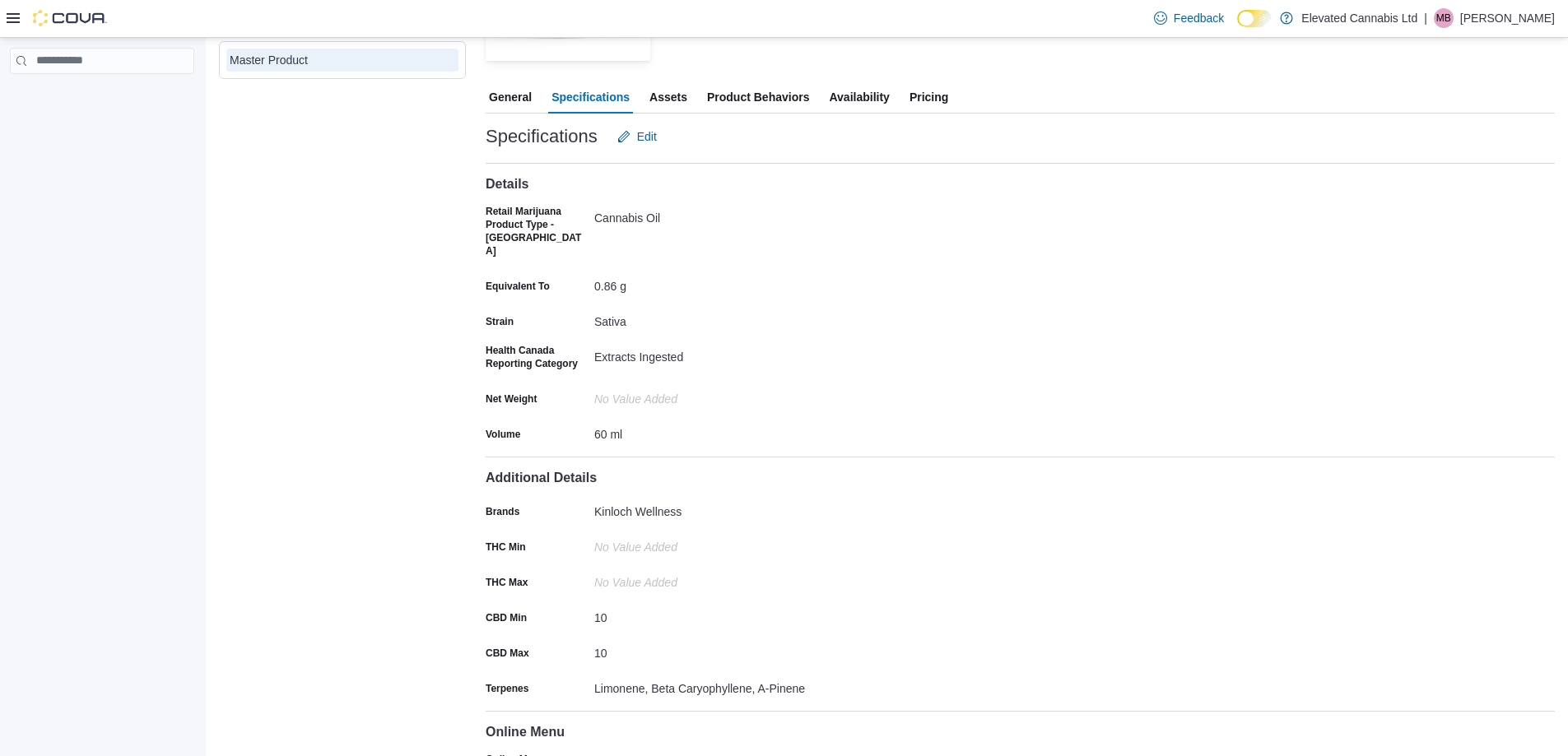
scroll to position [422, 0]
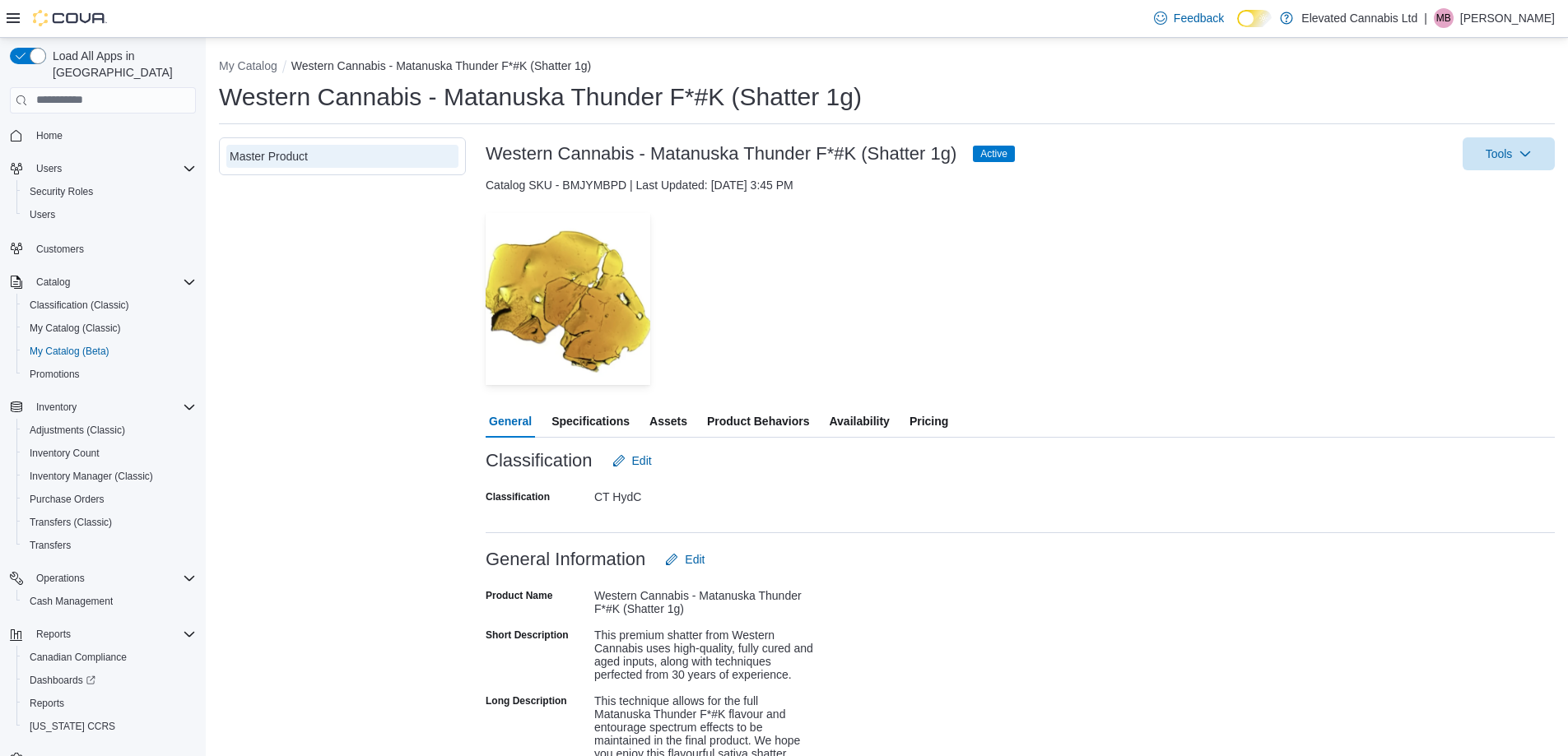
click at [593, 421] on span "Specifications" at bounding box center [591, 421] width 79 height 33
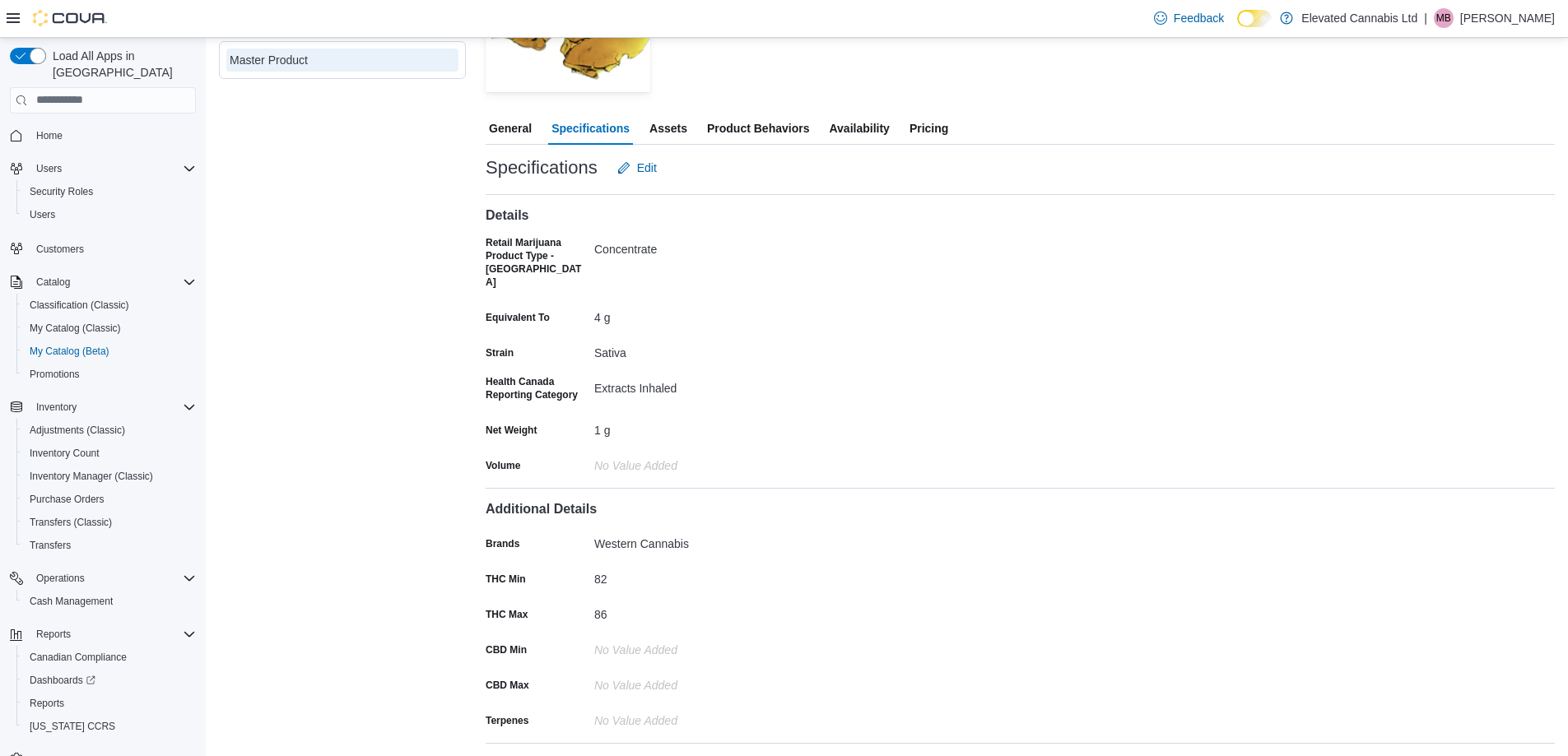
scroll to position [329, 0]
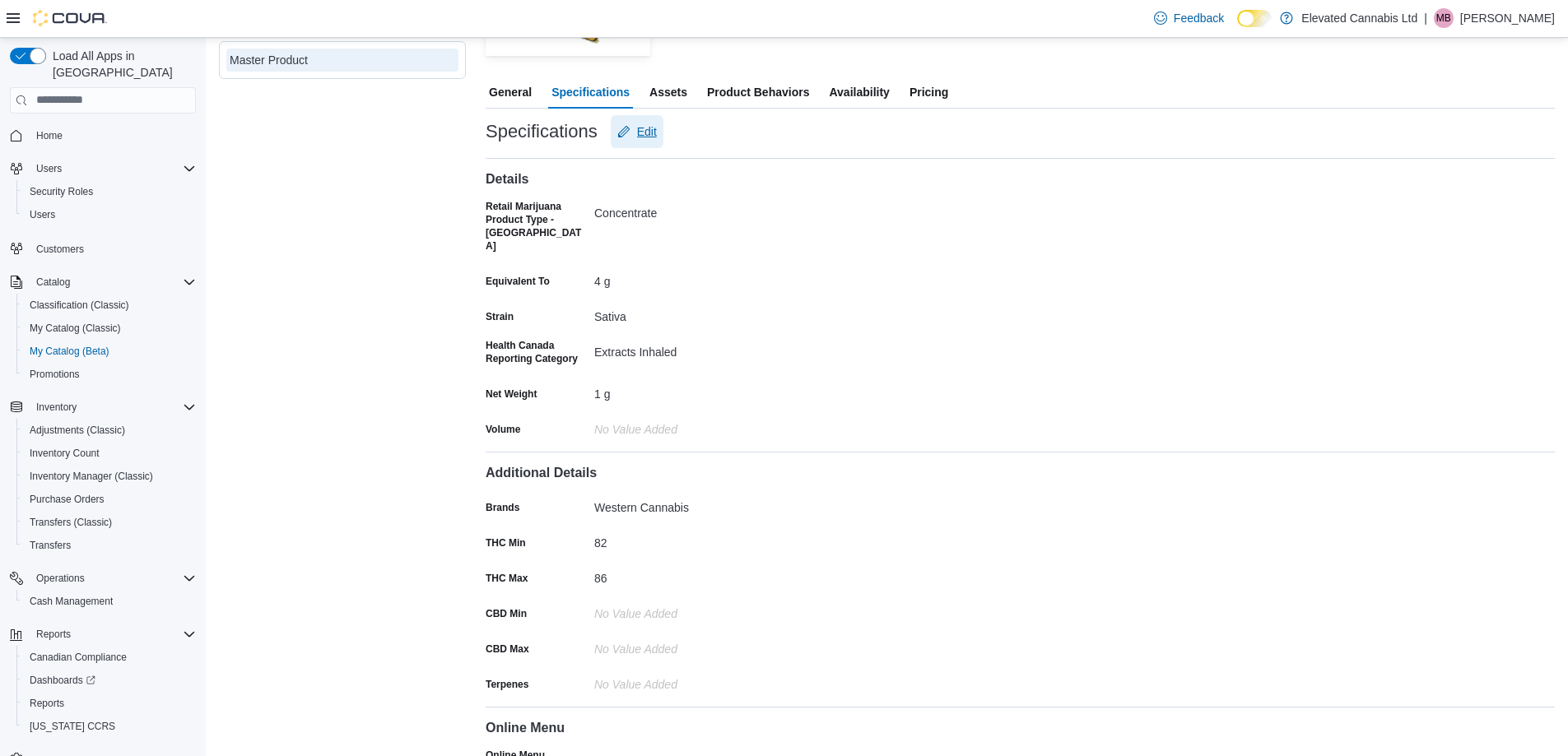
click at [649, 133] on span "Edit" at bounding box center [647, 132] width 20 height 17
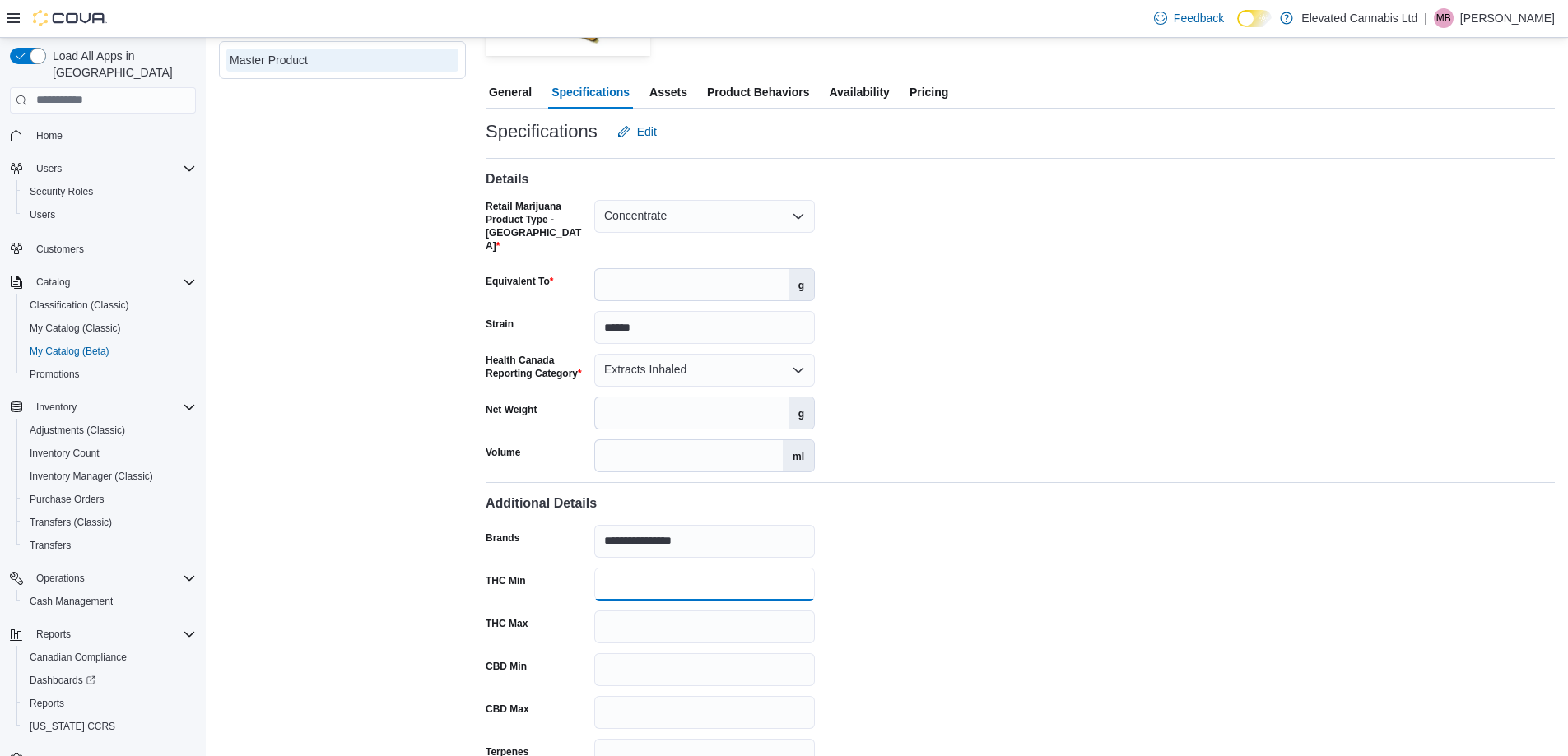
click at [632, 568] on input "**" at bounding box center [705, 584] width 221 height 33
type input "**"
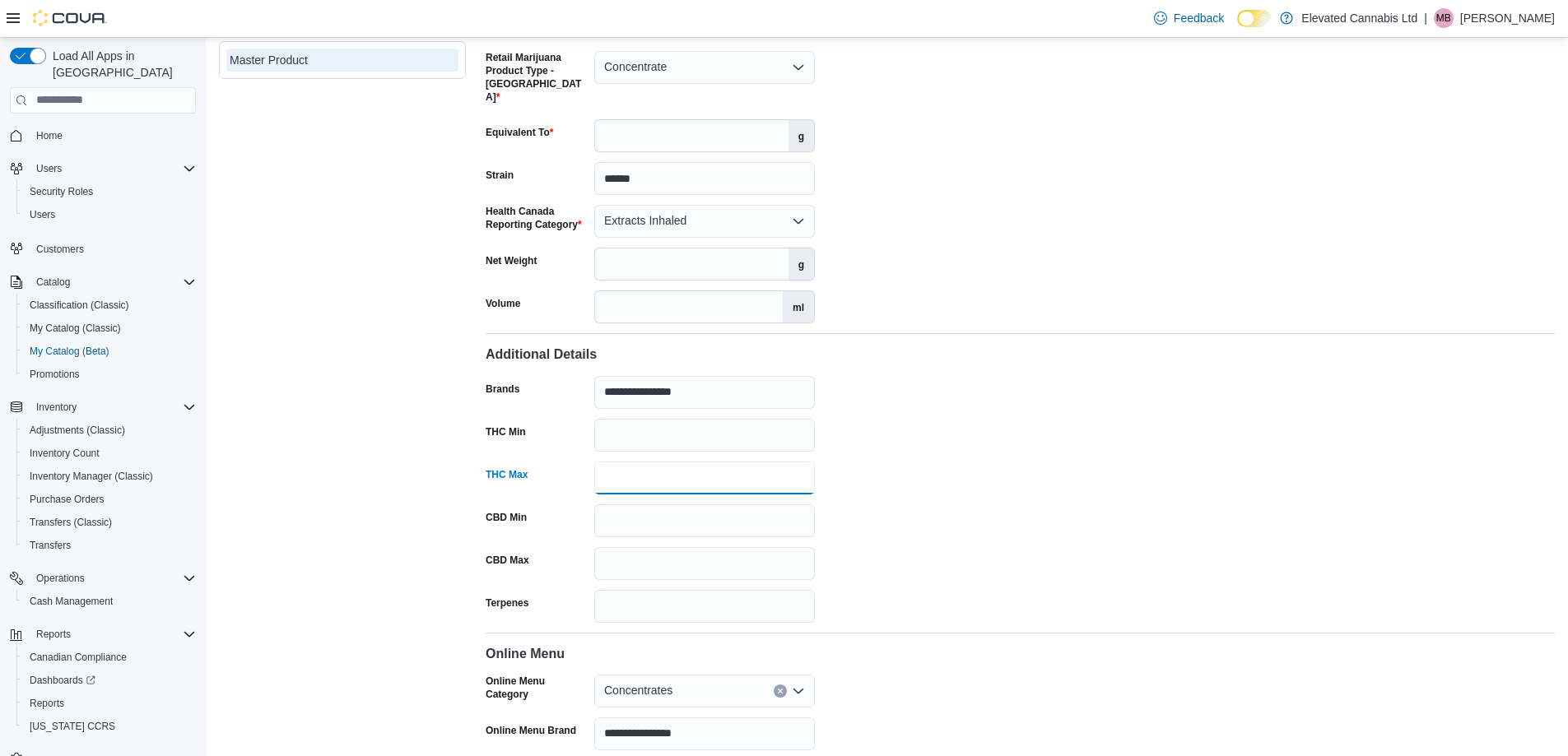
scroll to position [562, 0]
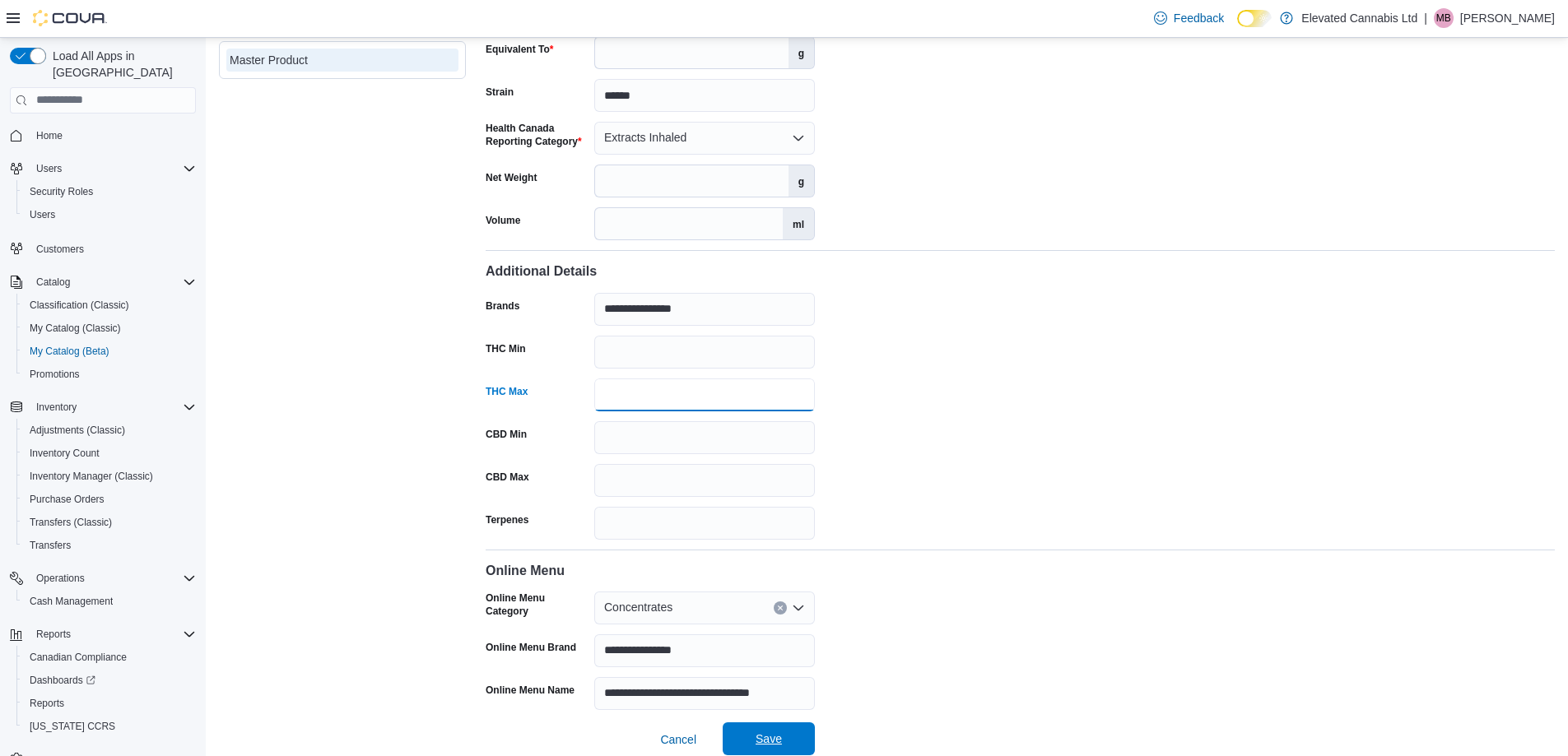
type input "**"
click at [756, 731] on span "Save" at bounding box center [769, 739] width 26 height 17
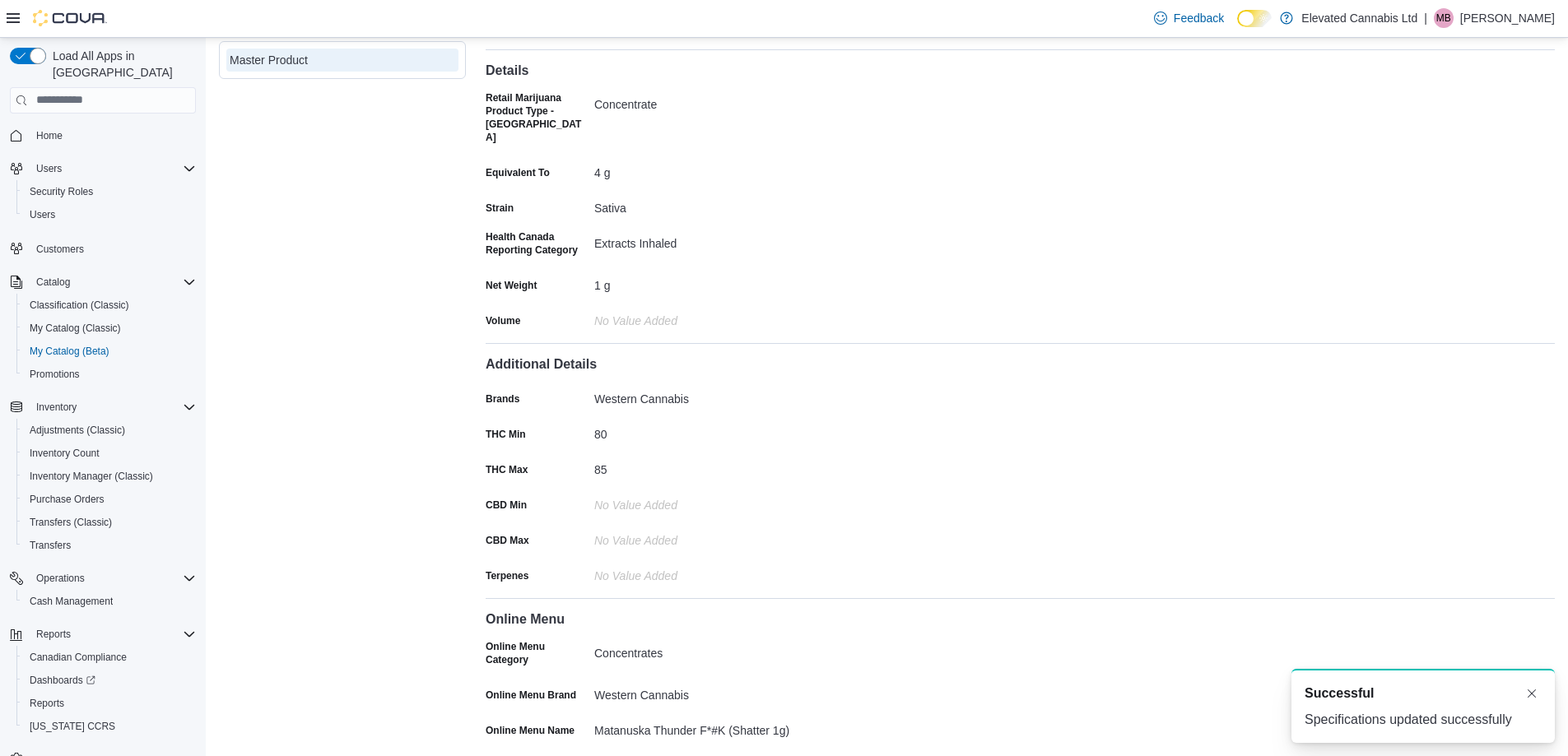
scroll to position [0, 0]
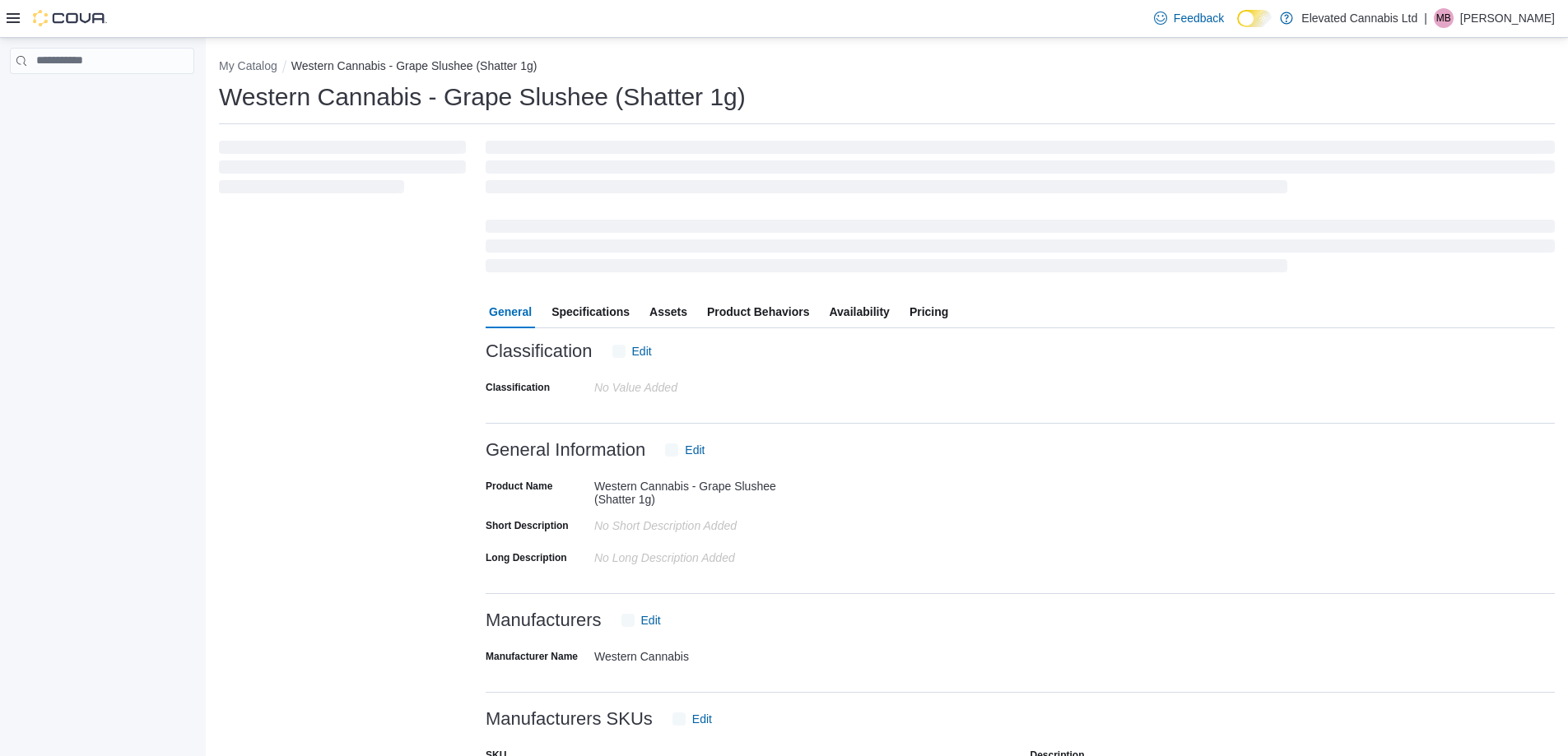
click at [591, 375] on div "Classification No value added" at bounding box center [651, 387] width 329 height 25
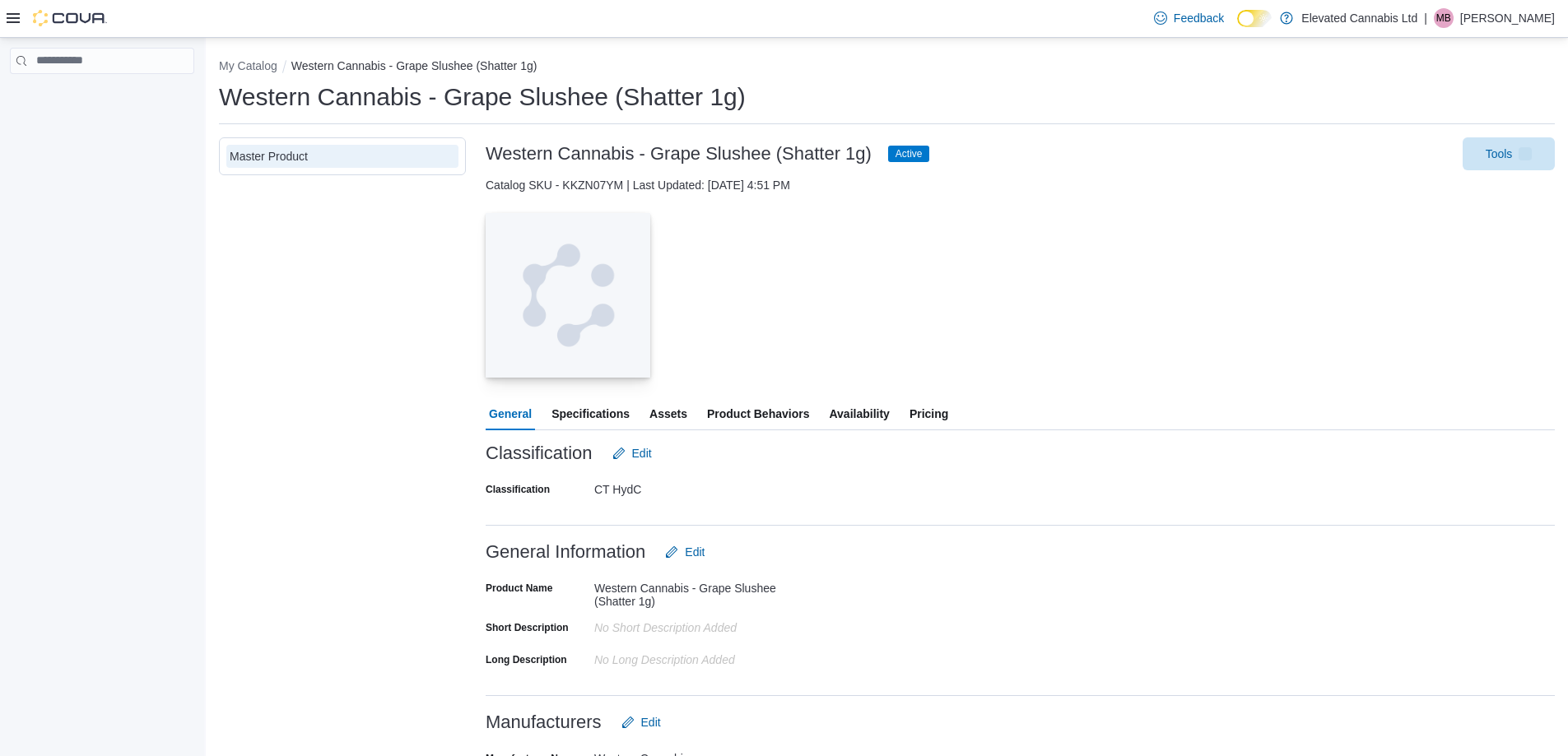
click at [595, 324] on img "button" at bounding box center [568, 295] width 165 height 164
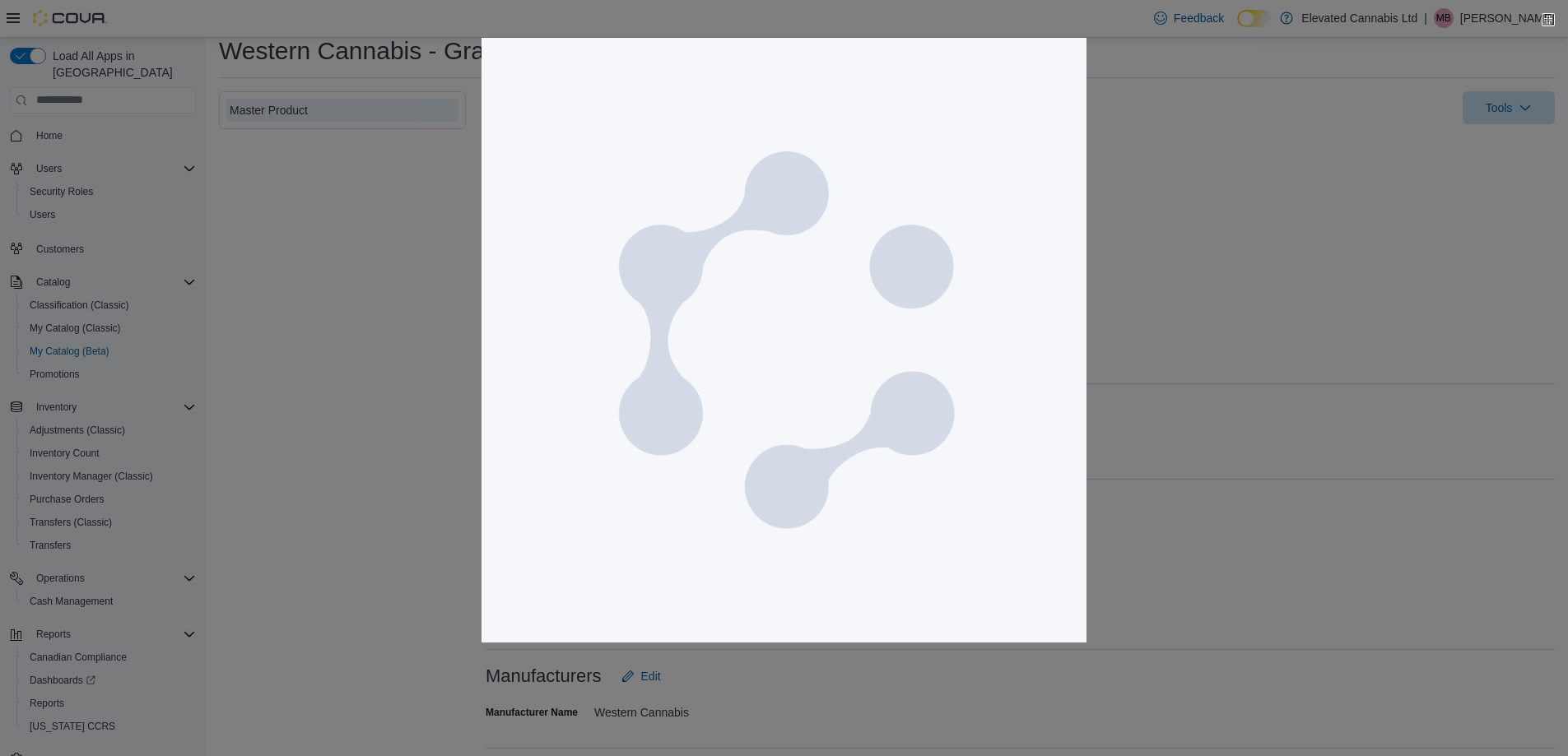
scroll to position [82, 0]
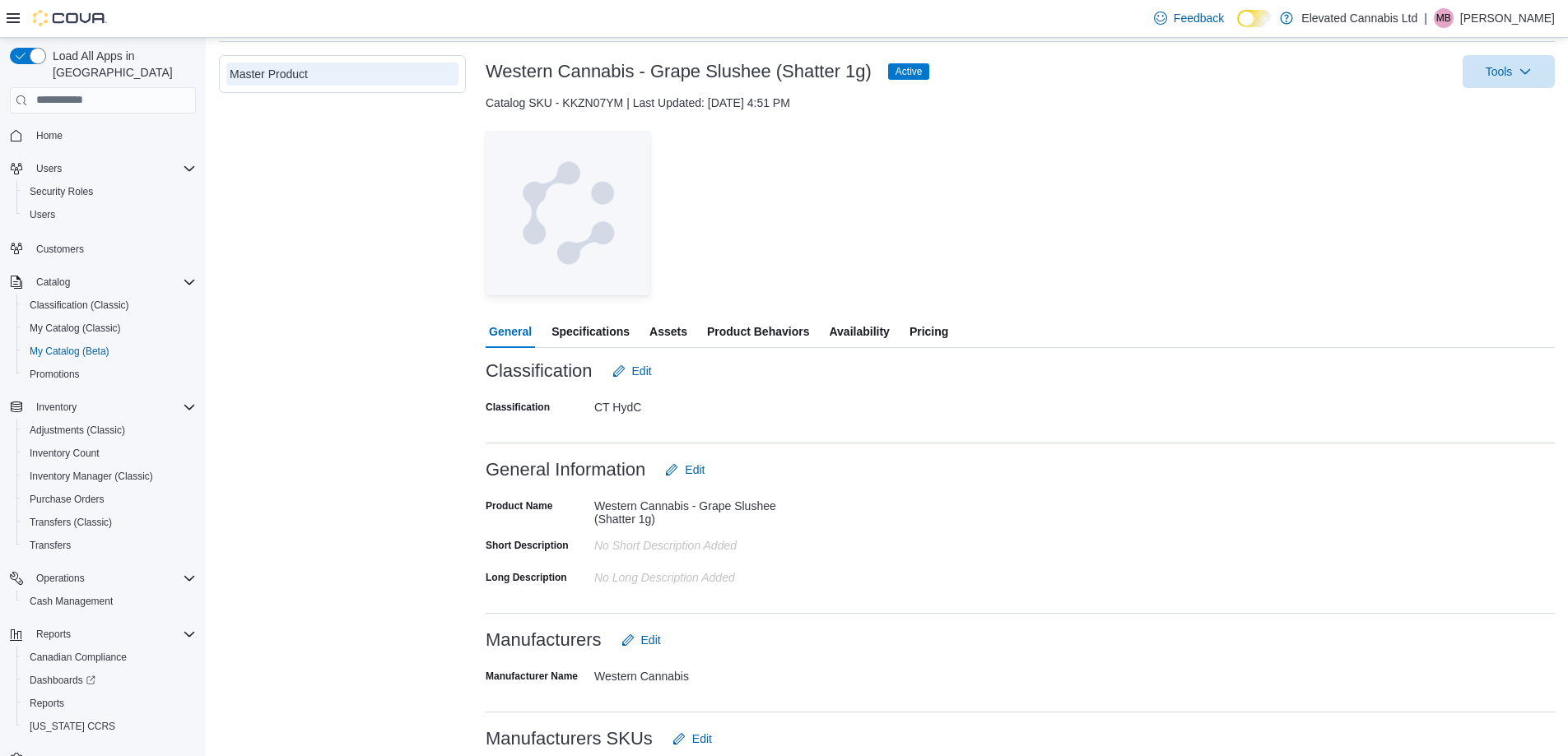
click at [589, 338] on span "Specifications" at bounding box center [591, 331] width 79 height 33
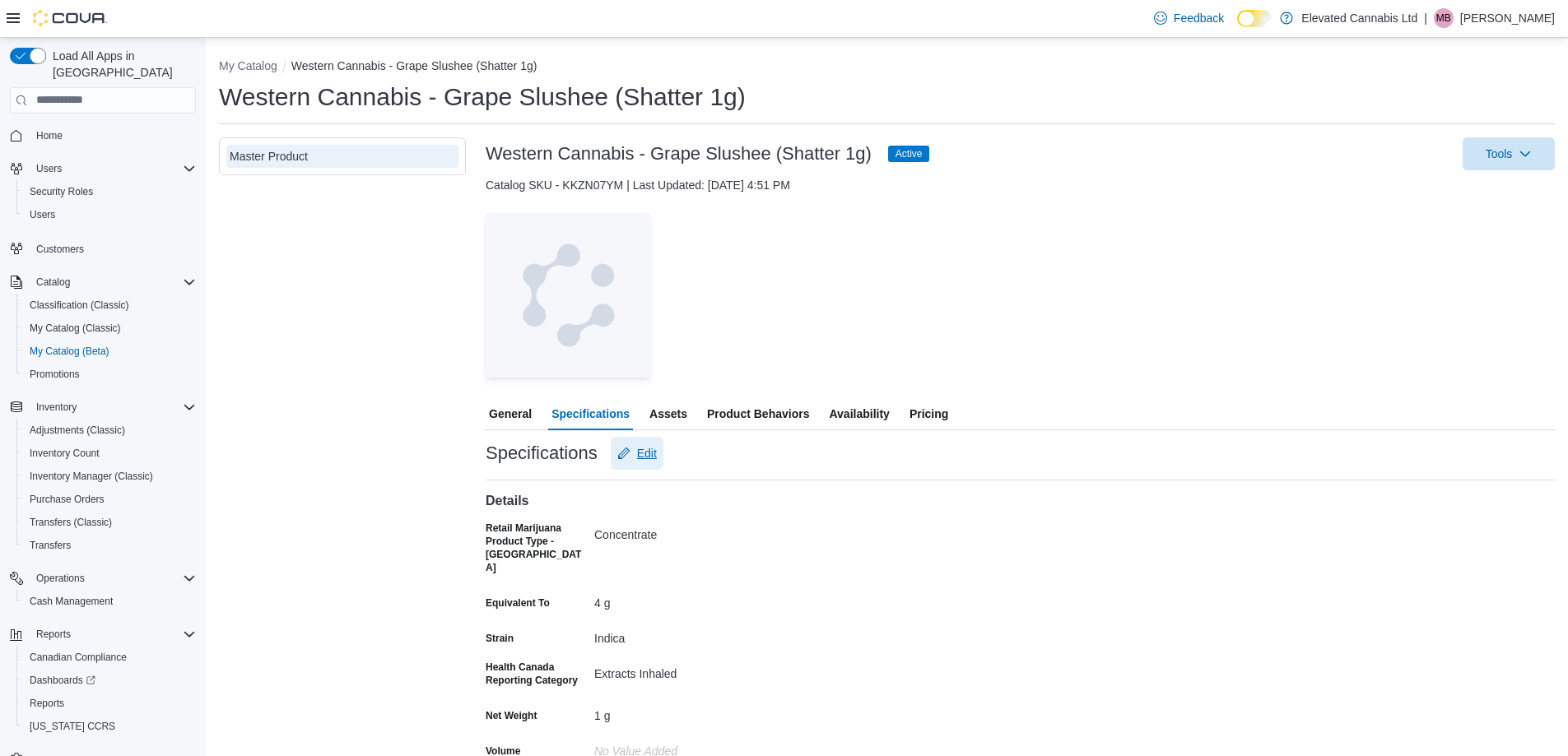
click at [647, 454] on span "Edit" at bounding box center [647, 453] width 20 height 17
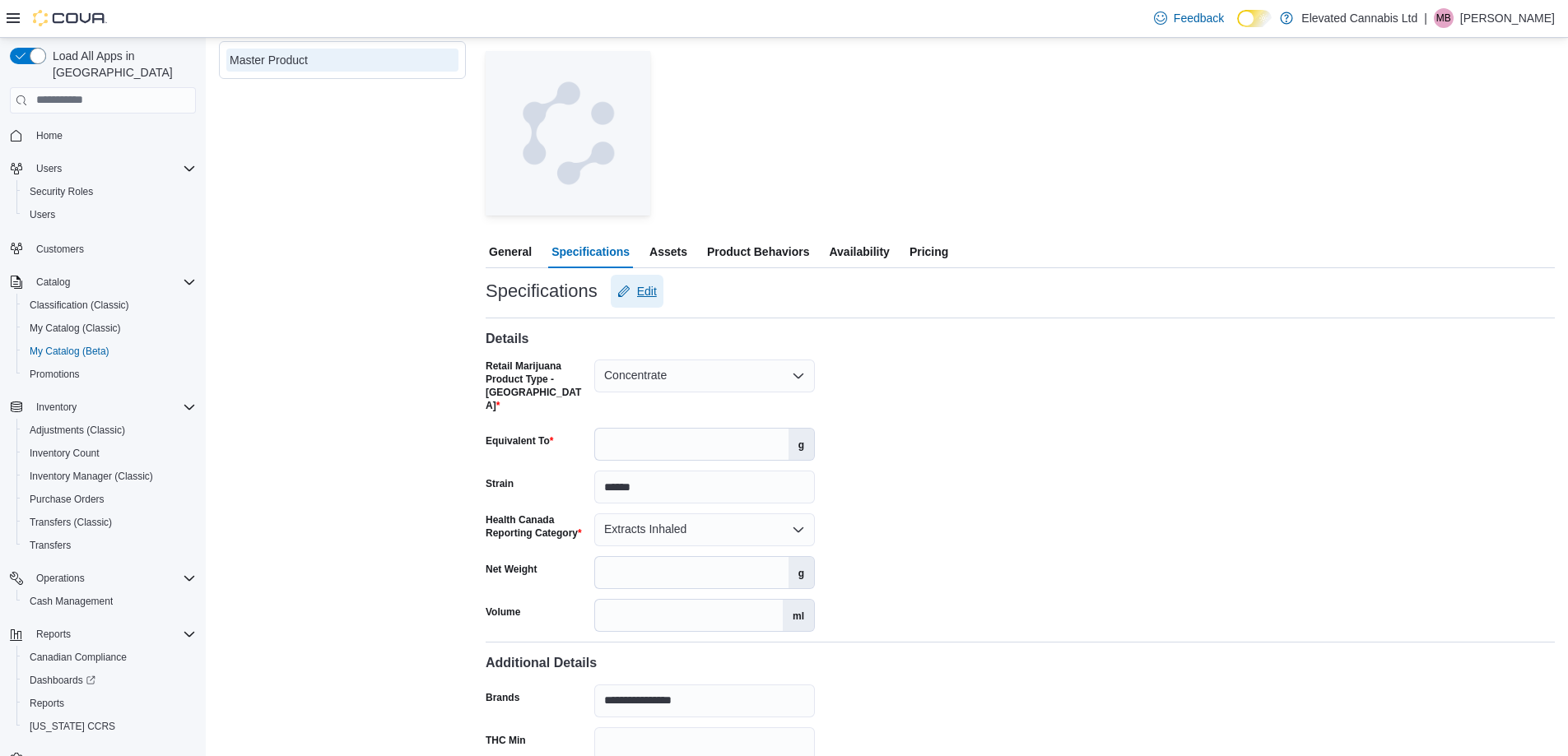
scroll to position [493, 0]
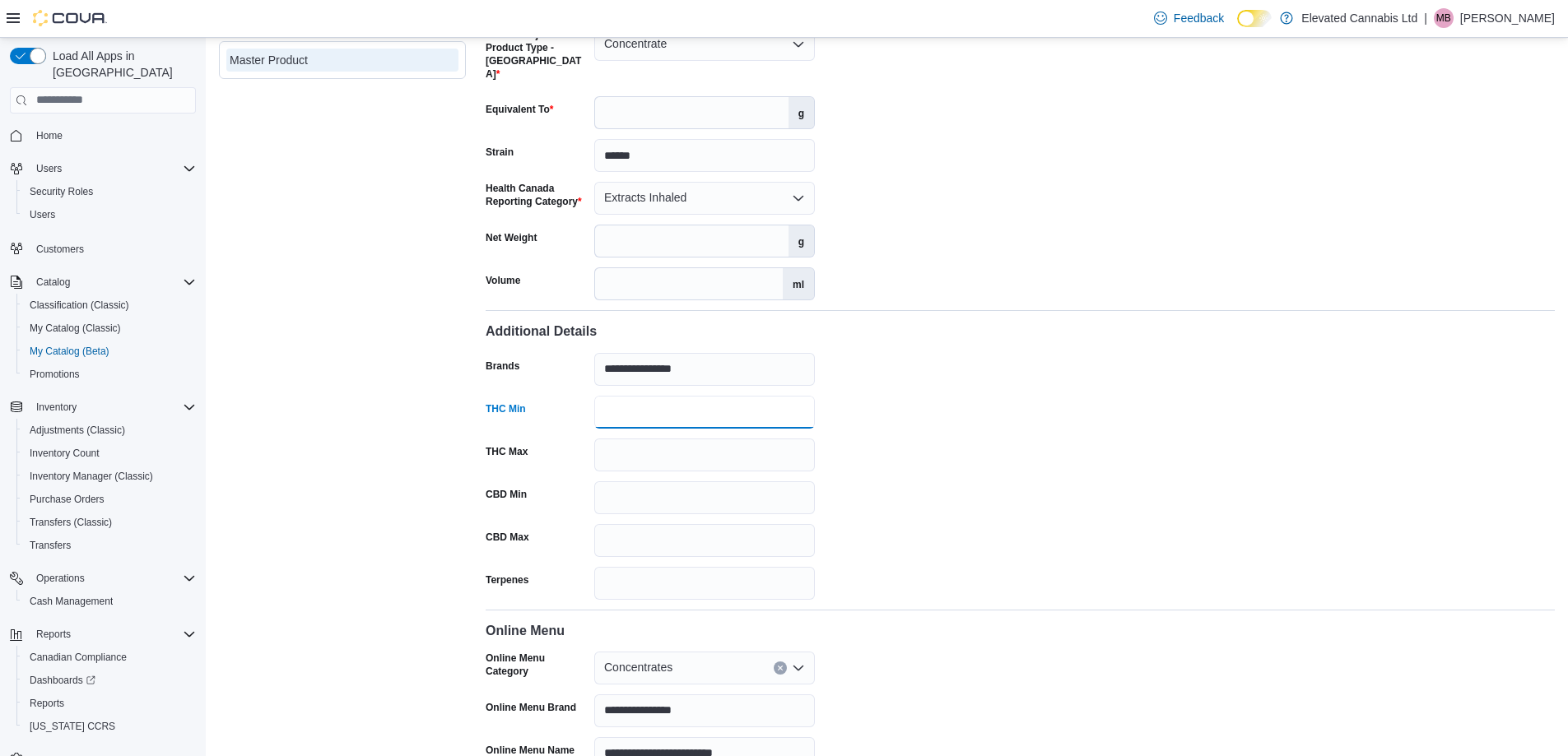
click at [643, 396] on input "THC Min" at bounding box center [705, 412] width 221 height 33
type input "**"
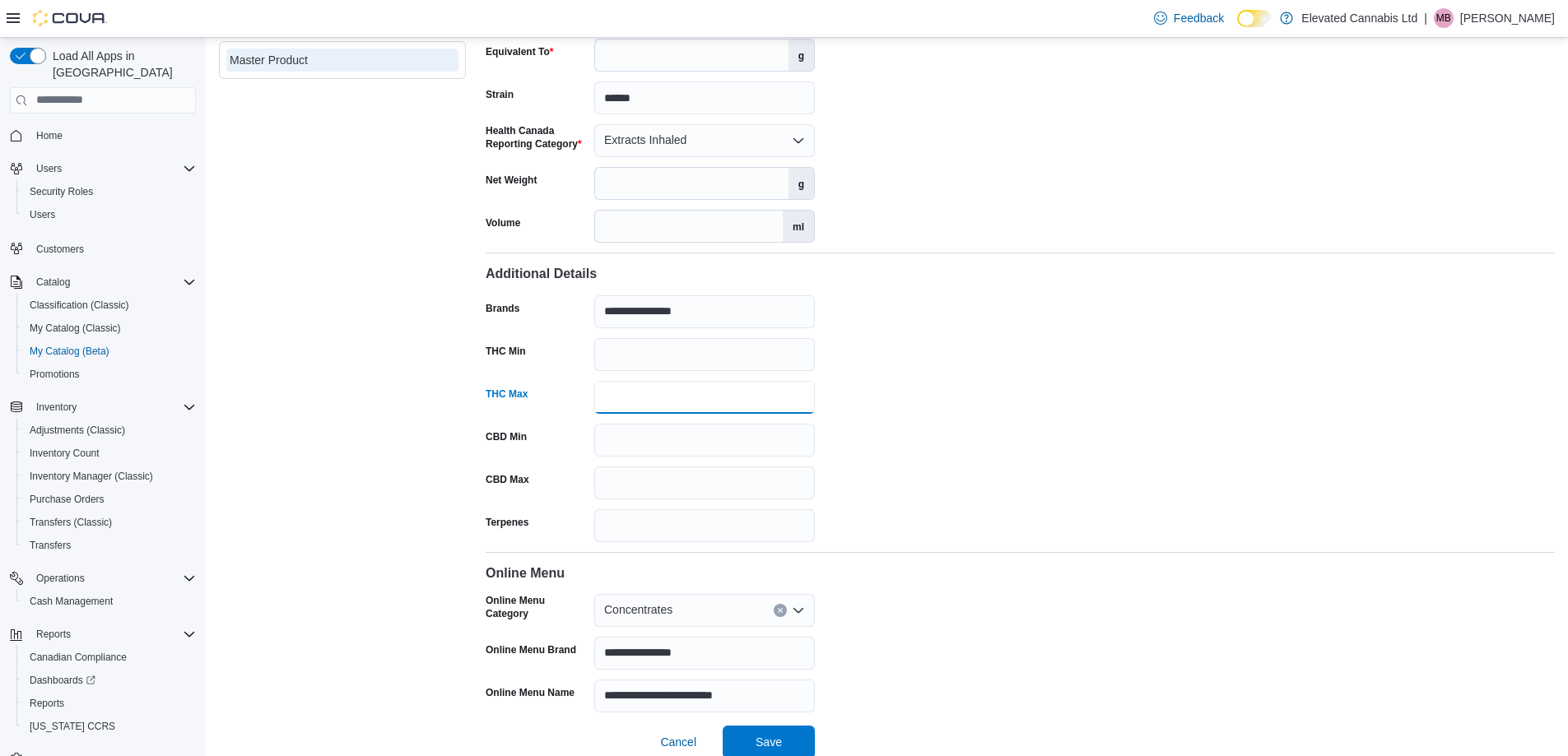
scroll to position [554, 0]
type input "**"
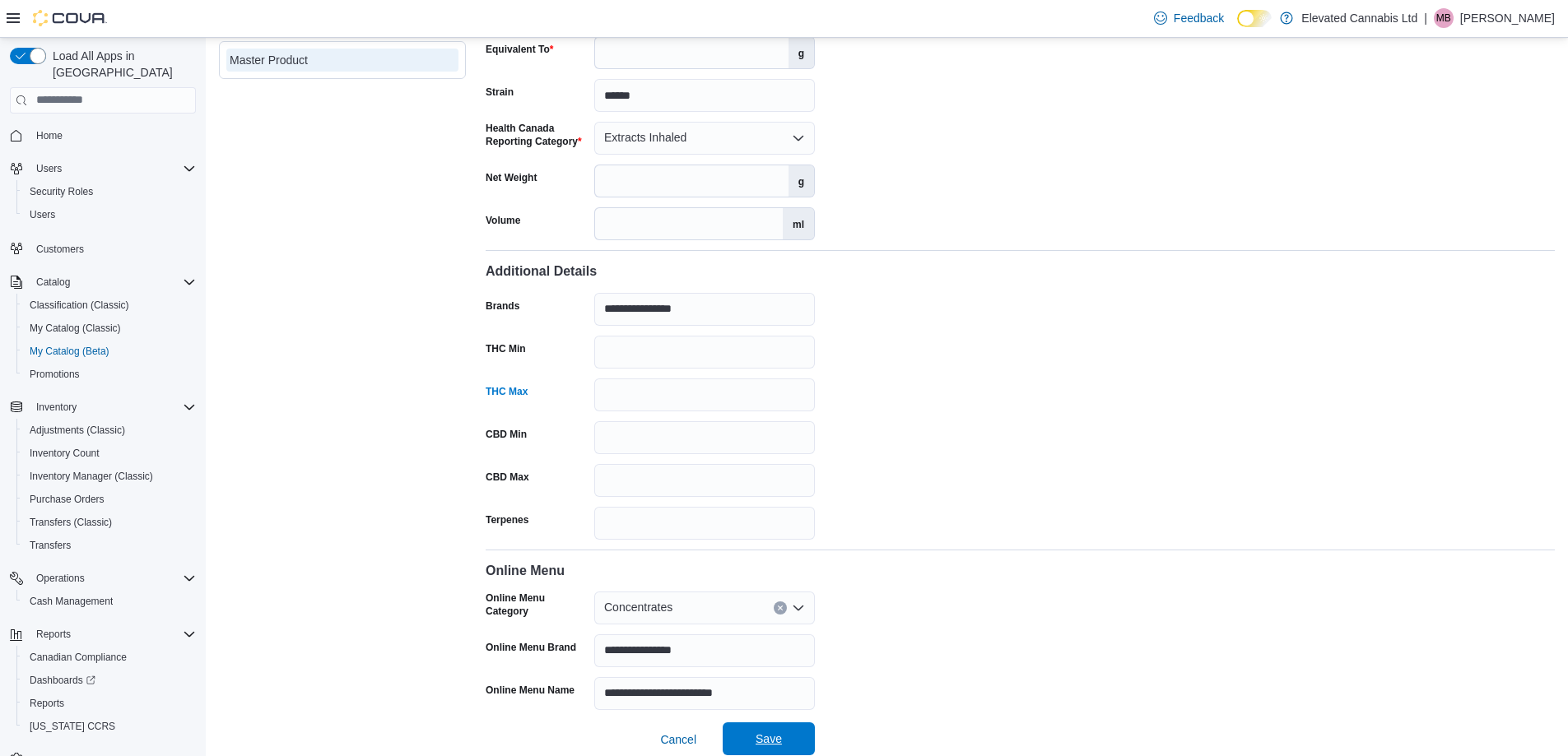
click at [761, 731] on span "Save" at bounding box center [769, 739] width 26 height 17
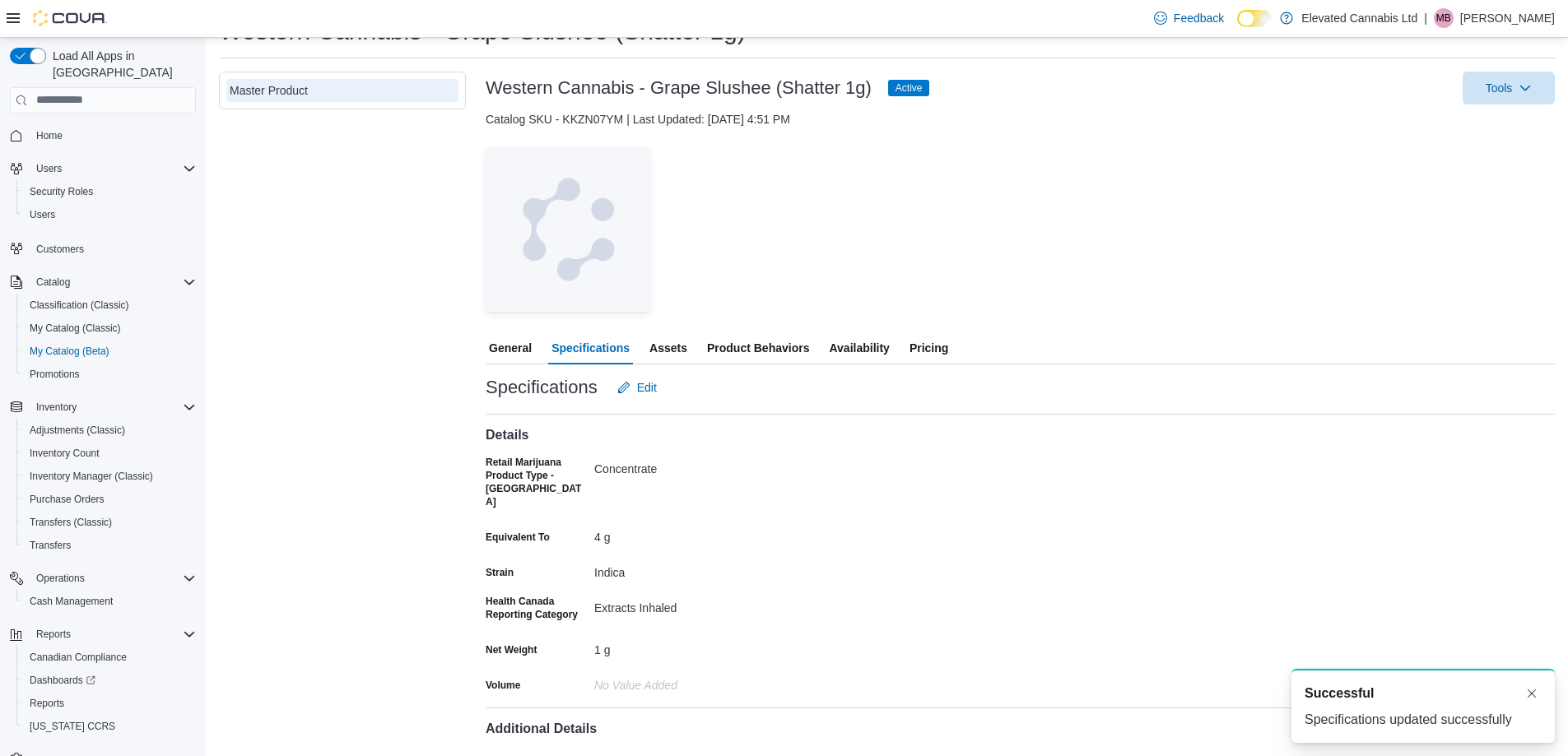
scroll to position [0, 0]
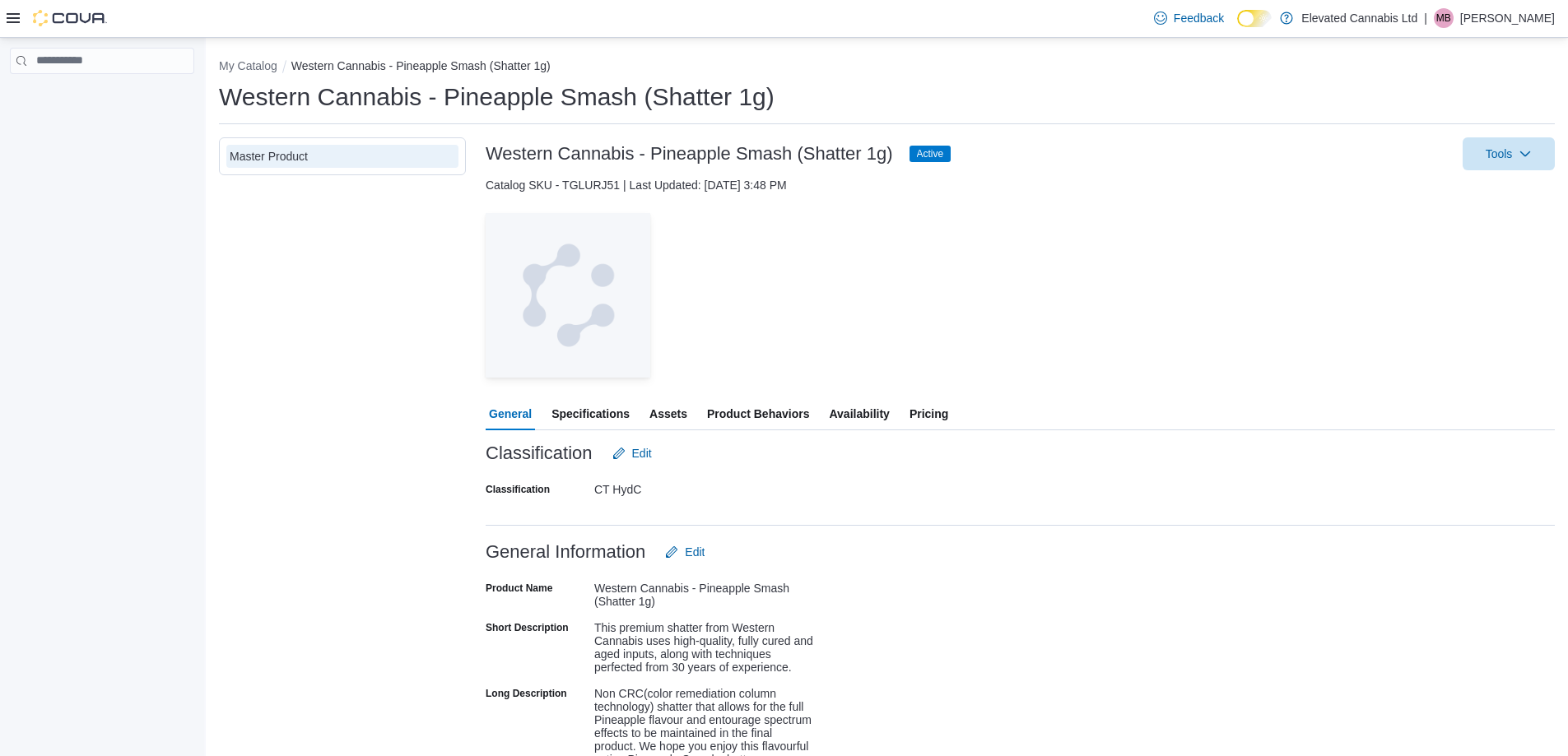
click at [571, 414] on span "Specifications" at bounding box center [591, 413] width 79 height 33
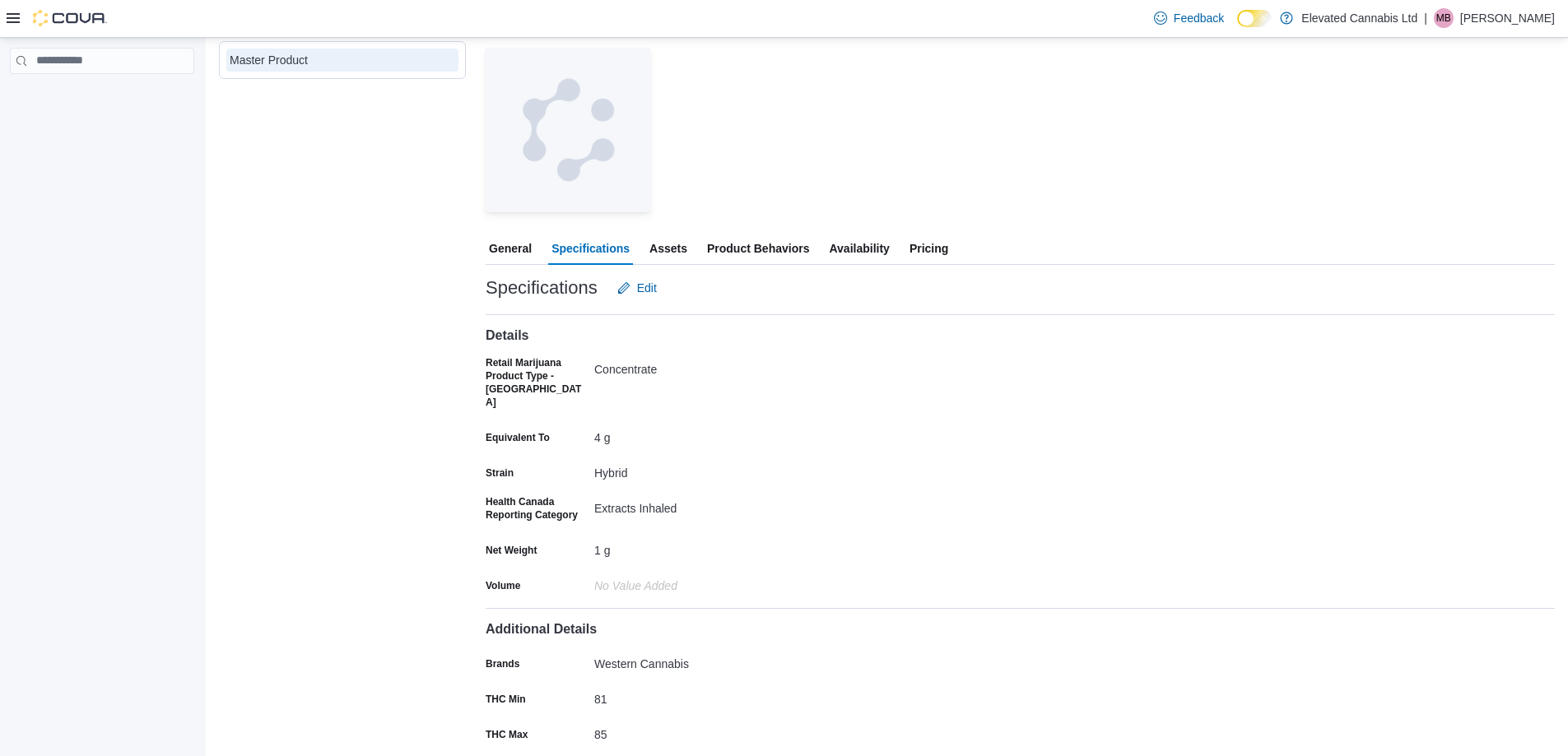
scroll to position [431, 0]
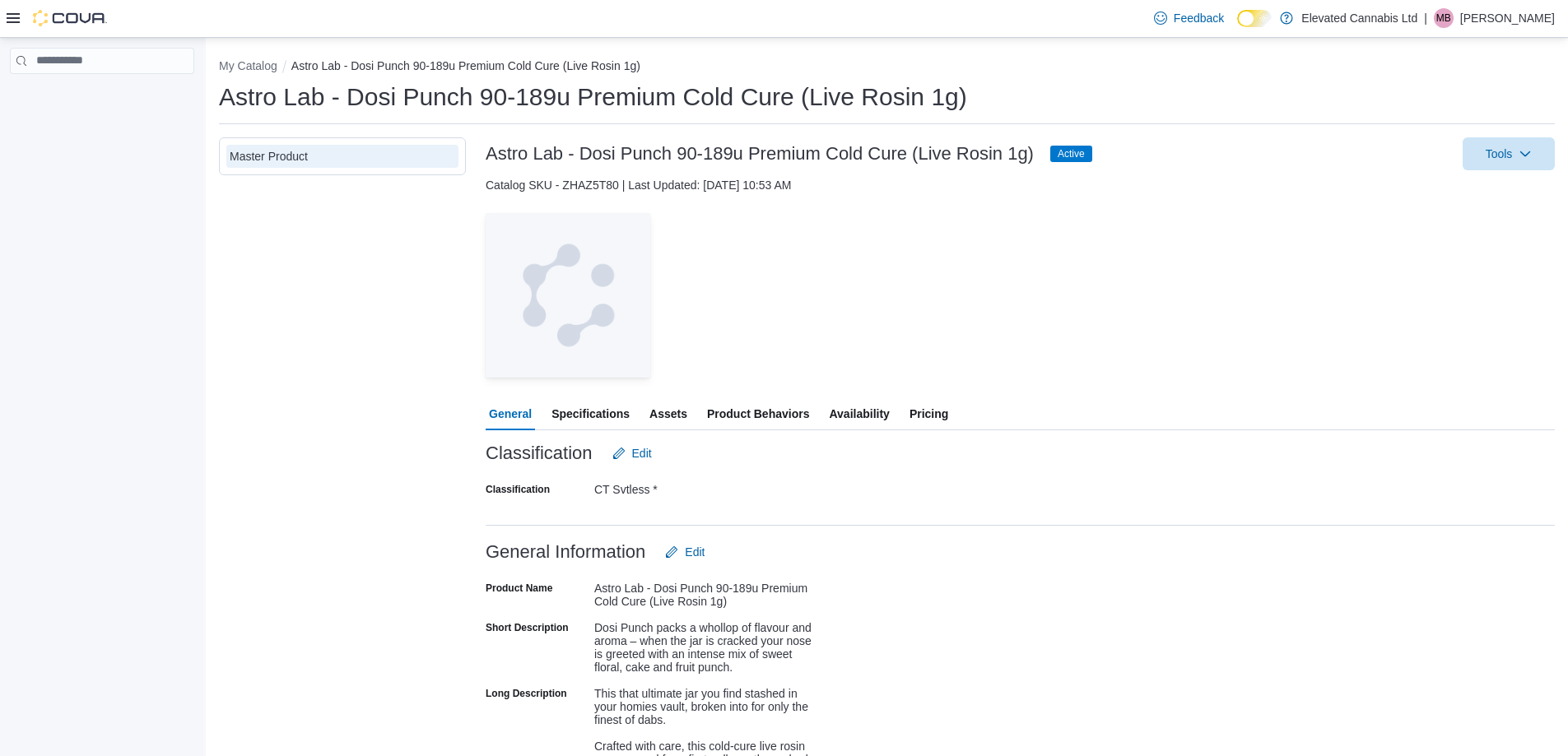
click at [585, 403] on span "Specifications" at bounding box center [591, 413] width 79 height 33
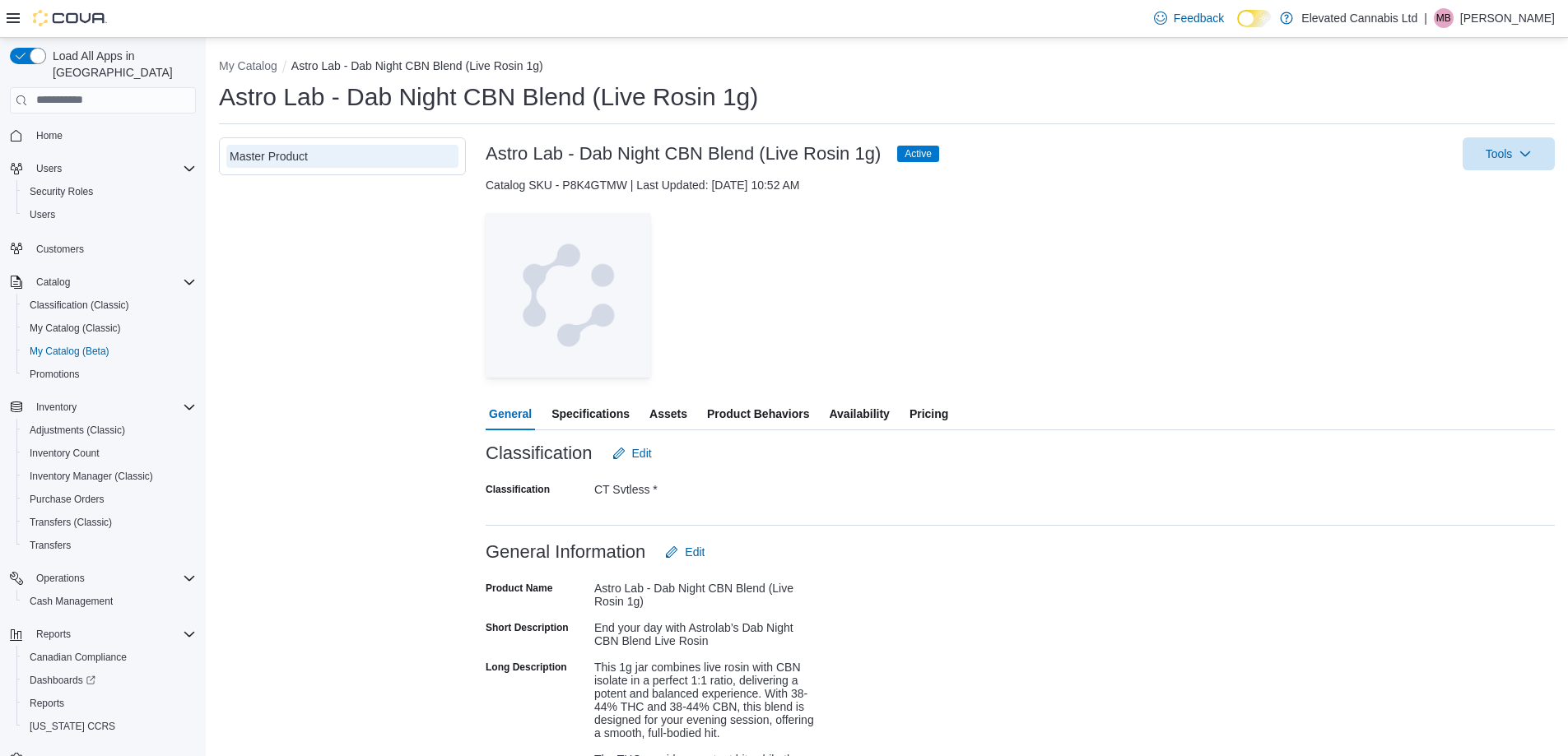
click at [592, 410] on span "Specifications" at bounding box center [591, 413] width 79 height 33
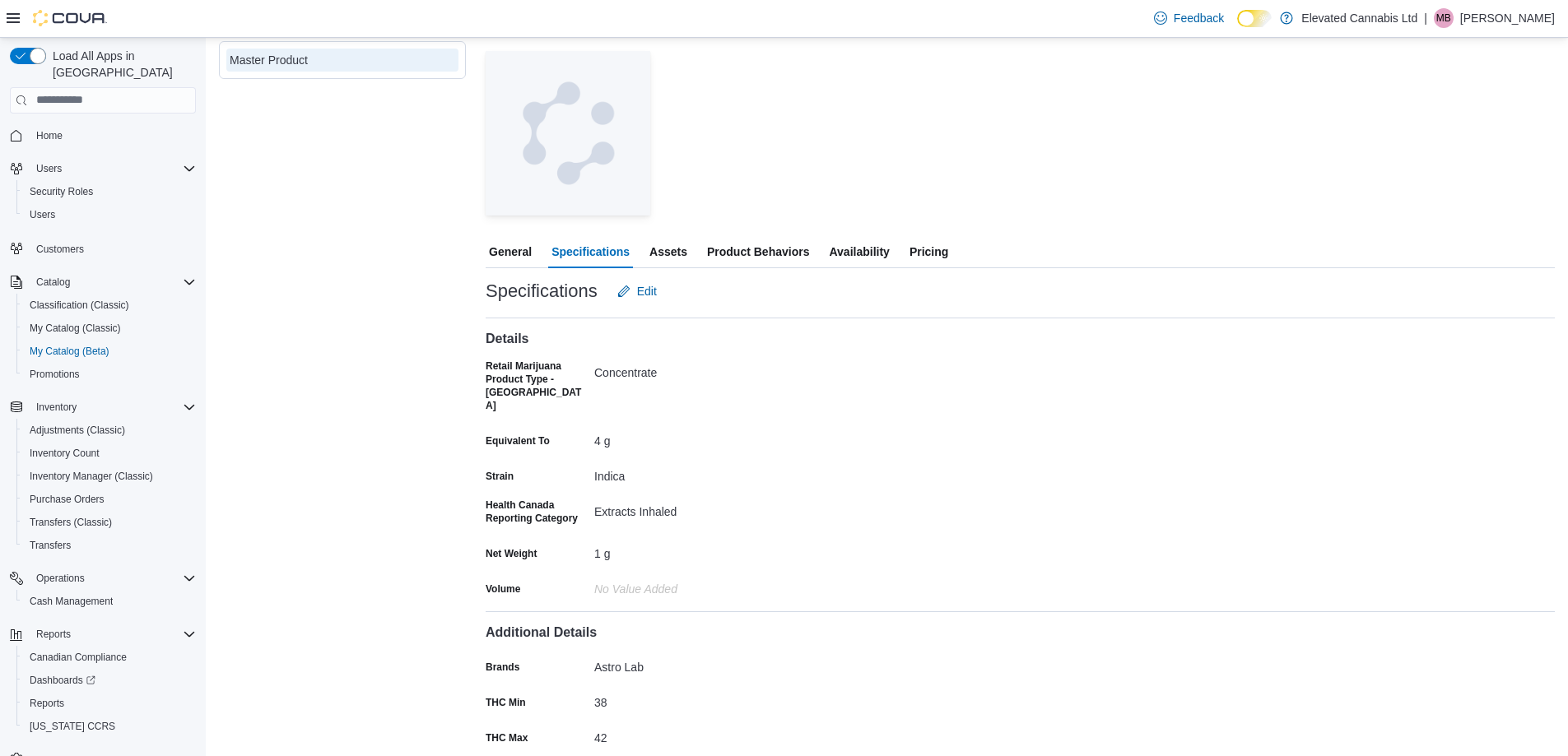
scroll to position [431, 0]
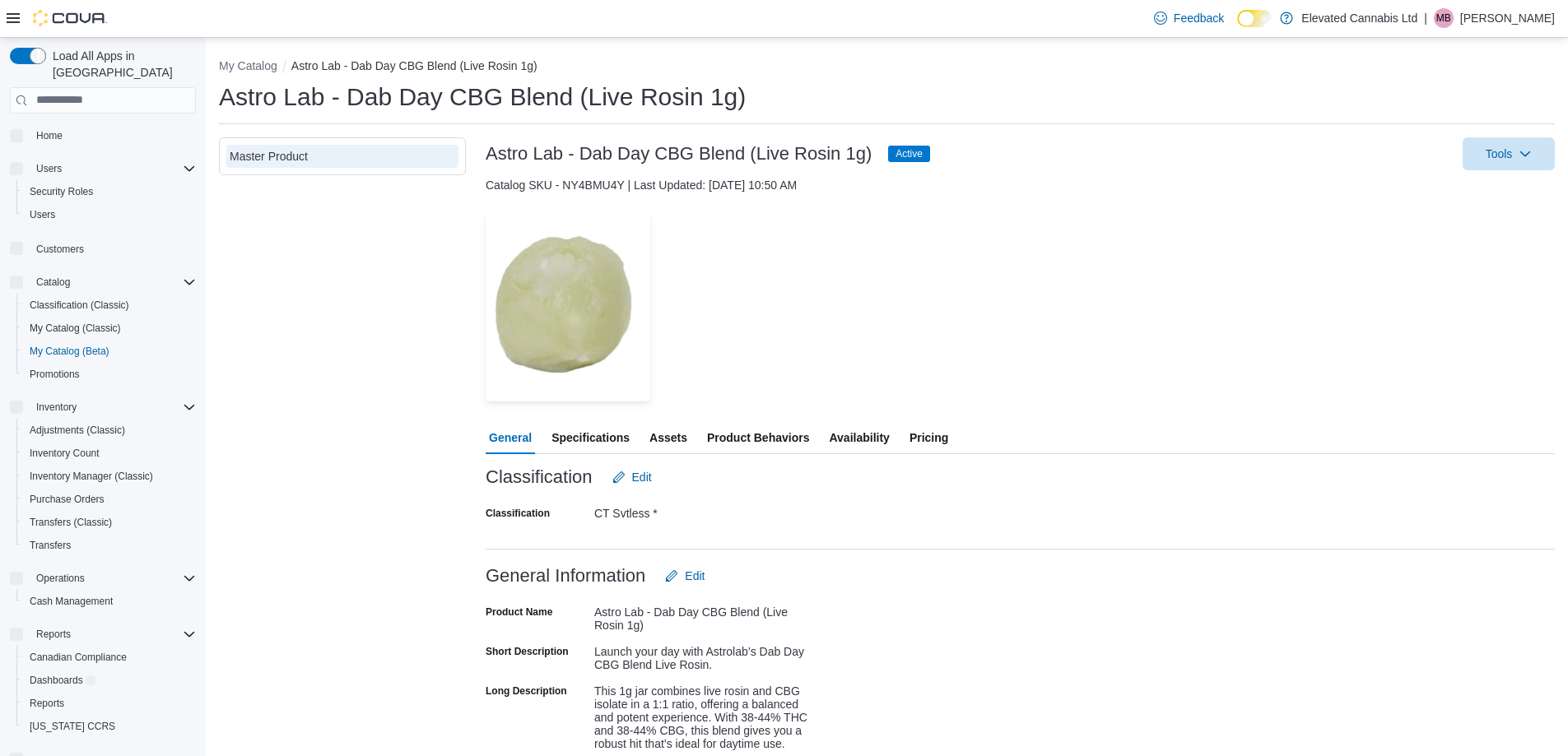
click at [590, 433] on span "Specifications" at bounding box center [591, 437] width 79 height 33
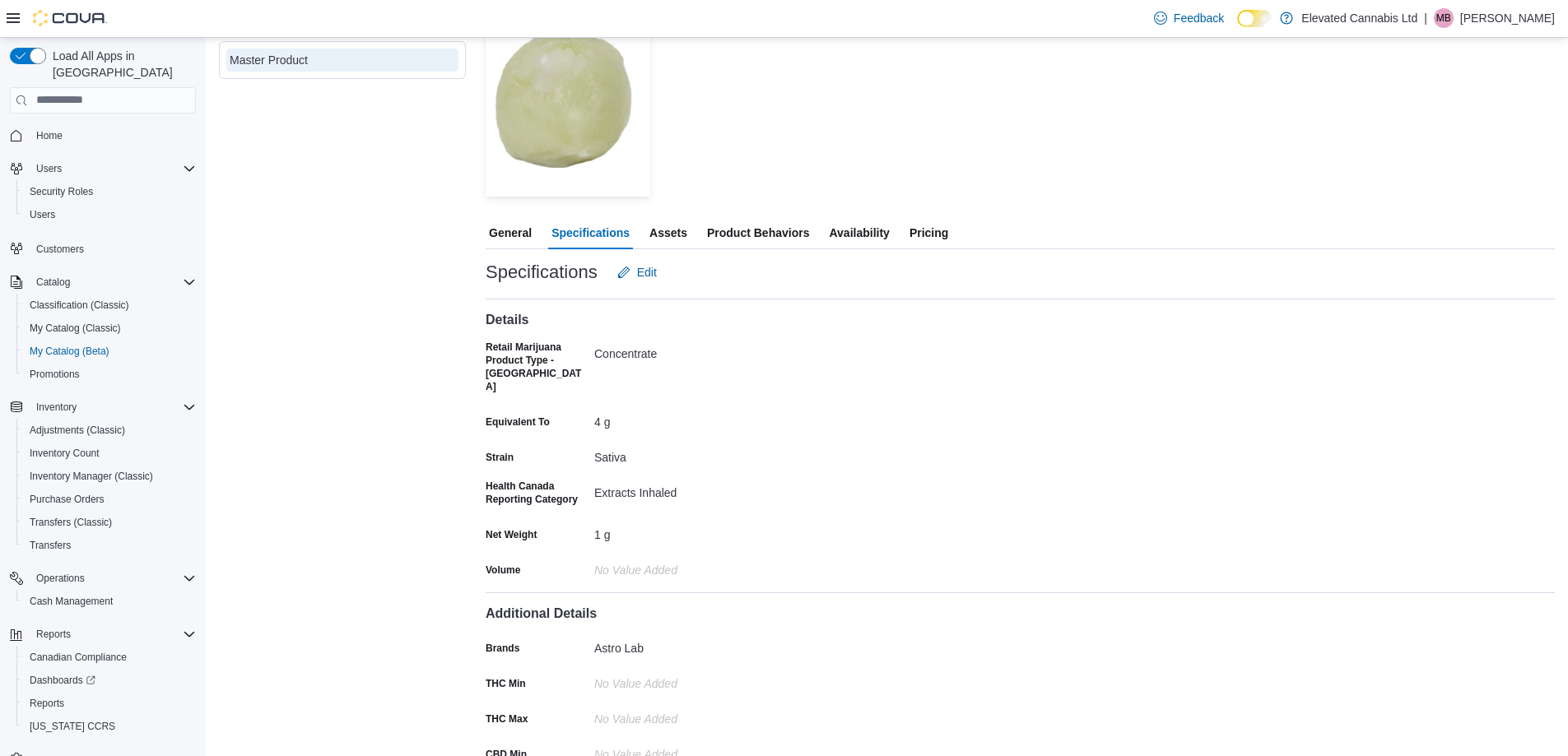
scroll to position [411, 0]
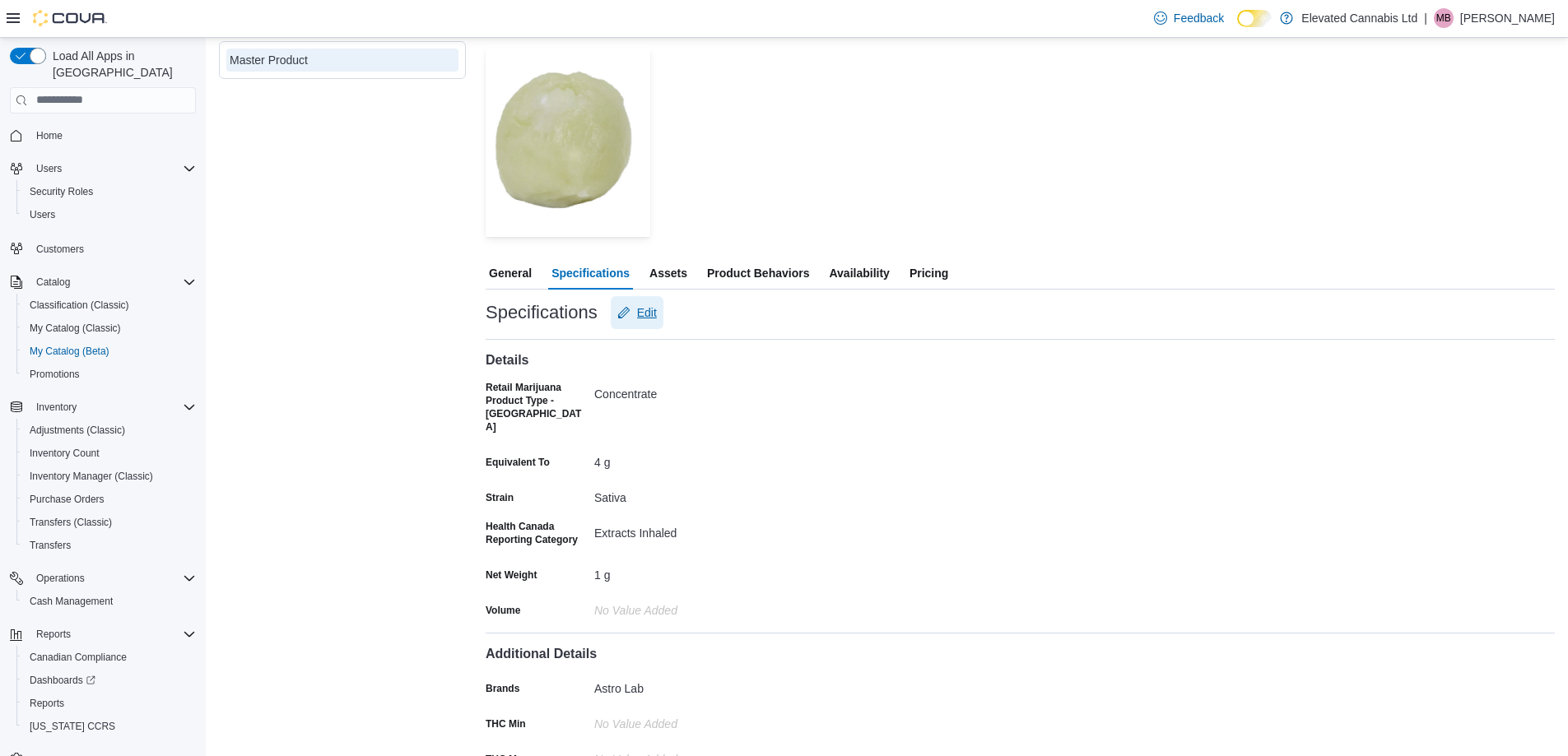
click at [649, 309] on span "Edit" at bounding box center [647, 313] width 20 height 17
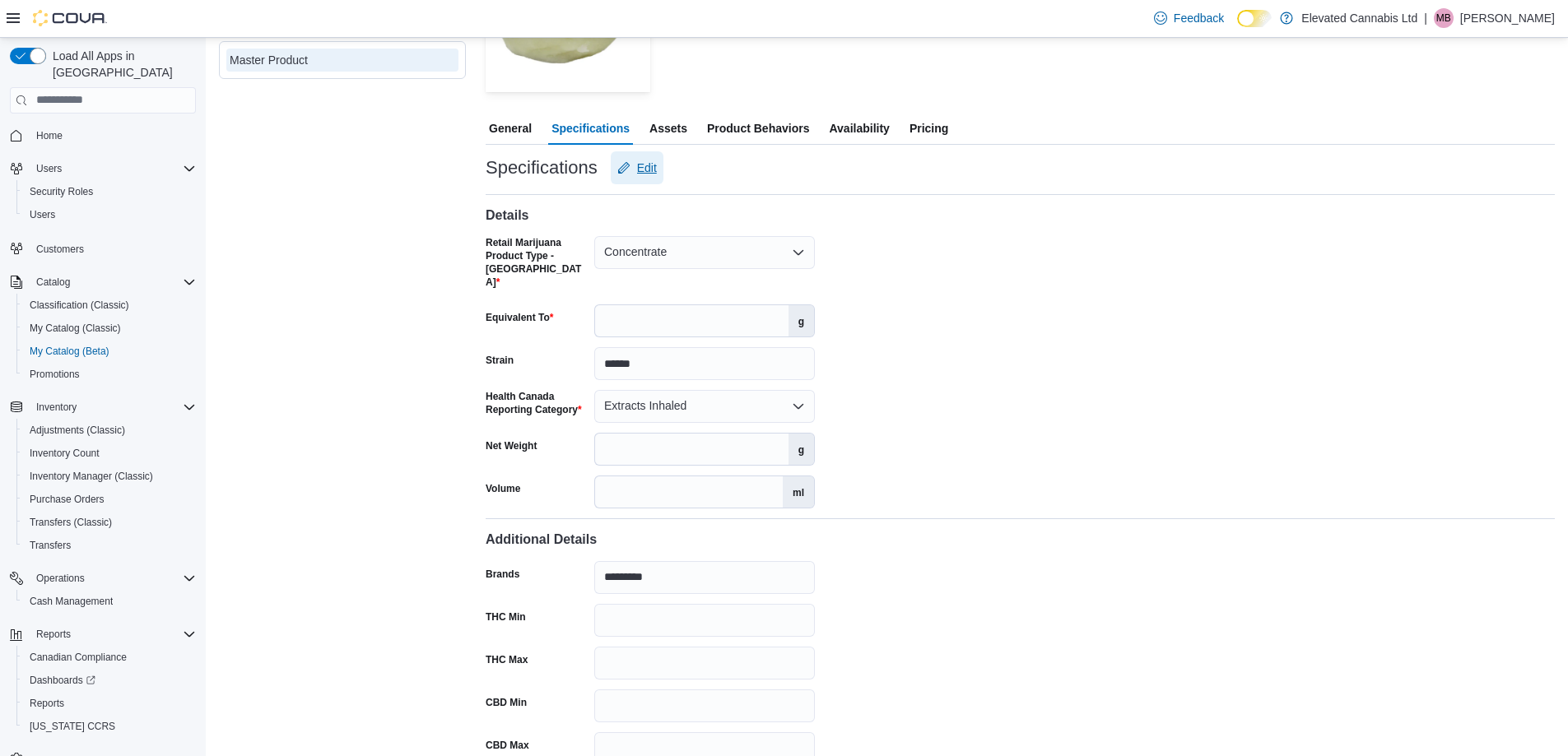
scroll to position [493, 0]
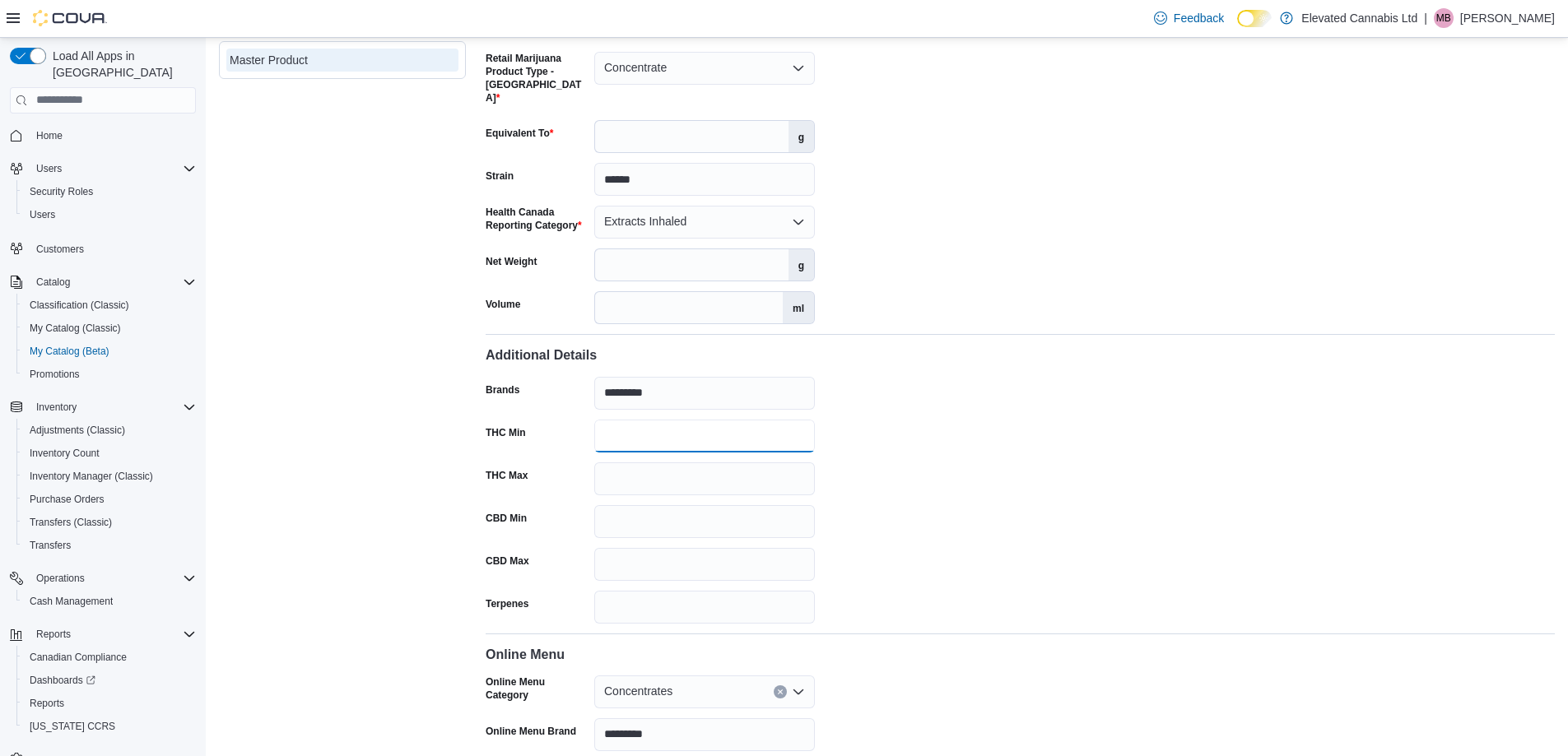
click at [609, 421] on input "THC Min" at bounding box center [705, 435] width 221 height 33
type input "**"
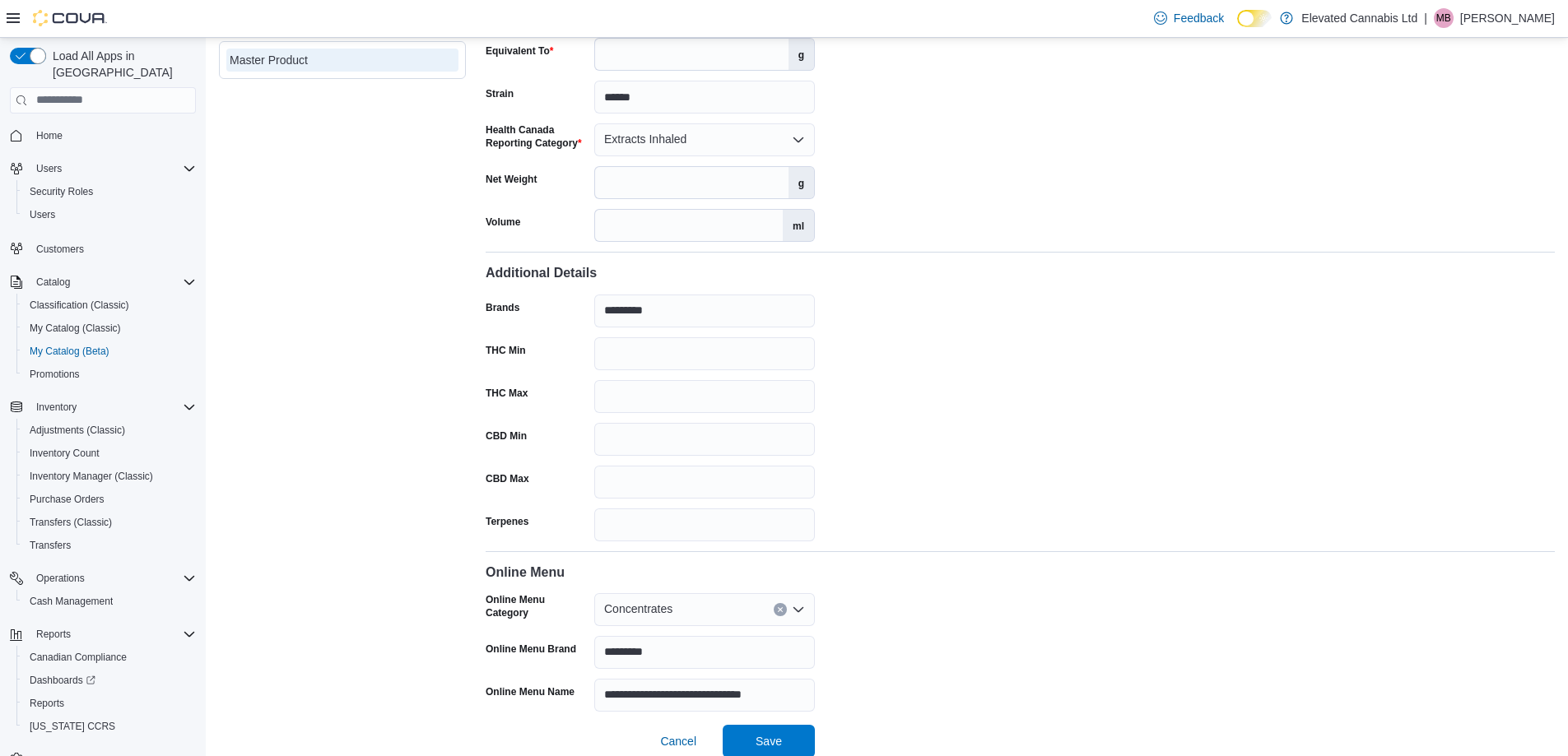
scroll to position [578, 0]
click at [801, 722] on span "Save" at bounding box center [769, 738] width 72 height 33
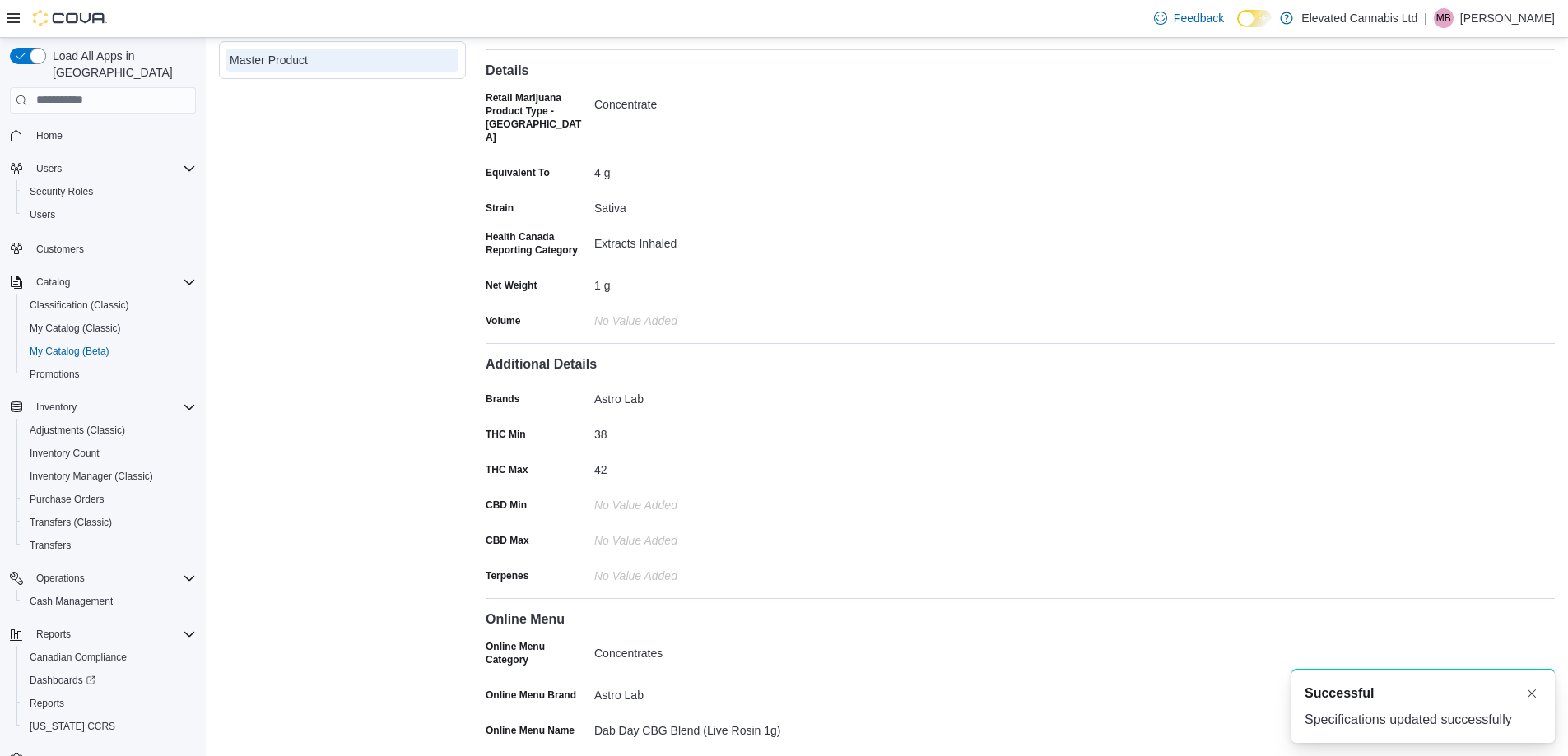
scroll to position [0, 0]
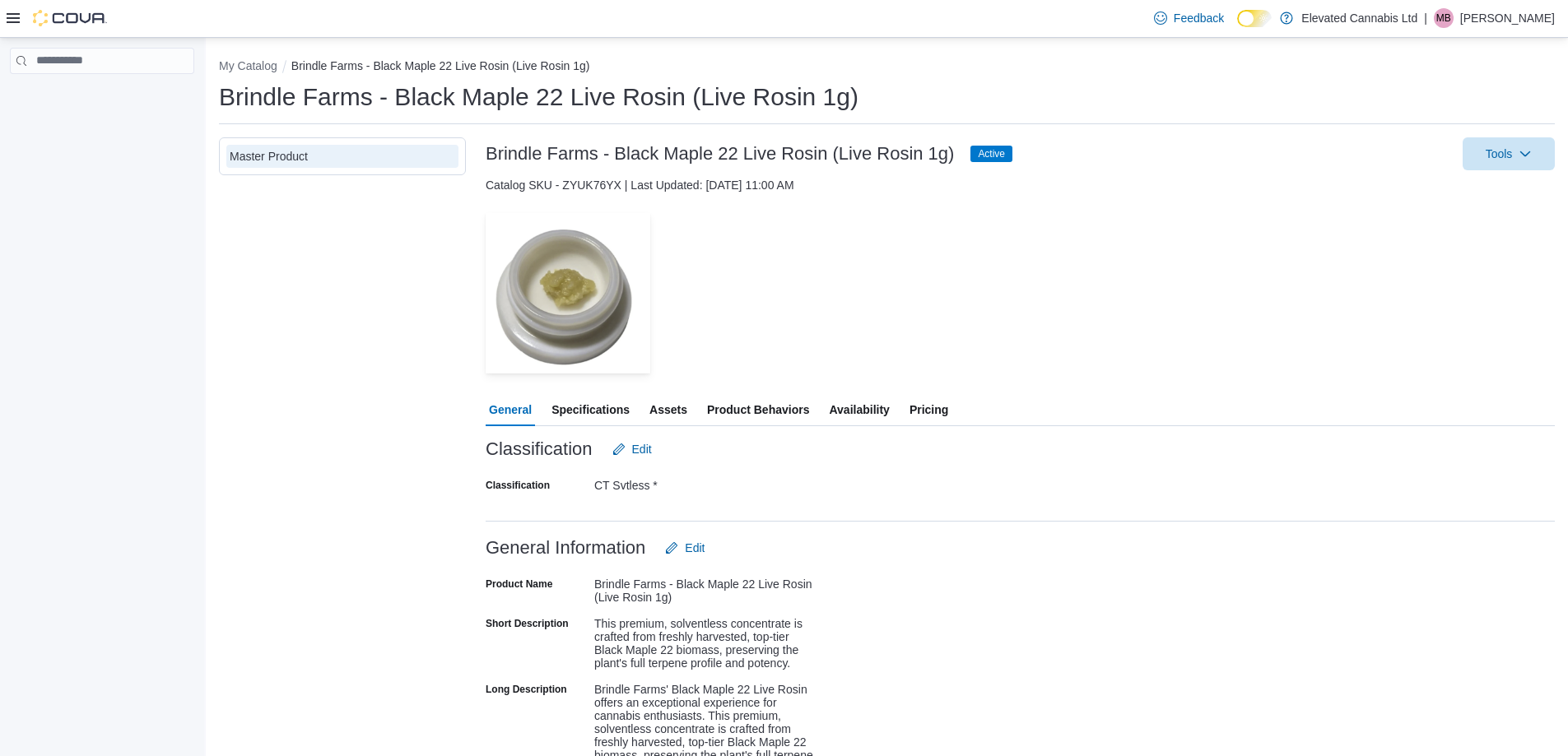
click at [611, 411] on span "Specifications" at bounding box center [591, 409] width 79 height 33
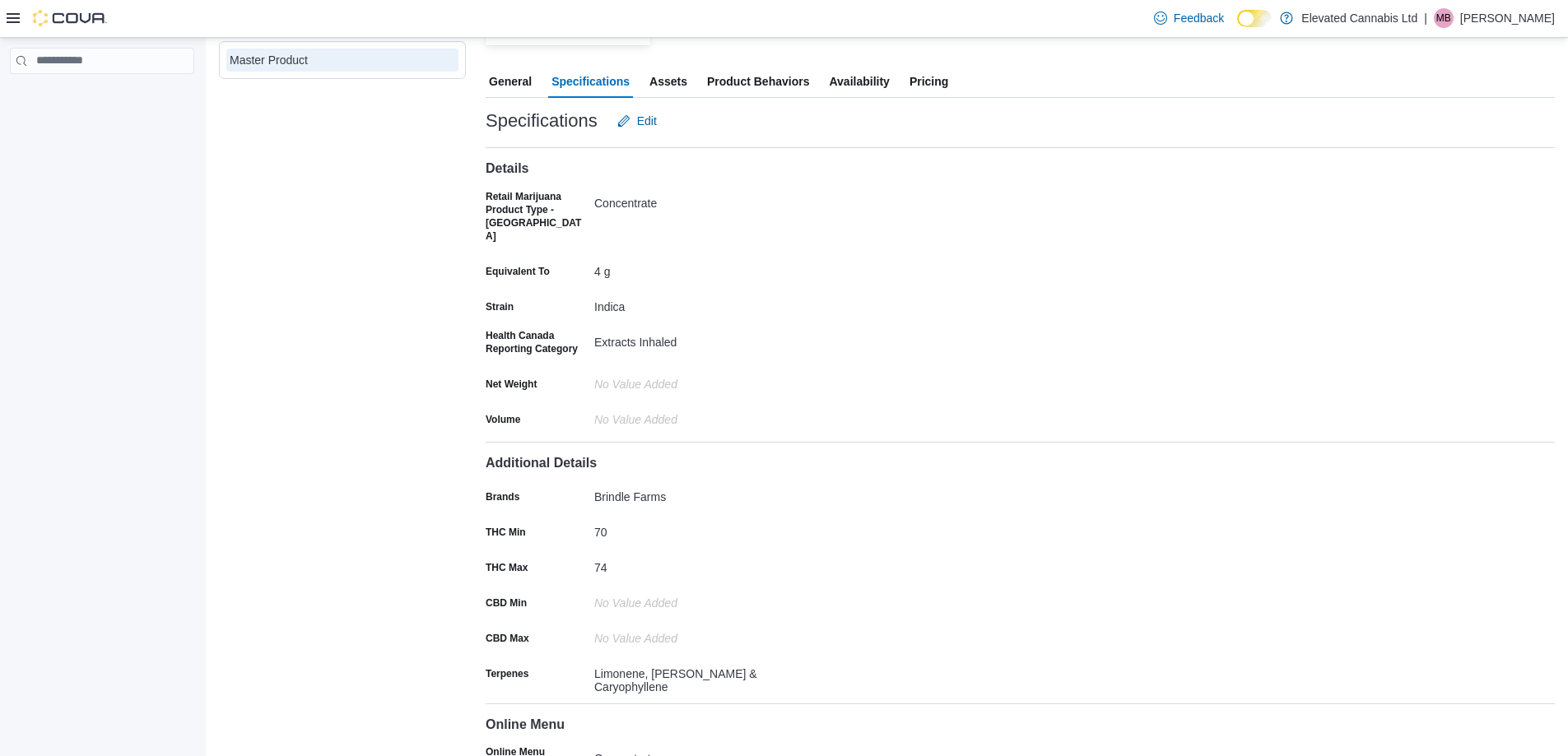
scroll to position [329, 0]
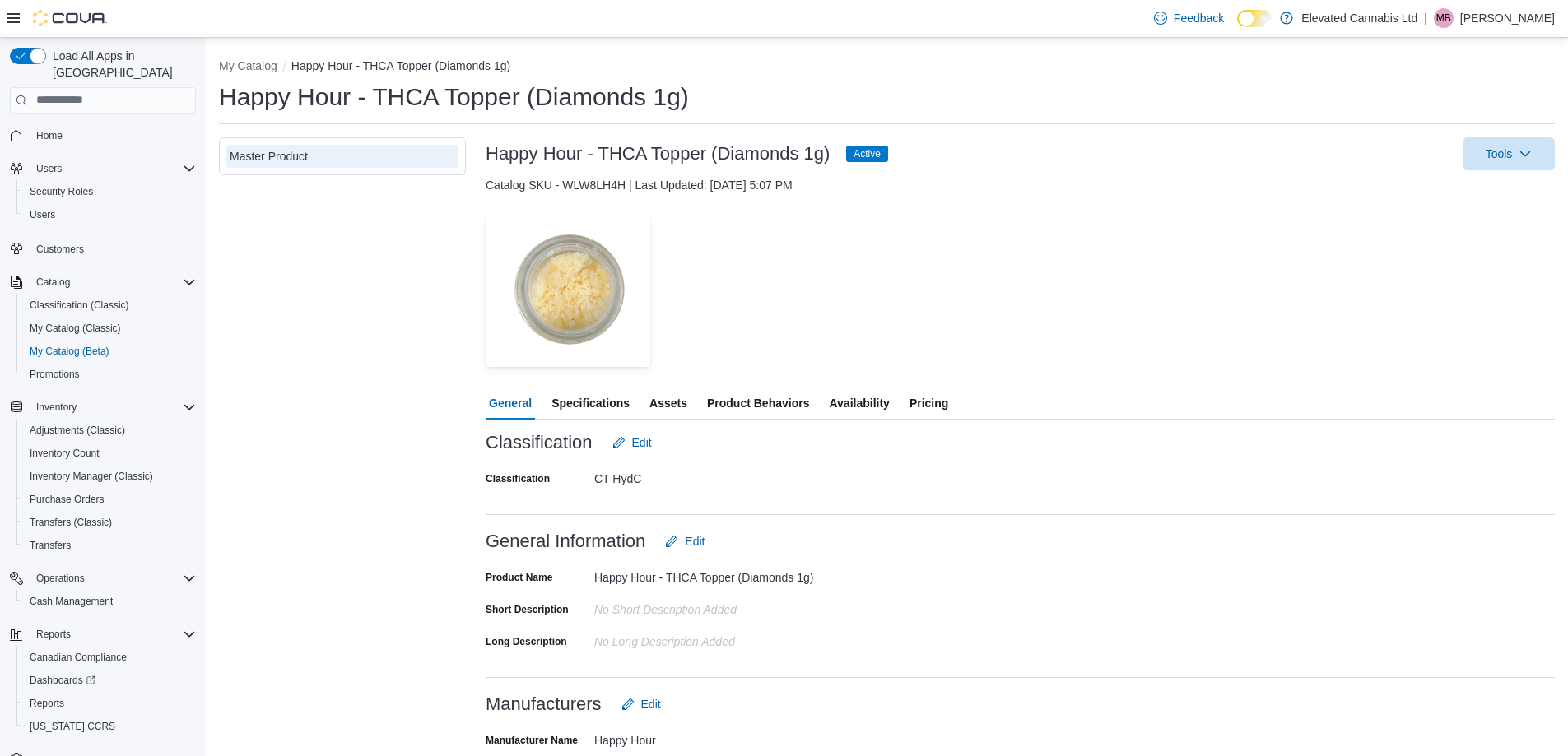
click at [610, 408] on span "Specifications" at bounding box center [591, 403] width 79 height 33
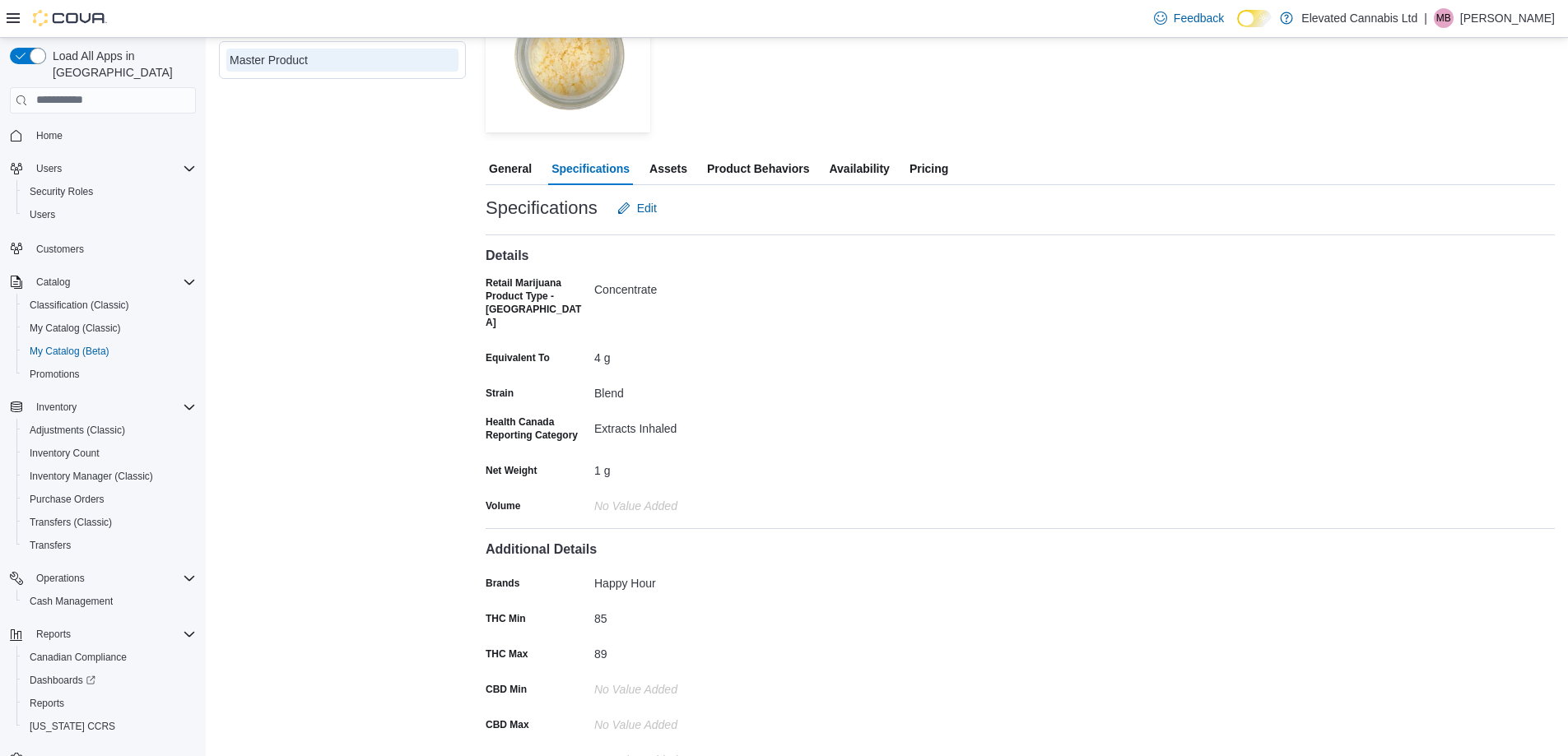
scroll to position [247, 0]
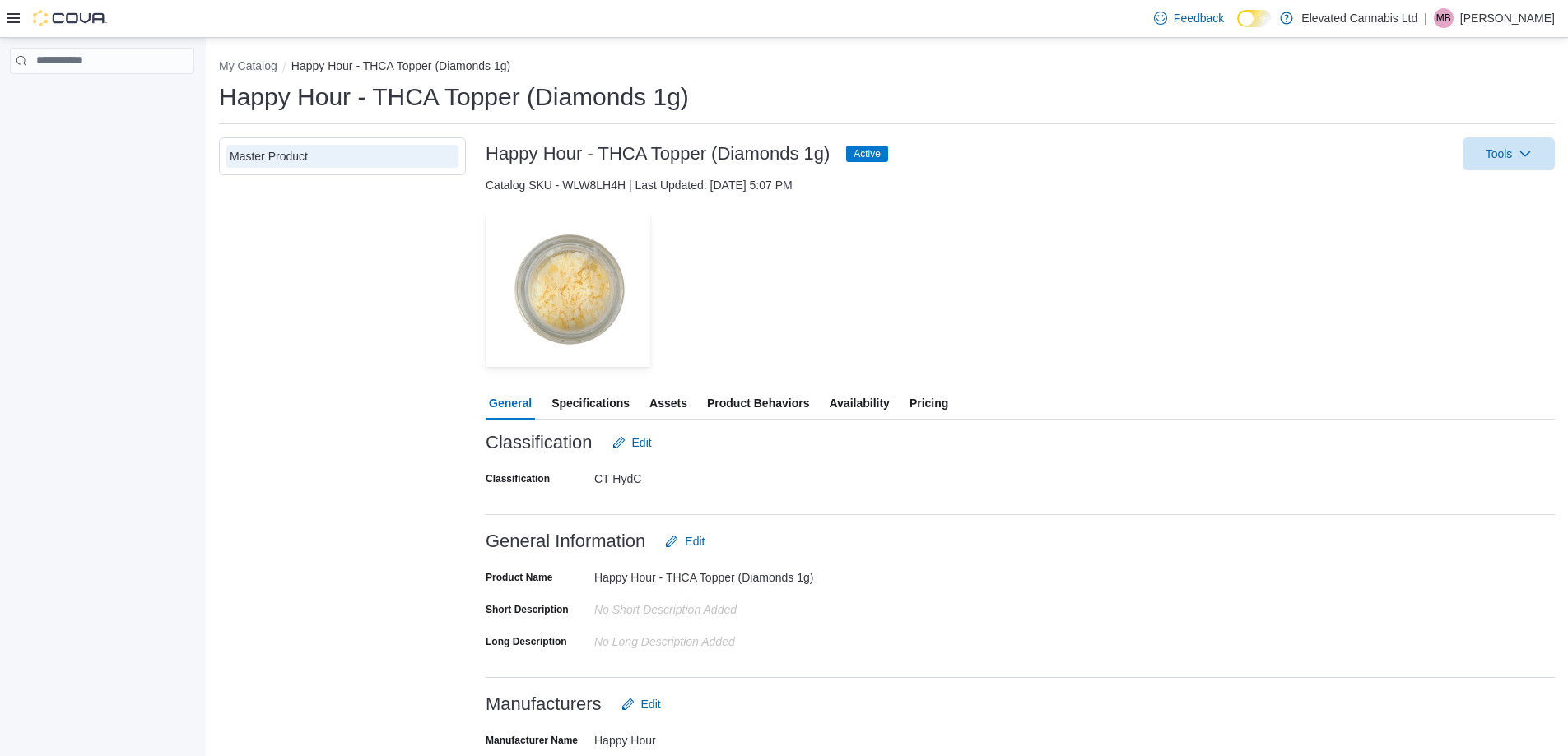
click at [582, 404] on span "Specifications" at bounding box center [591, 403] width 79 height 33
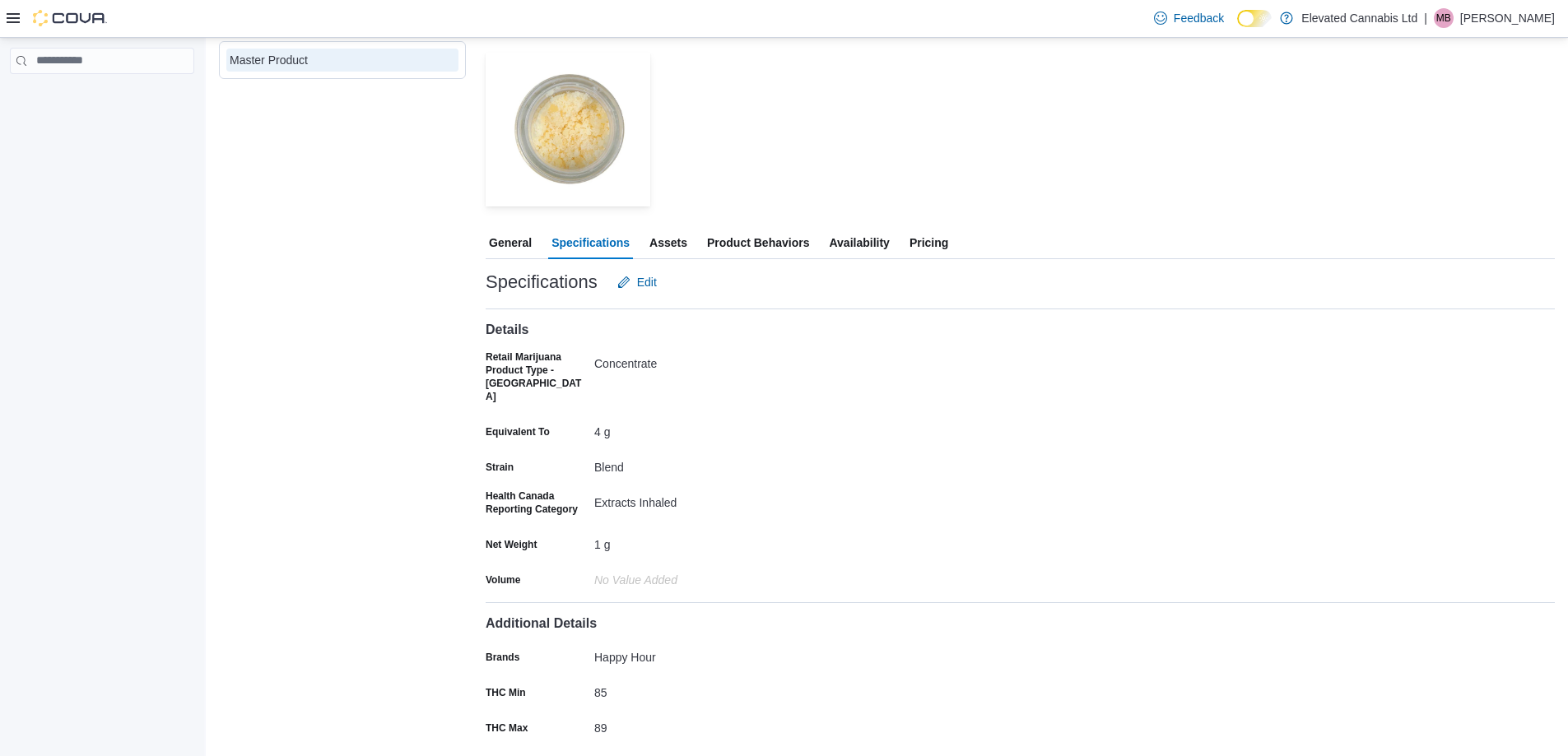
scroll to position [411, 0]
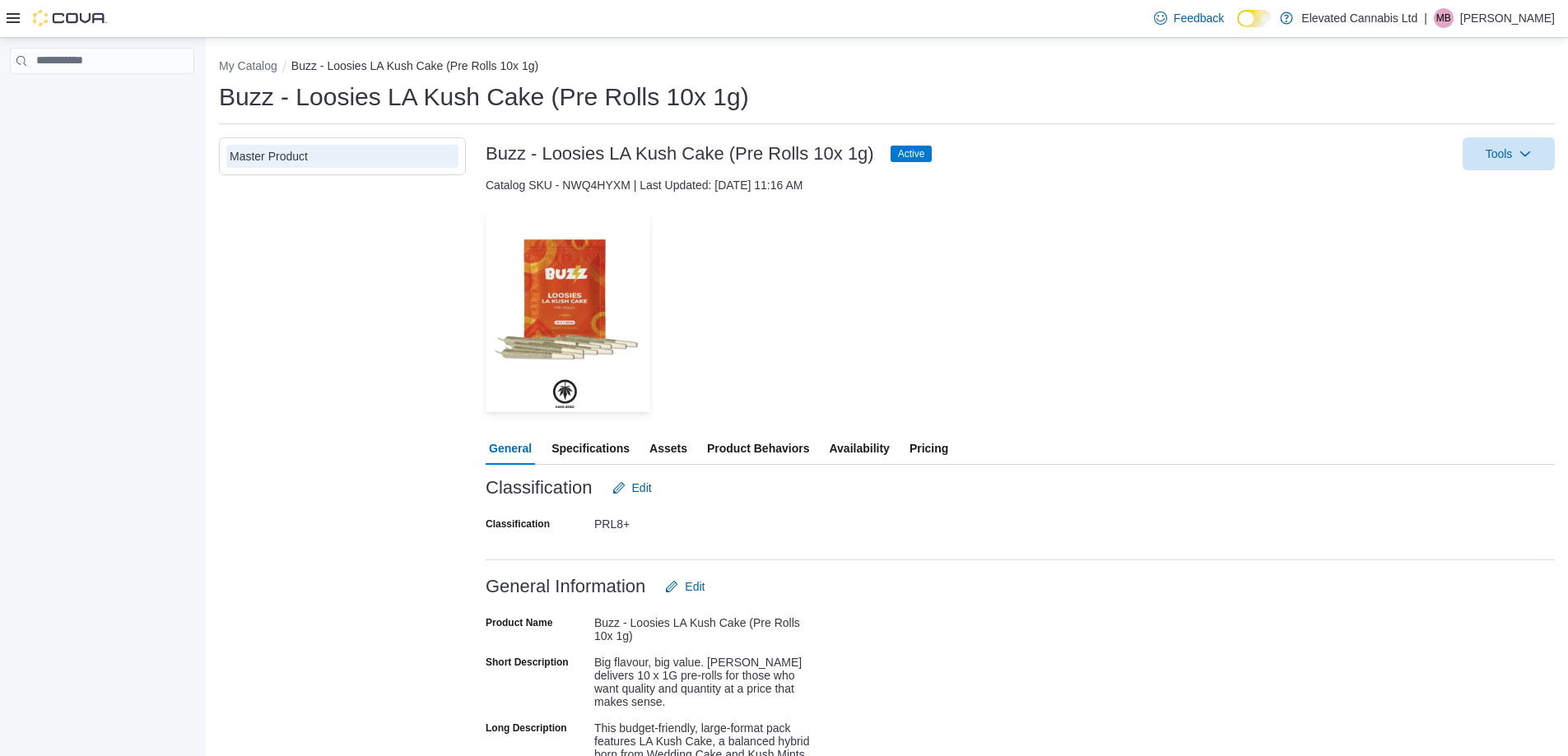
click at [934, 455] on span "Pricing" at bounding box center [928, 448] width 38 height 33
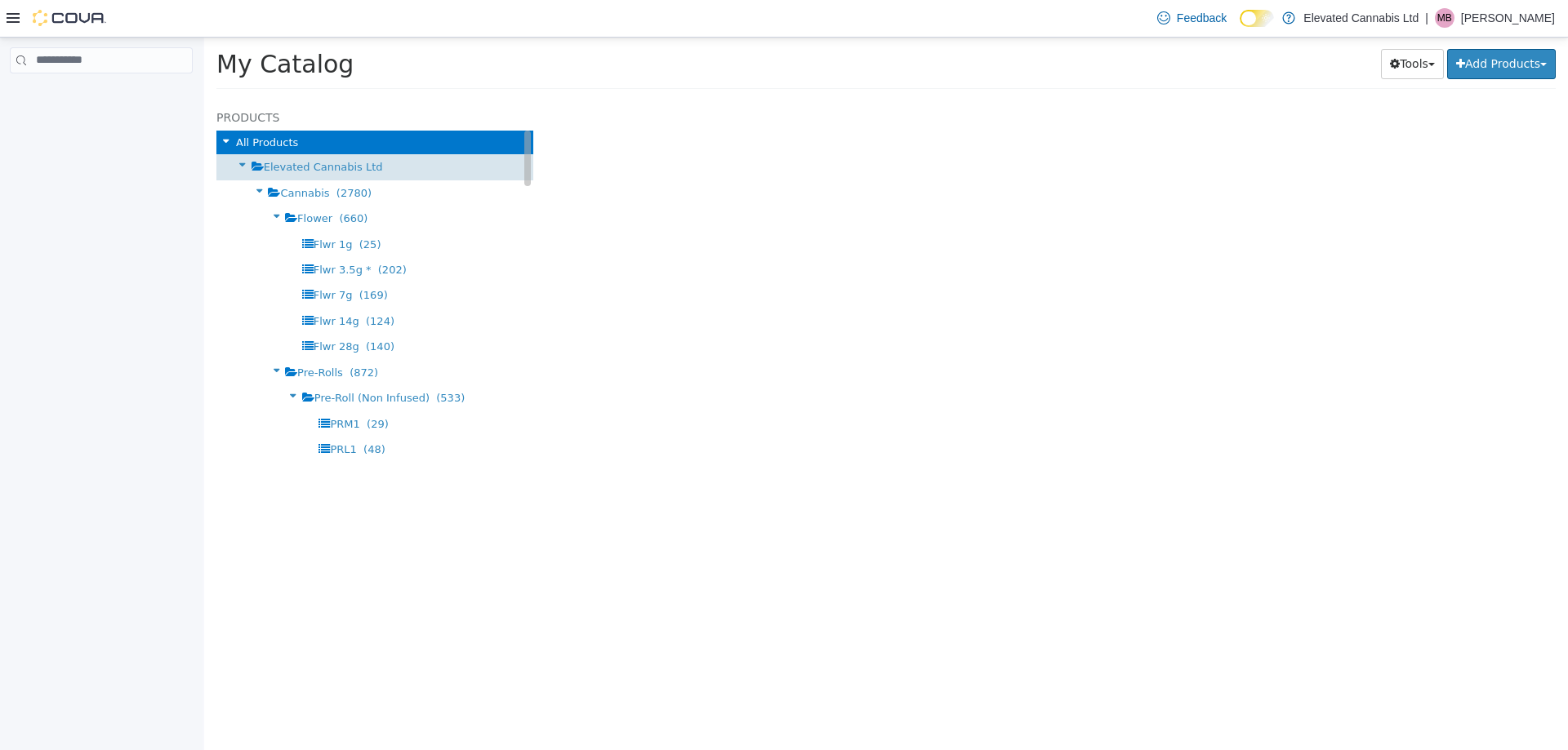
select select "**********"
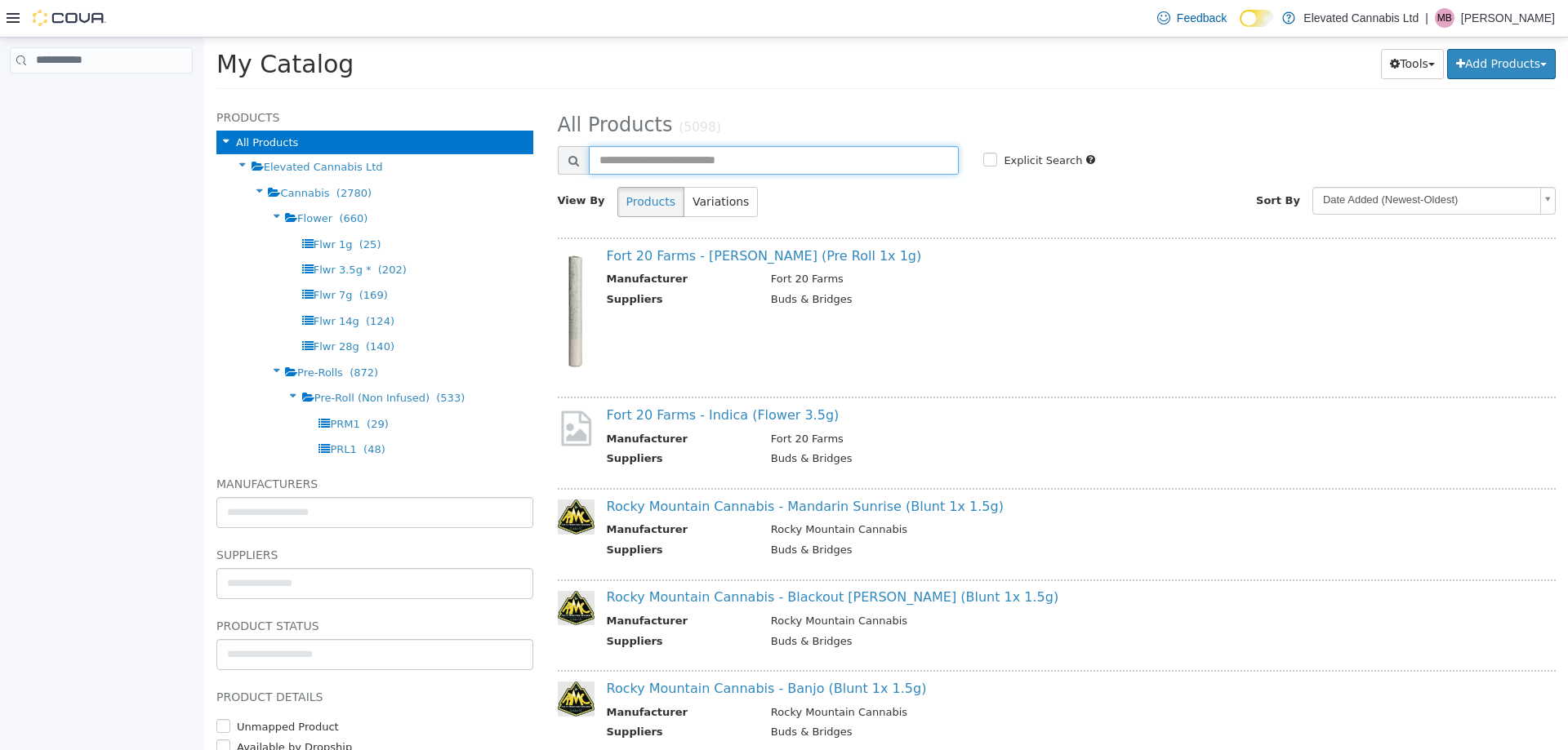
click at [645, 159] on input "text" at bounding box center [774, 159] width 371 height 29
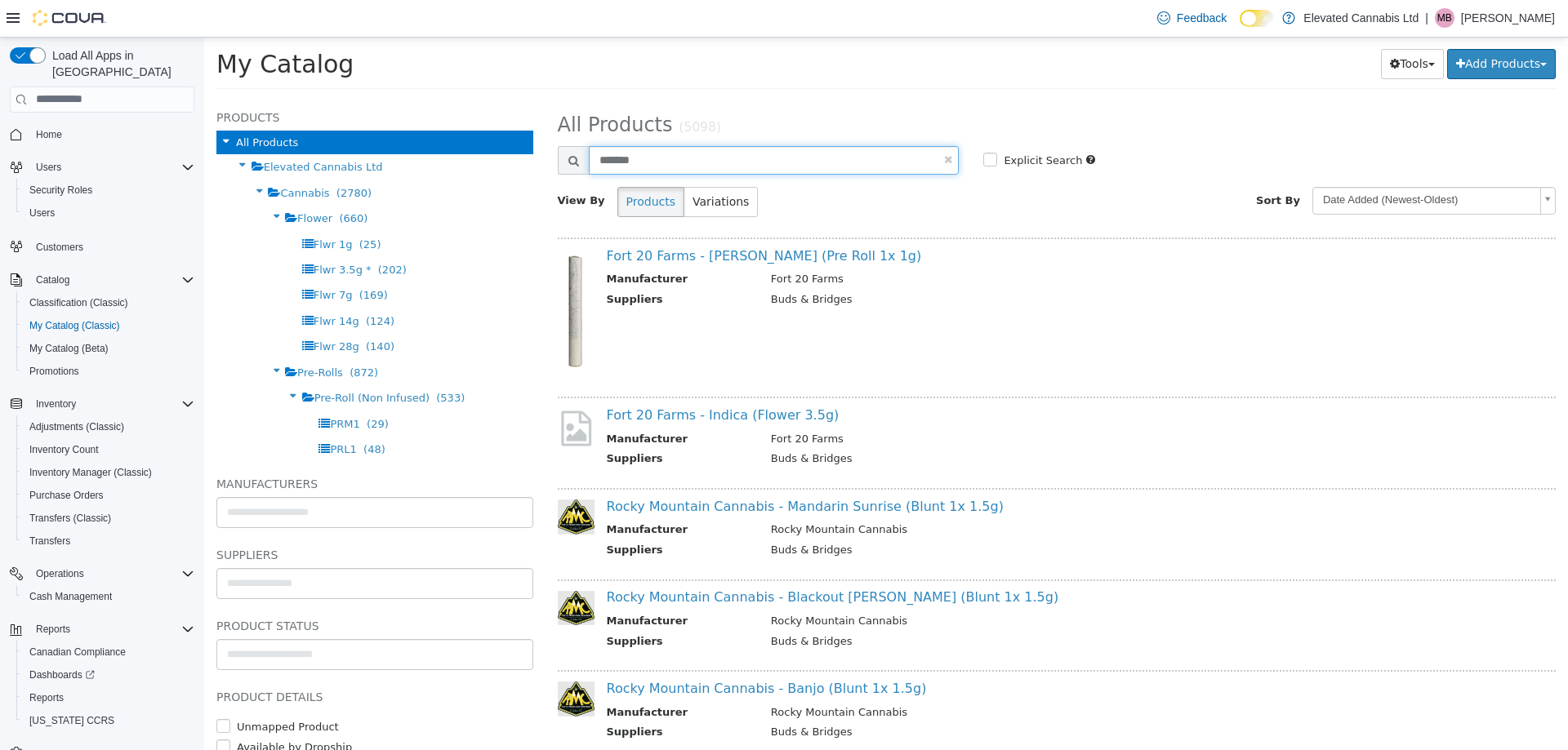
type input "*******"
select select "**********"
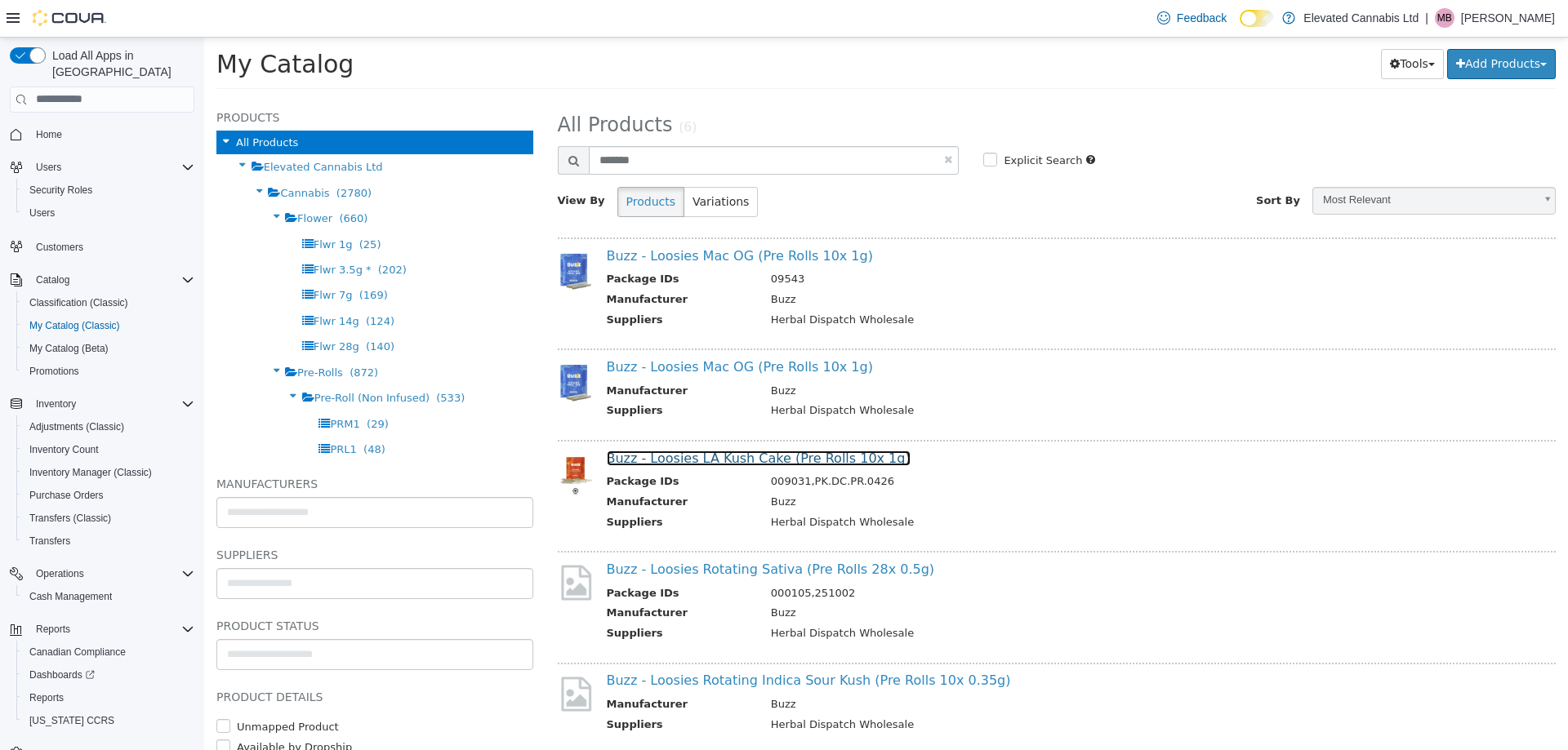
click at [679, 461] on link "Buzz - Loosies LA Kush Cake (Pre Rolls 10x 1g)" at bounding box center [759, 457] width 304 height 16
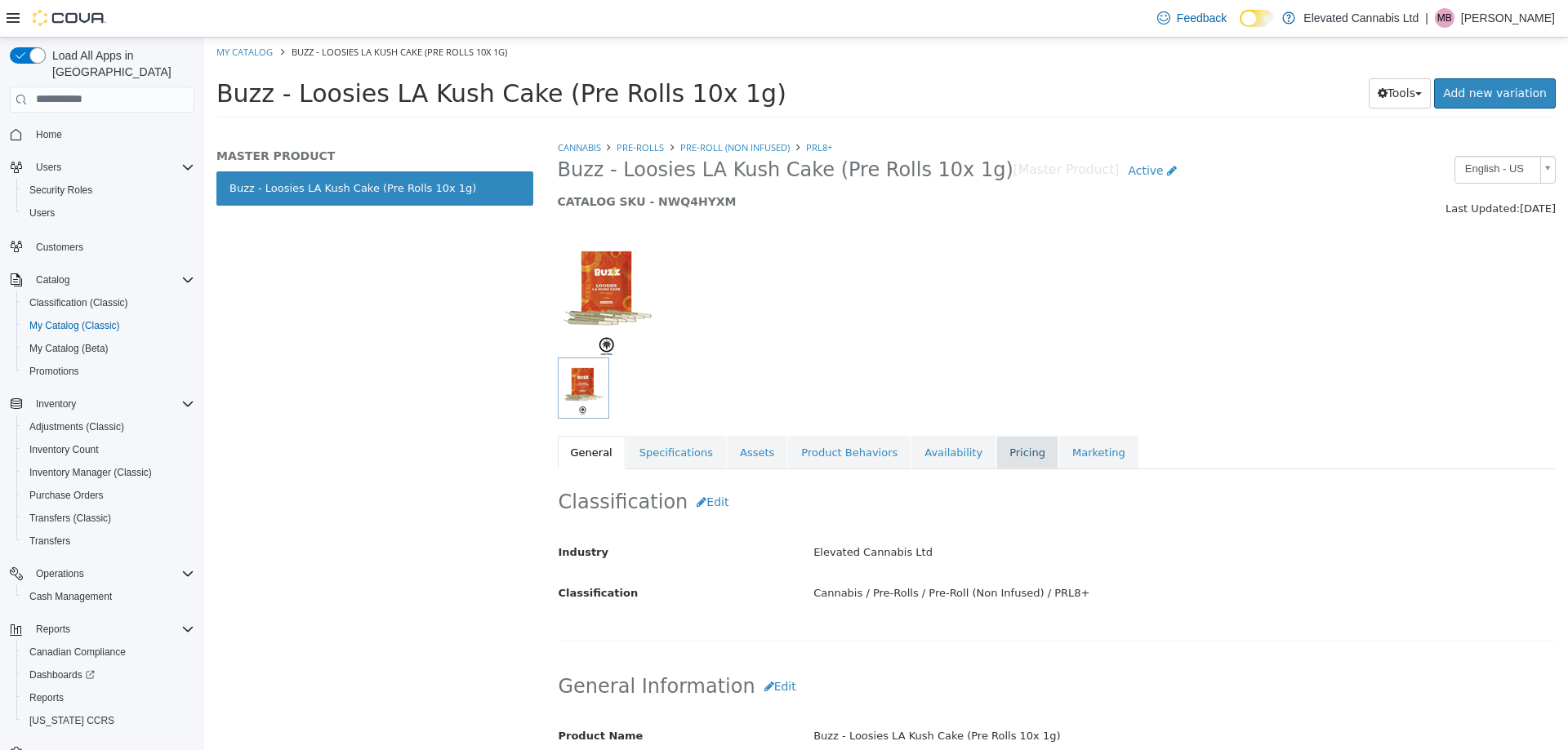
click at [996, 456] on link "Pricing" at bounding box center [1026, 451] width 62 height 34
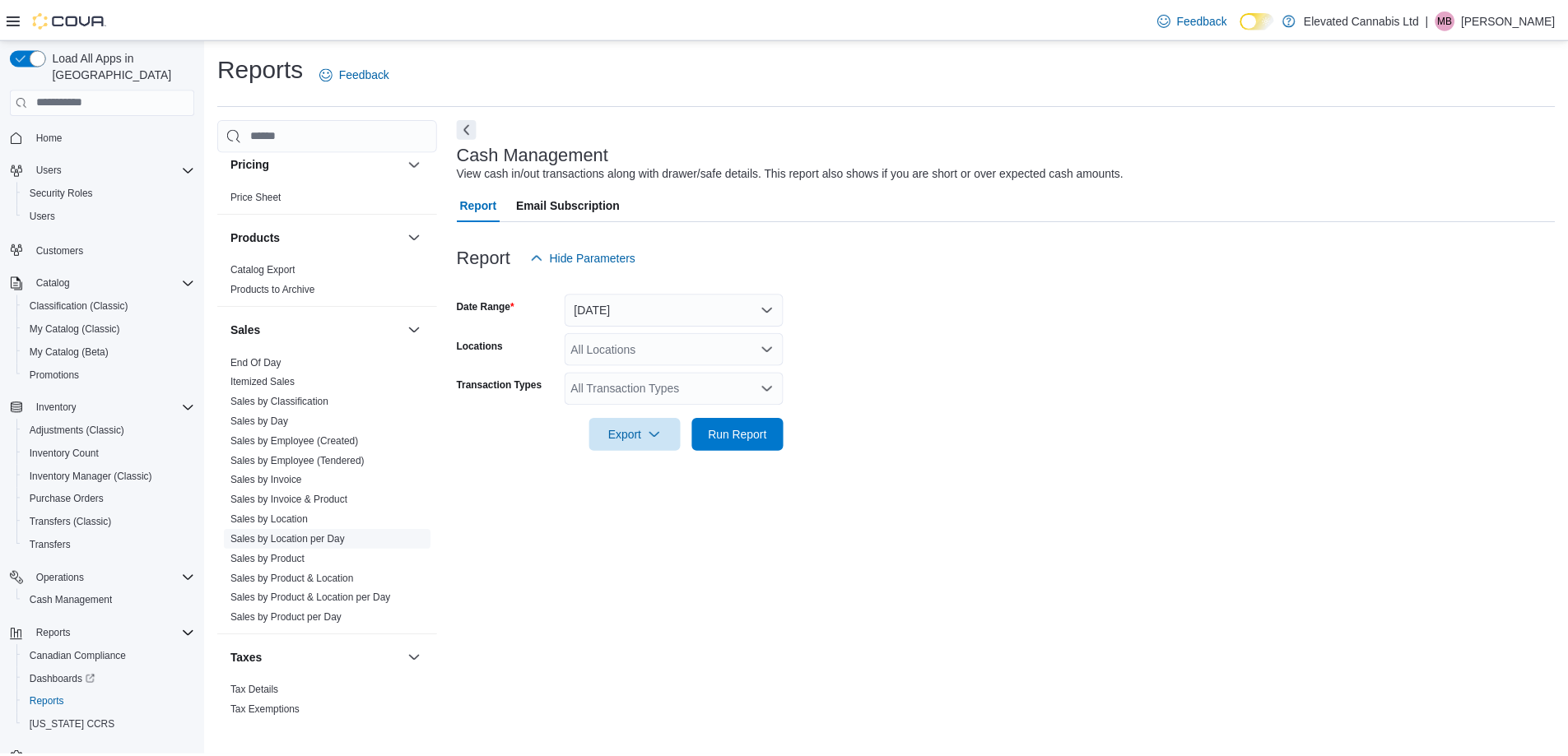
scroll to position [1211, 0]
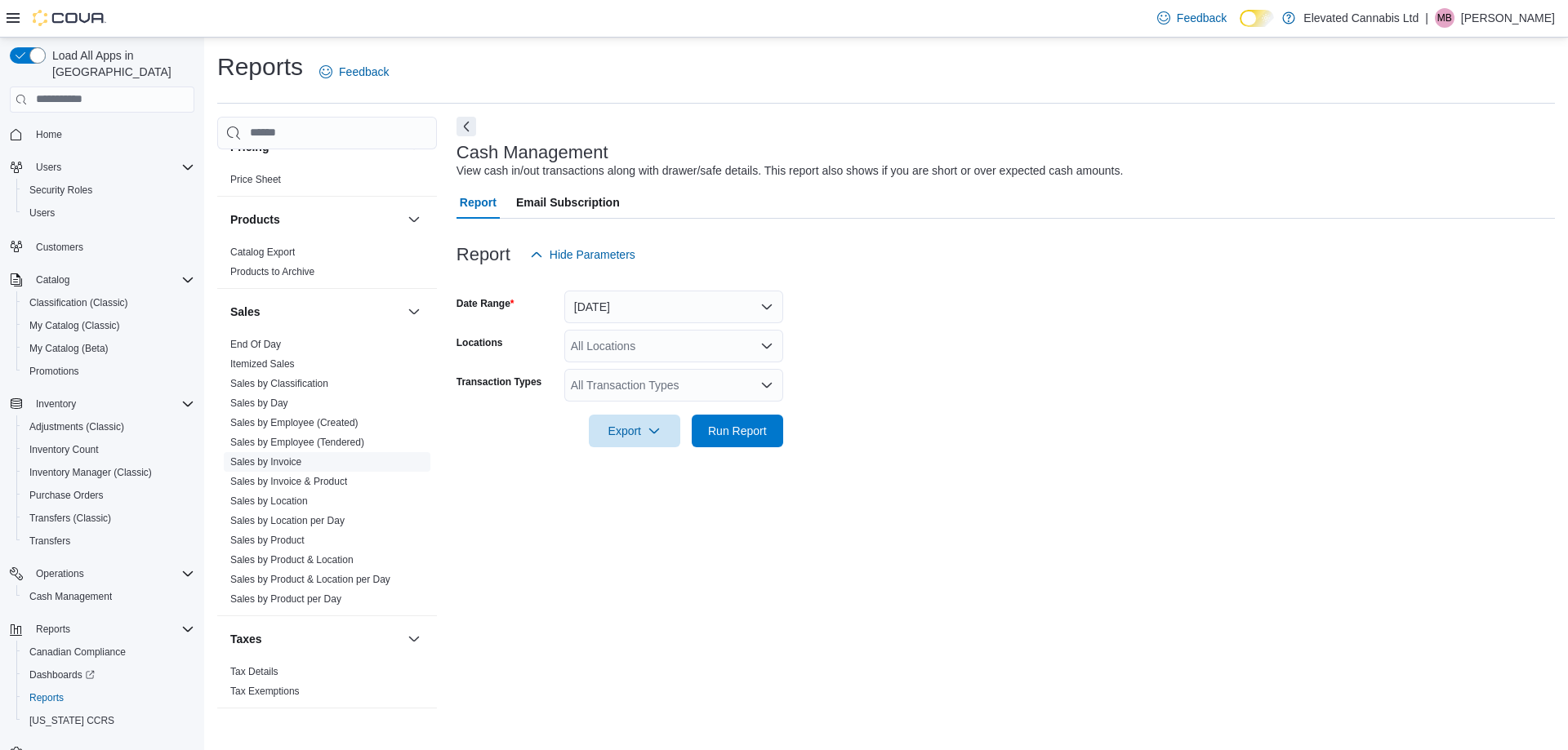
click at [276, 456] on link "Sales by Invoice" at bounding box center [265, 462] width 71 height 11
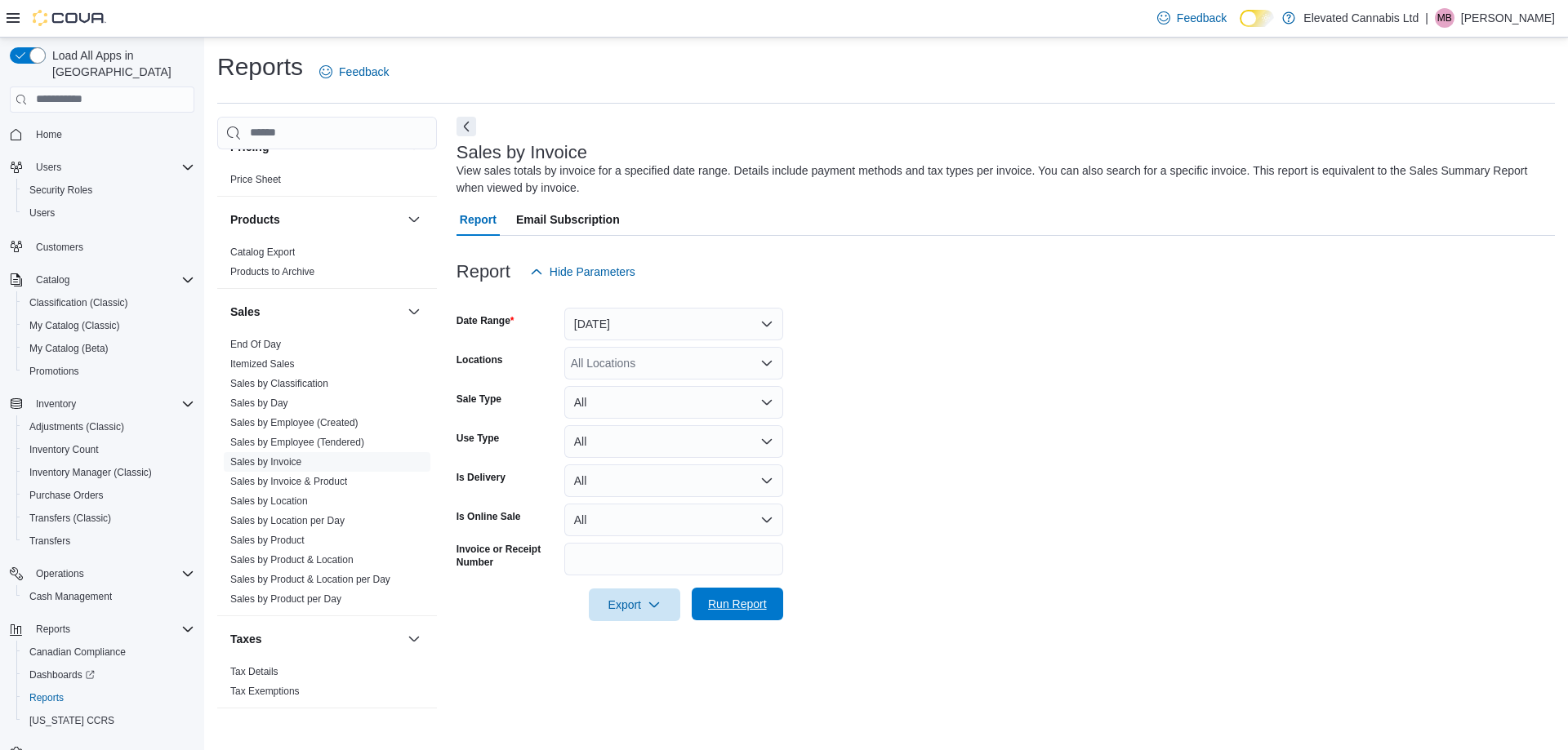
click at [727, 609] on span "Run Report" at bounding box center [736, 604] width 58 height 17
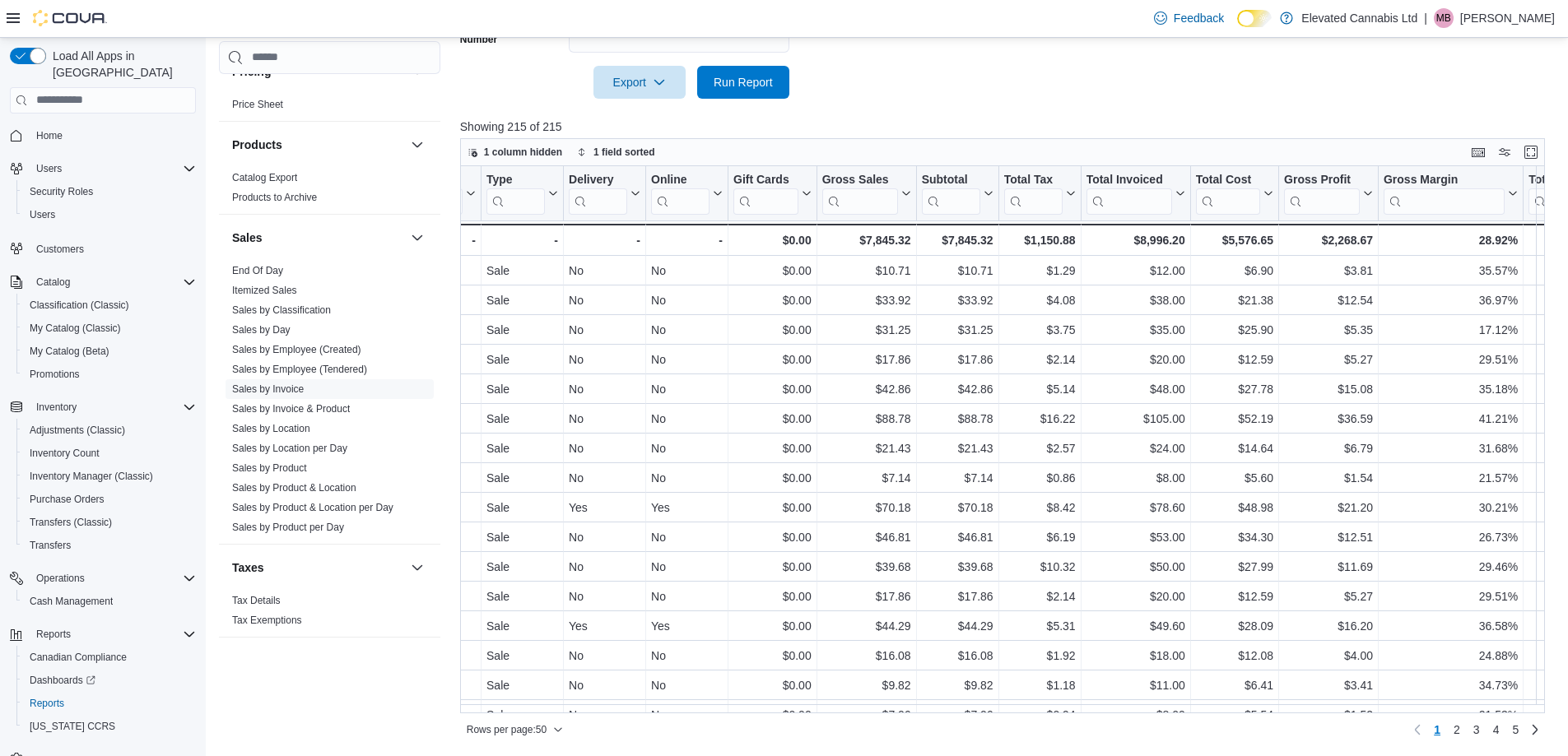
scroll to position [0, 680]
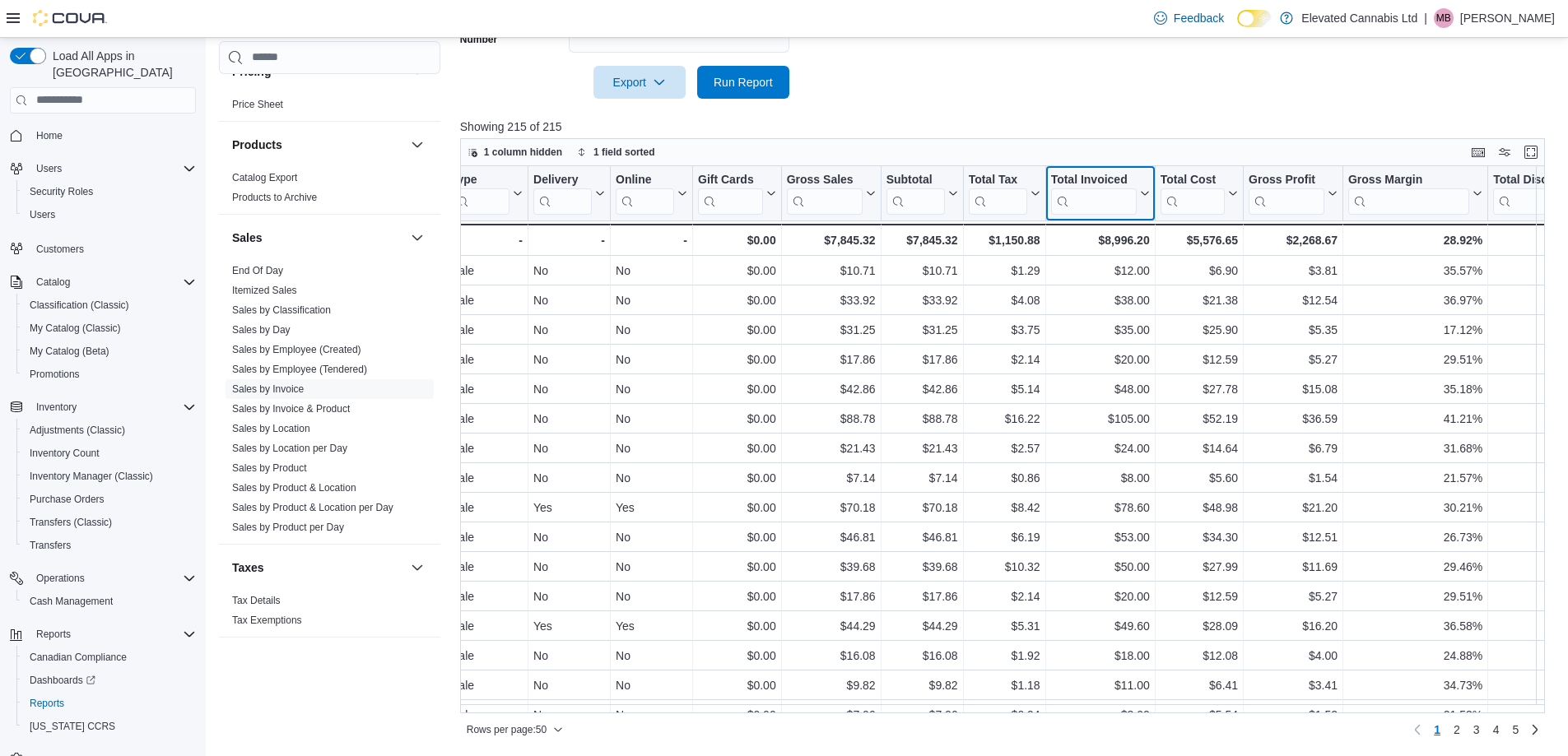
click at [1095, 202] on input "search" at bounding box center [1094, 202] width 86 height 26
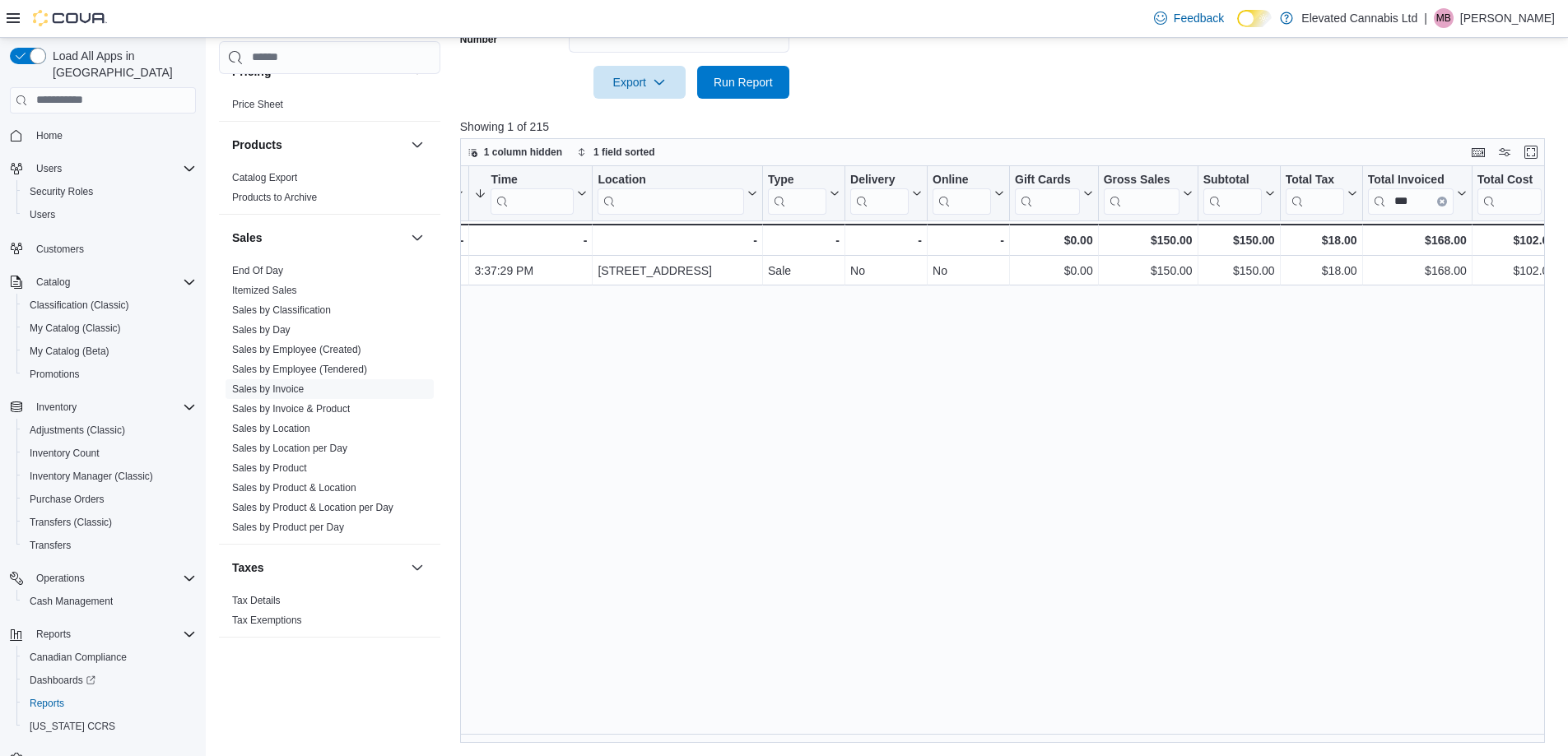
scroll to position [0, 367]
drag, startPoint x: 1431, startPoint y: 204, endPoint x: 1360, endPoint y: 202, distance: 71.0
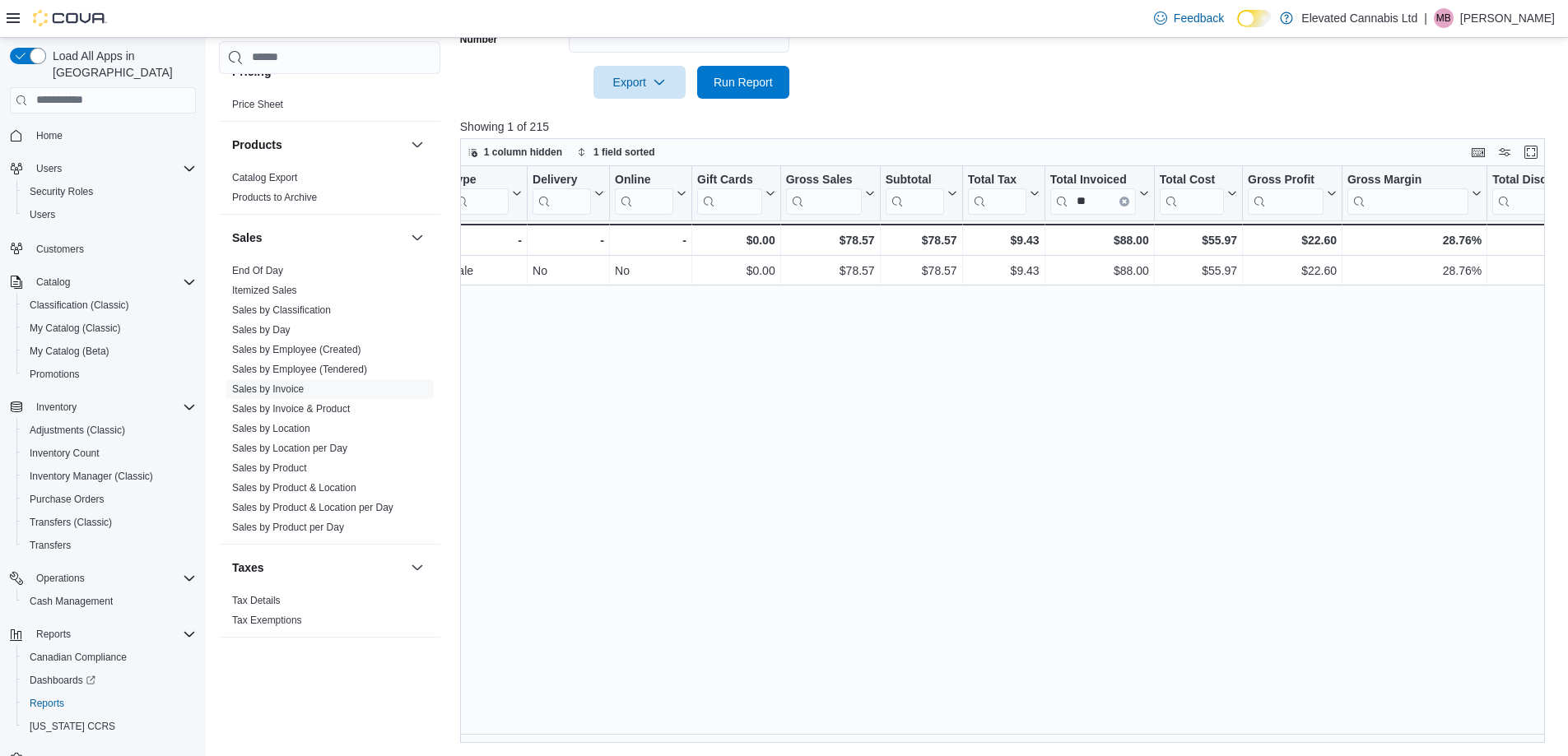
scroll to position [0, 703]
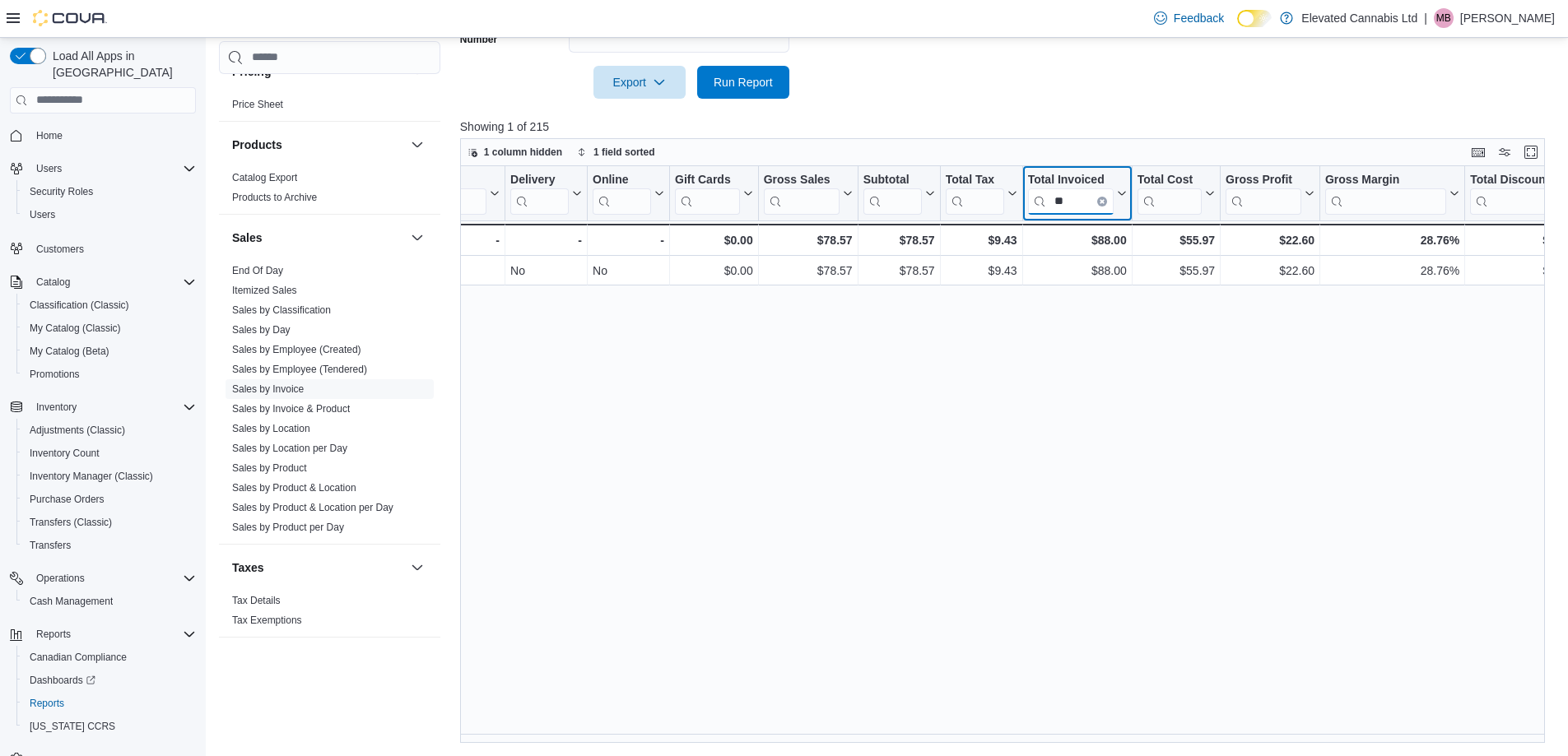
drag, startPoint x: 1065, startPoint y: 201, endPoint x: 1057, endPoint y: 219, distance: 19.7
click at [1045, 208] on input "**" at bounding box center [1071, 202] width 86 height 26
type input "**"
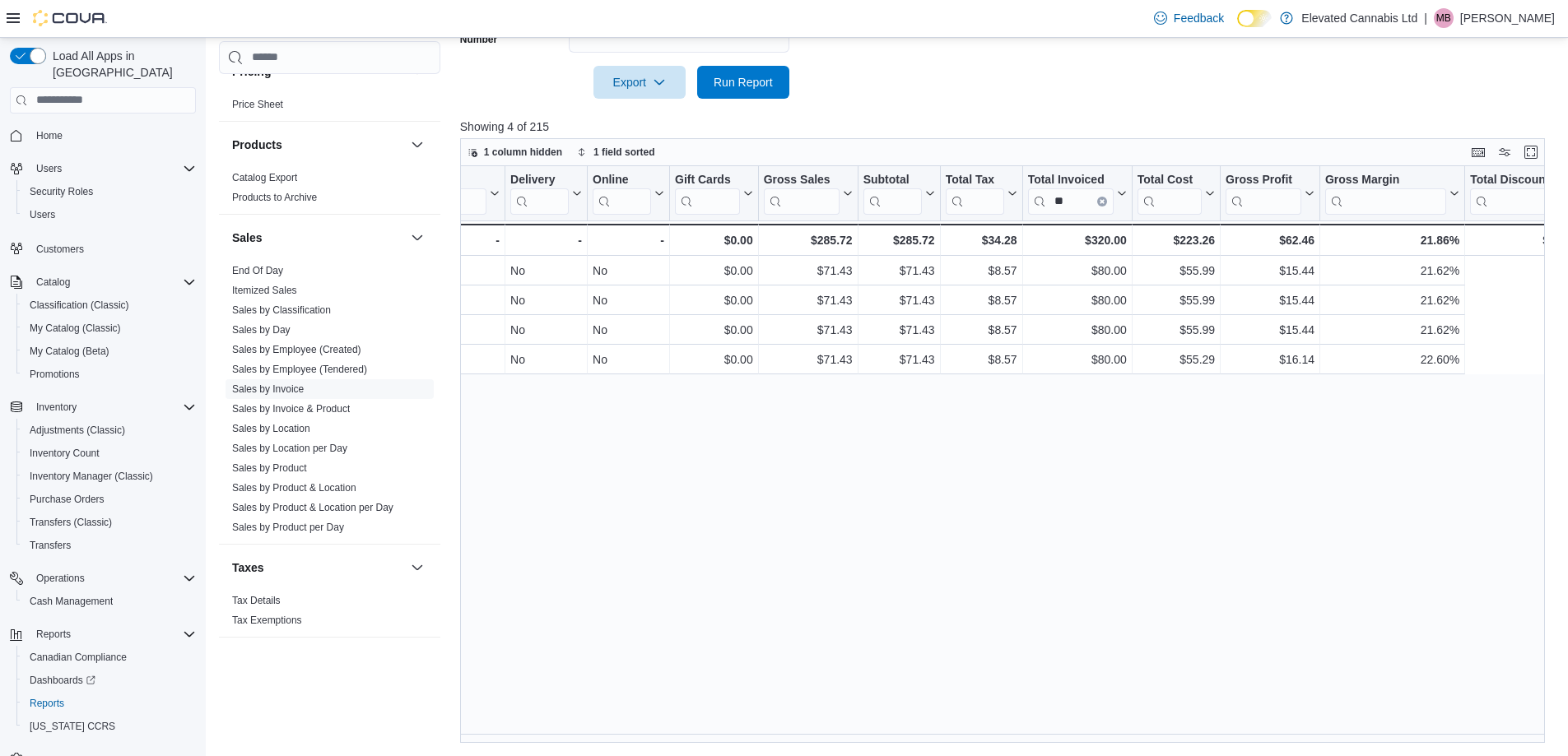
scroll to position [0, 0]
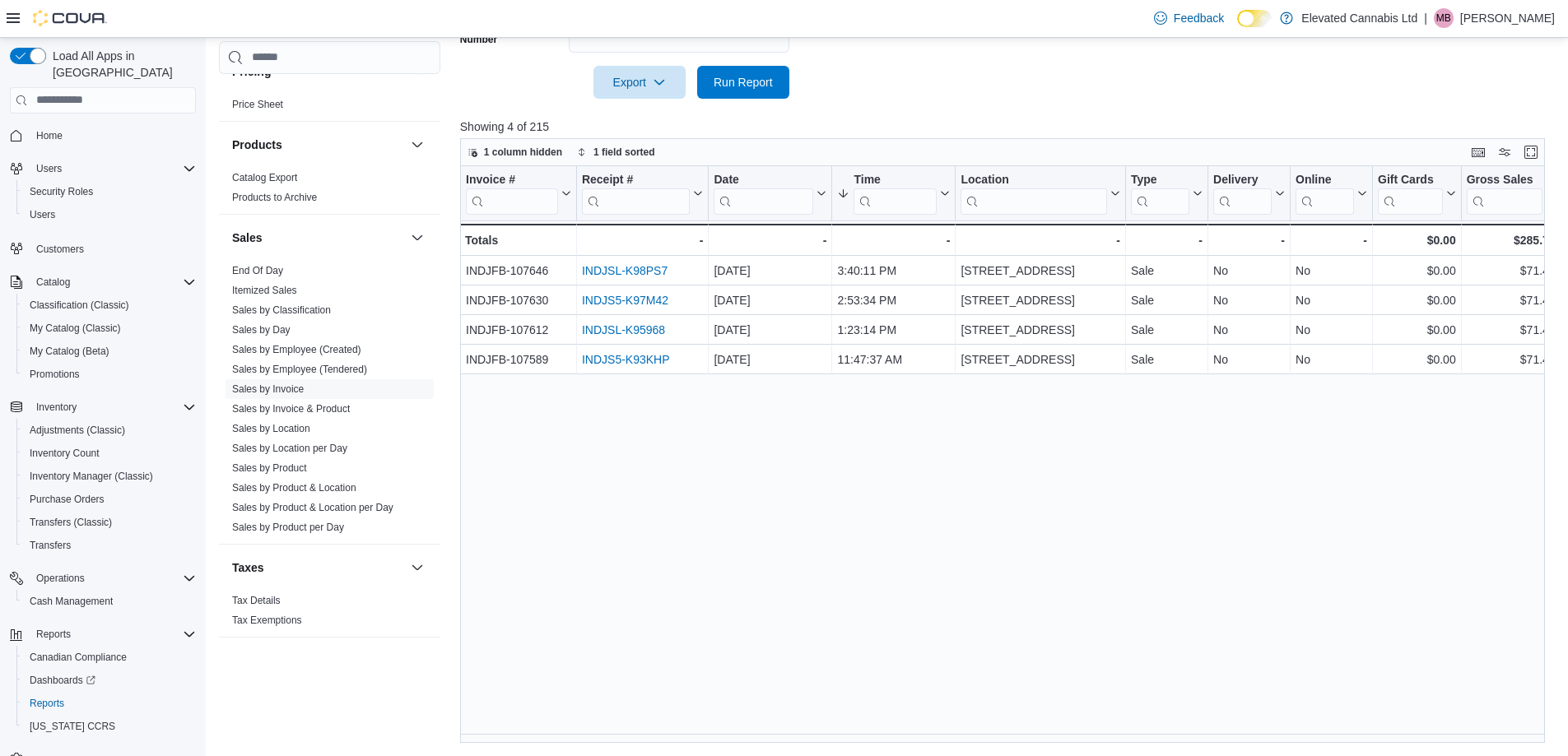
drag, startPoint x: 523, startPoint y: 744, endPoint x: 561, endPoint y: 740, distance: 38.2
click at [561, 740] on div "Reports Feedback Cash Management Cash Management Cash Out Details Compliance OC…" at bounding box center [887, 133] width 1364 height 1246
drag, startPoint x: 563, startPoint y: 734, endPoint x: 615, endPoint y: 731, distance: 52.1
click at [615, 731] on div "Invoice # Click to view column header actions Receipt # Click to view column he…" at bounding box center [1008, 454] width 1097 height 577
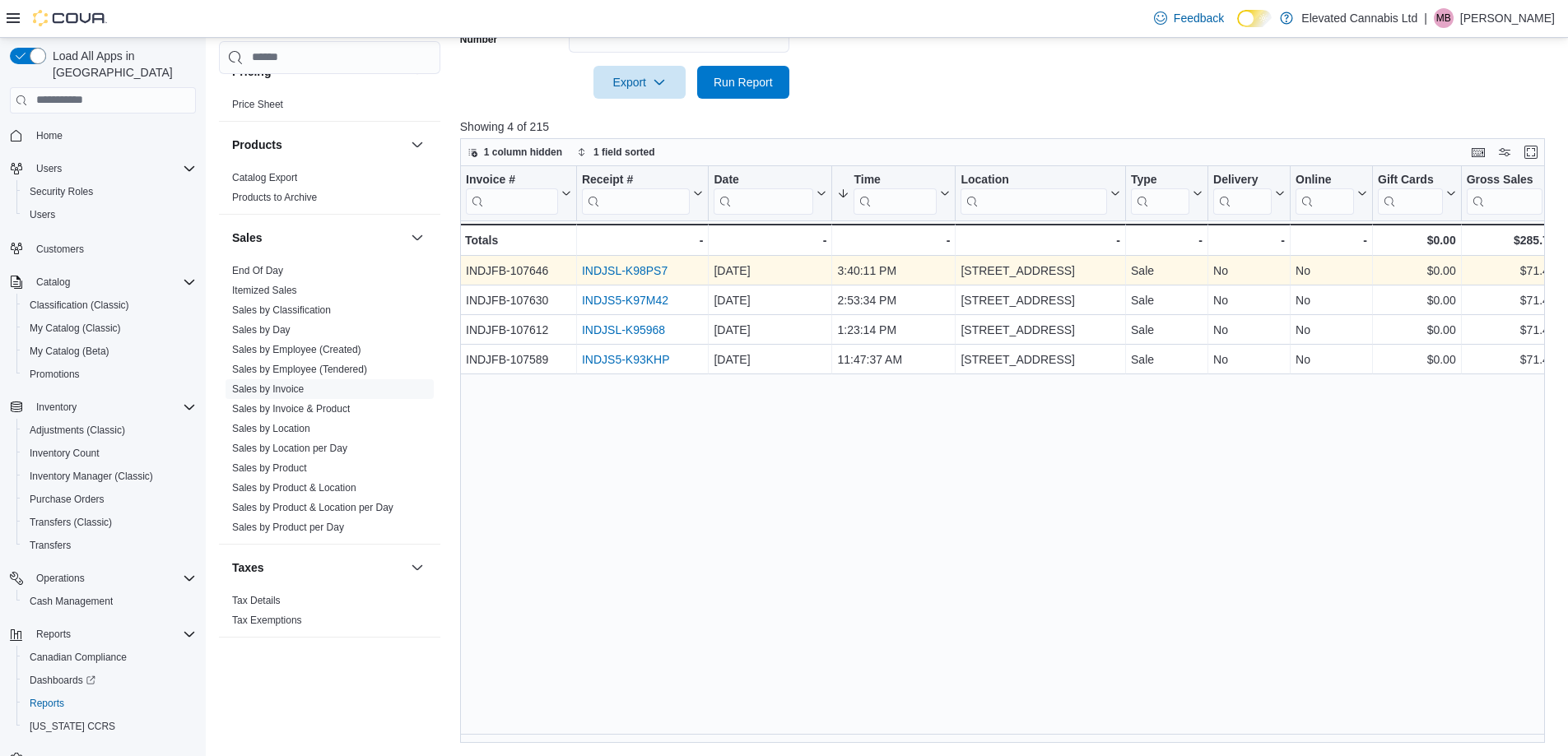
click at [633, 269] on link "INDJSL-K98PS7" at bounding box center [626, 271] width 86 height 13
